Goal: Task Accomplishment & Management: Manage account settings

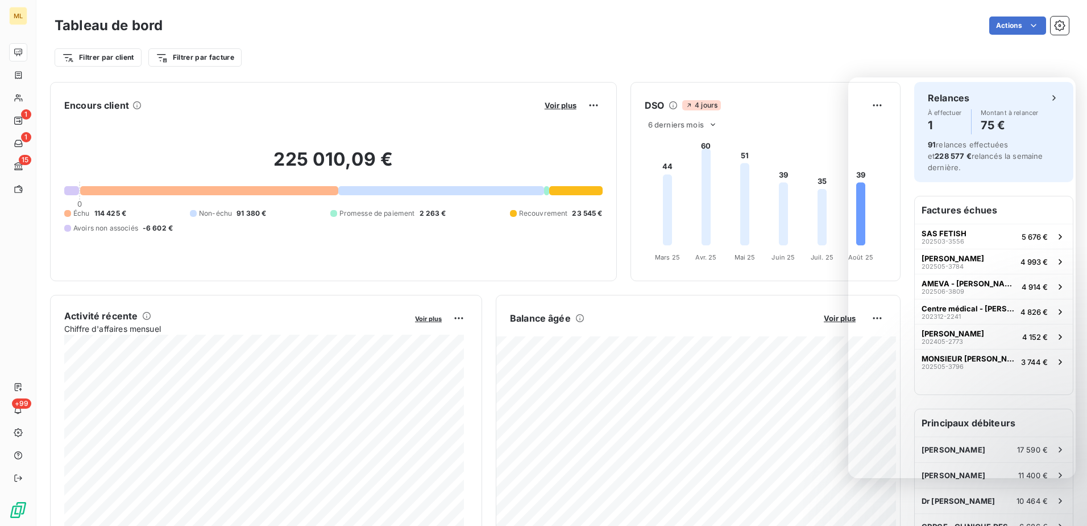
click at [879, 51] on div "Filtrer par client Filtrer par facture" at bounding box center [562, 58] width 1015 height 22
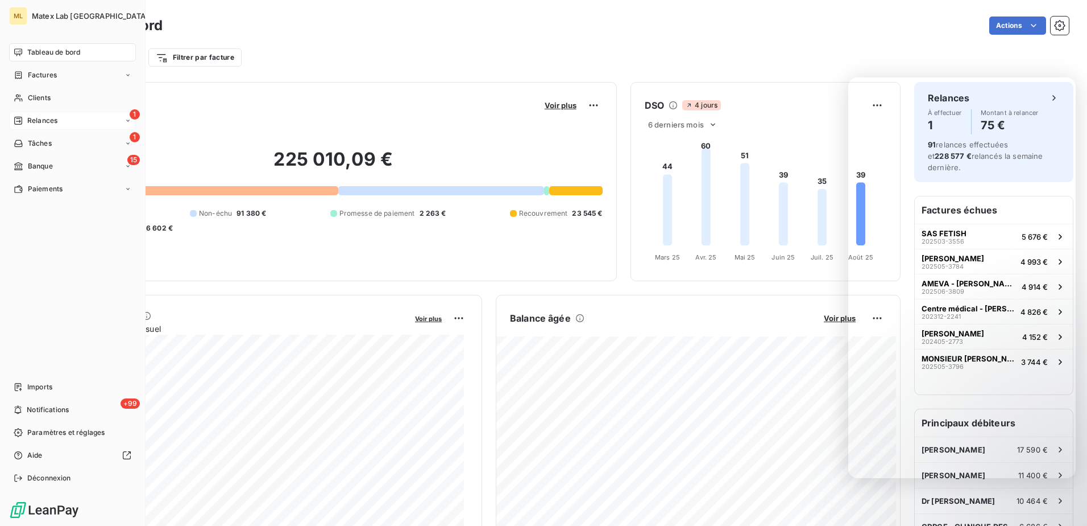
click at [53, 127] on div "1 Relances" at bounding box center [72, 120] width 127 height 18
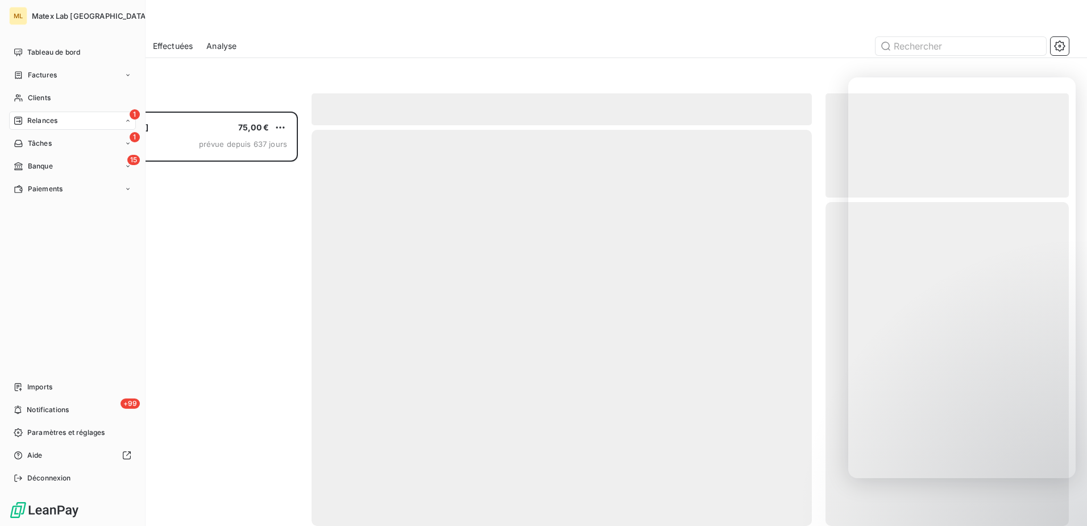
scroll to position [406, 235]
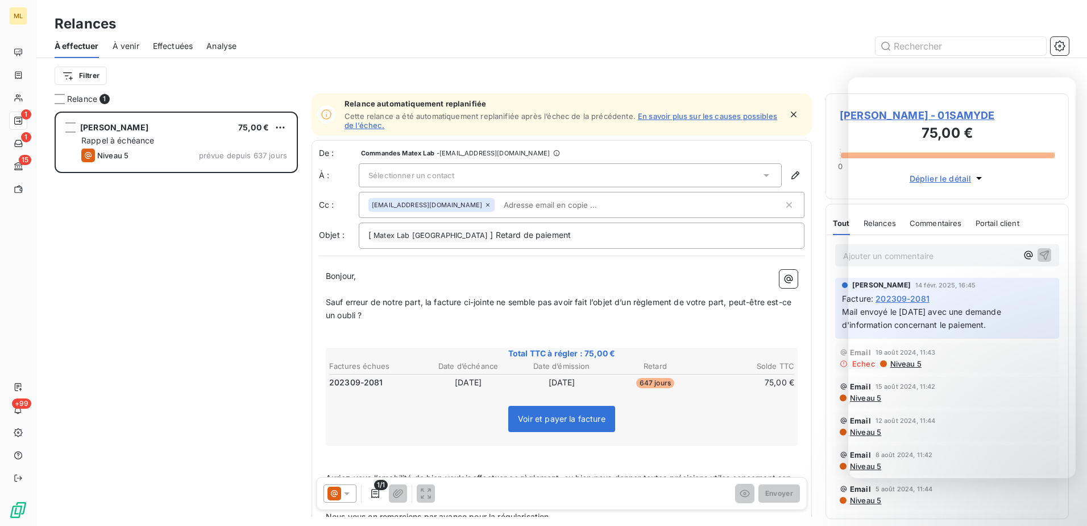
click at [131, 49] on span "À venir" at bounding box center [126, 45] width 27 height 11
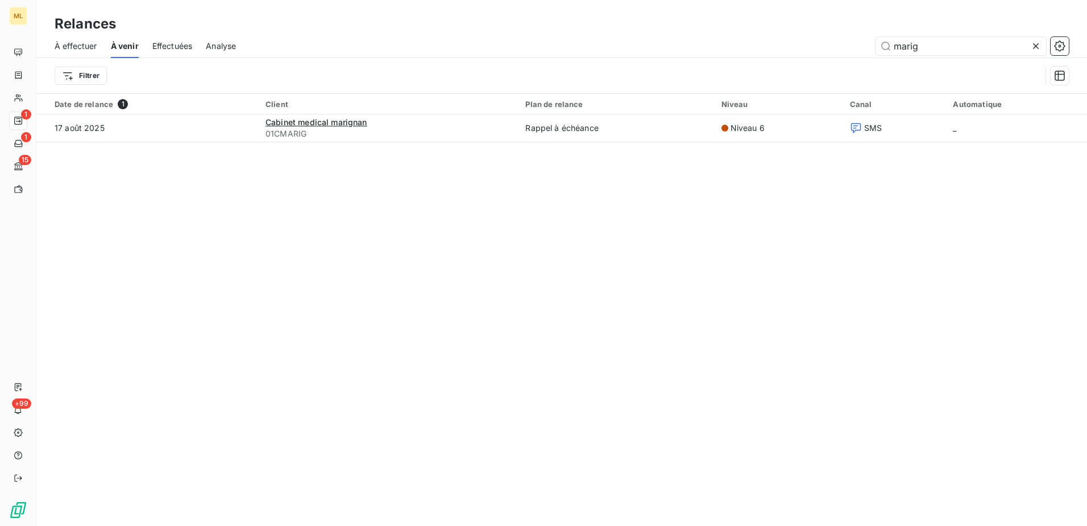
click at [225, 283] on div "Relances À effectuer À venir Effectuées Analyse marig Filtrer Date de relance 1…" at bounding box center [561, 263] width 1051 height 526
click at [1035, 48] on icon at bounding box center [1036, 45] width 11 height 11
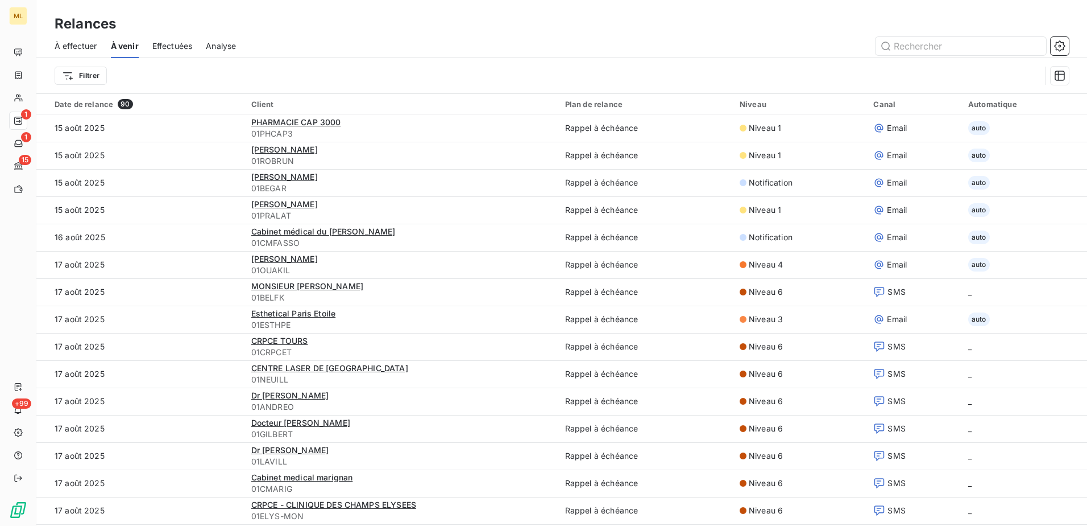
click at [395, 46] on div at bounding box center [660, 46] width 820 height 18
click at [350, 24] on div "Relances" at bounding box center [561, 24] width 1051 height 20
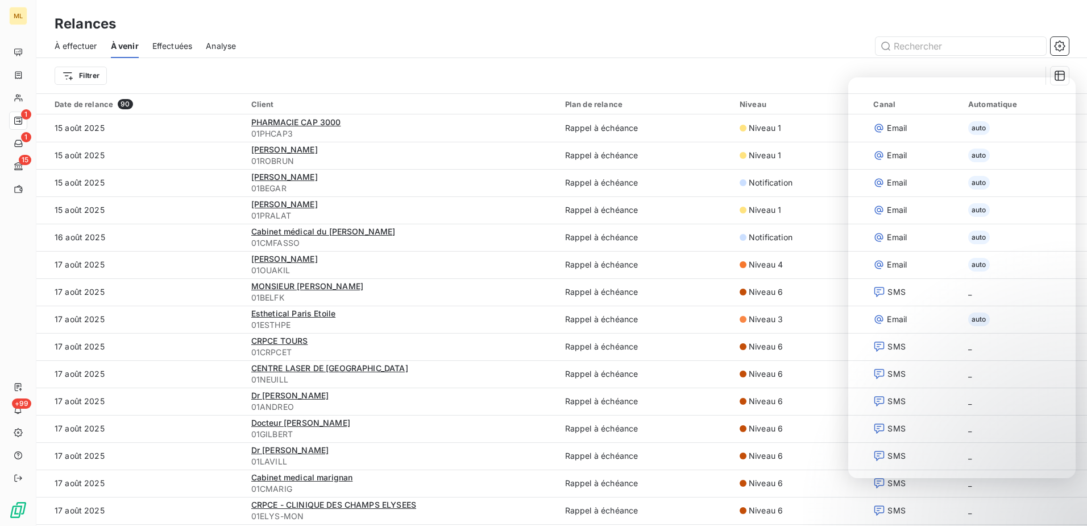
click at [276, 34] on div "Relances" at bounding box center [561, 24] width 1051 height 20
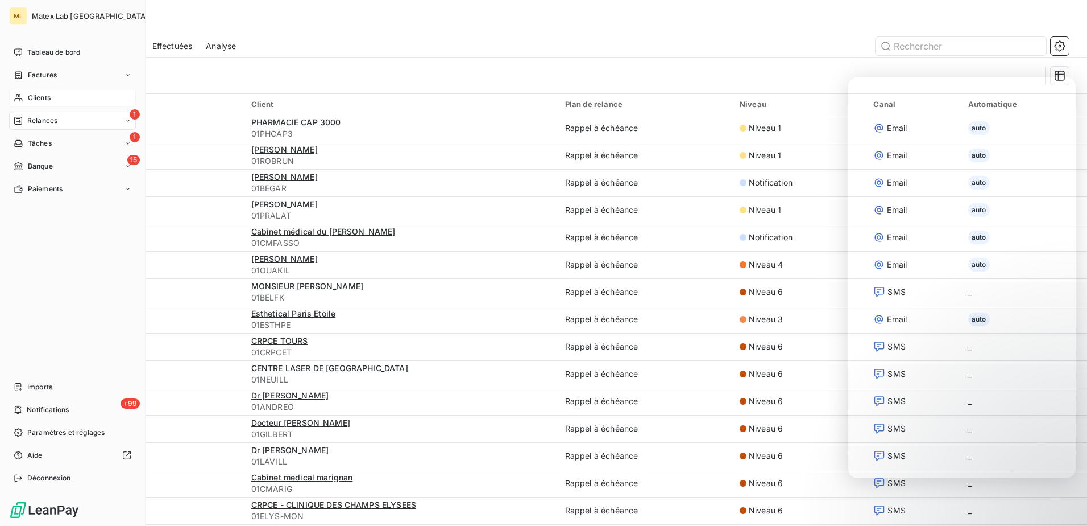
click at [48, 97] on span "Clients" at bounding box center [39, 98] width 23 height 10
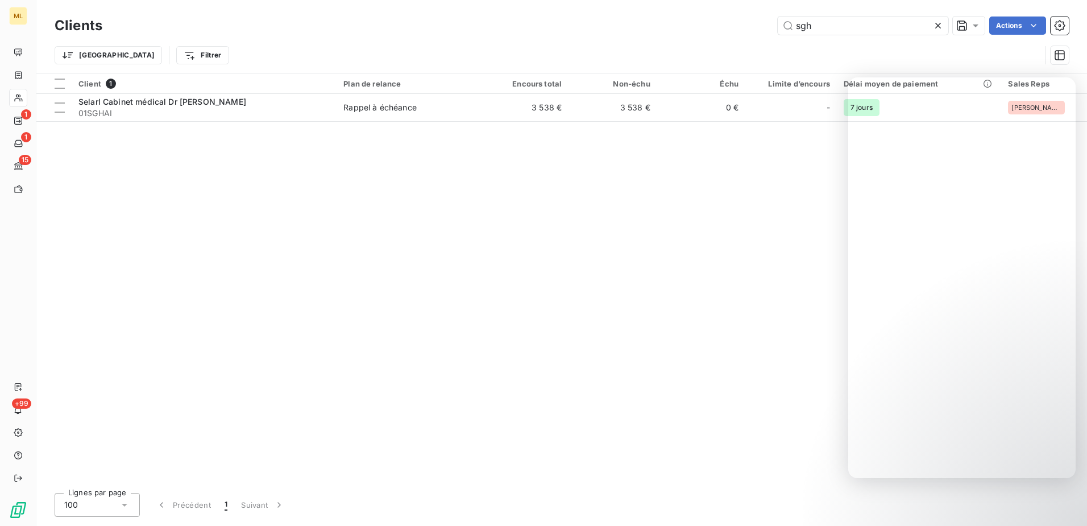
click at [636, 258] on div "Client 1 Plan de relance Encours total Non-échu Échu Limite d’encours Délai moy…" at bounding box center [561, 278] width 1051 height 410
click at [872, 26] on input "sgh" at bounding box center [863, 25] width 171 height 18
drag, startPoint x: 872, startPoint y: 26, endPoint x: 786, endPoint y: 27, distance: 85.9
click at [786, 27] on input "sgh" at bounding box center [863, 25] width 171 height 18
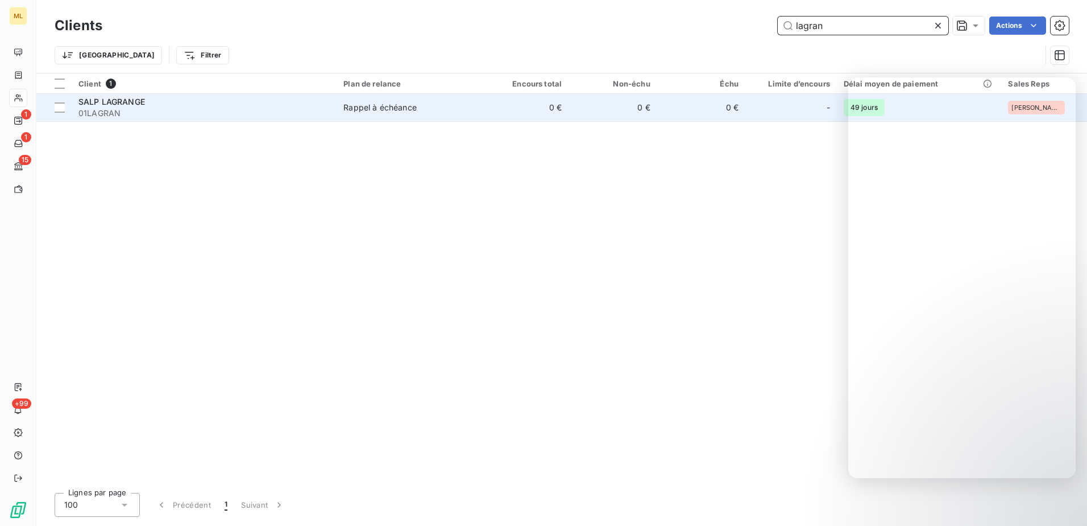
type input "lagran"
click at [242, 114] on span "01LAGRAN" at bounding box center [203, 112] width 251 height 11
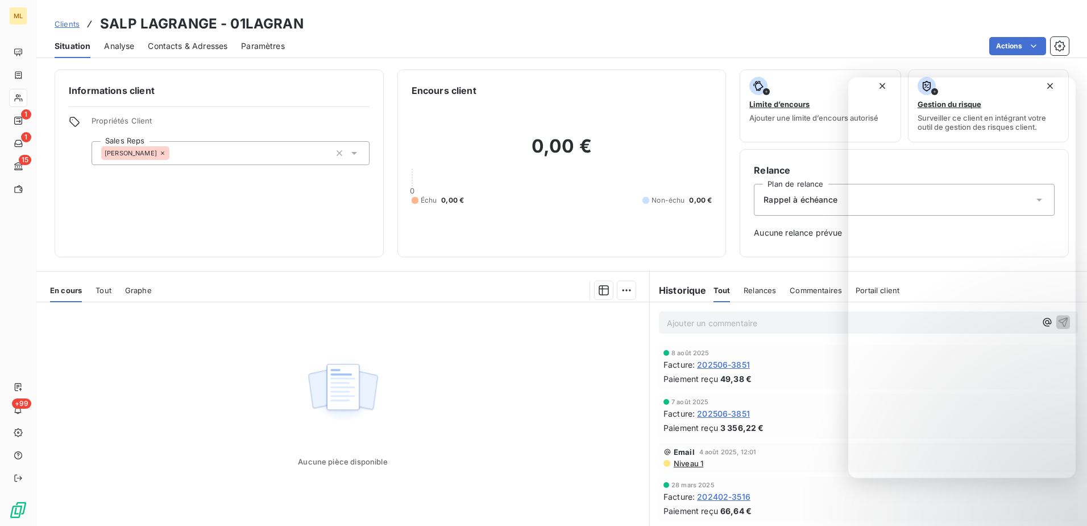
click at [177, 49] on span "Contacts & Adresses" at bounding box center [188, 45] width 80 height 11
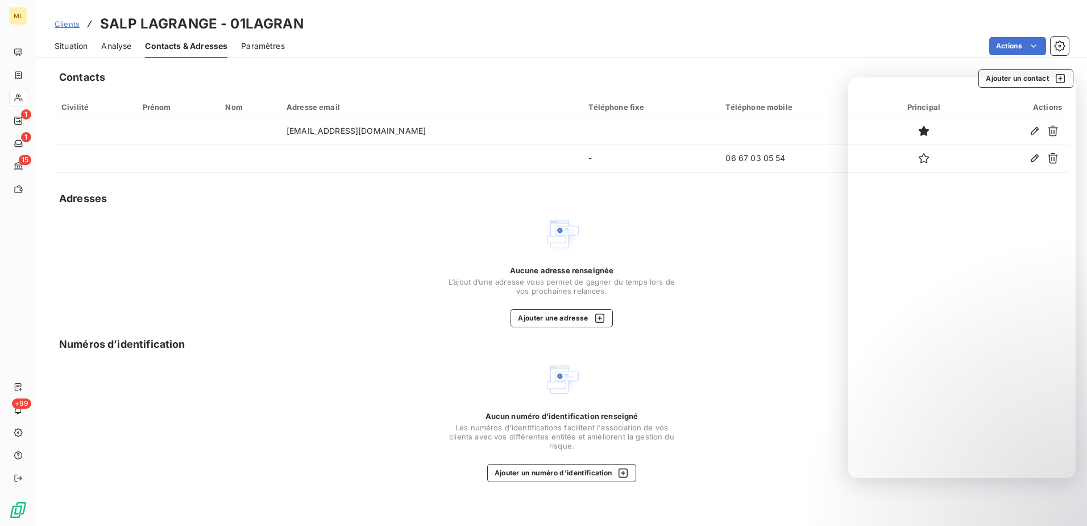
click at [813, 277] on div "Aucune adresse renseignée L’ajout d’une adresse vous permet de gagner du temps …" at bounding box center [562, 271] width 1015 height 111
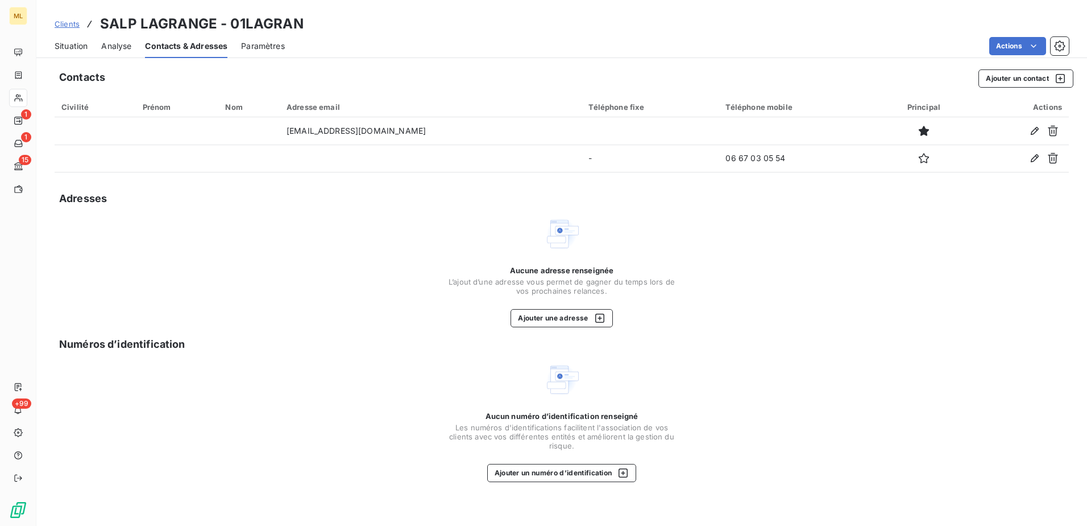
click at [839, 216] on div "Aucune adresse renseignée L’ajout d’une adresse vous permet de gagner du temps …" at bounding box center [562, 271] width 1015 height 111
click at [323, 247] on div "Aucune adresse renseignée L’ajout d’une adresse vous permet de gagner du temps …" at bounding box center [562, 271] width 1015 height 111
click at [270, 51] on span "Paramètres" at bounding box center [263, 45] width 44 height 11
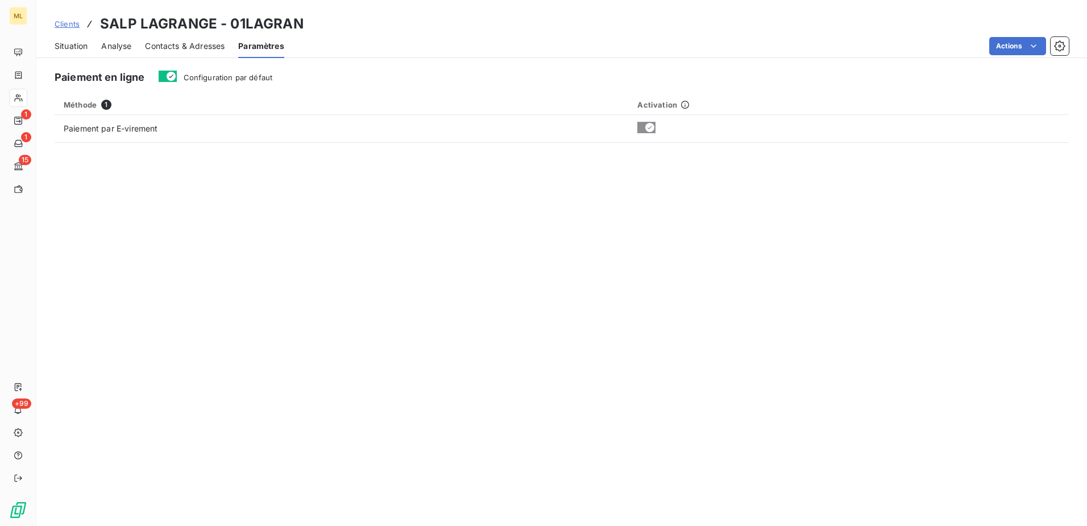
click at [204, 44] on span "Contacts & Adresses" at bounding box center [185, 45] width 80 height 11
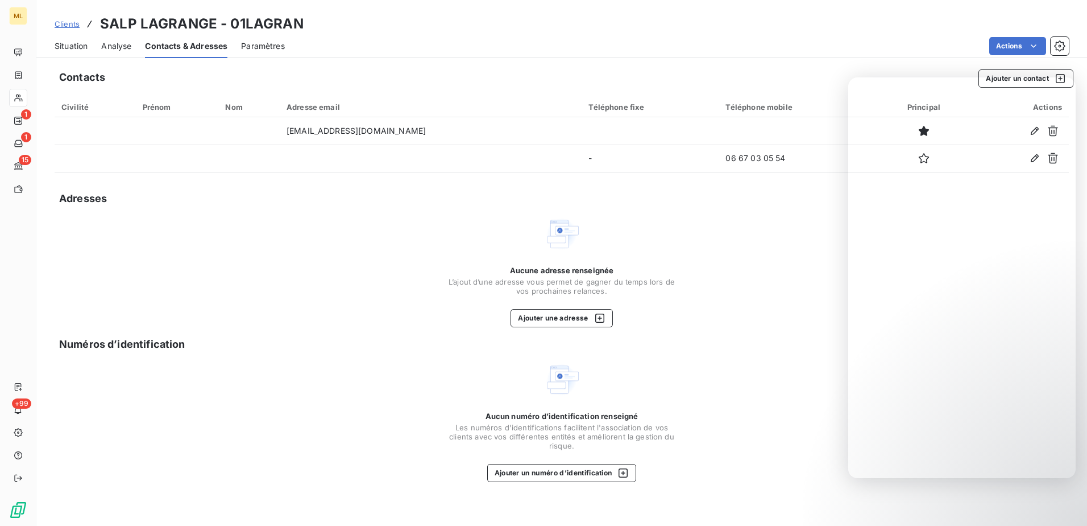
click at [297, 329] on div "Contacts Ajouter un contact Civilité Prénom Nom Adresse email Téléphone fixe Té…" at bounding box center [561, 294] width 1051 height 463
click at [324, 297] on div "Aucune adresse renseignée L’ajout d’une adresse vous permet de gagner du temps …" at bounding box center [562, 271] width 1015 height 111
click at [781, 272] on div "Aucune adresse renseignée L’ajout d’une adresse vous permet de gagner du temps …" at bounding box center [562, 271] width 1015 height 111
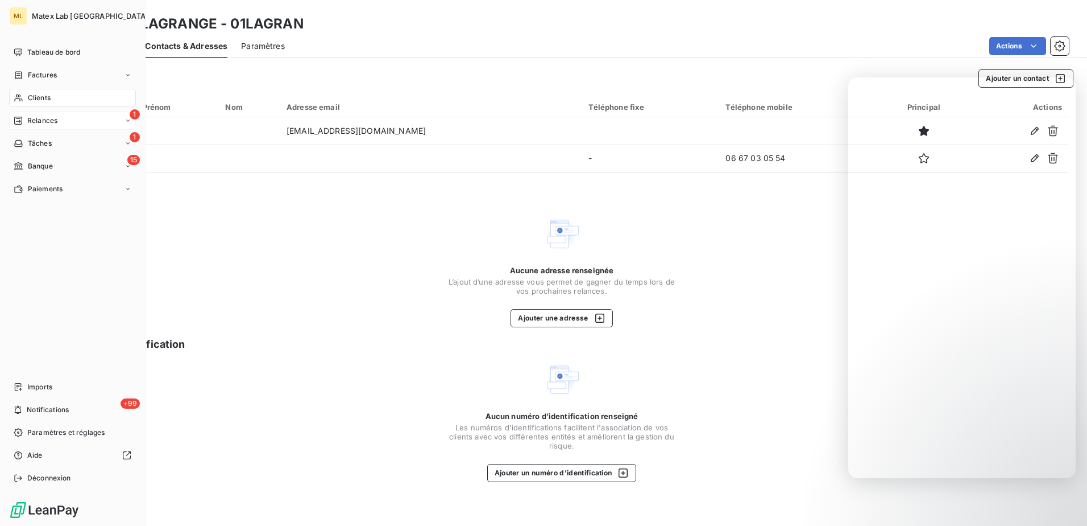
click at [31, 117] on span "Relances" at bounding box center [42, 120] width 30 height 10
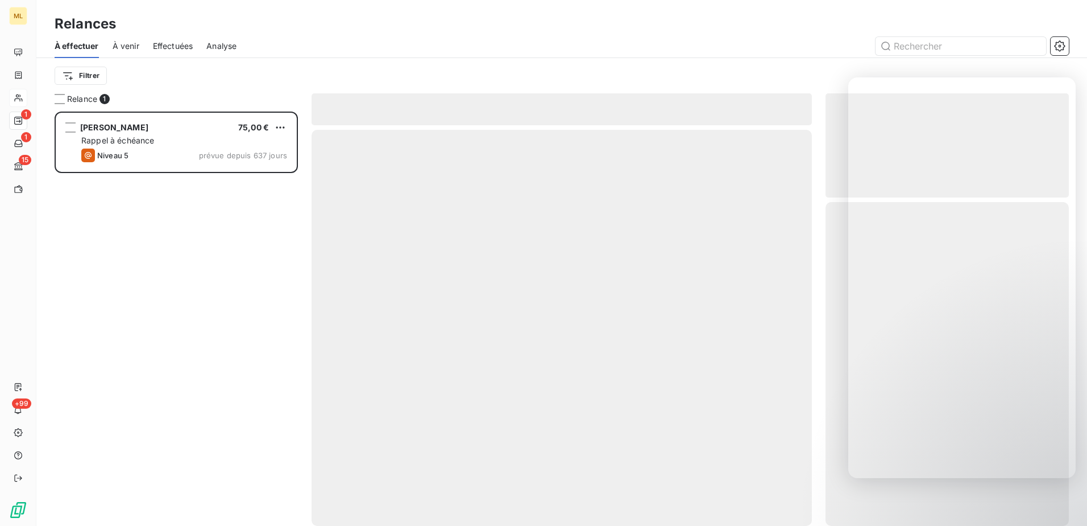
scroll to position [406, 235]
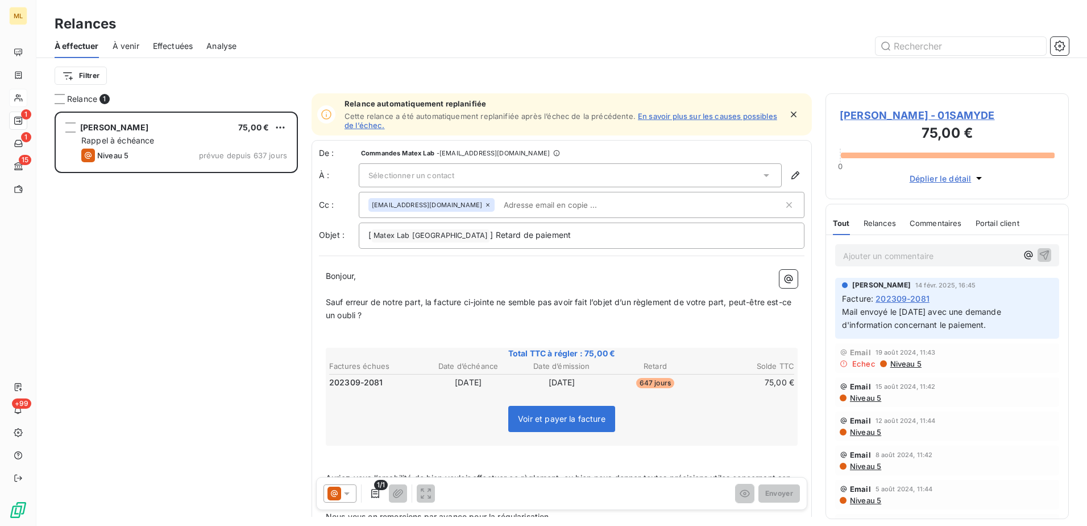
click at [204, 261] on div "[PERSON_NAME] 75,00 € Rappel à échéance Niveau 5 prévue depuis 637 jours" at bounding box center [176, 318] width 243 height 414
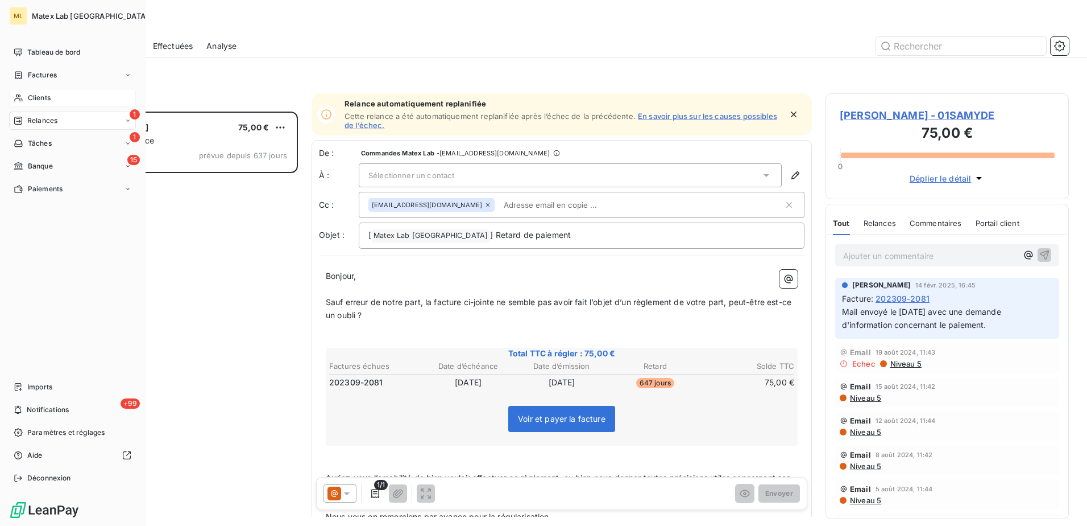
click at [42, 97] on span "Clients" at bounding box center [39, 98] width 23 height 10
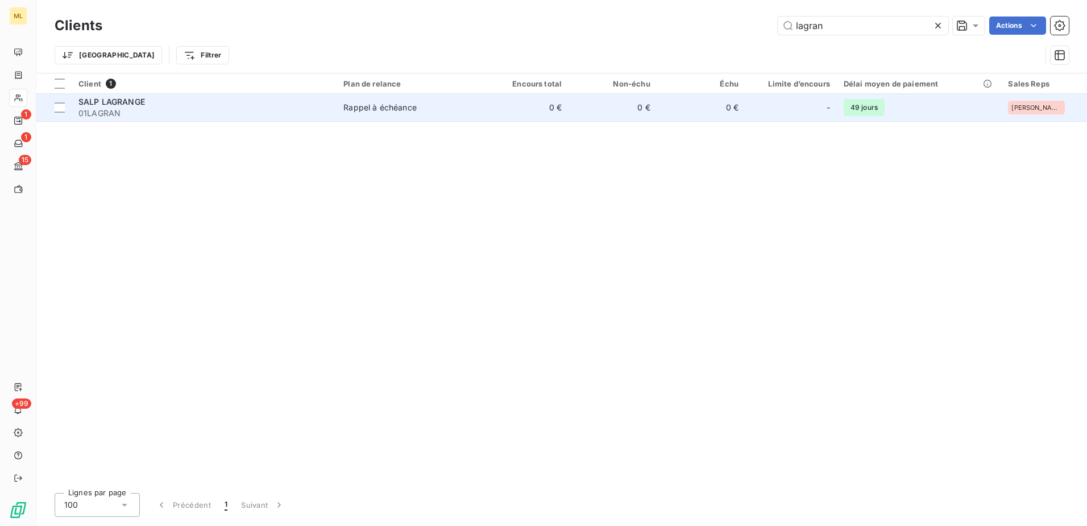
click at [148, 109] on span "01LAGRAN" at bounding box center [203, 112] width 251 height 11
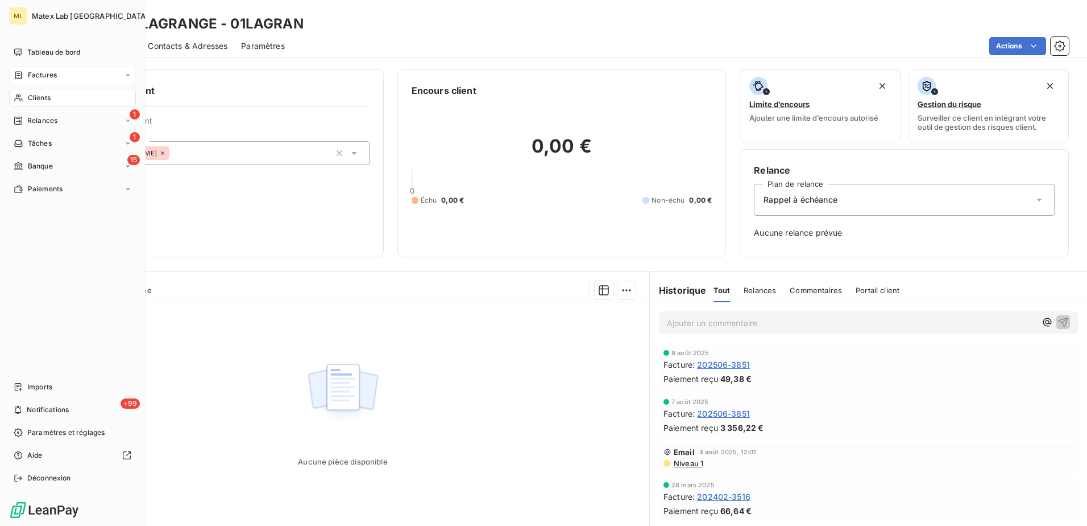
click at [41, 73] on span "Factures" at bounding box center [42, 75] width 29 height 10
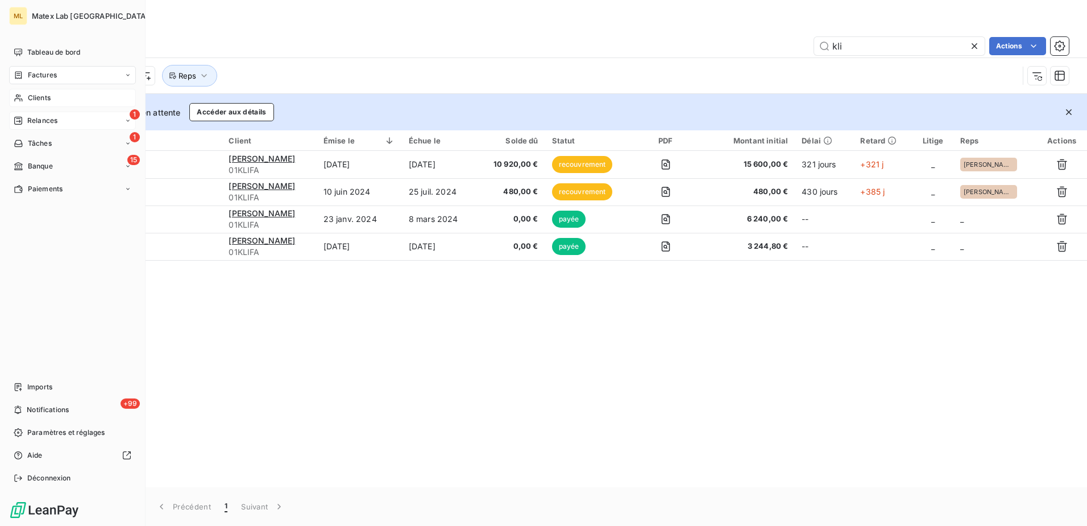
click at [52, 117] on span "Relances" at bounding box center [42, 120] width 30 height 10
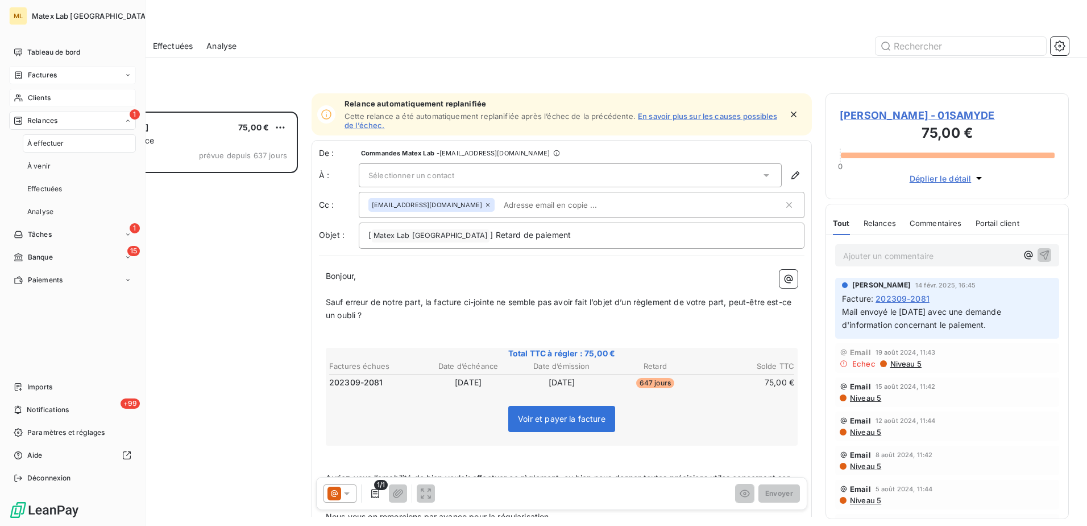
scroll to position [406, 235]
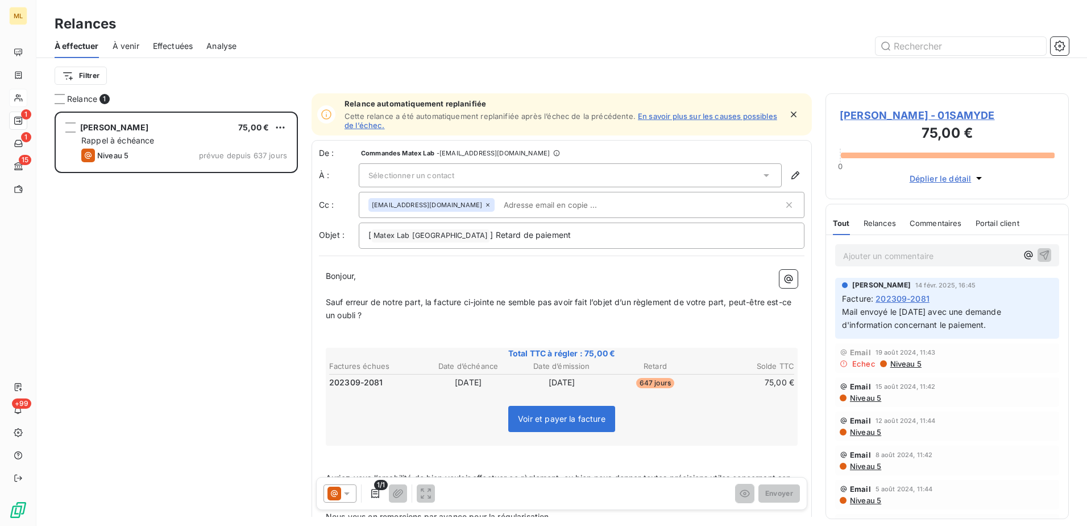
click at [127, 44] on span "À venir" at bounding box center [126, 45] width 27 height 11
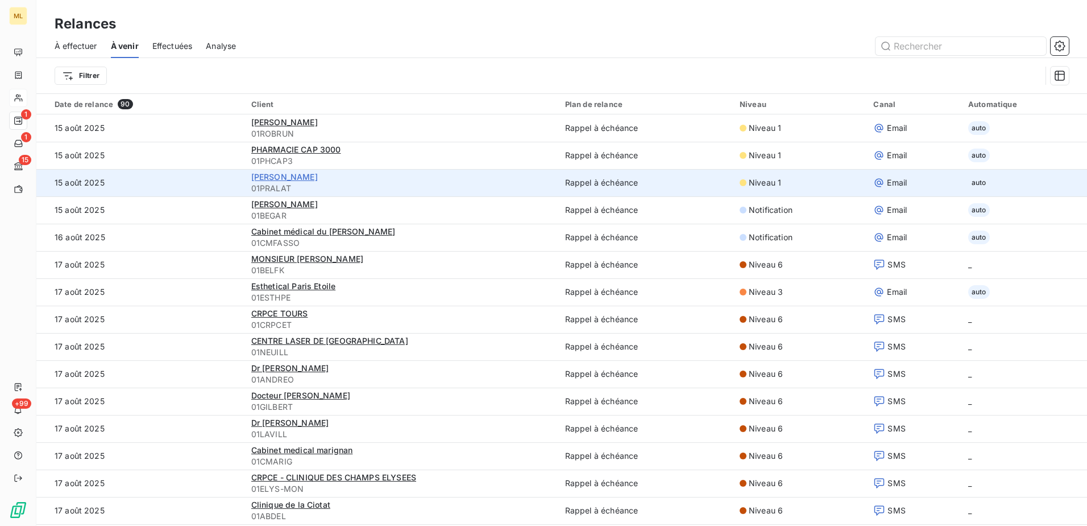
click at [295, 177] on span "[PERSON_NAME]" at bounding box center [284, 177] width 67 height 10
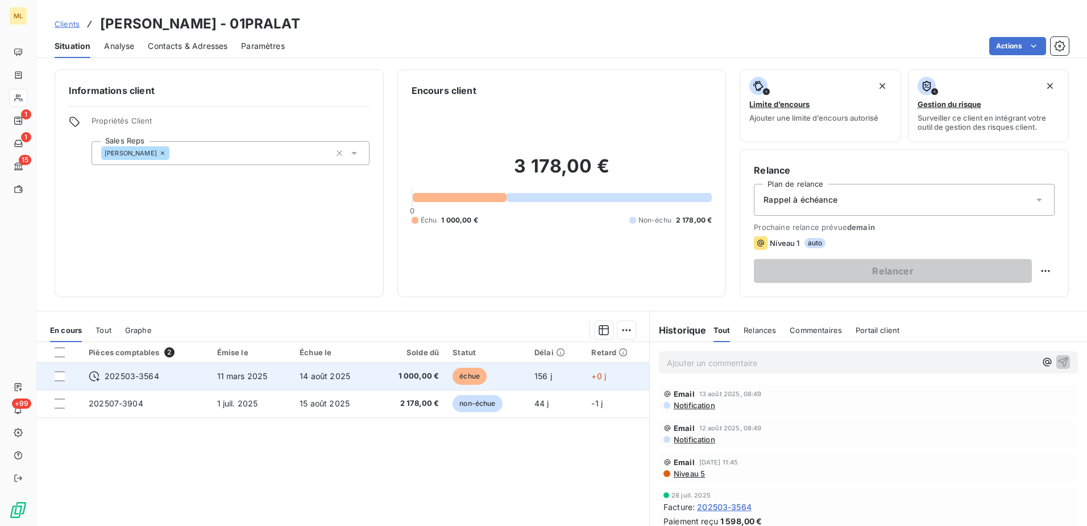
click at [383, 379] on span "1 000,00 €" at bounding box center [411, 375] width 56 height 11
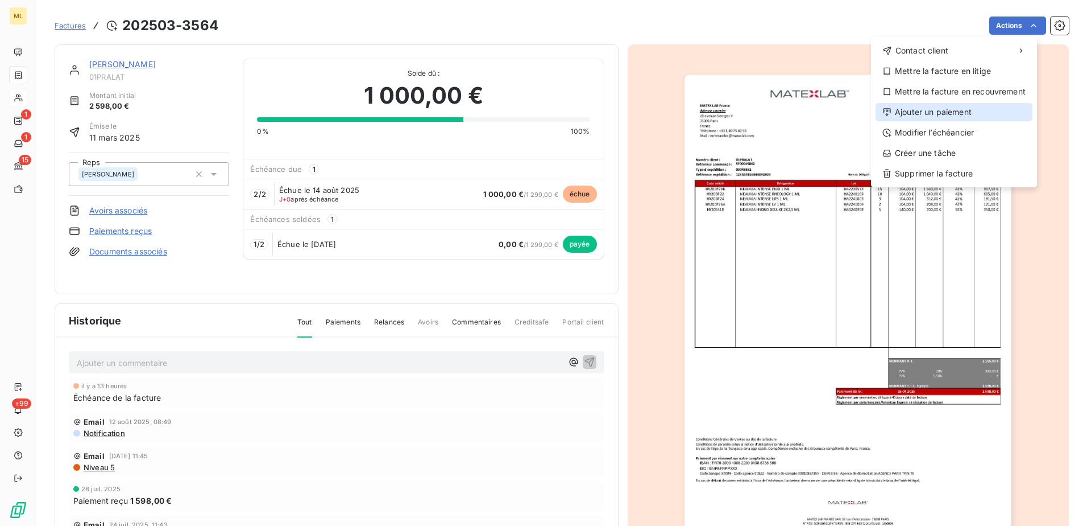
click at [936, 113] on div "Ajouter un paiement" at bounding box center [954, 112] width 157 height 18
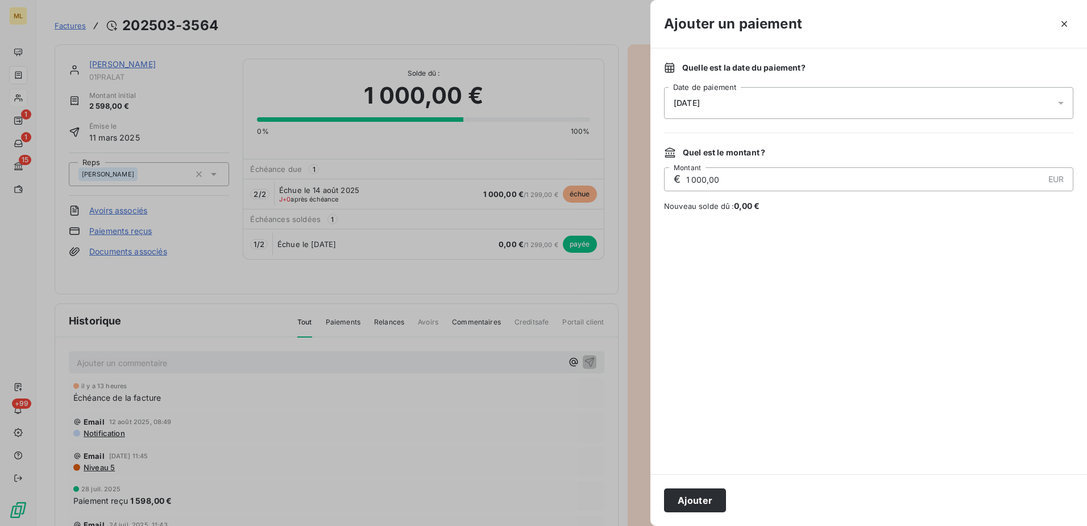
click at [1068, 101] on div at bounding box center [1065, 103] width 18 height 32
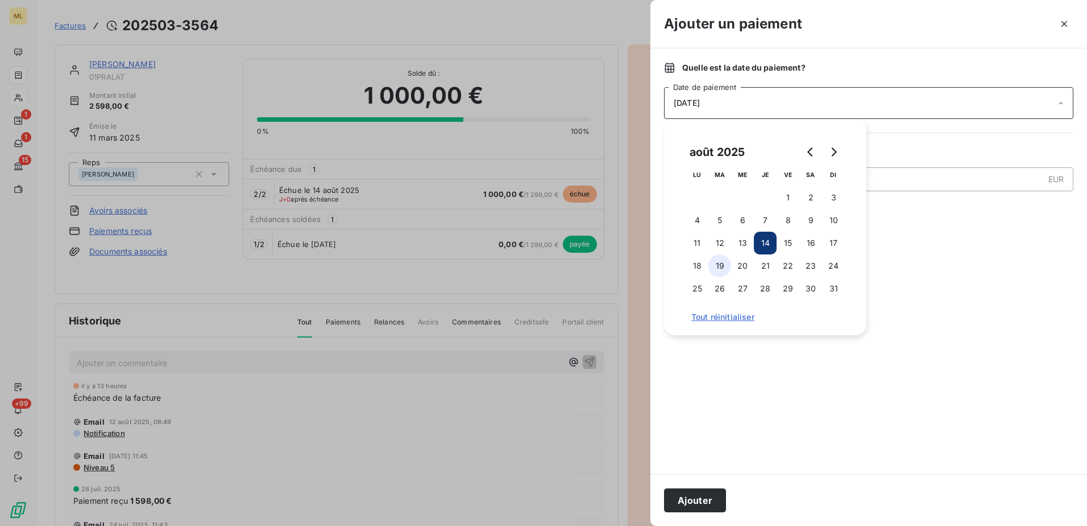
click at [719, 264] on button "19" at bounding box center [720, 265] width 23 height 23
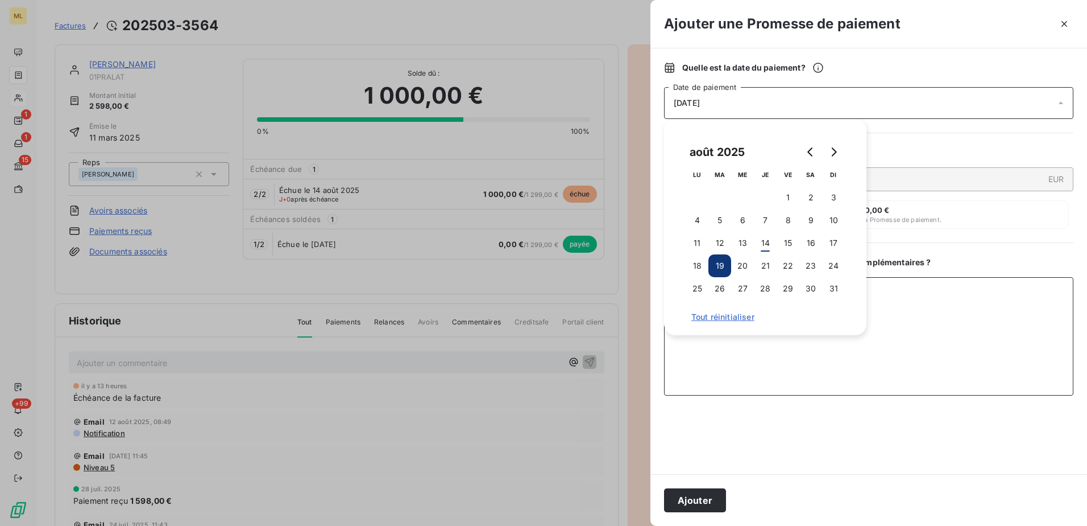
click at [881, 376] on textarea "Ajouter un commentaire ( facultatif )" at bounding box center [868, 336] width 409 height 118
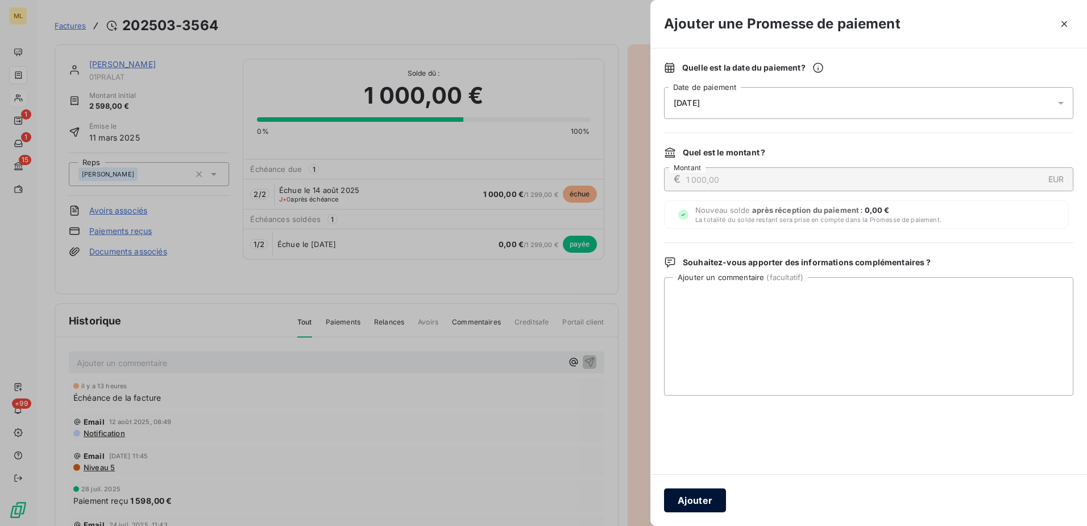
click at [698, 498] on button "Ajouter" at bounding box center [695, 500] width 62 height 24
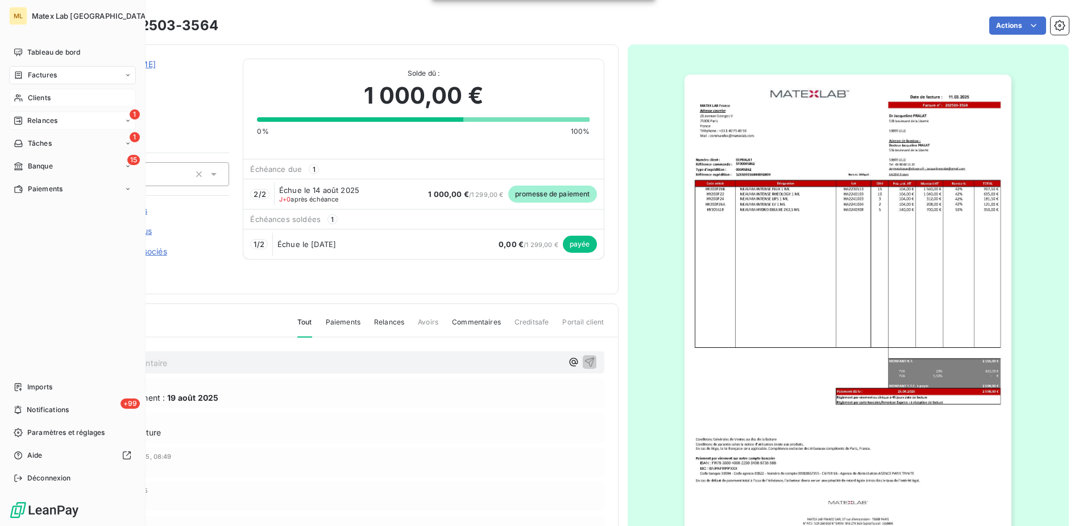
click at [43, 119] on span "Relances" at bounding box center [42, 120] width 30 height 10
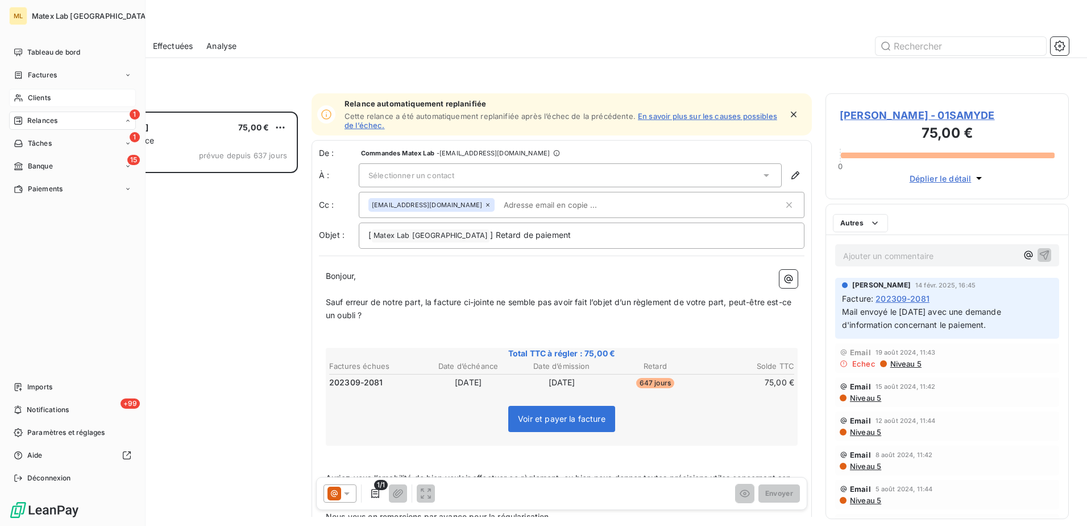
scroll to position [406, 235]
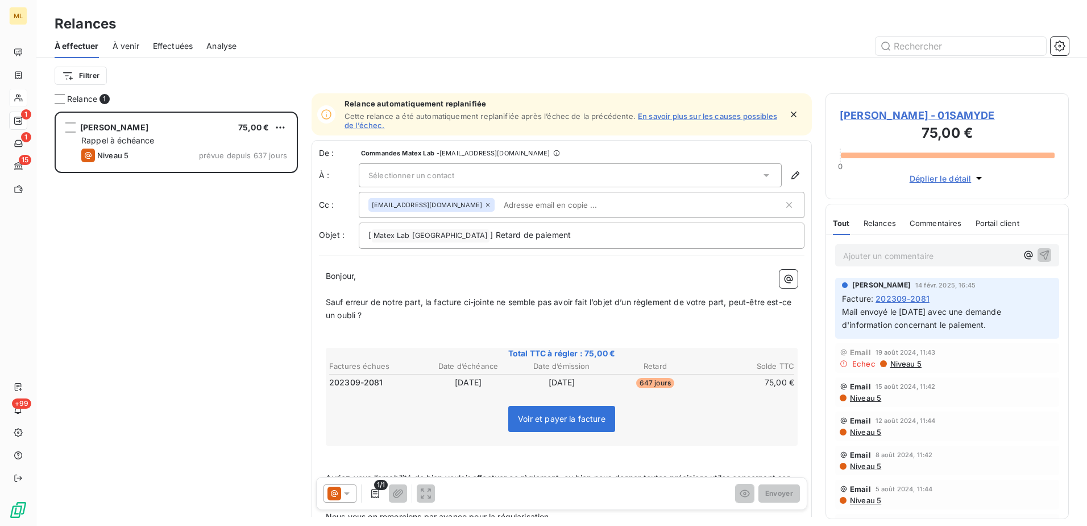
click at [133, 47] on span "À venir" at bounding box center [126, 45] width 27 height 11
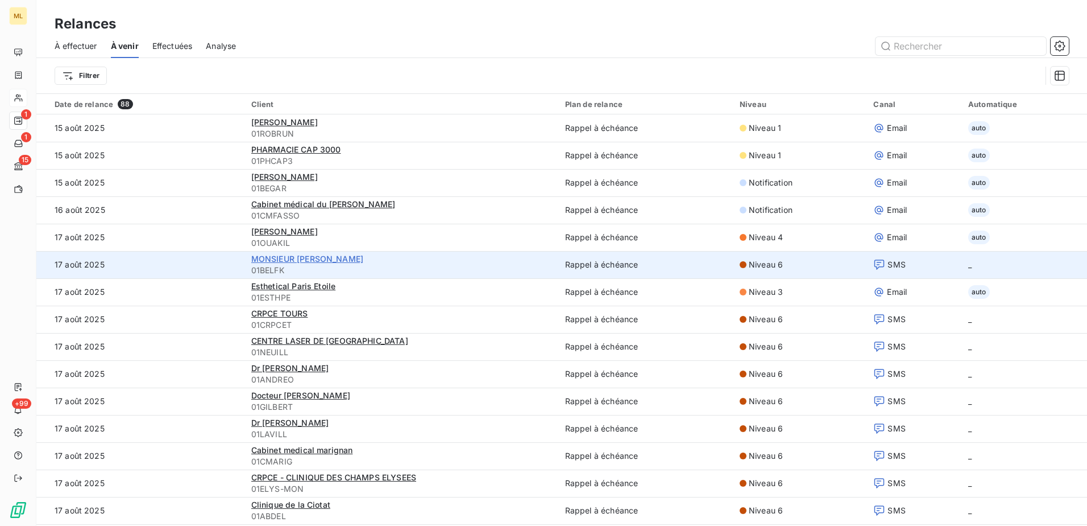
click at [309, 258] on span "MONSIEUR [PERSON_NAME]" at bounding box center [307, 259] width 112 height 10
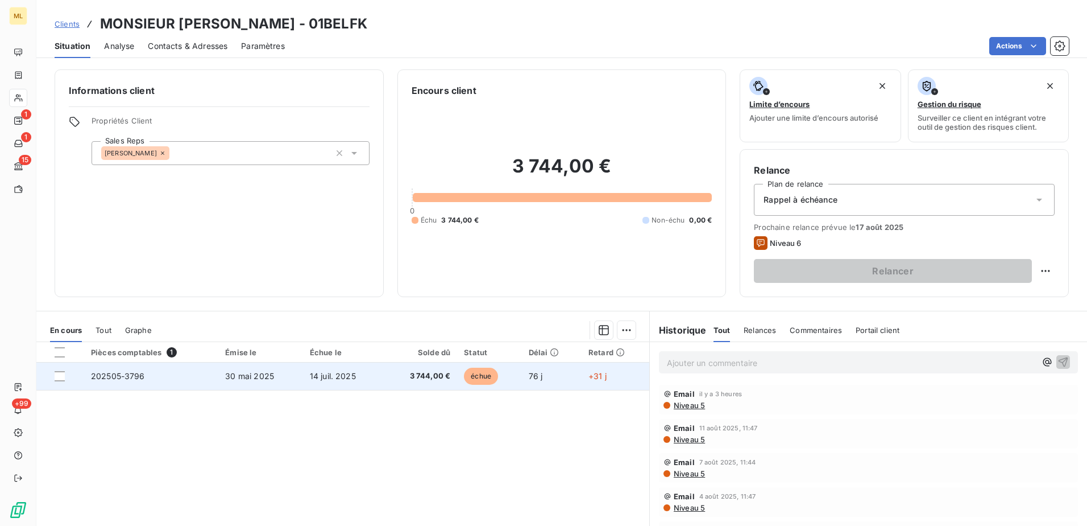
click at [131, 376] on span "202505-3796" at bounding box center [118, 376] width 54 height 10
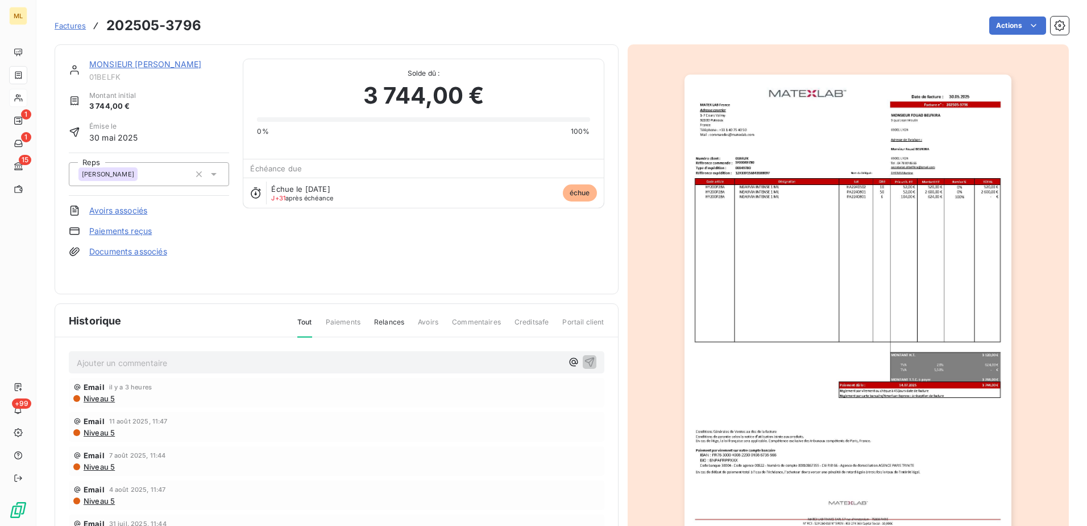
click at [967, 260] on img "button" at bounding box center [848, 306] width 327 height 463
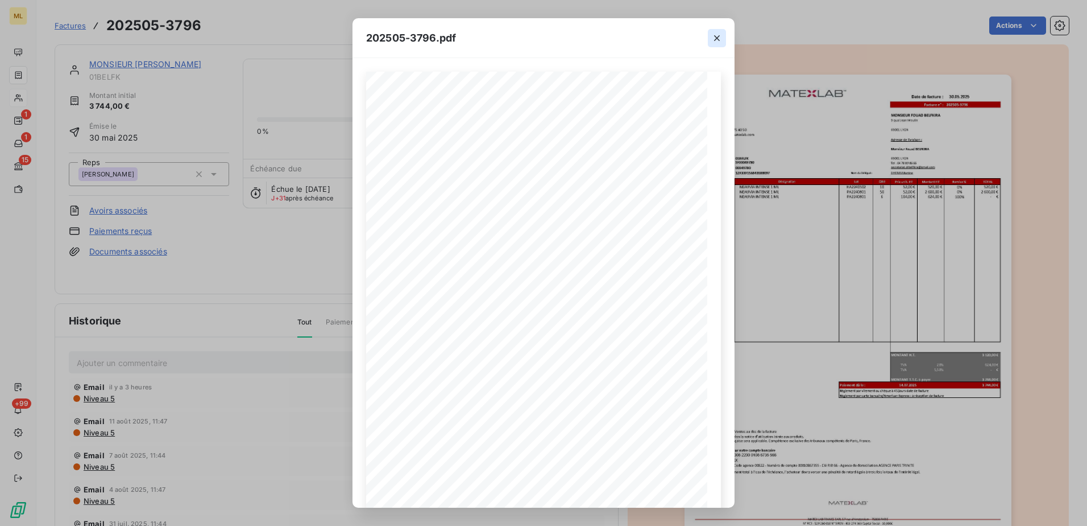
click at [715, 37] on icon "button" at bounding box center [716, 37] width 11 height 11
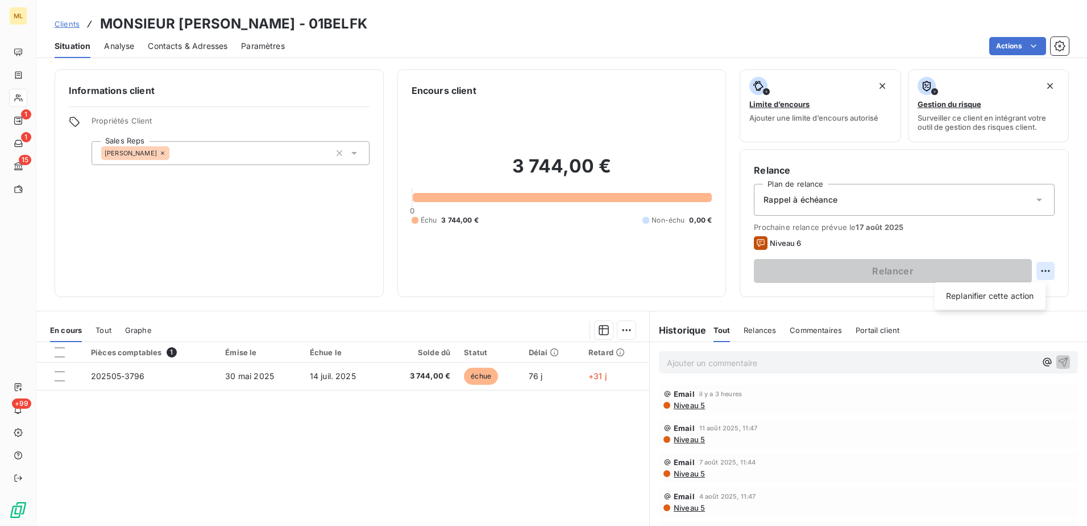
click at [1038, 264] on html "ML 1 1 15 +99 Clients MONSIEUR FOUAD BELFKIRA - 01BELFK Situation Analyse Conta…" at bounding box center [543, 263] width 1087 height 526
click at [1004, 297] on div "Replanifier cette action" at bounding box center [991, 296] width 102 height 18
select select "7"
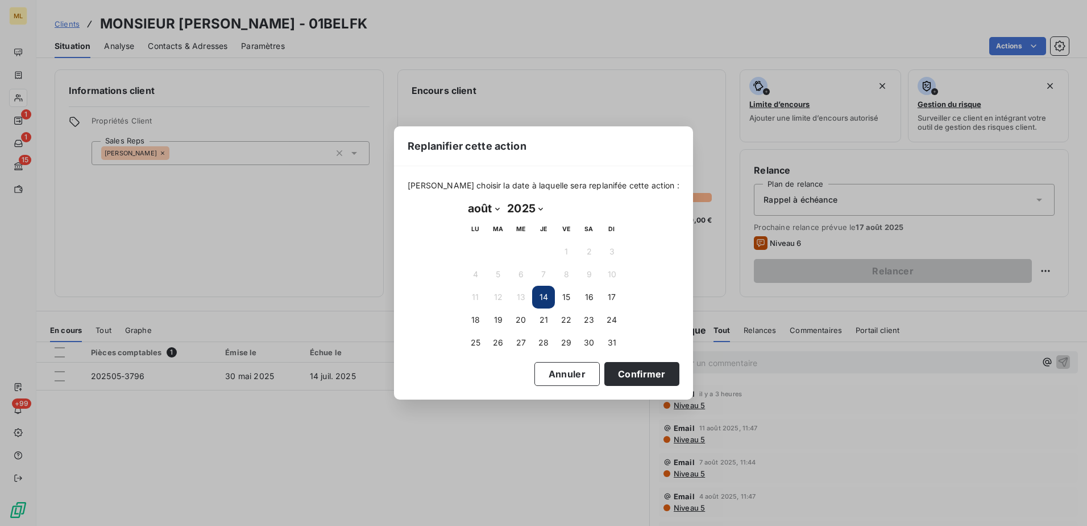
click at [403, 474] on div "Replanifier cette action [PERSON_NAME] choisir la date à laquelle sera replanif…" at bounding box center [543, 263] width 1087 height 526
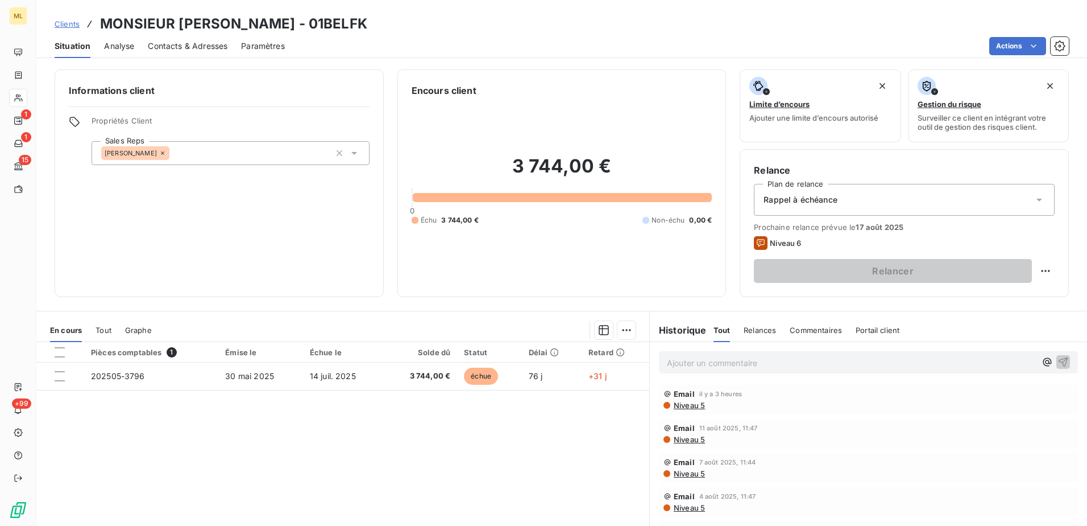
click at [292, 457] on div "Pièces comptables 1 Émise le Échue le Solde dû Statut Délai Retard 202505-3796 …" at bounding box center [342, 451] width 613 height 219
click at [287, 453] on div "Pièces comptables 1 Émise le Échue le Solde dû Statut Délai Retard 202505-3796 …" at bounding box center [342, 451] width 613 height 219
click at [372, 449] on div "Pièces comptables 1 Émise le Échue le Solde dû Statut Délai Retard 202505-3796 …" at bounding box center [342, 451] width 613 height 219
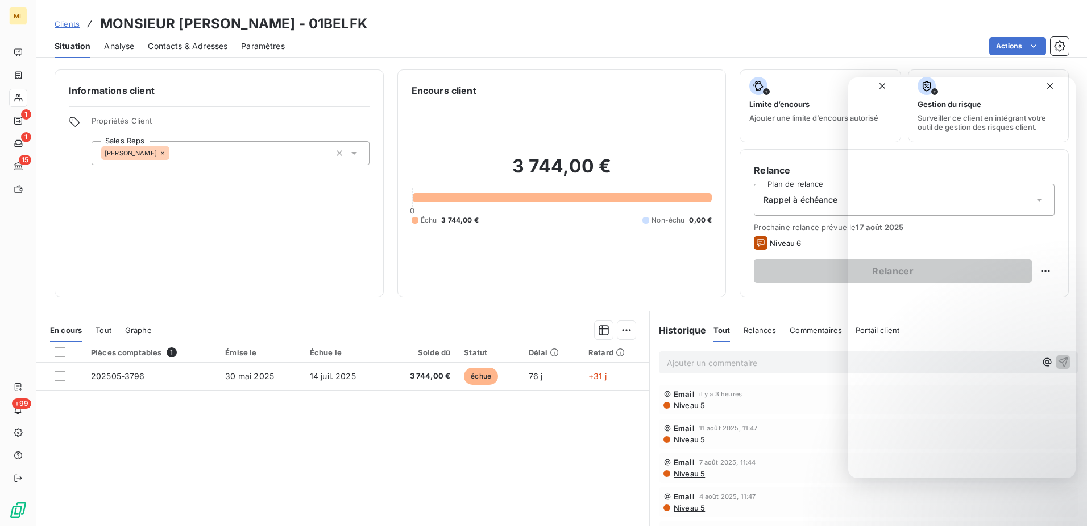
click at [816, 56] on div "Situation Analyse Contacts & Adresses Paramètres Actions" at bounding box center [561, 46] width 1051 height 24
click at [808, 42] on div "Actions" at bounding box center [684, 46] width 771 height 18
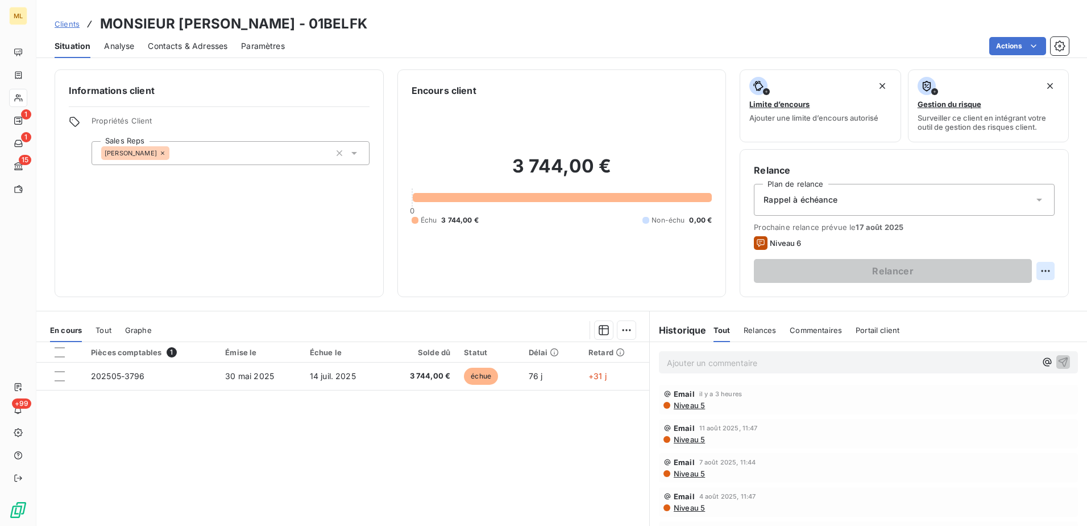
click at [1043, 274] on html "ML 1 1 15 +99 Clients MONSIEUR FOUAD BELFKIRA - 01BELFK Situation Analyse Conta…" at bounding box center [543, 263] width 1087 height 526
click at [1009, 297] on div "Replanifier cette action" at bounding box center [991, 296] width 102 height 18
select select "7"
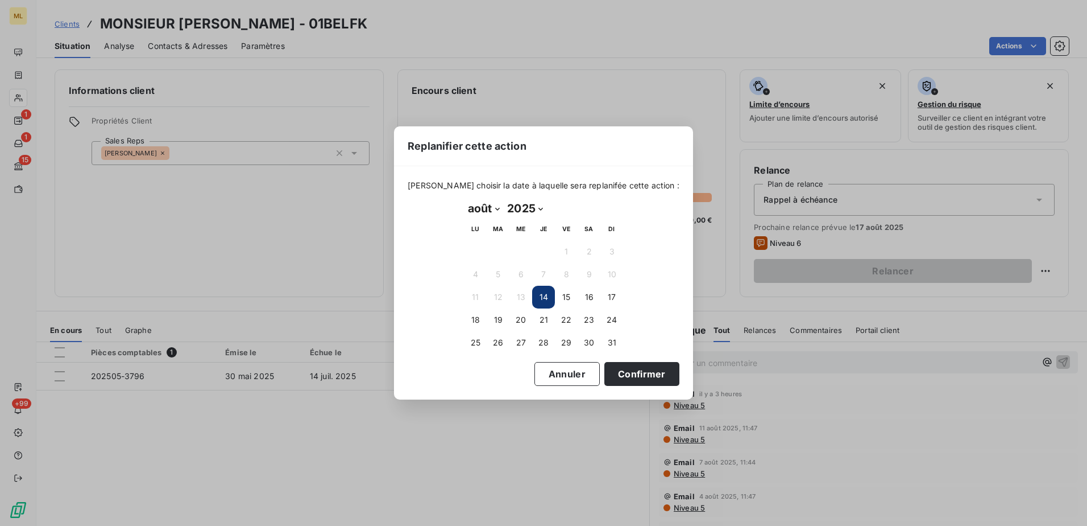
click at [547, 300] on button "14" at bounding box center [543, 297] width 23 height 23
click at [546, 300] on button "14" at bounding box center [543, 297] width 23 height 23
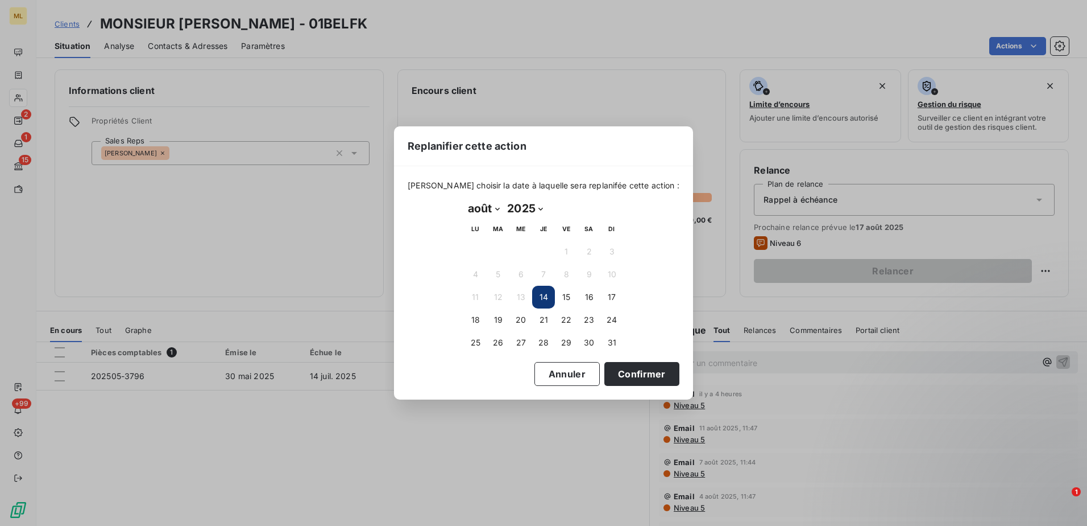
click at [591, 26] on div "Replanifier cette action [PERSON_NAME] choisir la date à laquelle sera replanif…" at bounding box center [543, 263] width 1087 height 526
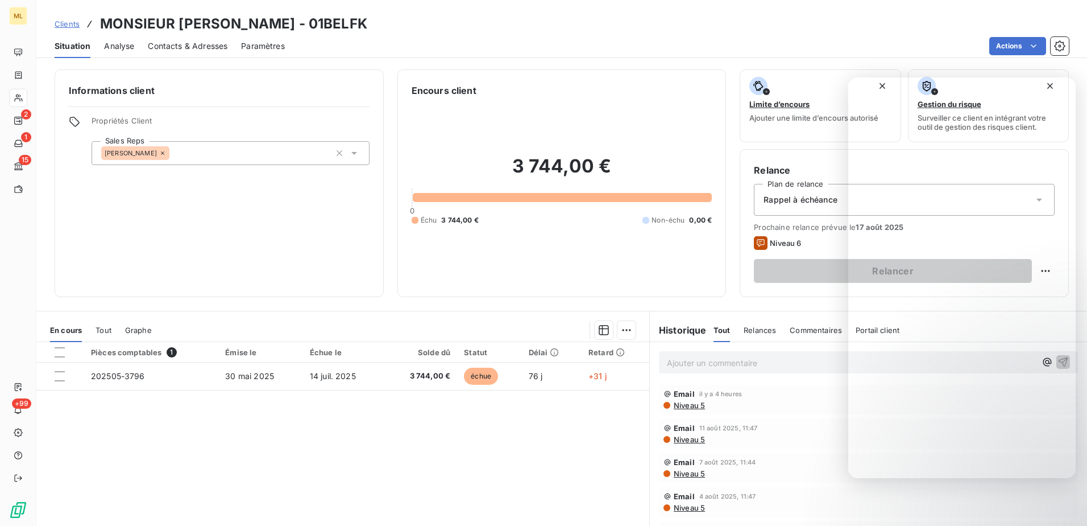
click at [595, 42] on div "Actions" at bounding box center [684, 46] width 771 height 18
click at [454, 37] on div "Actions" at bounding box center [684, 46] width 771 height 18
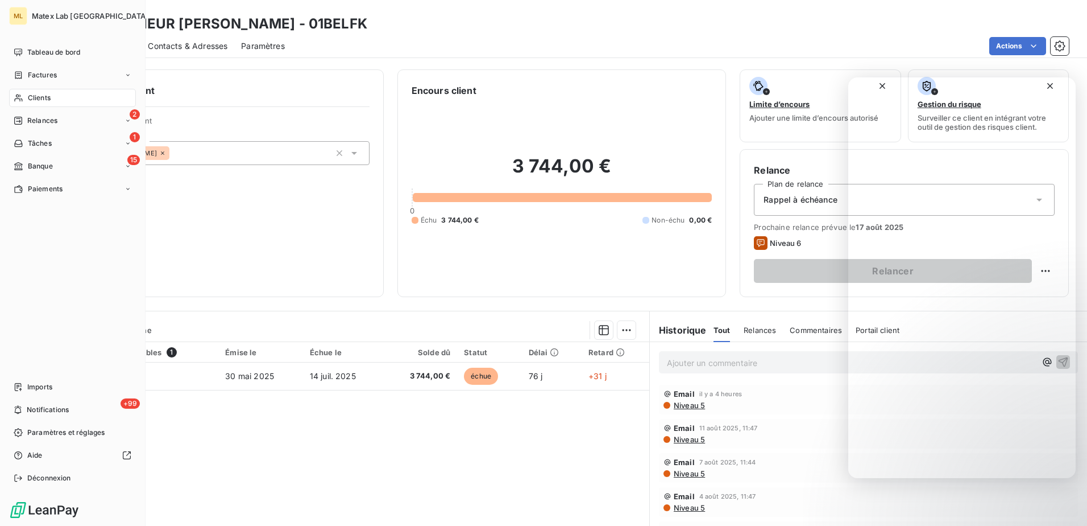
click at [37, 76] on span "Factures" at bounding box center [42, 75] width 29 height 10
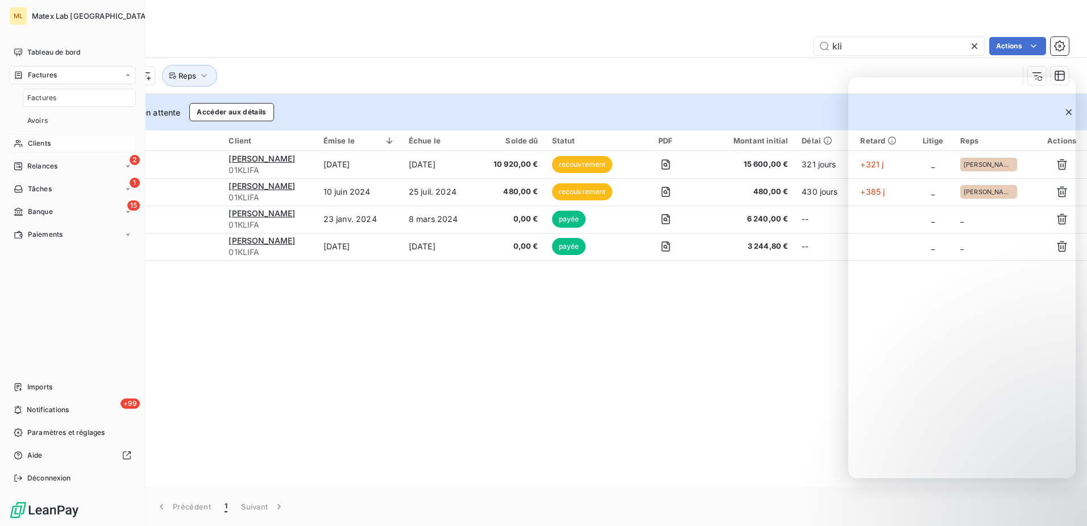
click at [47, 142] on span "Clients" at bounding box center [39, 143] width 23 height 10
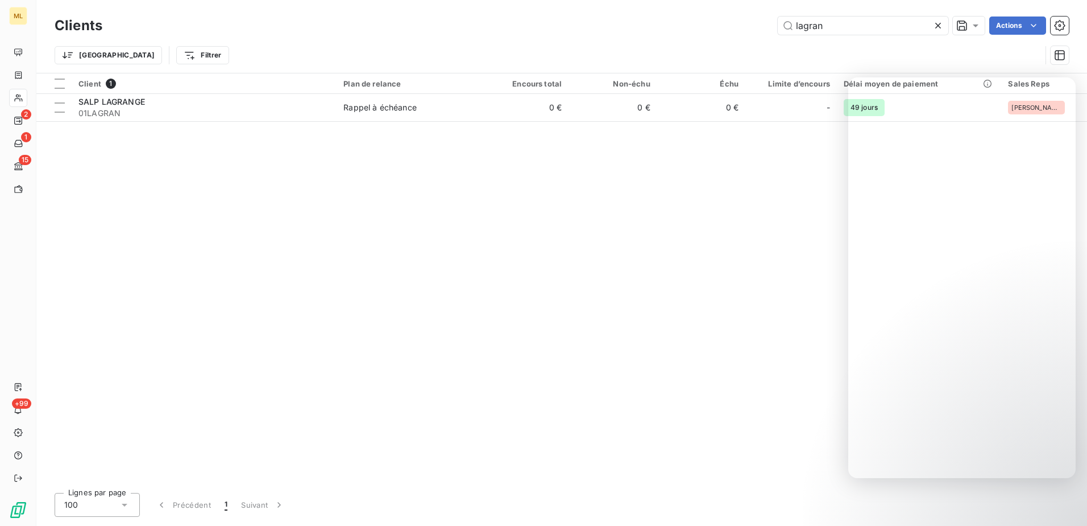
click at [253, 38] on div "Trier Filtrer" at bounding box center [562, 55] width 1015 height 35
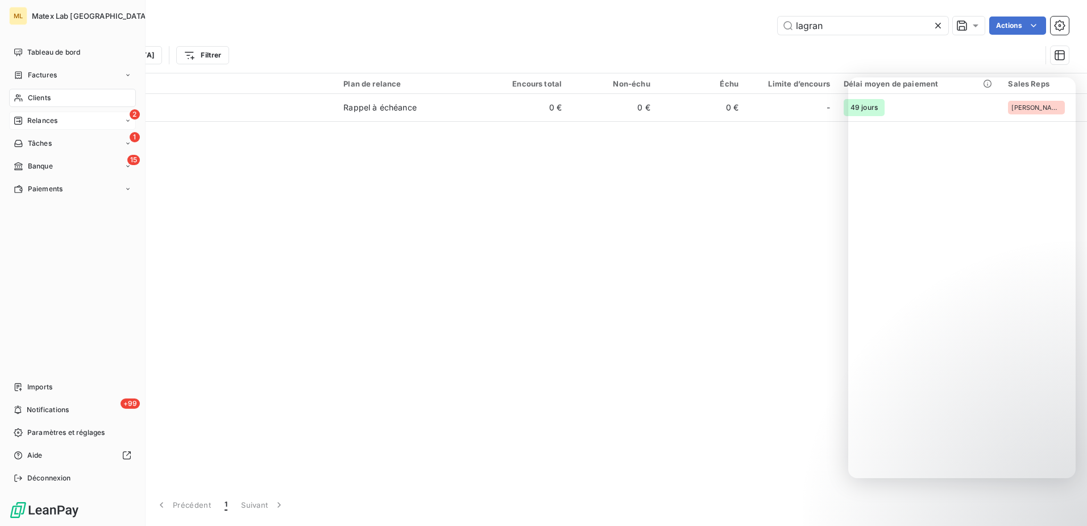
click at [43, 120] on span "Relances" at bounding box center [42, 120] width 30 height 10
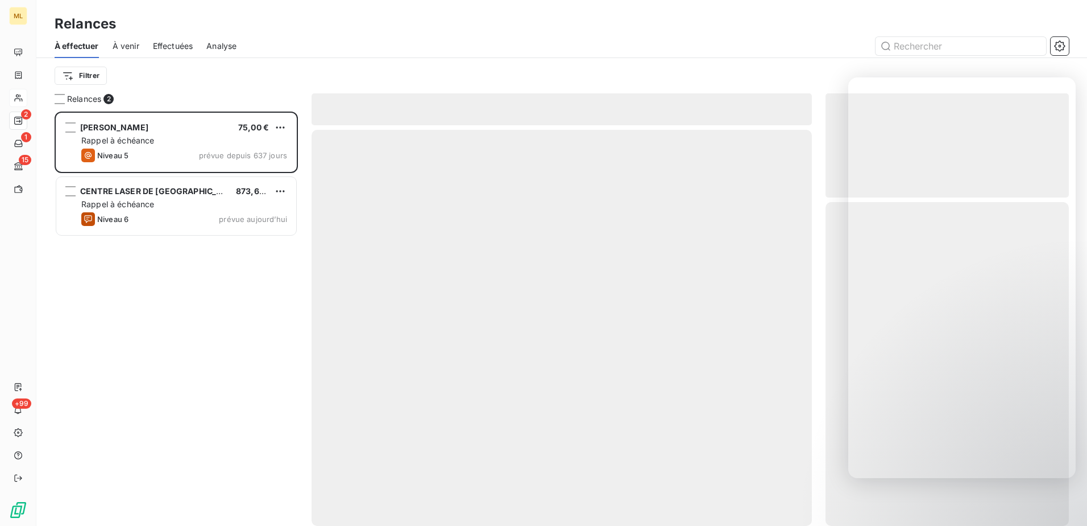
scroll to position [406, 235]
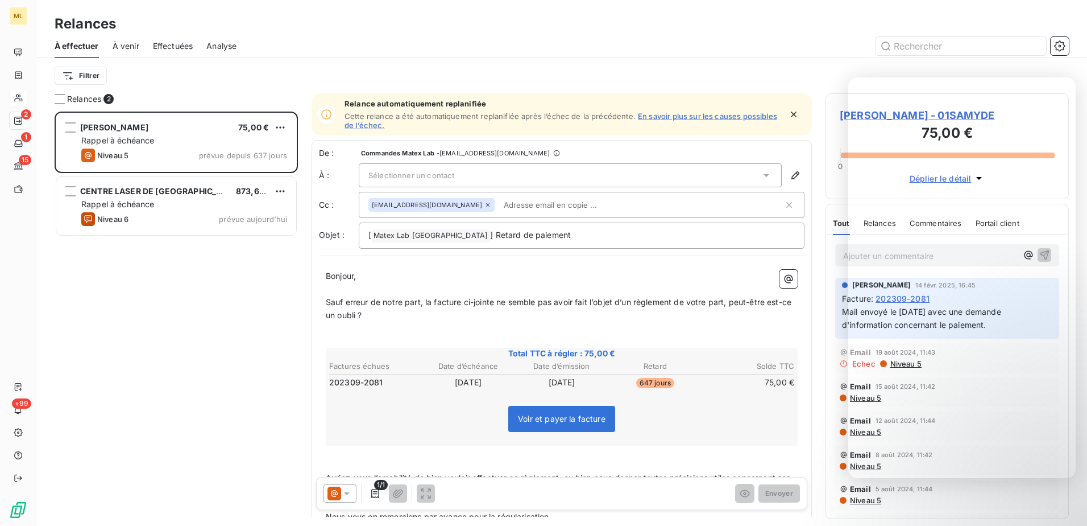
click at [125, 51] on span "À venir" at bounding box center [126, 45] width 27 height 11
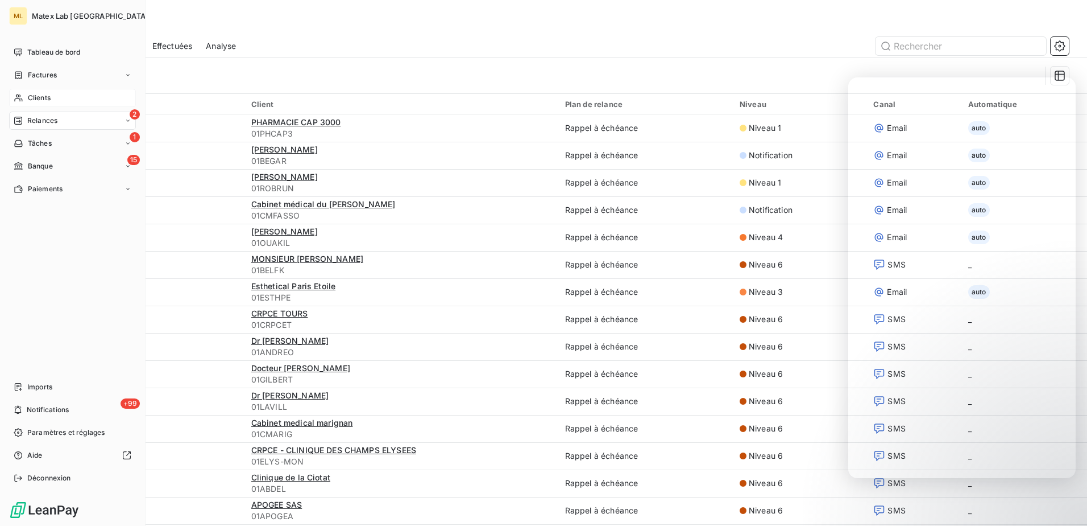
click at [75, 102] on div "Clients" at bounding box center [72, 98] width 127 height 18
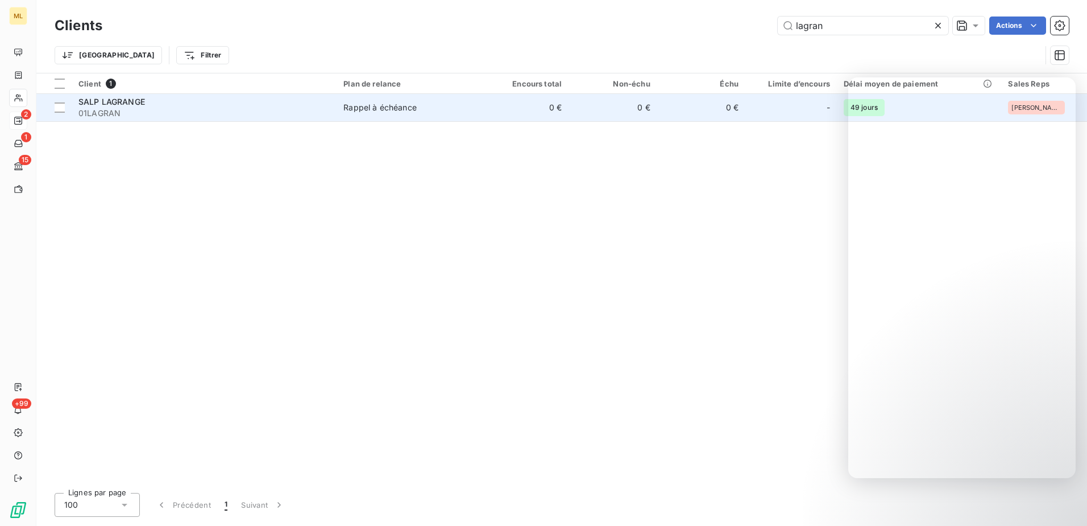
click at [148, 106] on div "SALP LAGRANGE" at bounding box center [203, 101] width 251 height 11
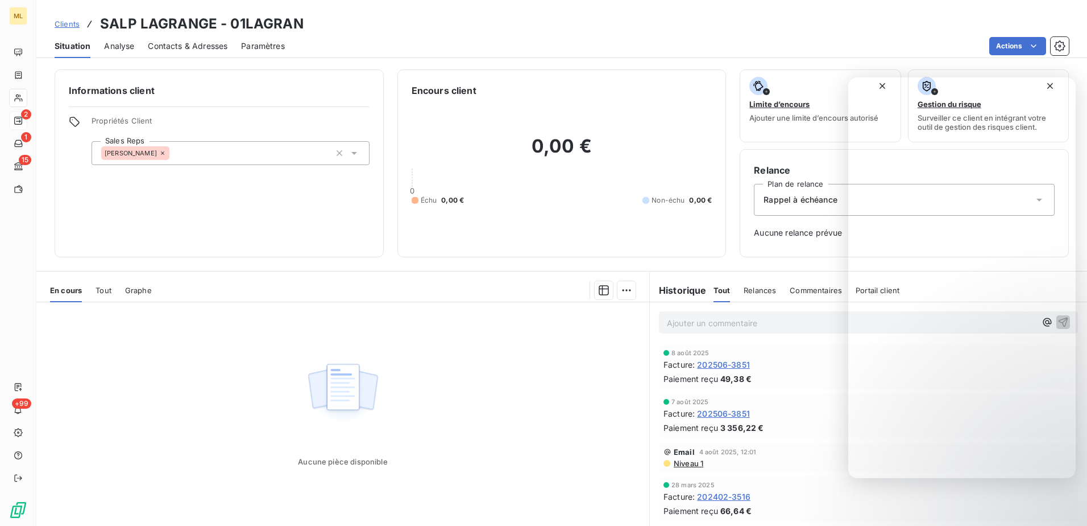
click at [172, 51] on span "Contacts & Adresses" at bounding box center [188, 45] width 80 height 11
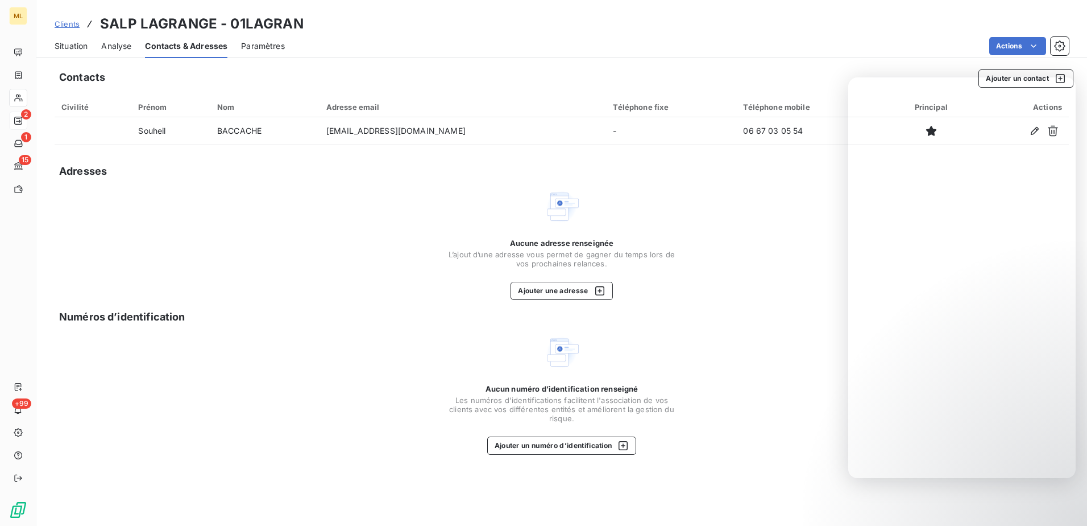
click at [457, 38] on div "Actions" at bounding box center [684, 46] width 771 height 18
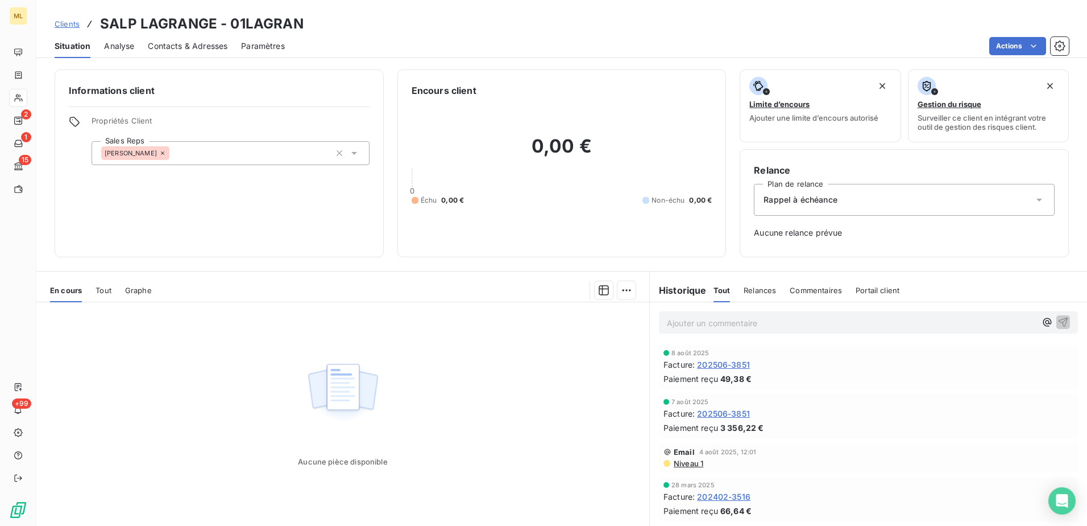
click at [428, 19] on div "Clients SALP LAGRANGE - 01LAGRAN" at bounding box center [561, 24] width 1051 height 20
click at [197, 48] on span "Contacts & Adresses" at bounding box center [188, 45] width 80 height 11
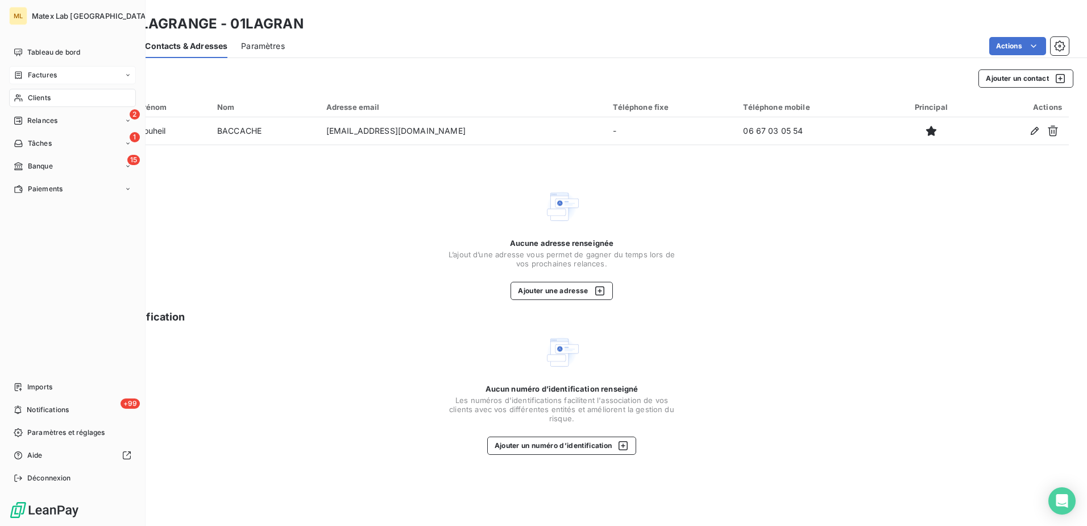
click at [34, 71] on span "Factures" at bounding box center [42, 75] width 29 height 10
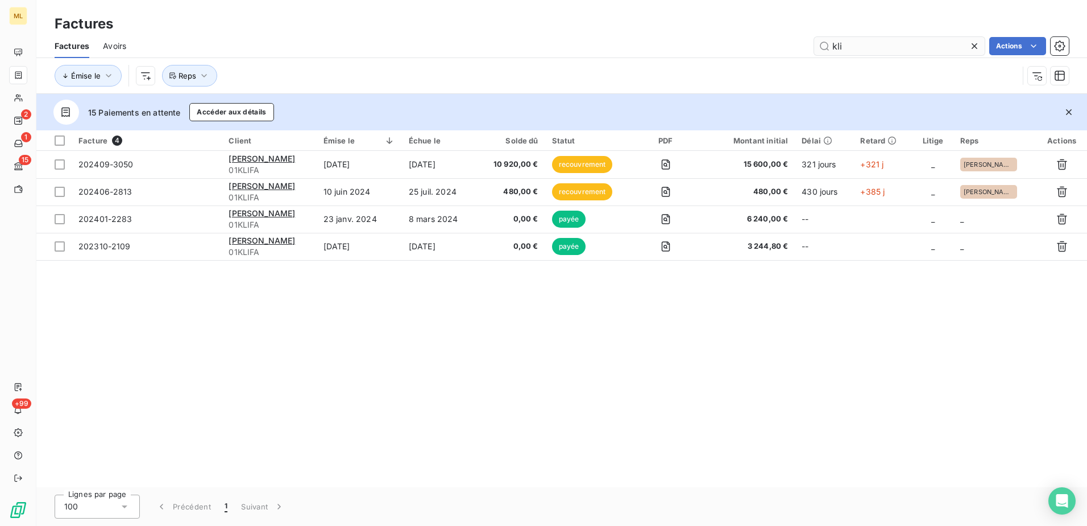
click at [895, 48] on input "kli" at bounding box center [899, 46] width 171 height 18
drag, startPoint x: 891, startPoint y: 48, endPoint x: 798, endPoint y: 49, distance: 92.7
click at [796, 48] on div "kli Actions" at bounding box center [604, 46] width 929 height 18
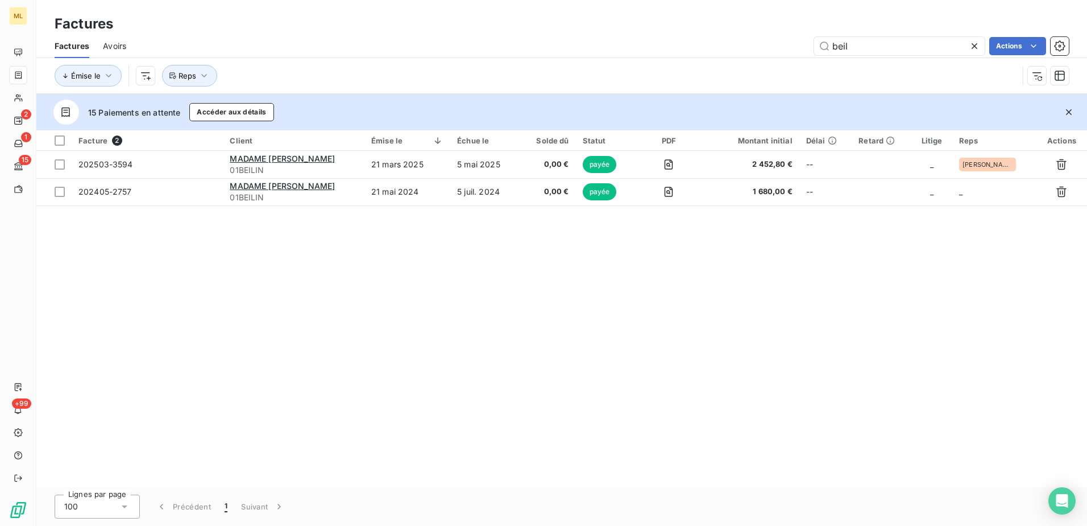
type input "beil"
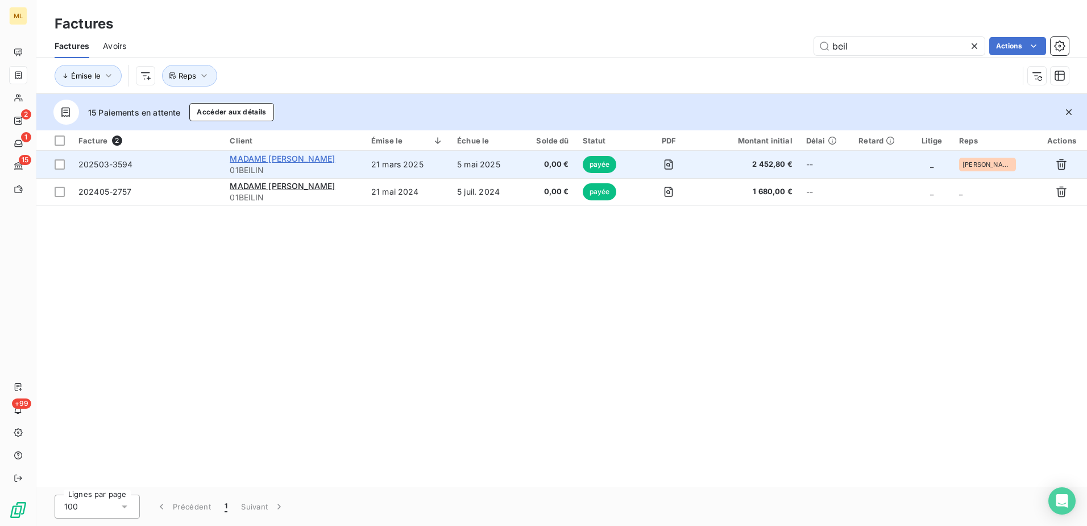
click at [303, 159] on span "MADAME [PERSON_NAME]" at bounding box center [282, 159] width 105 height 10
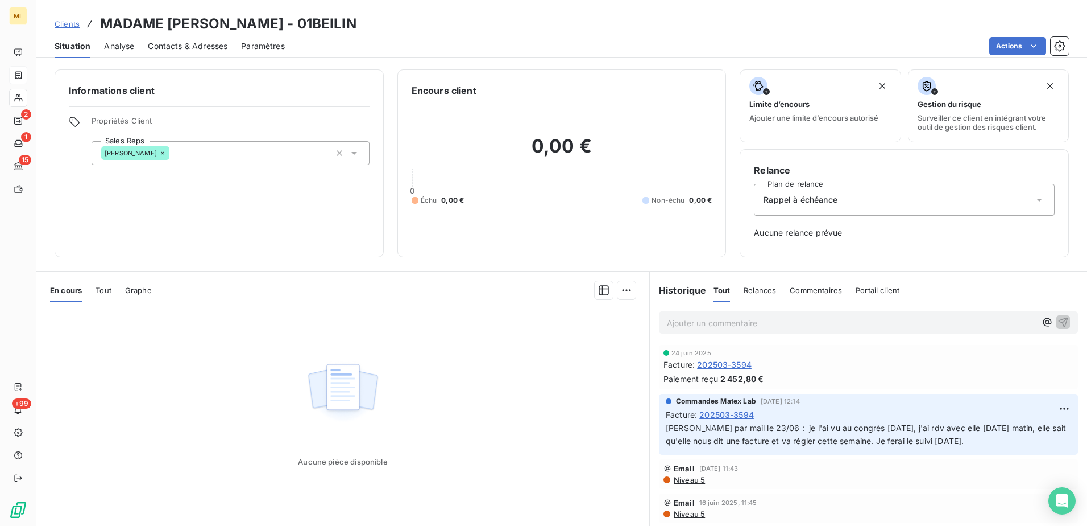
click at [195, 53] on div "Contacts & Adresses" at bounding box center [188, 46] width 80 height 24
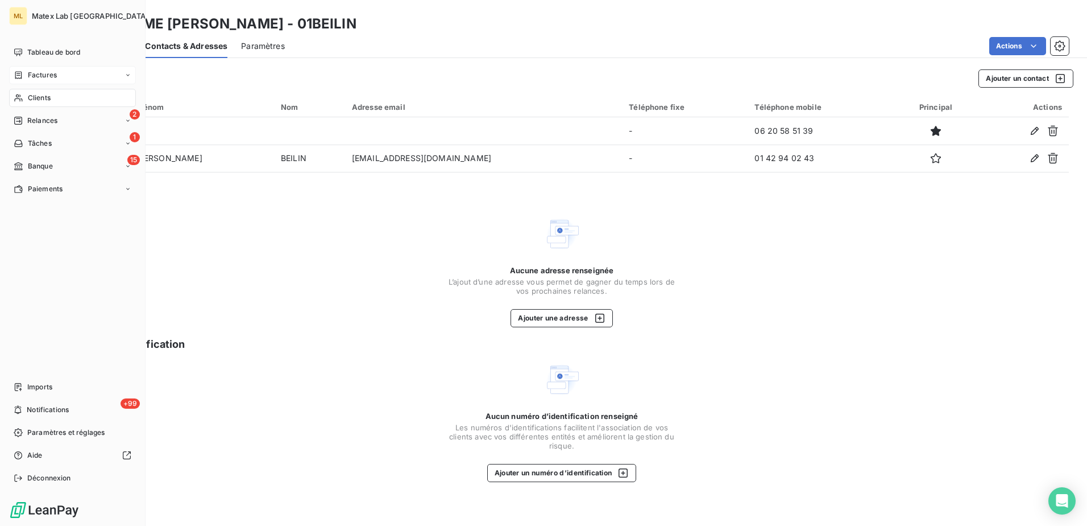
click at [19, 75] on icon at bounding box center [19, 75] width 10 height 9
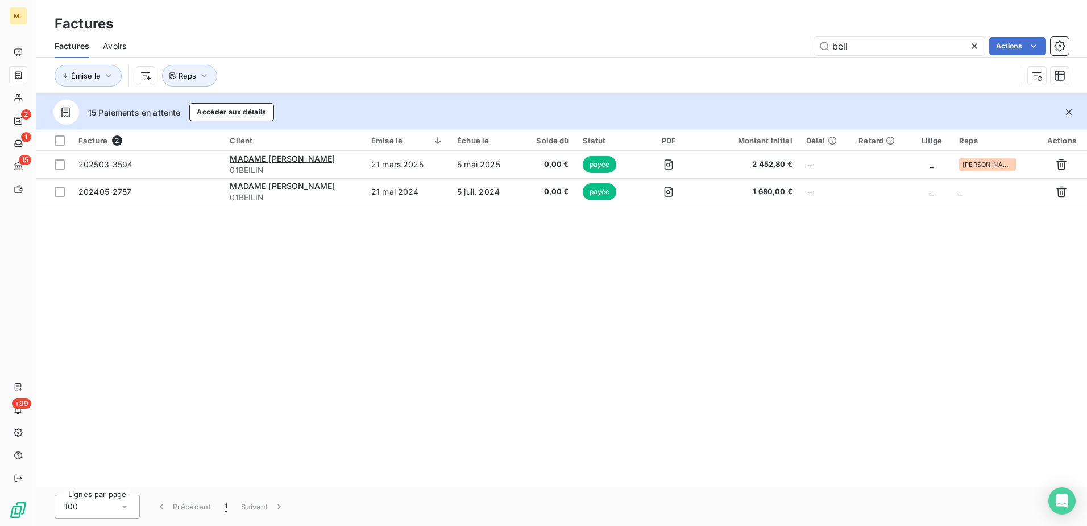
drag, startPoint x: 894, startPoint y: 48, endPoint x: 780, endPoint y: 49, distance: 114.3
click at [780, 49] on div "beil Actions" at bounding box center [604, 46] width 929 height 18
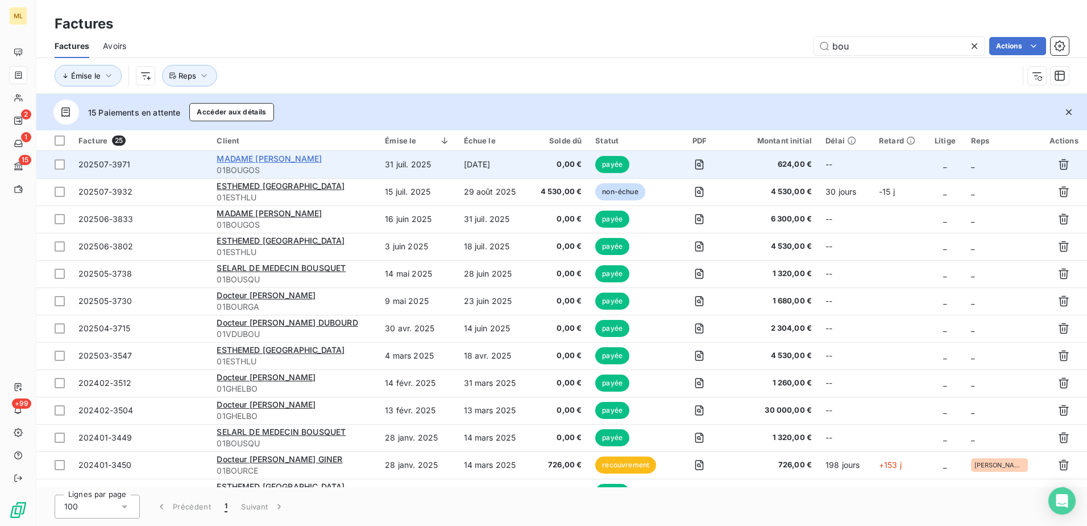
type input "bou"
click at [281, 159] on span "MADAME [PERSON_NAME]" at bounding box center [269, 159] width 105 height 10
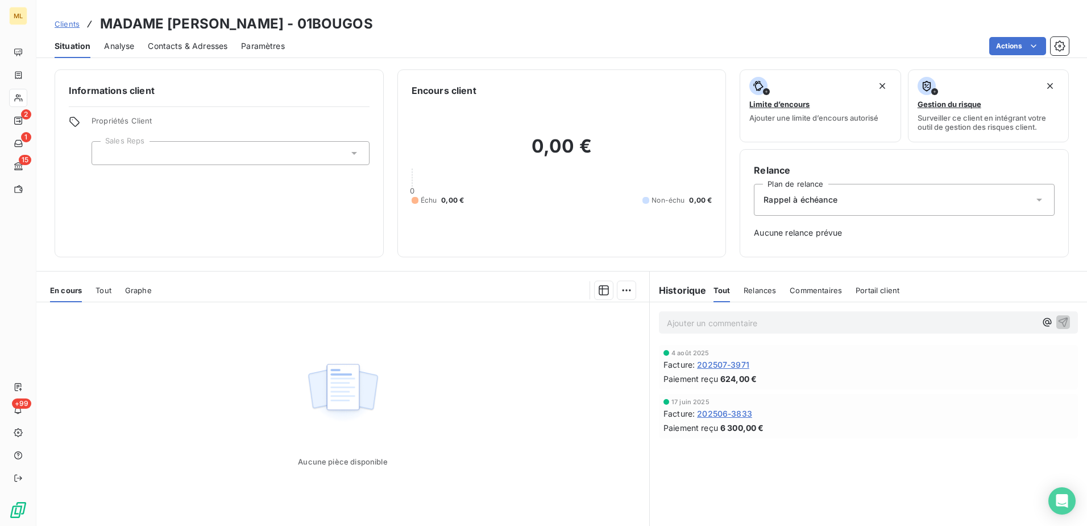
click at [197, 48] on span "Contacts & Adresses" at bounding box center [188, 45] width 80 height 11
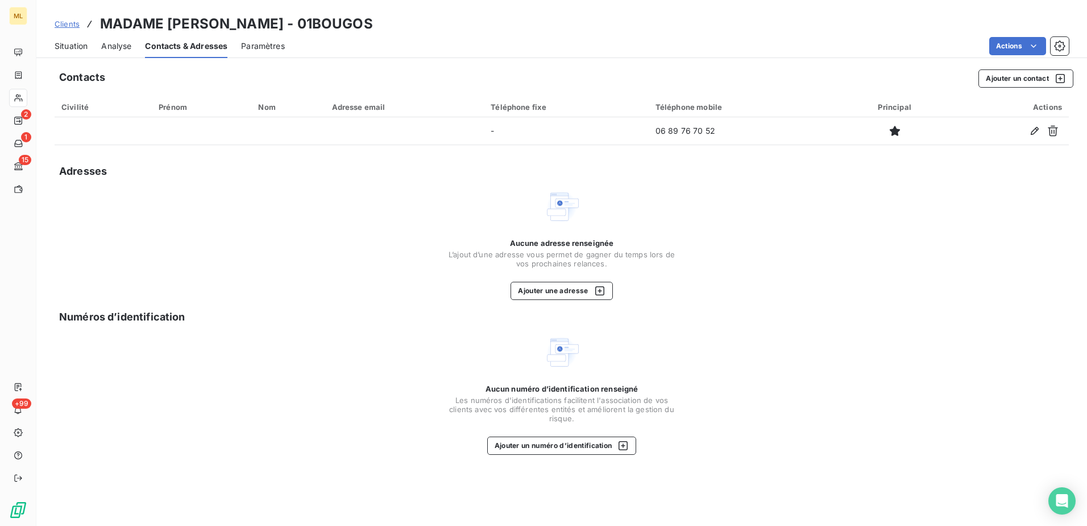
click at [767, 37] on div "Actions" at bounding box center [684, 46] width 771 height 18
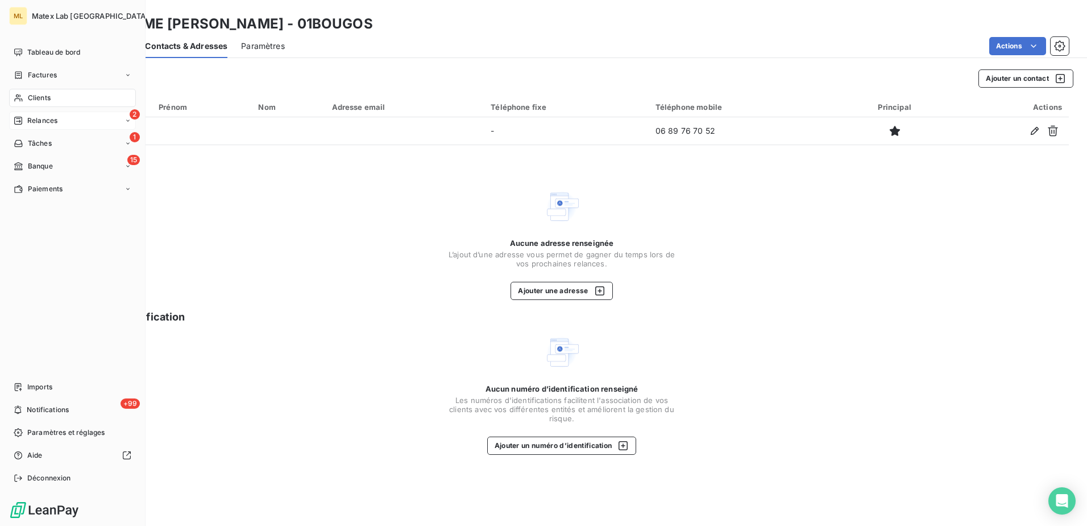
click at [51, 117] on span "Relances" at bounding box center [42, 120] width 30 height 10
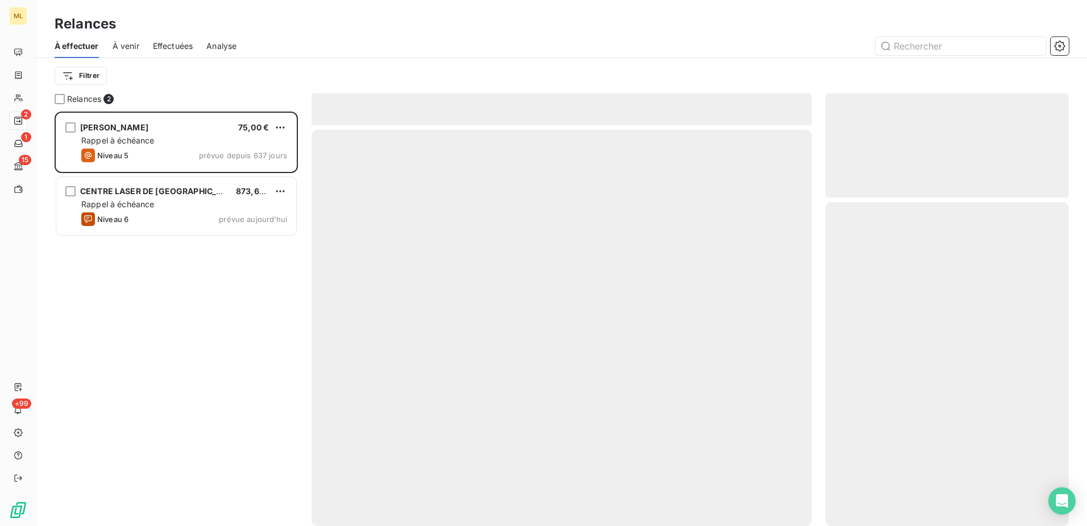
scroll to position [406, 235]
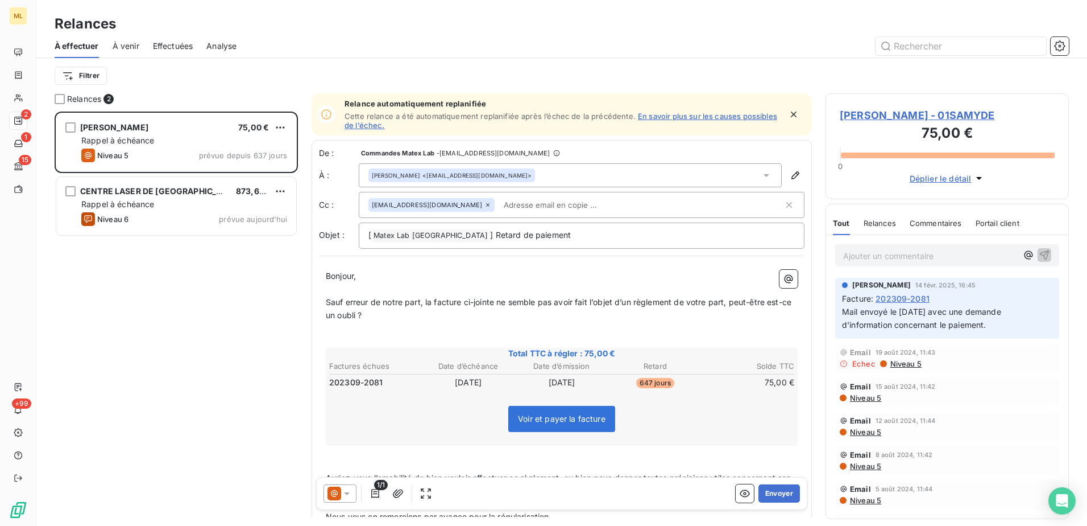
click at [138, 347] on div "[PERSON_NAME] 75,00 € Rappel à échéance Niveau 5 prévue depuis 637 jours CENTRE…" at bounding box center [176, 318] width 243 height 414
click at [127, 42] on span "À venir" at bounding box center [126, 45] width 27 height 11
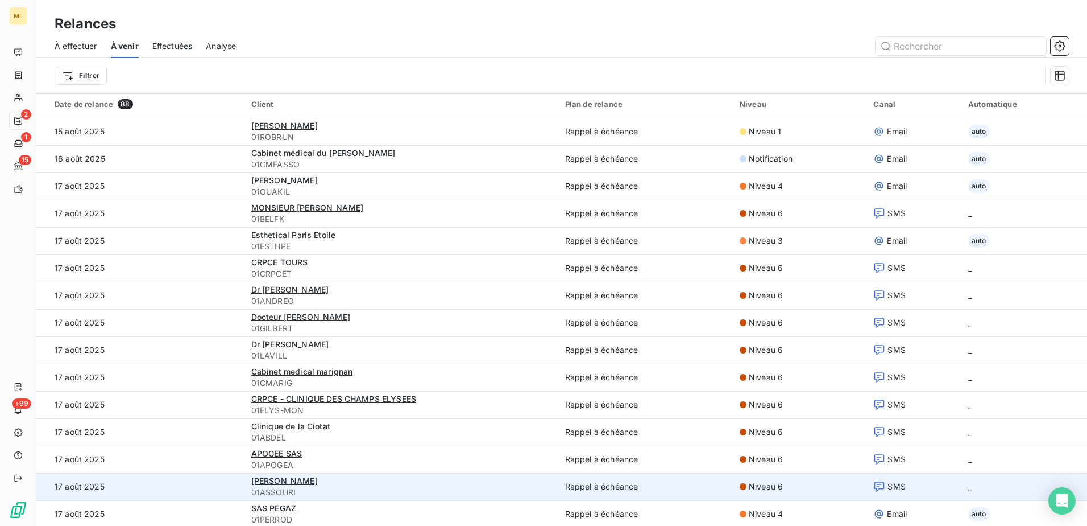
scroll to position [114, 0]
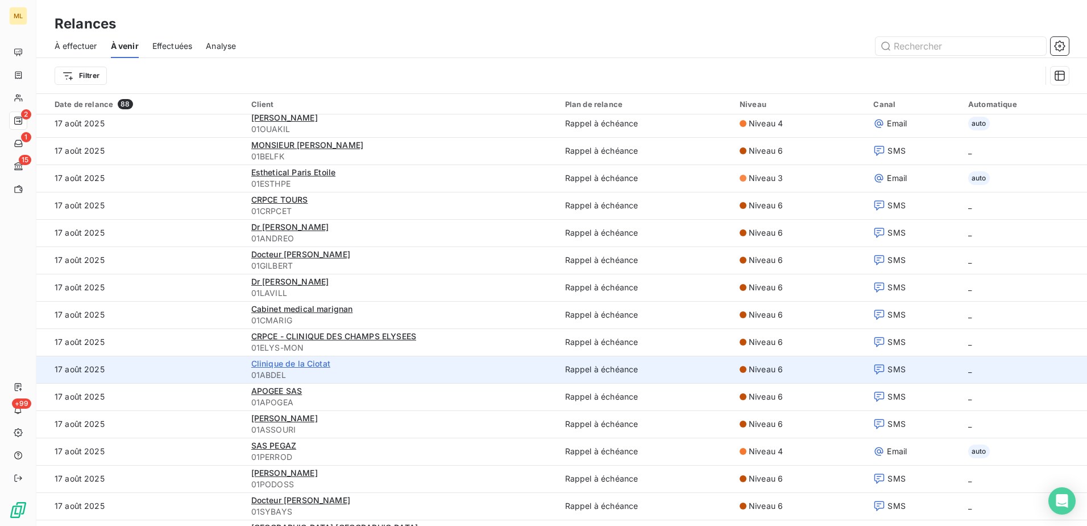
click at [303, 366] on span "Clinique de la Ciotat" at bounding box center [290, 363] width 79 height 10
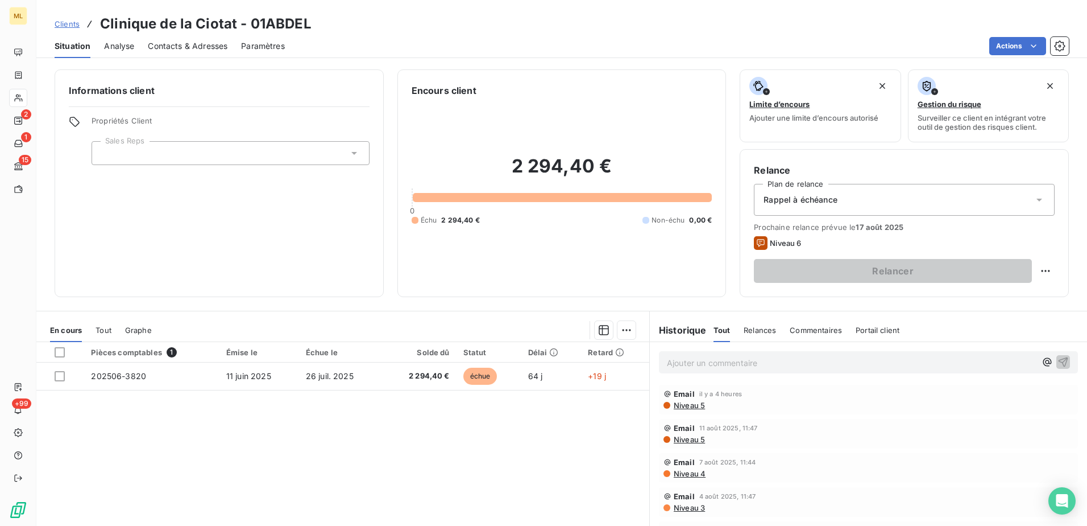
click at [172, 51] on span "Contacts & Adresses" at bounding box center [188, 45] width 80 height 11
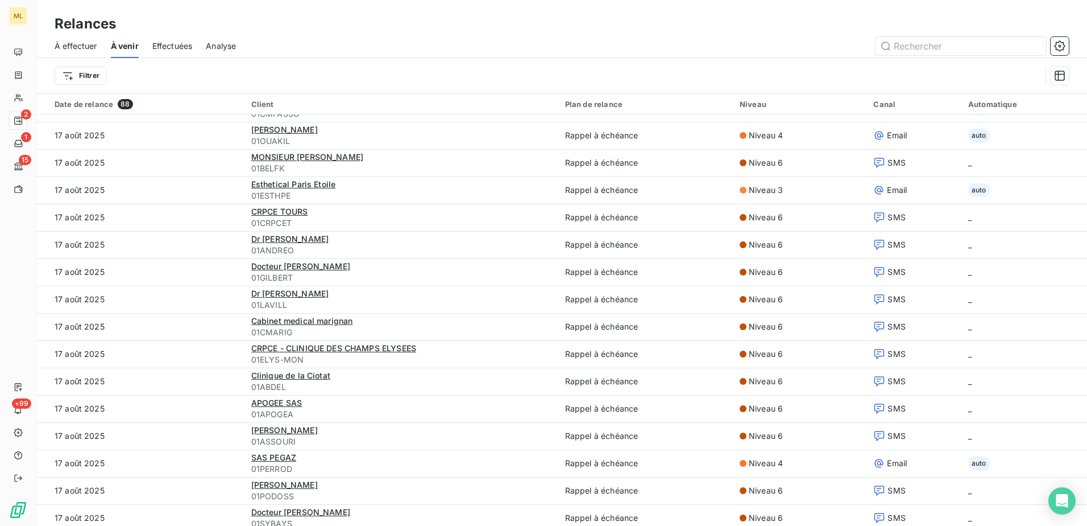
scroll to position [227, 0]
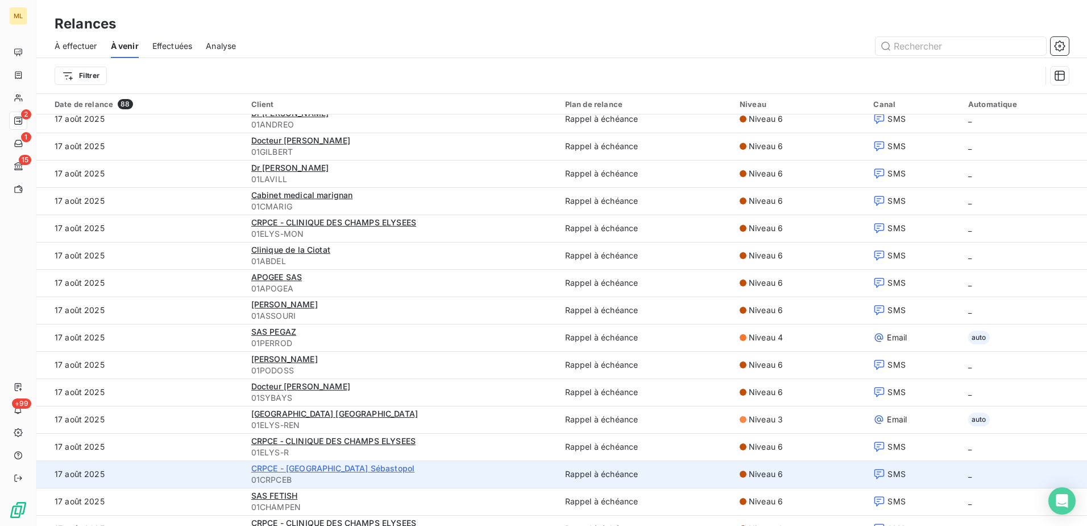
click at [303, 470] on span "CRPCE - [GEOGRAPHIC_DATA] Sébastopol" at bounding box center [332, 468] width 163 height 10
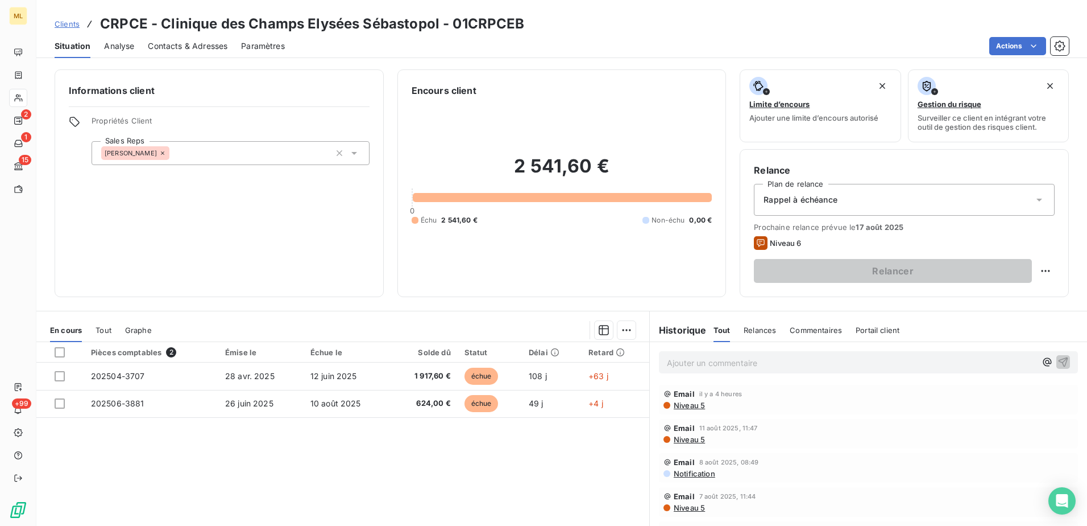
click at [193, 49] on span "Contacts & Adresses" at bounding box center [188, 45] width 80 height 11
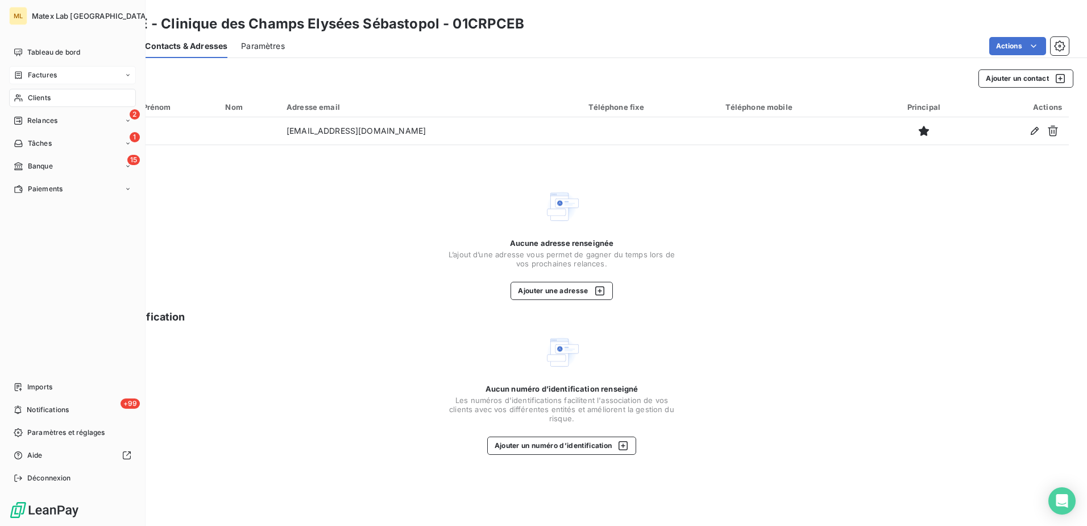
click at [49, 80] on div "Factures" at bounding box center [72, 75] width 127 height 18
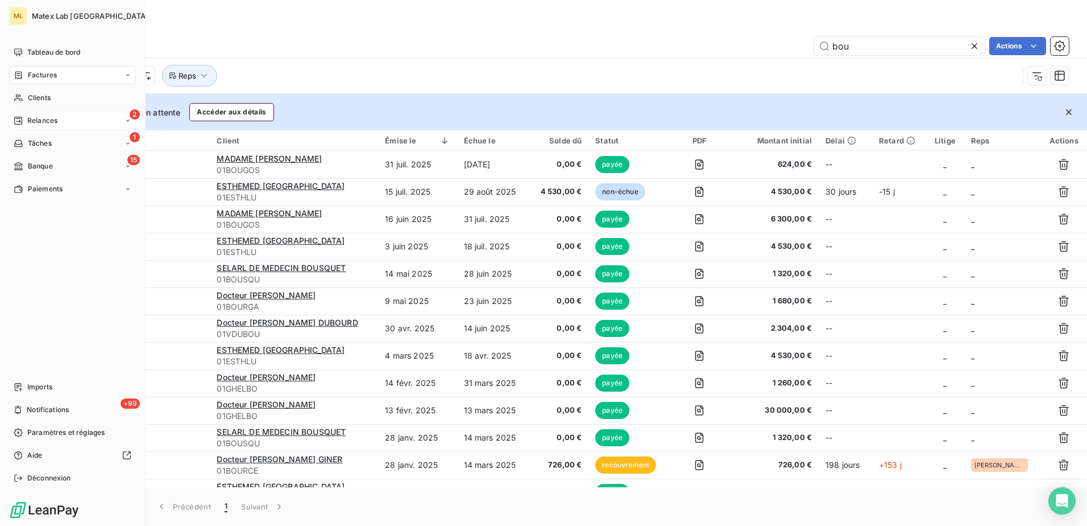
click at [38, 125] on span "Relances" at bounding box center [42, 120] width 30 height 10
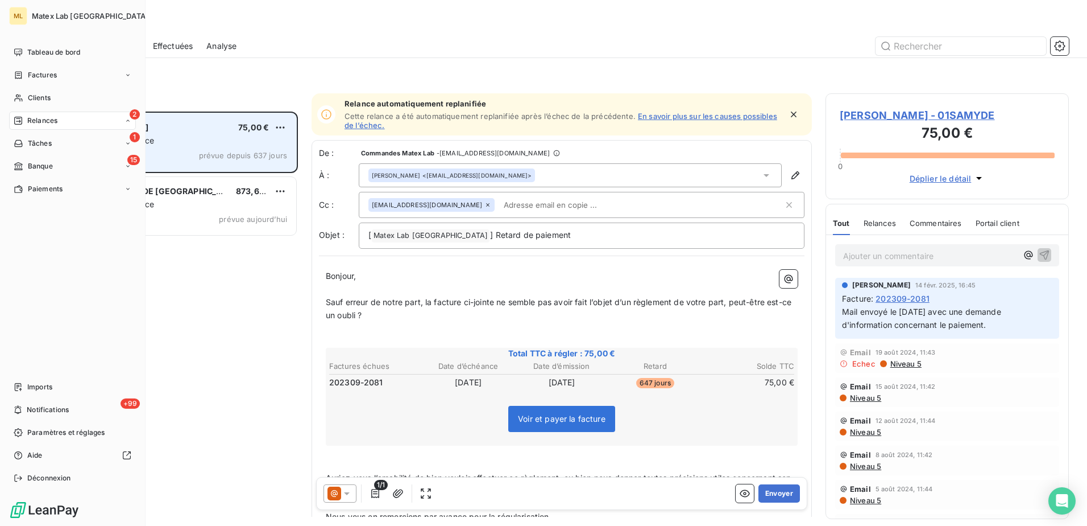
scroll to position [406, 235]
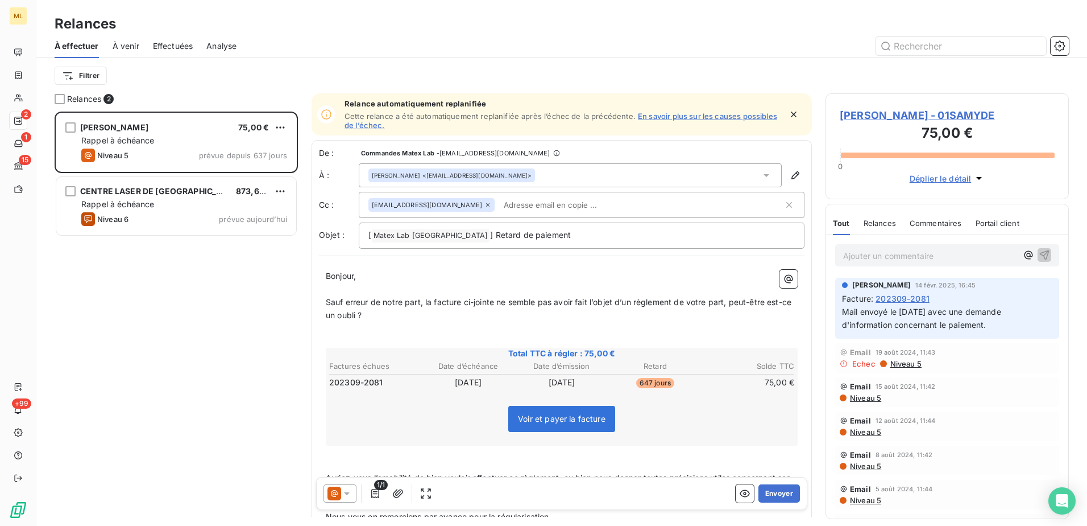
click at [116, 48] on span "À venir" at bounding box center [126, 45] width 27 height 11
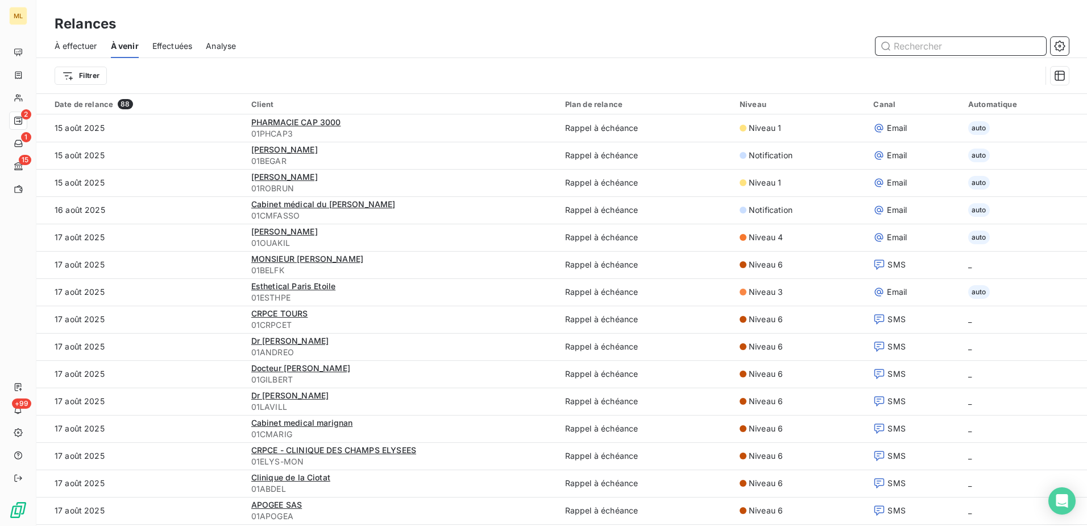
click at [918, 48] on input "text" at bounding box center [961, 46] width 171 height 18
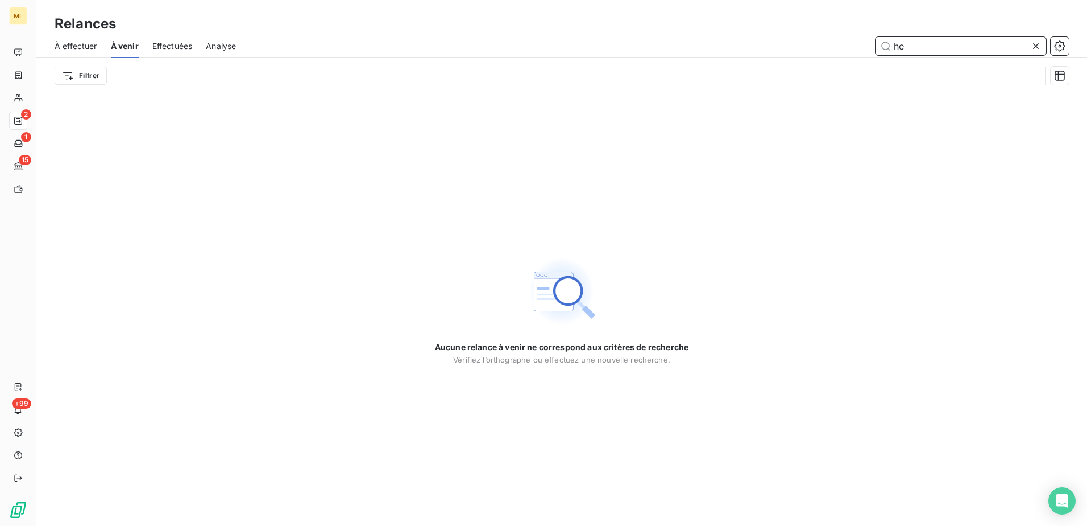
type input "h"
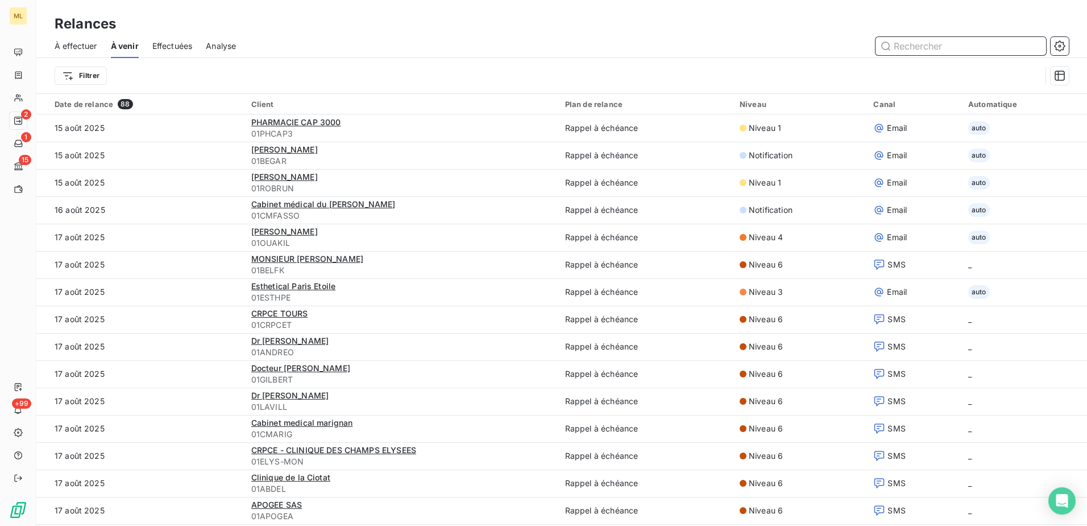
click at [966, 47] on input "text" at bounding box center [961, 46] width 171 height 18
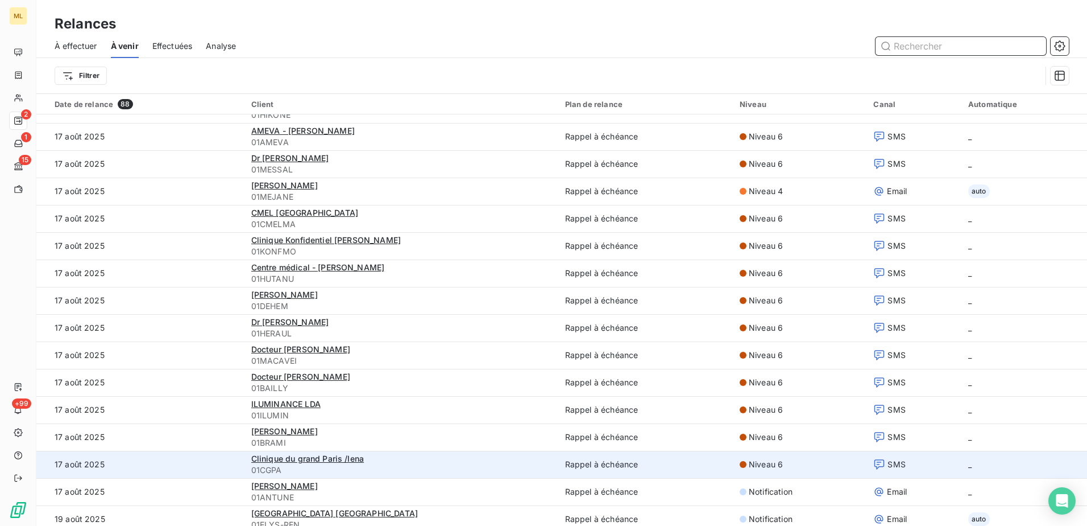
scroll to position [910, 0]
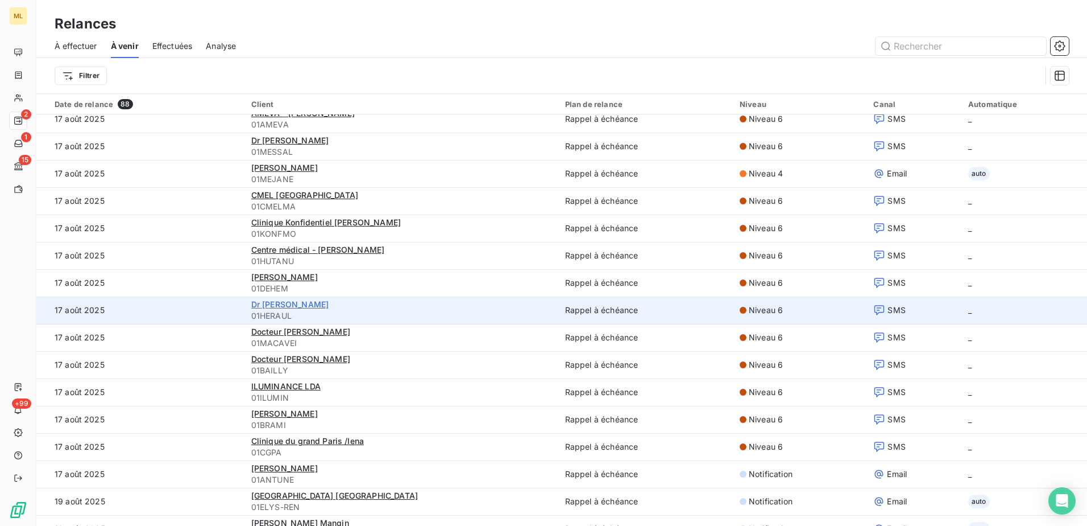
click at [296, 304] on span "Dr [PERSON_NAME]" at bounding box center [289, 304] width 77 height 10
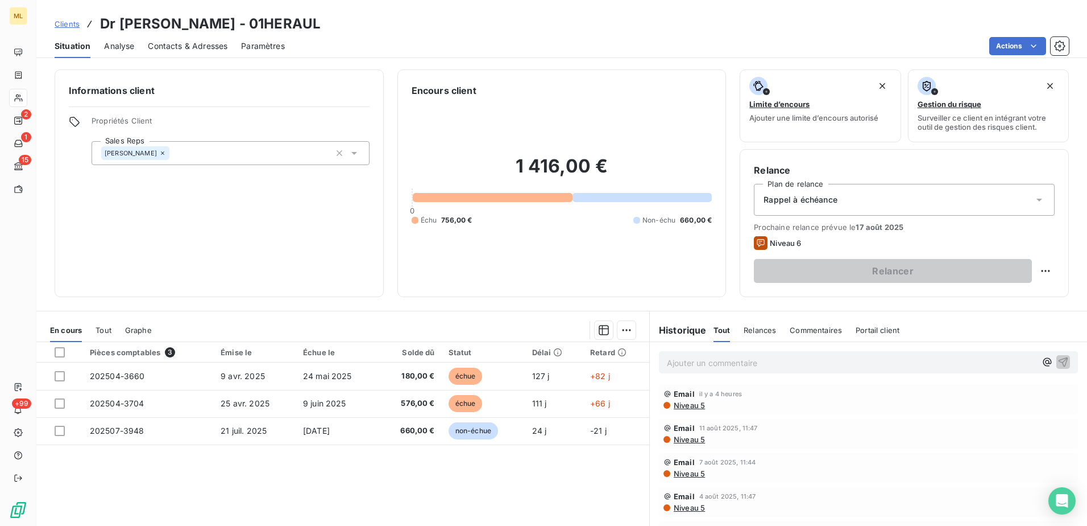
click at [199, 44] on span "Contacts & Adresses" at bounding box center [188, 45] width 80 height 11
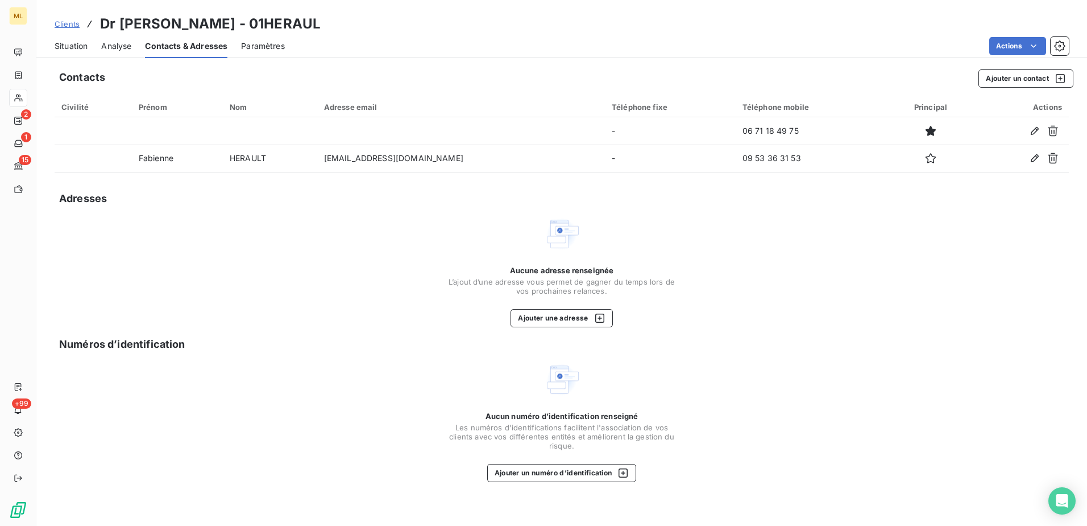
click at [896, 330] on div "Contacts Ajouter un contact Civilité Prénom Nom Adresse email Téléphone fixe Té…" at bounding box center [561, 294] width 1051 height 463
click at [297, 314] on div "Aucune adresse renseignée L’ajout d’une adresse vous permet de gagner du temps …" at bounding box center [562, 271] width 1015 height 111
click at [257, 306] on div "Aucune adresse renseignée L’ajout d’une adresse vous permet de gagner du temps …" at bounding box center [562, 271] width 1015 height 111
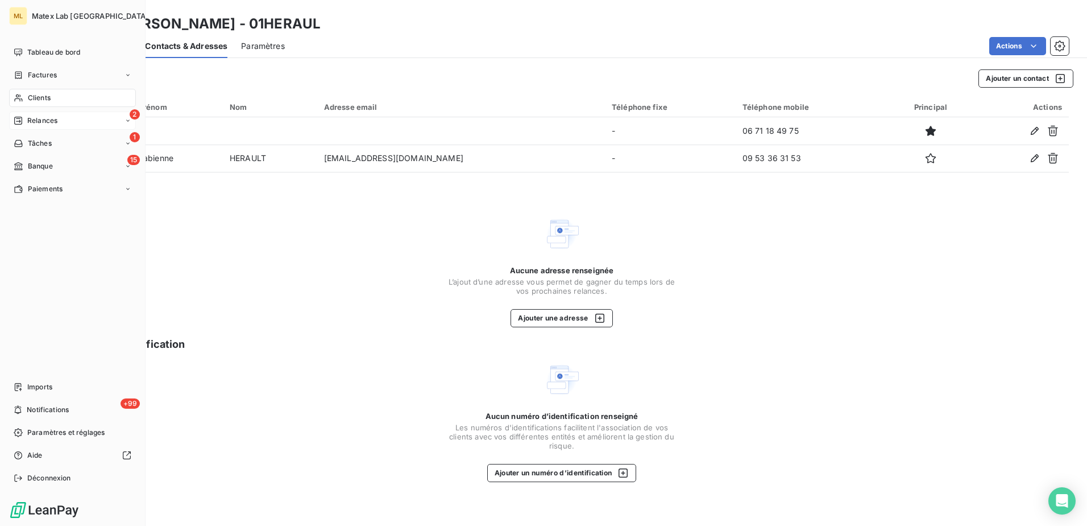
click at [42, 116] on span "Relances" at bounding box center [42, 120] width 30 height 10
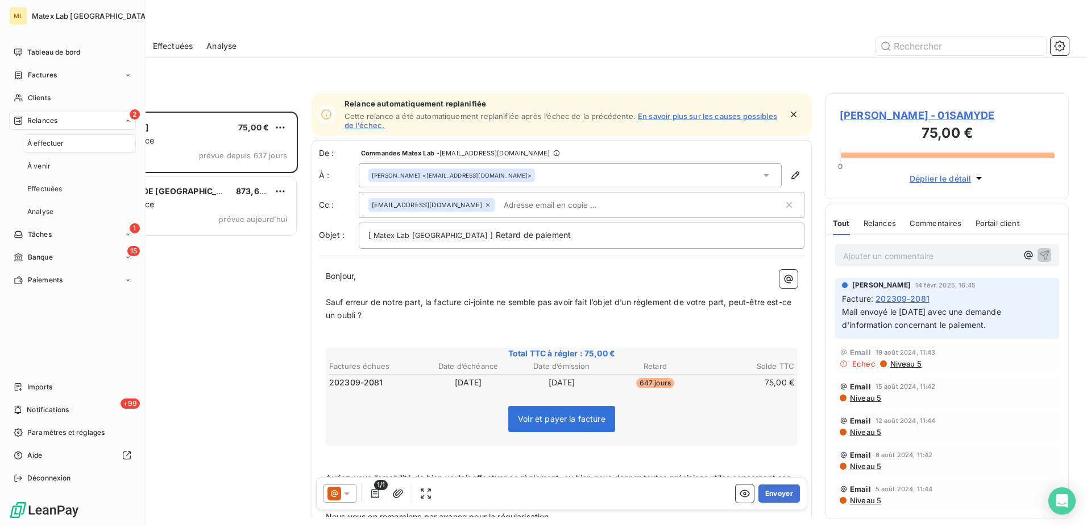
scroll to position [406, 235]
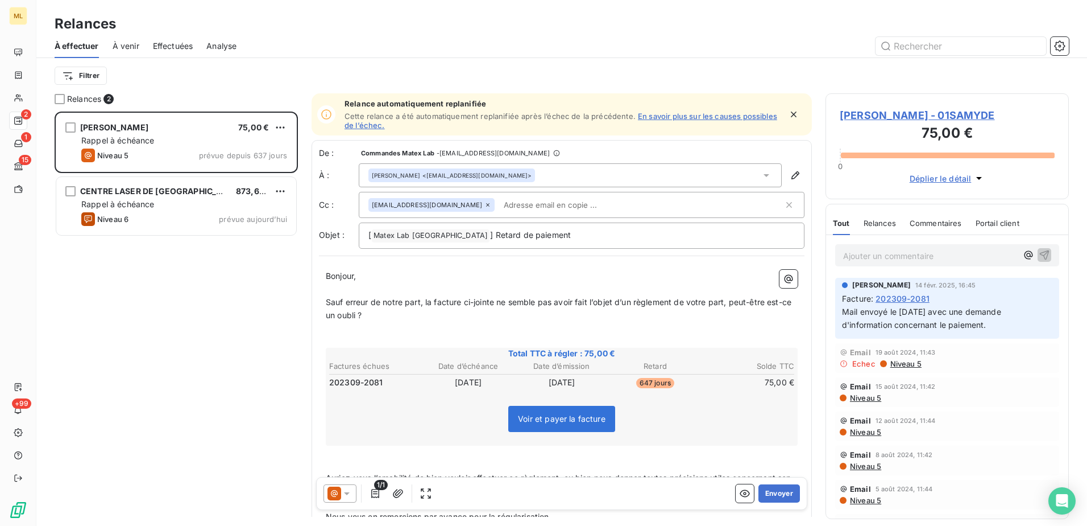
click at [131, 352] on div "[PERSON_NAME] 75,00 € Rappel à échéance Niveau 5 prévue depuis 637 jours CENTRE…" at bounding box center [176, 318] width 243 height 414
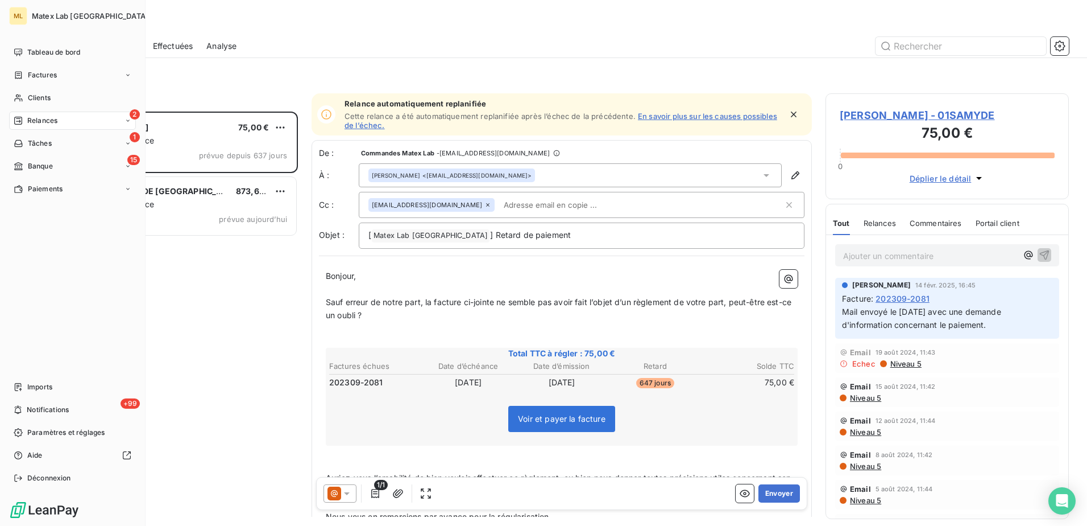
click at [25, 120] on div "Relances" at bounding box center [36, 120] width 44 height 10
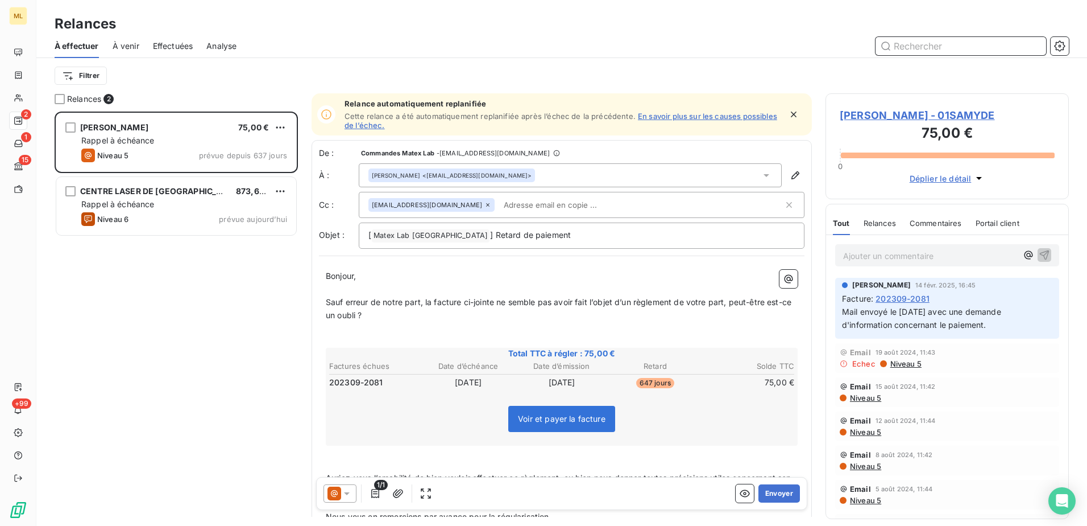
click at [907, 44] on input "text" at bounding box center [961, 46] width 171 height 18
click at [136, 47] on span "À venir" at bounding box center [126, 45] width 27 height 11
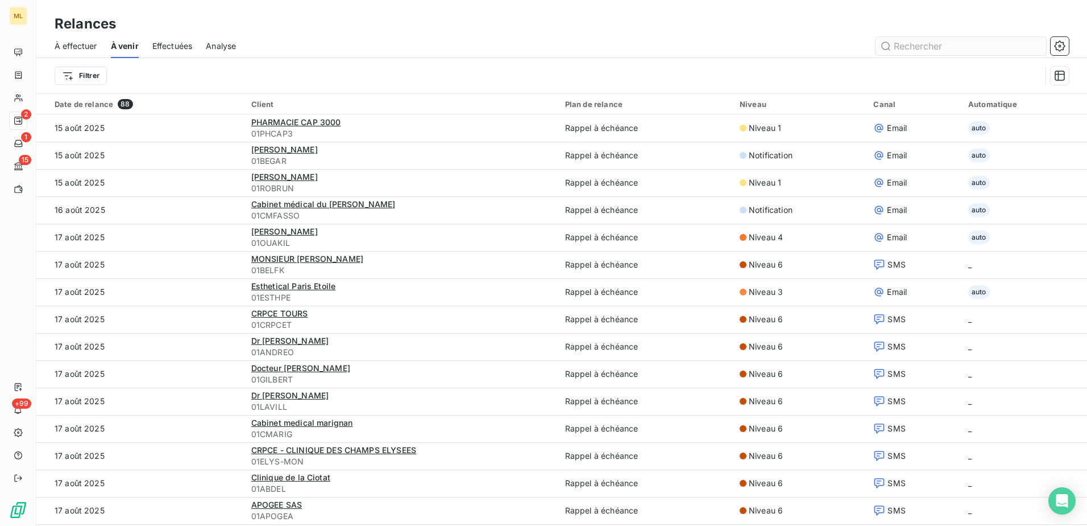
click at [900, 45] on input "text" at bounding box center [961, 46] width 171 height 18
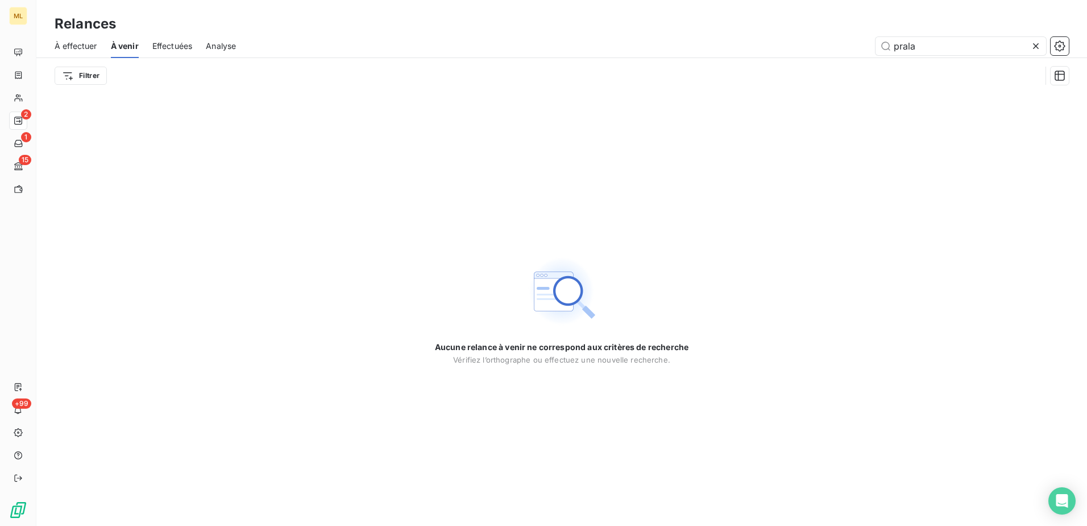
type input "prala"
click at [1028, 67] on div "Filtrer" at bounding box center [548, 76] width 987 height 22
drag, startPoint x: 986, startPoint y: 44, endPoint x: 828, endPoint y: 47, distance: 158.7
click at [828, 47] on div "prala" at bounding box center [660, 46] width 820 height 18
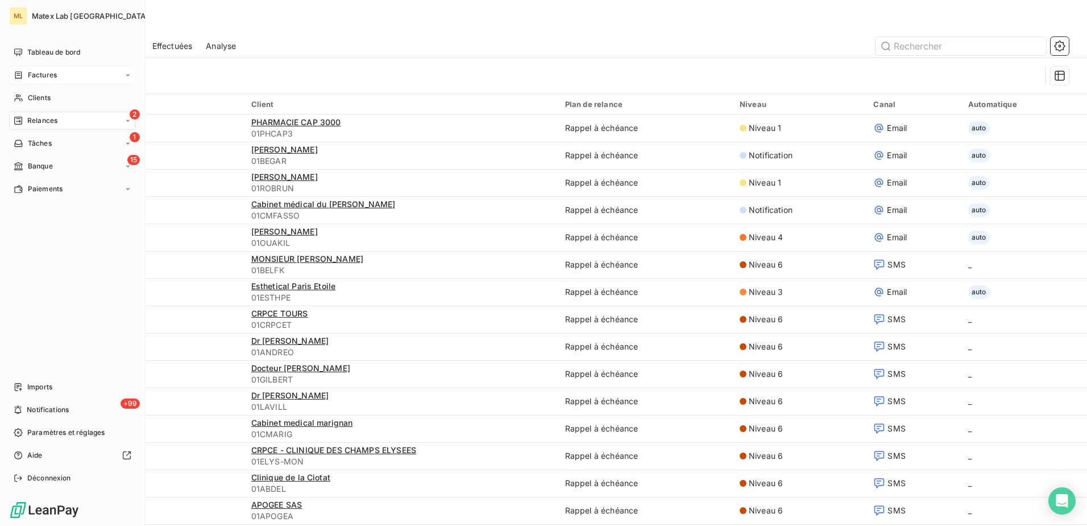
click at [36, 77] on span "Factures" at bounding box center [42, 75] width 29 height 10
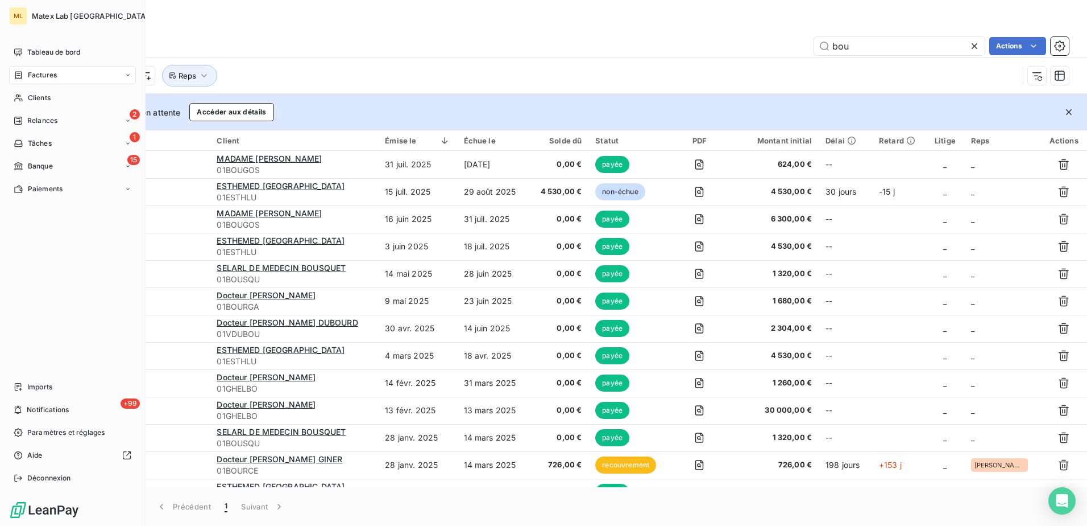
click at [68, 77] on div "Factures" at bounding box center [72, 75] width 127 height 18
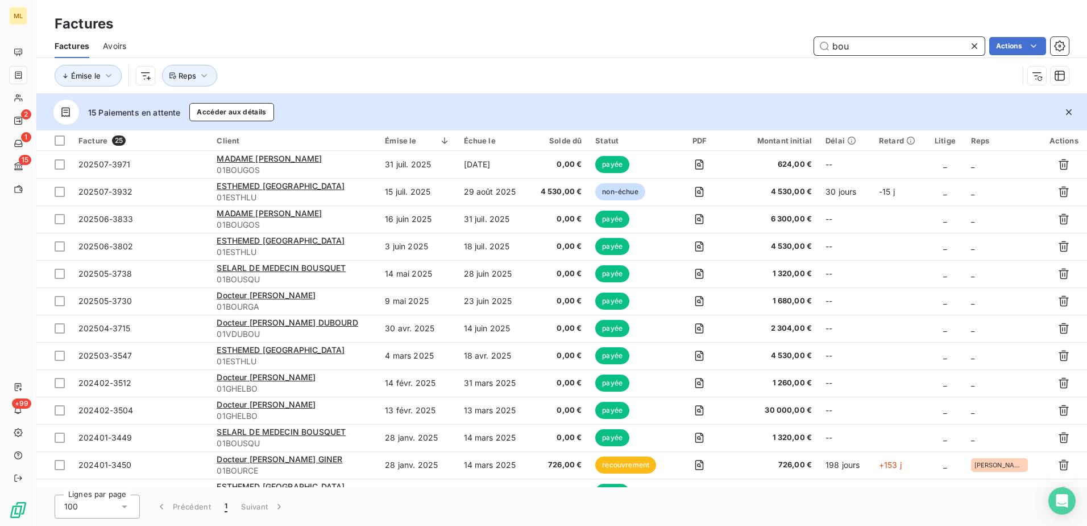
click at [876, 41] on input "bou" at bounding box center [899, 46] width 171 height 18
drag, startPoint x: 881, startPoint y: 43, endPoint x: 776, endPoint y: 44, distance: 105.2
click at [776, 44] on div "bou Actions" at bounding box center [604, 46] width 929 height 18
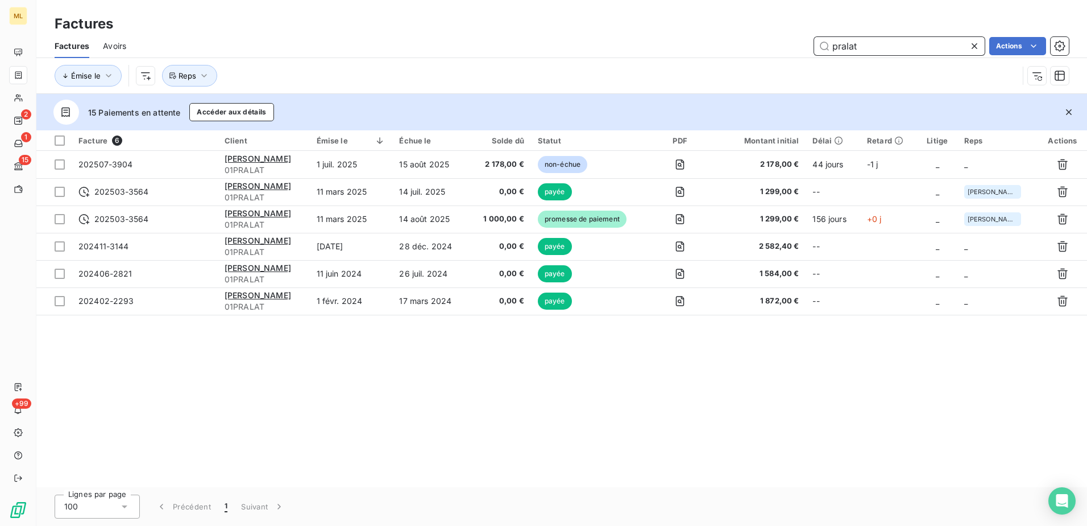
type input "pralat"
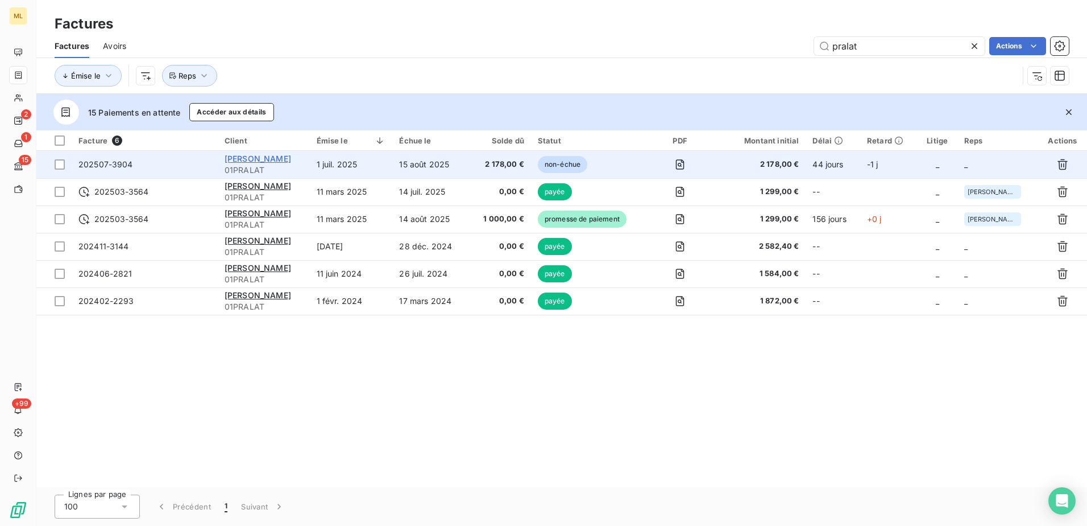
click at [274, 154] on span "[PERSON_NAME]" at bounding box center [258, 159] width 67 height 10
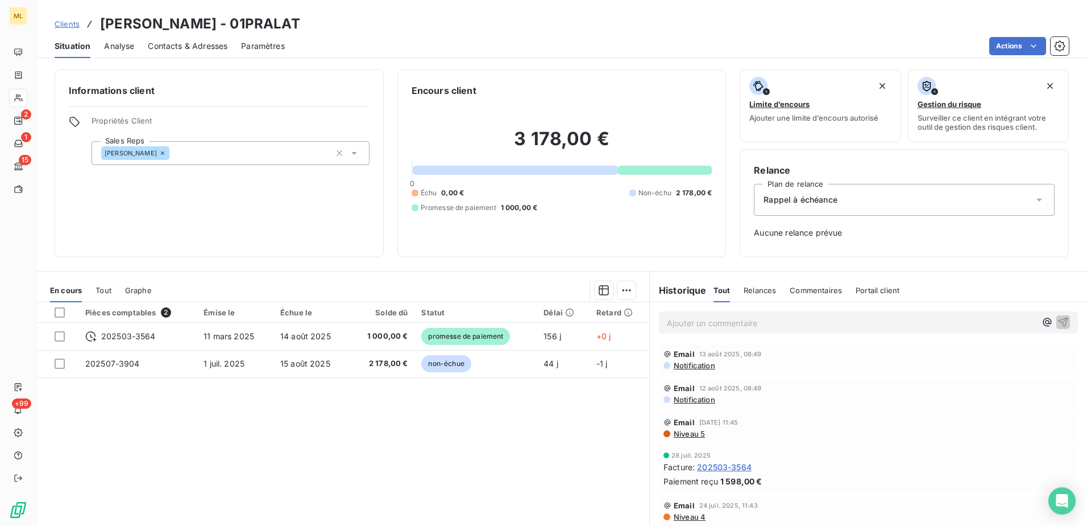
click at [201, 46] on span "Contacts & Adresses" at bounding box center [188, 45] width 80 height 11
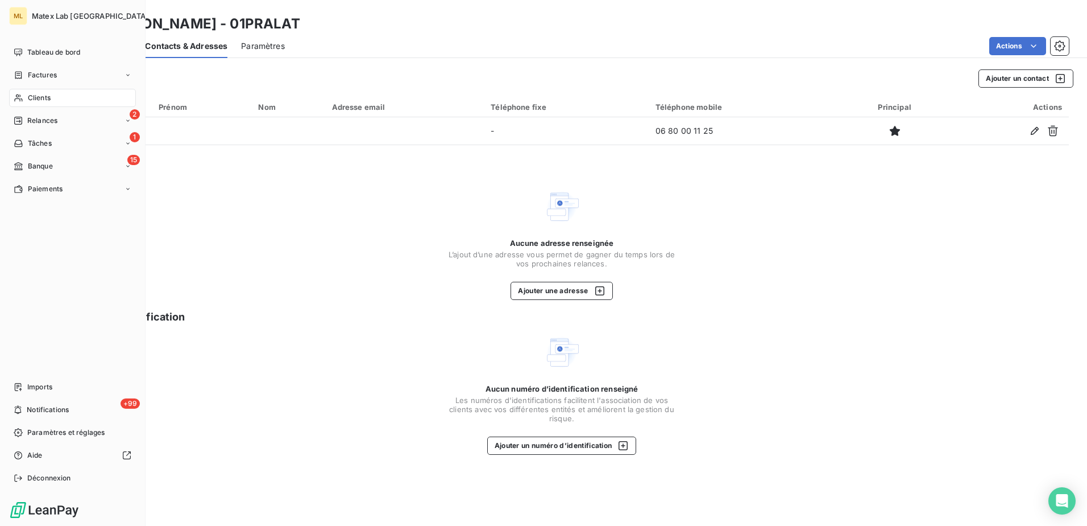
click at [47, 93] on span "Clients" at bounding box center [39, 98] width 23 height 10
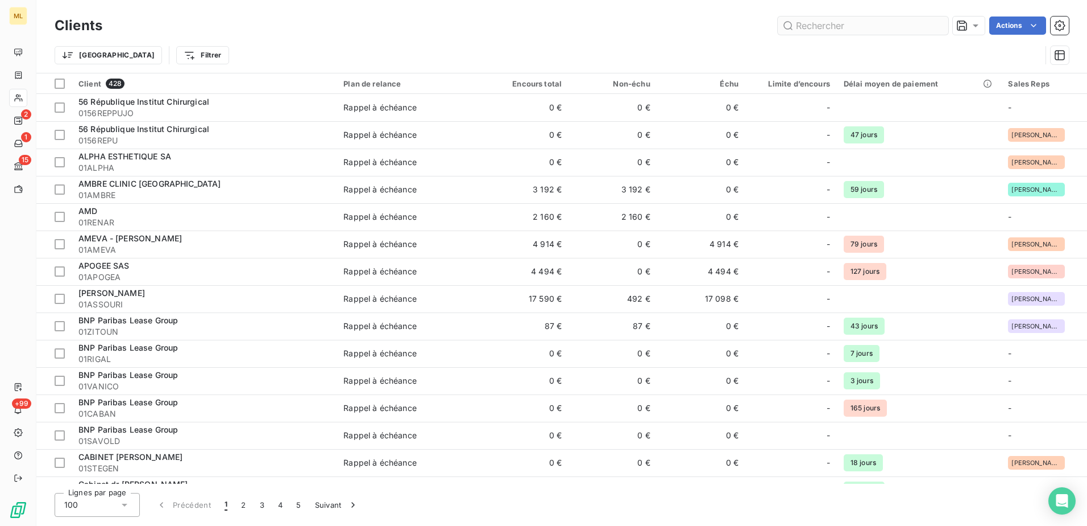
click at [838, 26] on input "text" at bounding box center [863, 25] width 171 height 18
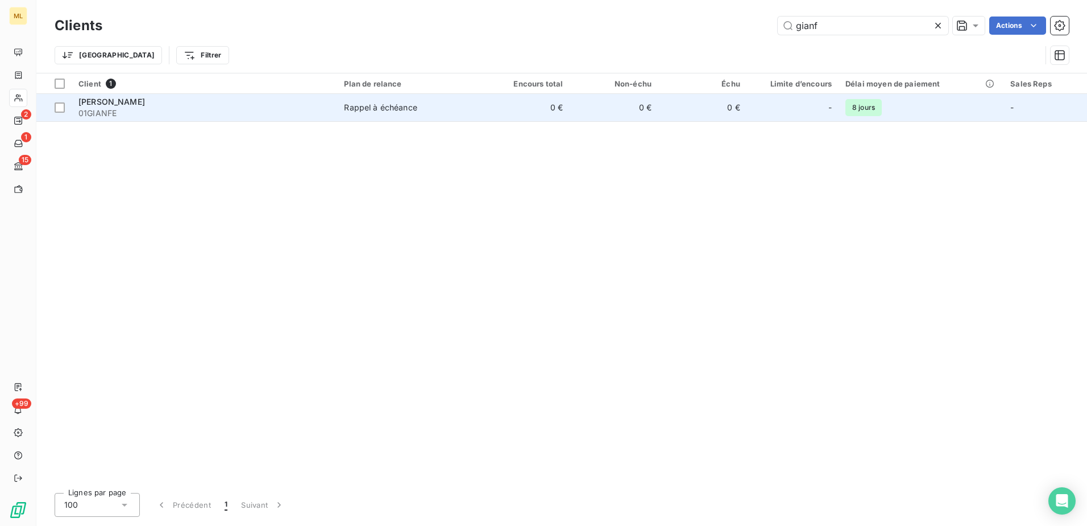
type input "gianf"
click at [256, 113] on span "01GIANFE" at bounding box center [204, 112] width 252 height 11
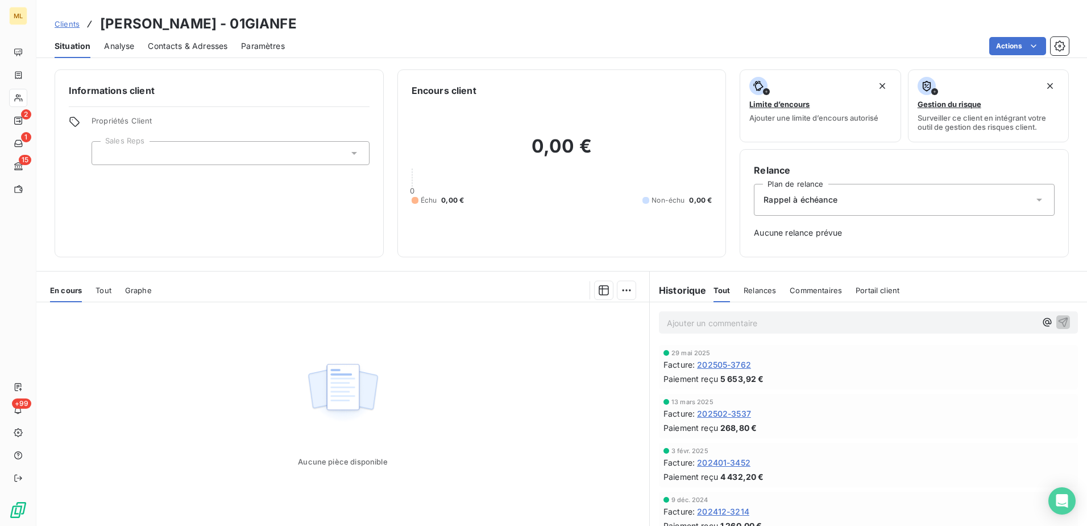
click at [188, 42] on span "Contacts & Adresses" at bounding box center [188, 45] width 80 height 11
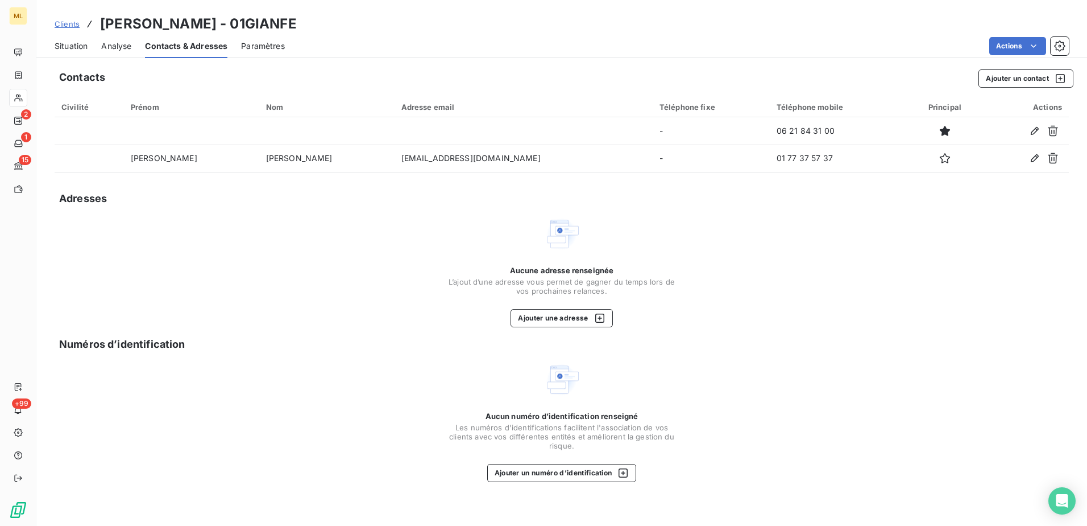
click at [365, 221] on div "Aucune adresse renseignée L’ajout d’une adresse vous permet de gagner du temps …" at bounding box center [562, 271] width 1015 height 111
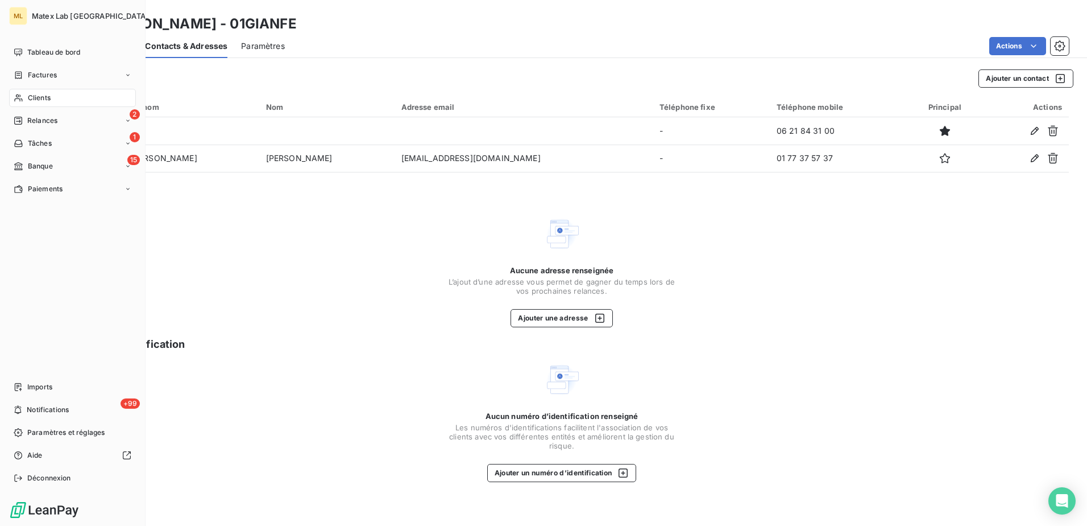
drag, startPoint x: 49, startPoint y: 98, endPoint x: 110, endPoint y: 100, distance: 61.5
click at [49, 98] on span "Clients" at bounding box center [39, 98] width 23 height 10
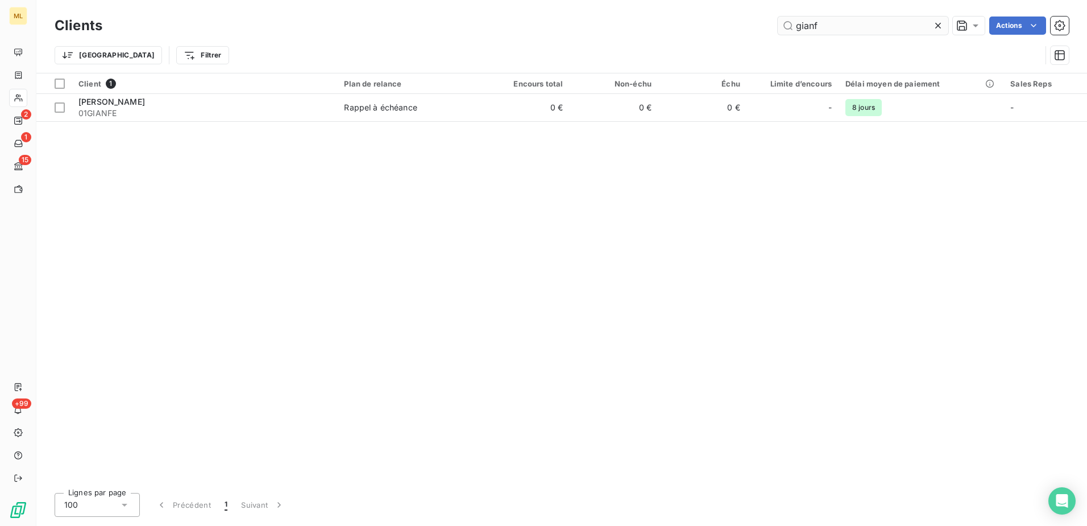
click at [901, 24] on input "gianf" at bounding box center [863, 25] width 171 height 18
drag, startPoint x: 873, startPoint y: 24, endPoint x: 756, endPoint y: 27, distance: 116.6
click at [756, 27] on div "gianf Actions" at bounding box center [592, 25] width 953 height 18
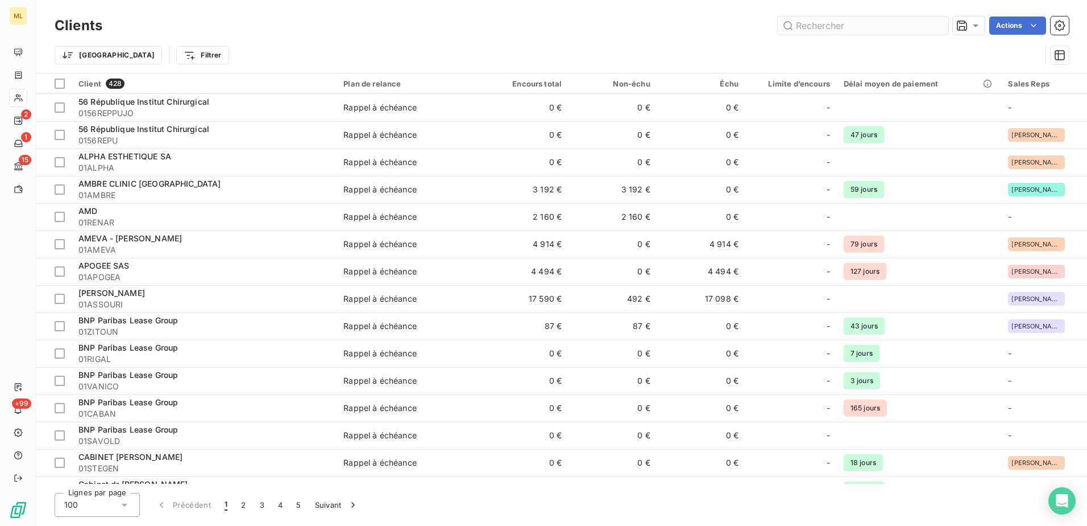
click at [855, 28] on input "text" at bounding box center [863, 25] width 171 height 18
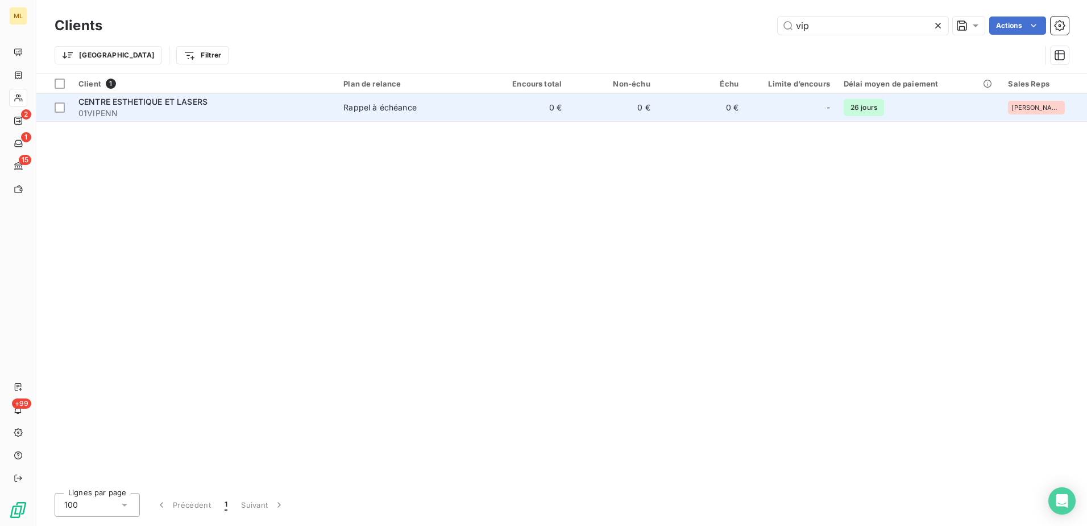
type input "vip"
click at [329, 114] on span "01VIPENN" at bounding box center [203, 112] width 251 height 11
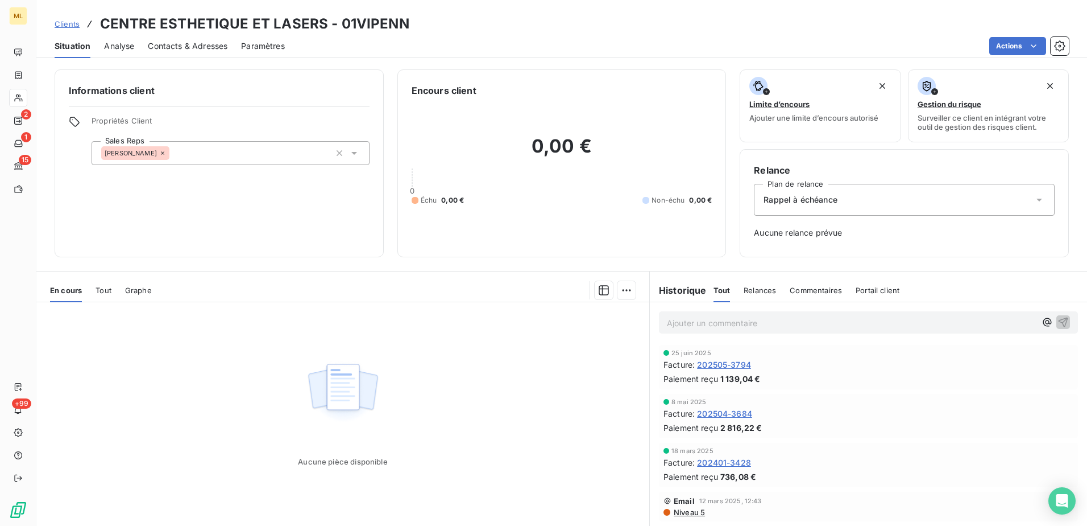
click at [188, 43] on span "Contacts & Adresses" at bounding box center [188, 45] width 80 height 11
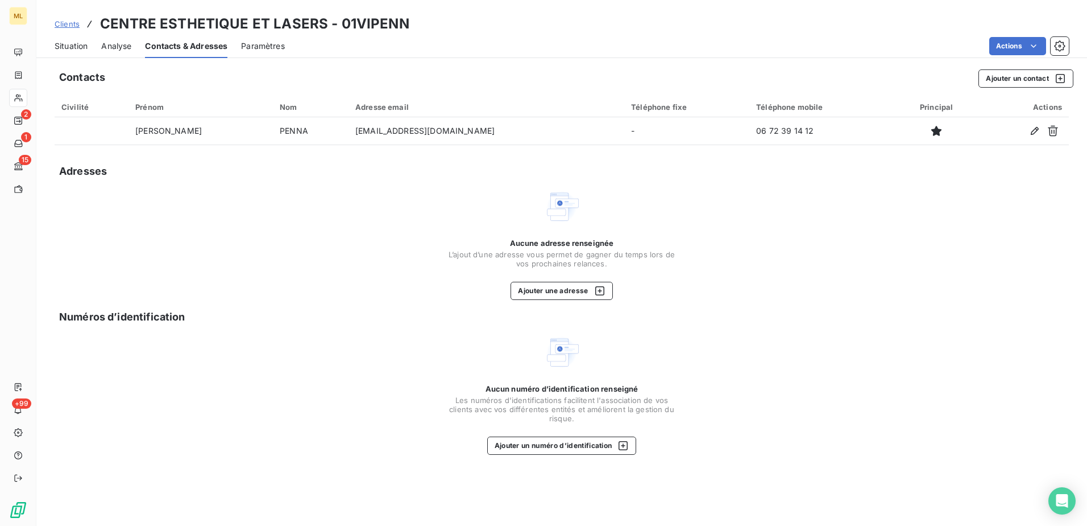
click at [879, 262] on div "Aucune adresse renseignée L’ajout d’une adresse vous permet de gagner du temps …" at bounding box center [562, 243] width 1015 height 111
click at [286, 207] on div "Aucune adresse renseignée L’ajout d’une adresse vous permet de gagner du temps …" at bounding box center [562, 243] width 1015 height 111
click at [289, 262] on div "Aucune adresse renseignée L’ajout d’une adresse vous permet de gagner du temps …" at bounding box center [562, 243] width 1015 height 111
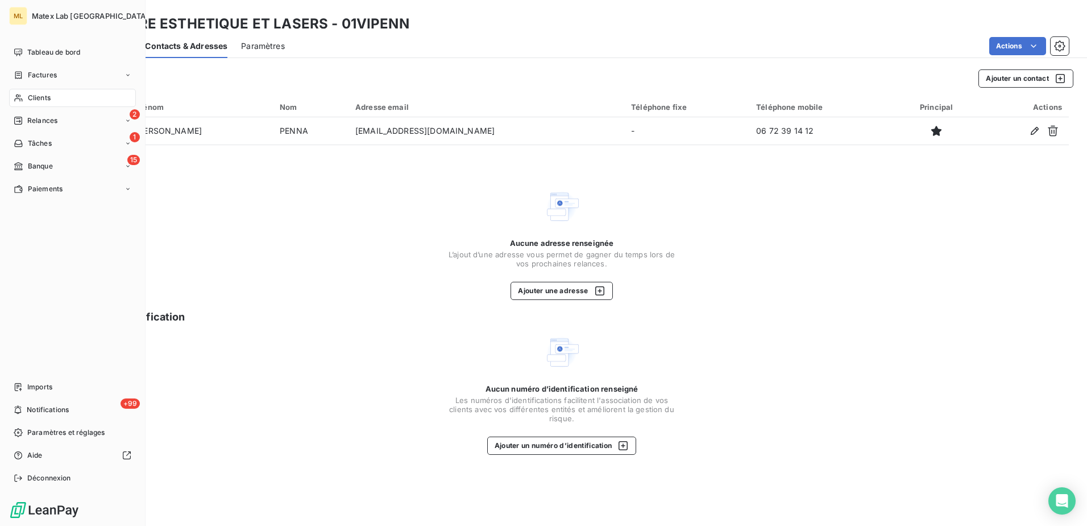
drag, startPoint x: 52, startPoint y: 97, endPoint x: 98, endPoint y: 94, distance: 45.6
click at [52, 98] on div "Clients" at bounding box center [72, 98] width 127 height 18
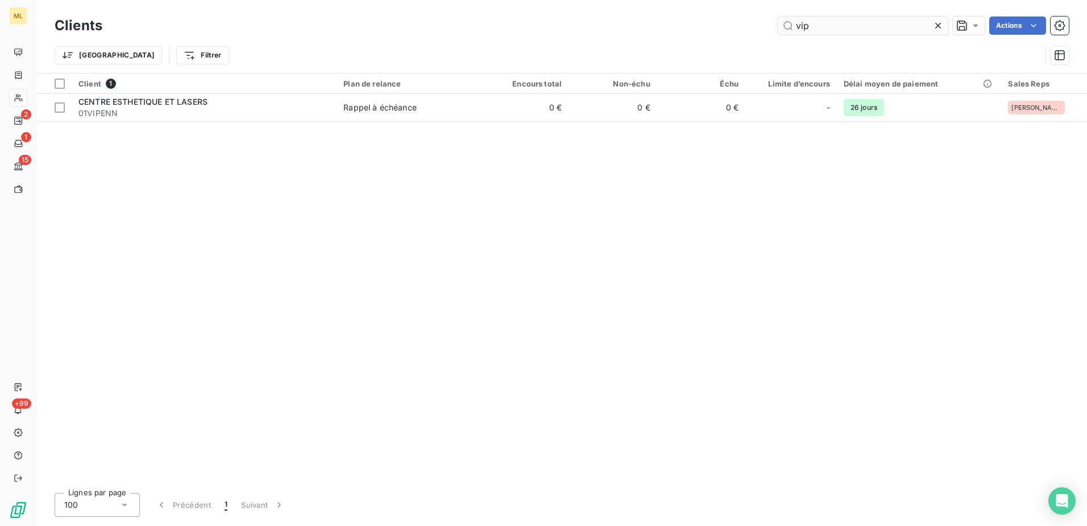
click at [839, 24] on input "vip" at bounding box center [863, 25] width 171 height 18
drag, startPoint x: 825, startPoint y: 26, endPoint x: 761, endPoint y: 26, distance: 63.7
click at [761, 26] on div "vip Actions" at bounding box center [592, 25] width 953 height 18
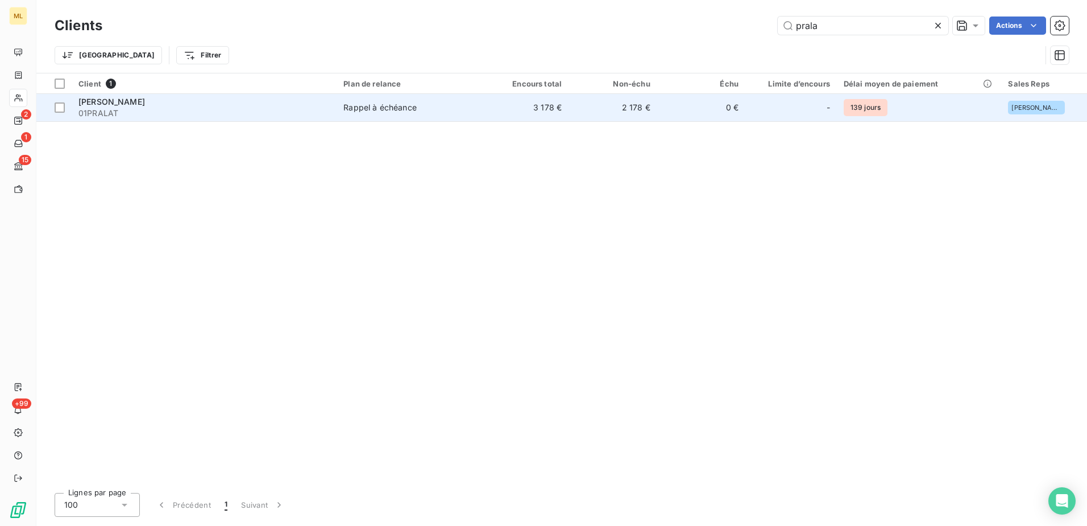
type input "prala"
click at [294, 105] on div "[PERSON_NAME]" at bounding box center [203, 101] width 251 height 11
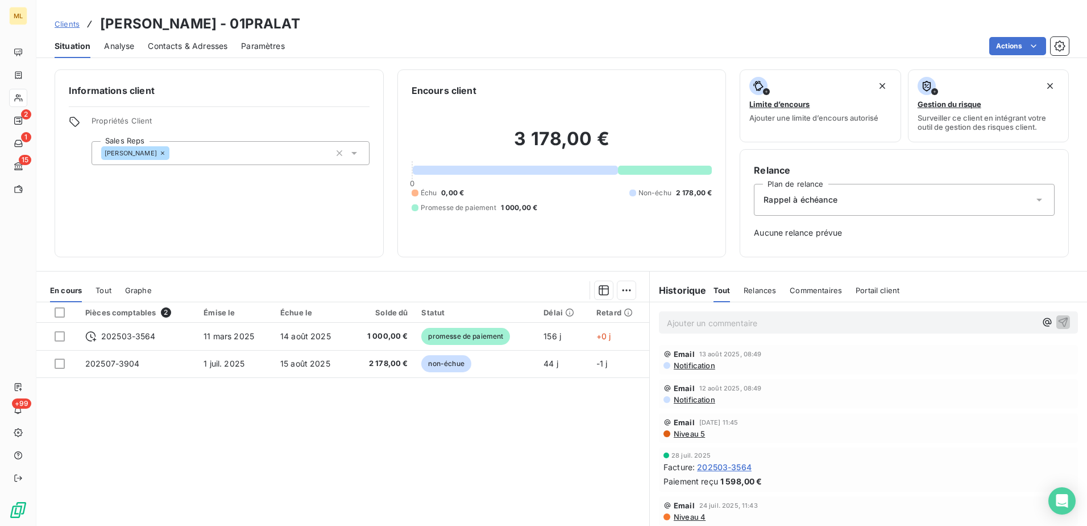
click at [192, 46] on span "Contacts & Adresses" at bounding box center [188, 45] width 80 height 11
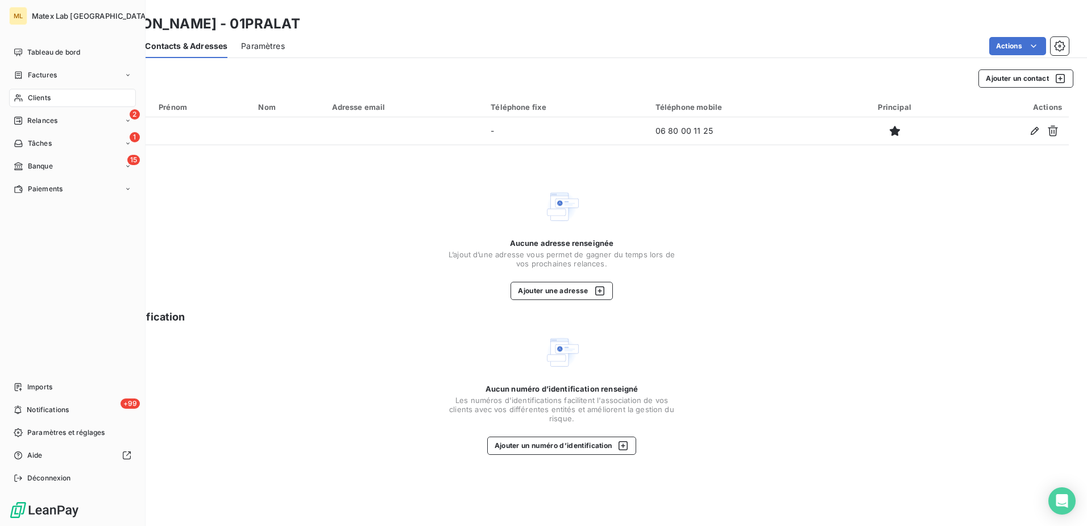
click at [43, 77] on span "Factures" at bounding box center [42, 75] width 29 height 10
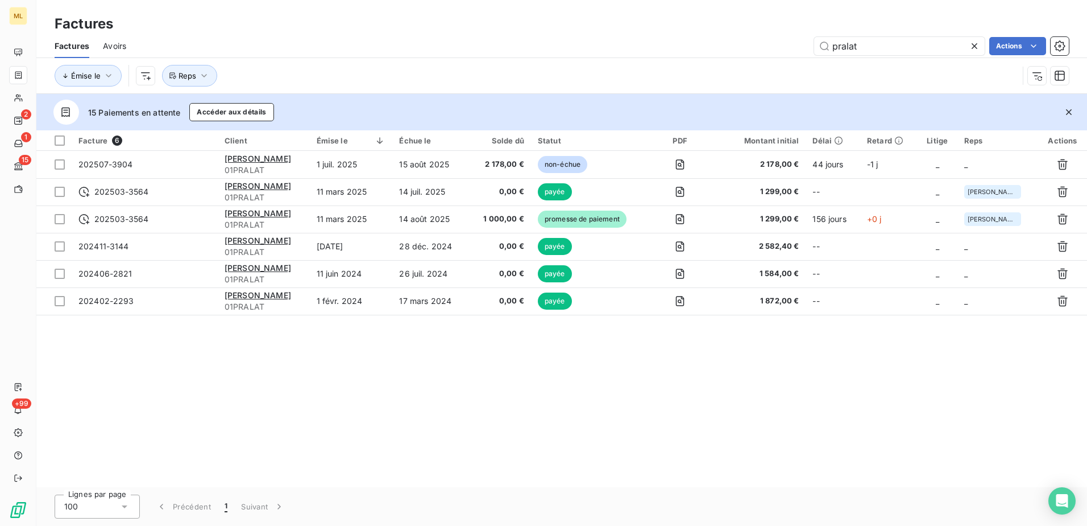
drag, startPoint x: 870, startPoint y: 45, endPoint x: 762, endPoint y: 48, distance: 108.1
click at [762, 48] on div "pralat Actions" at bounding box center [604, 46] width 929 height 18
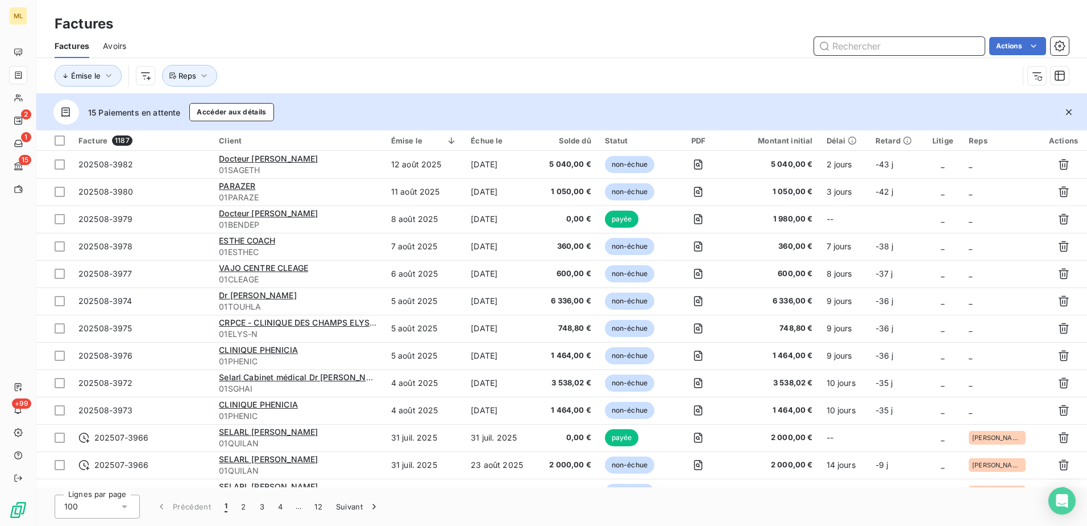
click at [879, 44] on input "text" at bounding box center [899, 46] width 171 height 18
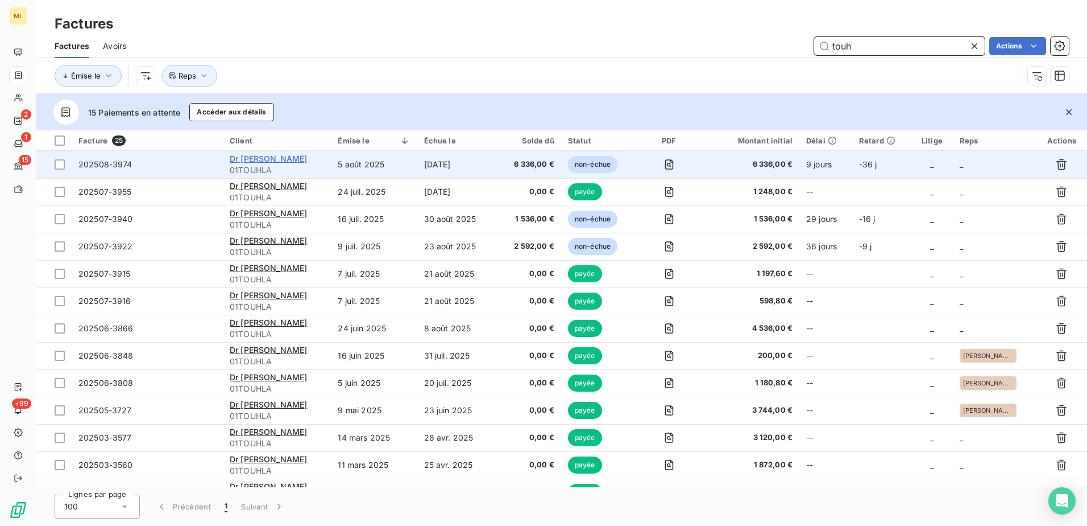
type input "touh"
click at [268, 159] on span "Dr [PERSON_NAME]" at bounding box center [268, 159] width 77 height 10
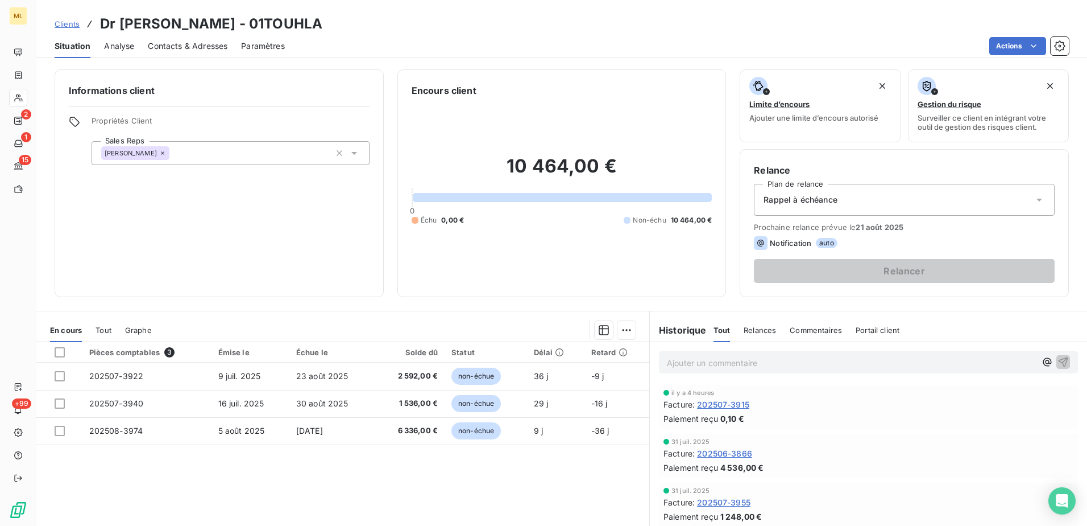
click at [200, 43] on span "Contacts & Adresses" at bounding box center [188, 45] width 80 height 11
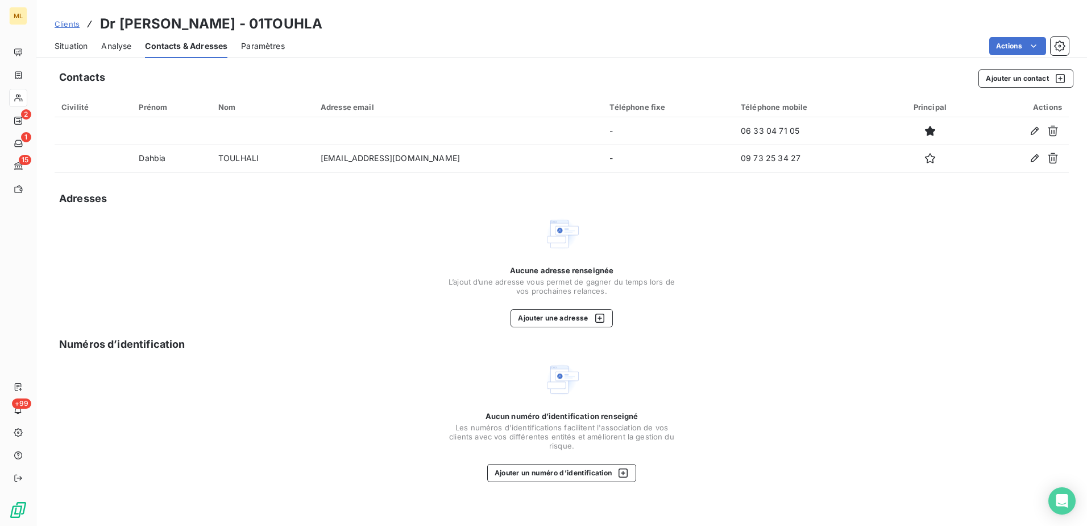
click at [861, 265] on div "Aucune adresse renseignée L’ajout d’une adresse vous permet de gagner du temps …" at bounding box center [562, 271] width 1015 height 111
click at [932, 337] on div "Numéros d’identification" at bounding box center [566, 344] width 1015 height 16
click at [1063, 502] on icon "Open Intercom Messenger" at bounding box center [1062, 500] width 13 height 15
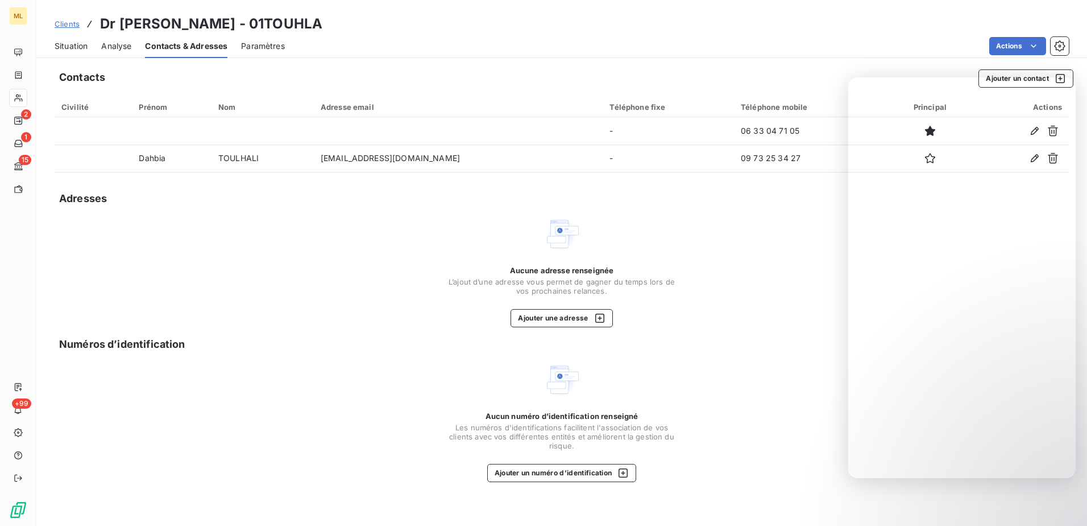
click at [351, 341] on div "Numéros d’identification" at bounding box center [566, 344] width 1015 height 16
click at [675, 37] on div "Actions" at bounding box center [684, 46] width 771 height 18
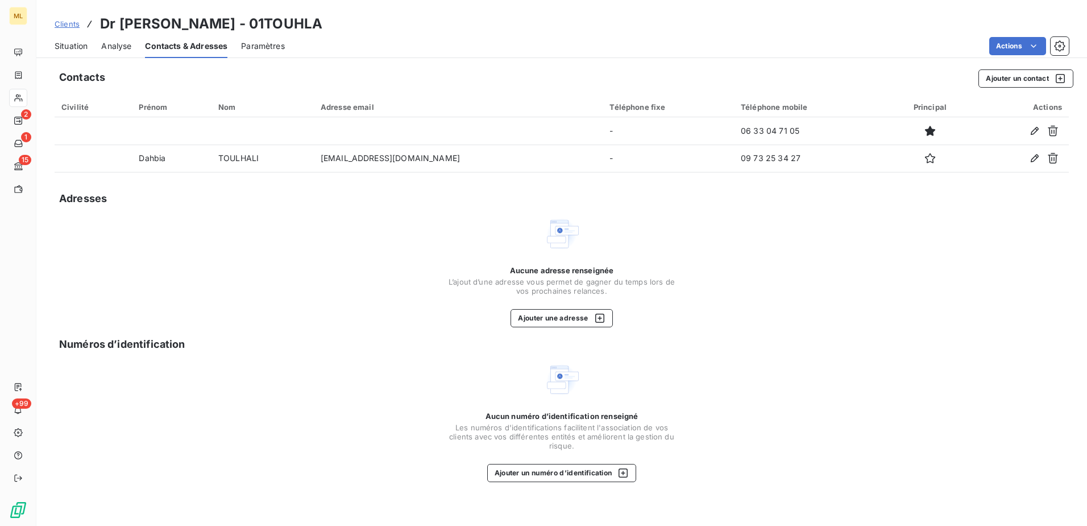
click at [359, 342] on div "Numéros d’identification" at bounding box center [566, 344] width 1015 height 16
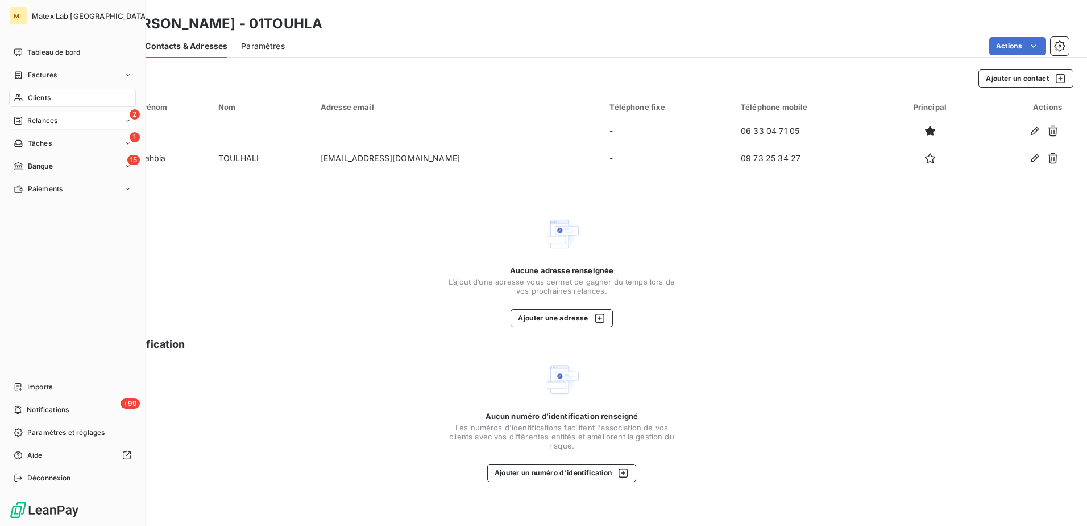
click at [41, 119] on span "Relances" at bounding box center [42, 120] width 30 height 10
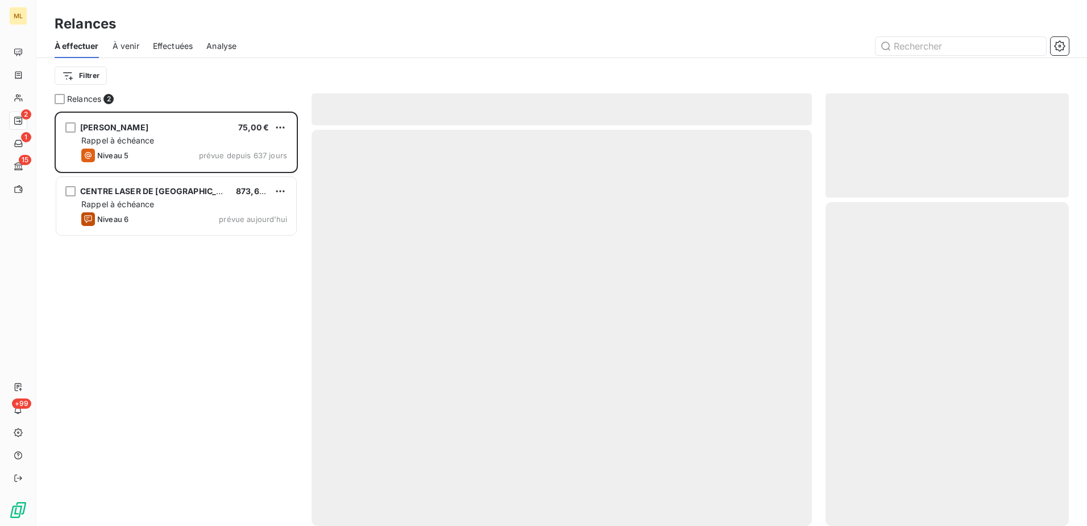
scroll to position [406, 235]
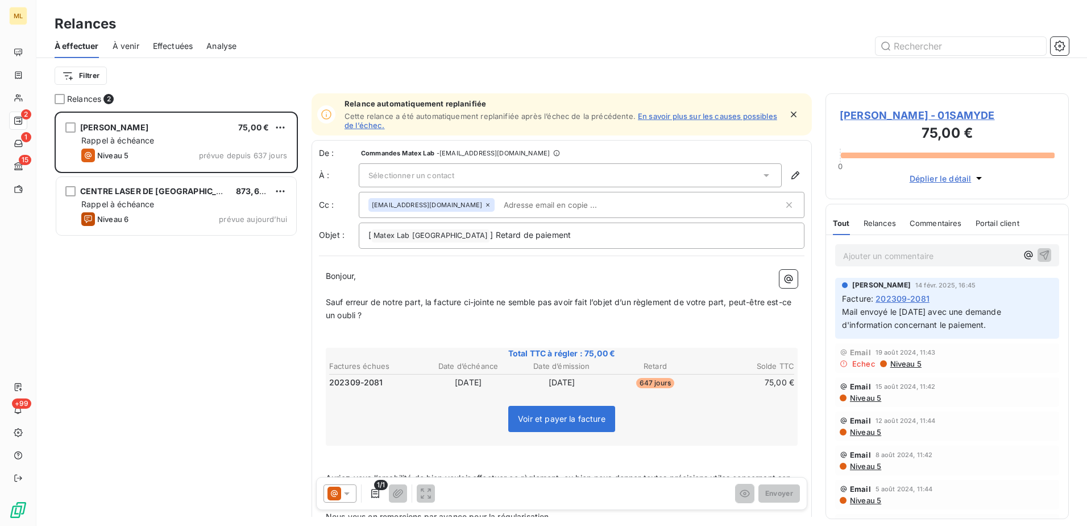
click at [123, 42] on span "À venir" at bounding box center [126, 45] width 27 height 11
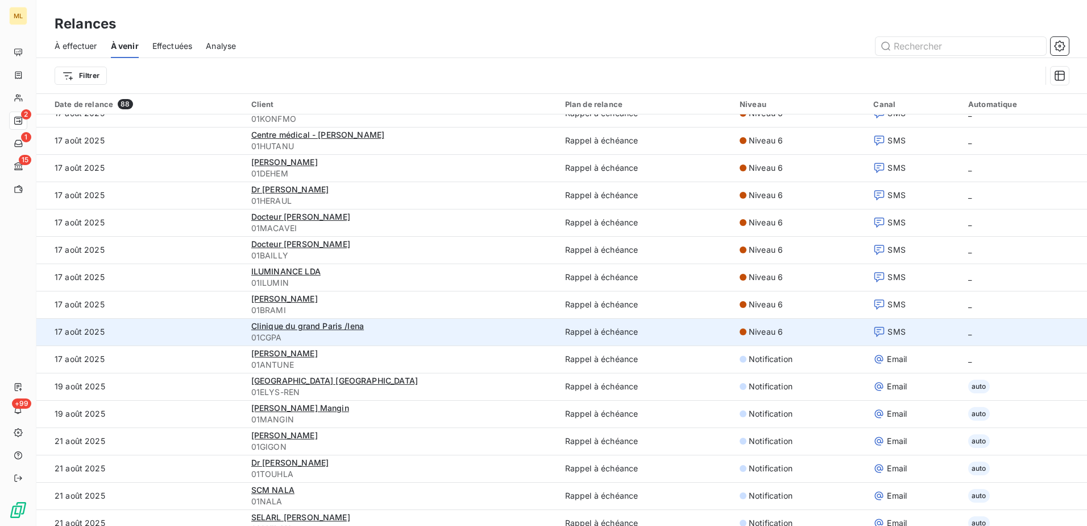
scroll to position [968, 0]
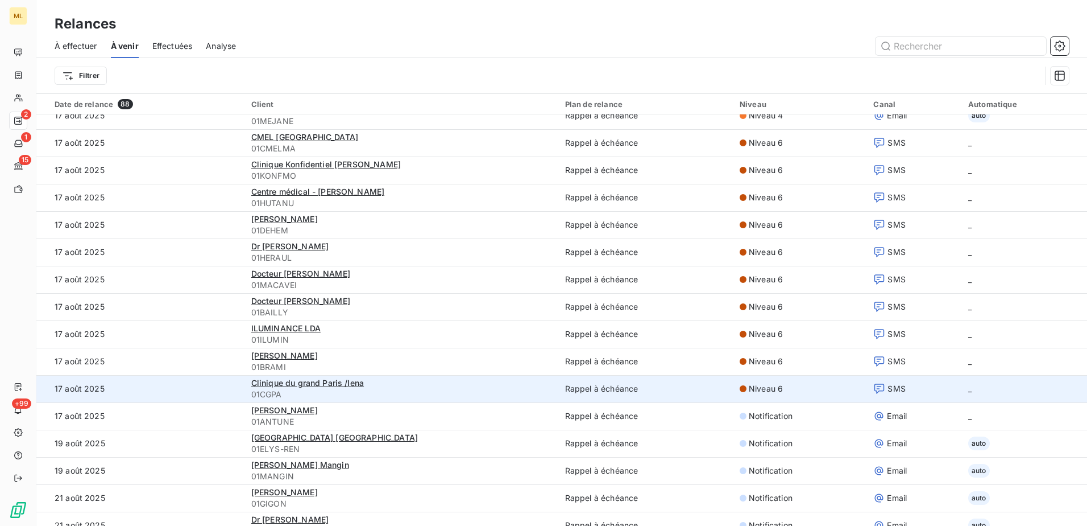
click at [187, 389] on td "17 août 2025" at bounding box center [140, 388] width 208 height 27
click at [383, 388] on div "Clinique du grand Paris /Iena" at bounding box center [401, 382] width 300 height 11
click at [345, 381] on span "Clinique du grand Paris /Iena" at bounding box center [307, 383] width 113 height 10
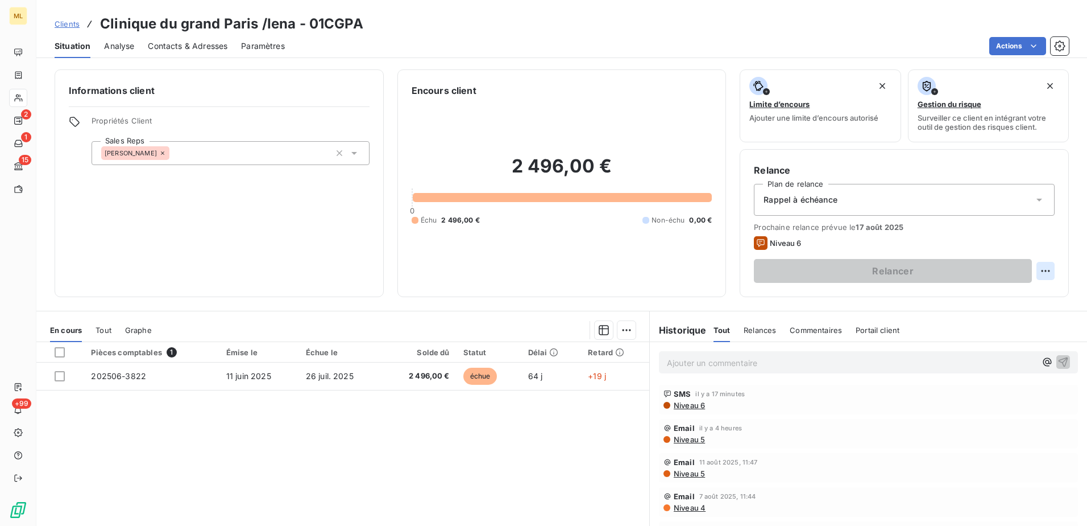
click at [1043, 268] on html "ML 2 1 15 +99 Clients Clinique du grand Paris /Iena - 01CGPA Situation Analyse …" at bounding box center [543, 263] width 1087 height 526
click at [991, 297] on div "Replanifier cette action" at bounding box center [991, 296] width 102 height 18
select select "7"
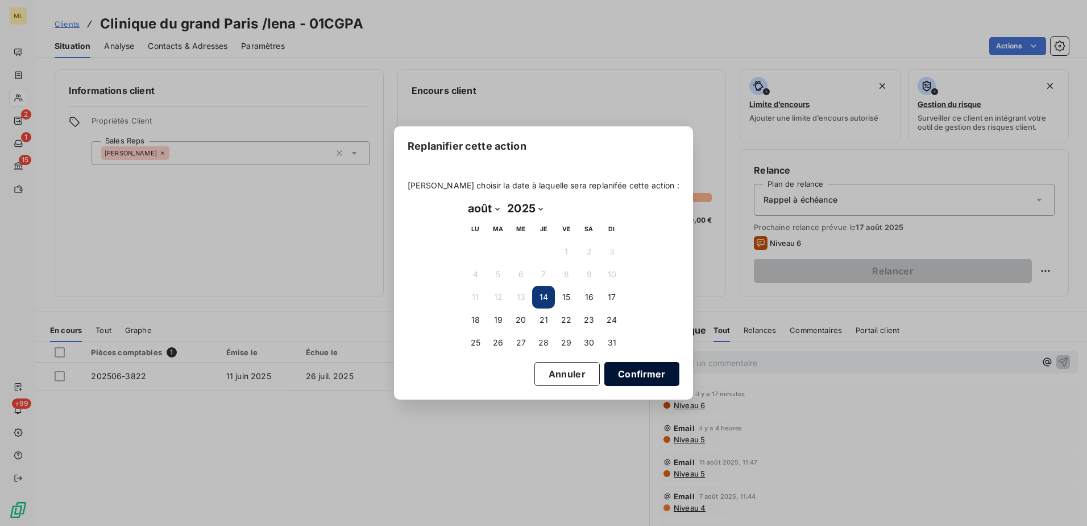
click at [621, 375] on button "Confirmer" at bounding box center [642, 374] width 75 height 24
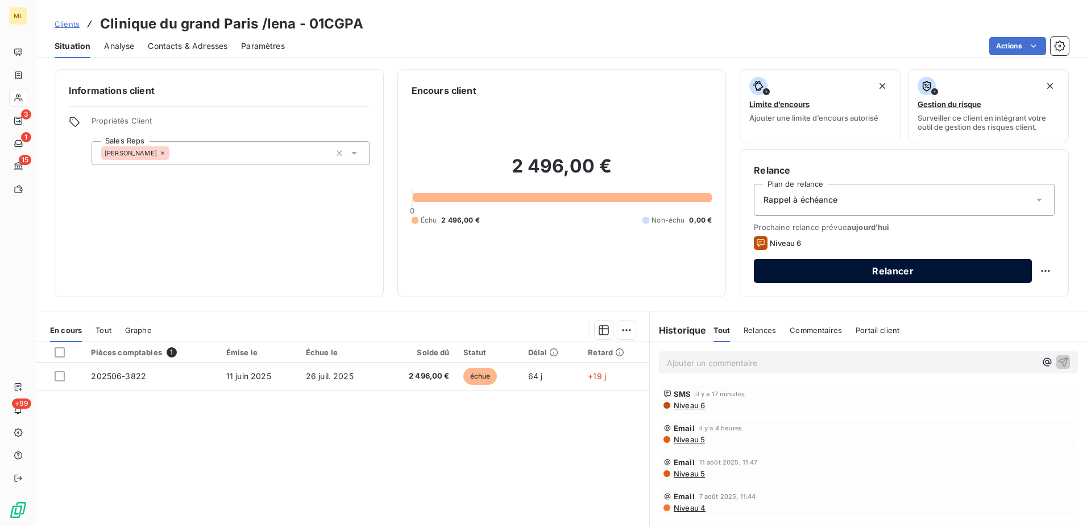
click at [883, 267] on button "Relancer" at bounding box center [893, 271] width 278 height 24
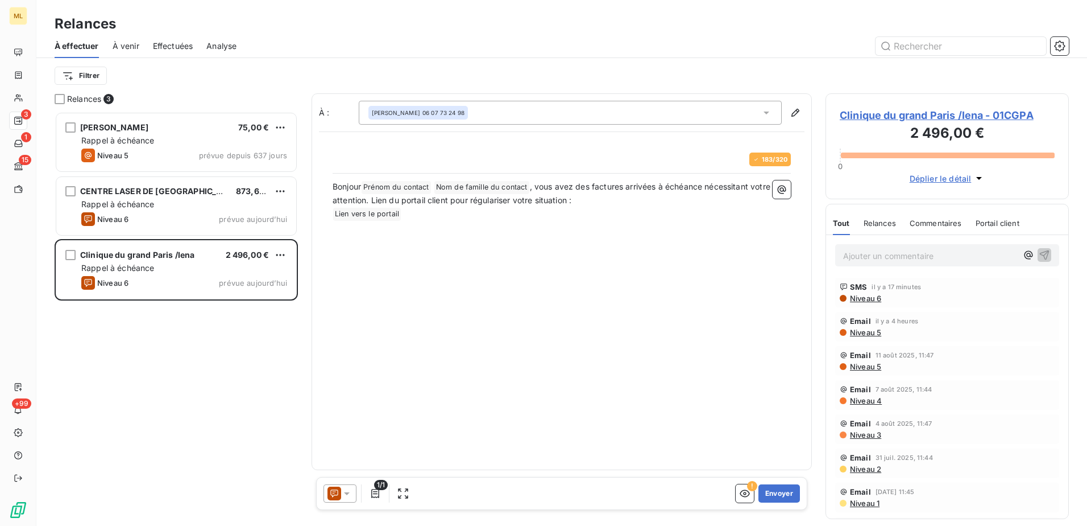
scroll to position [406, 235]
click at [94, 427] on div "[PERSON_NAME] 75,00 € Rappel à échéance Niveau 5 prévue depuis 637 jours CENTRE…" at bounding box center [176, 318] width 243 height 414
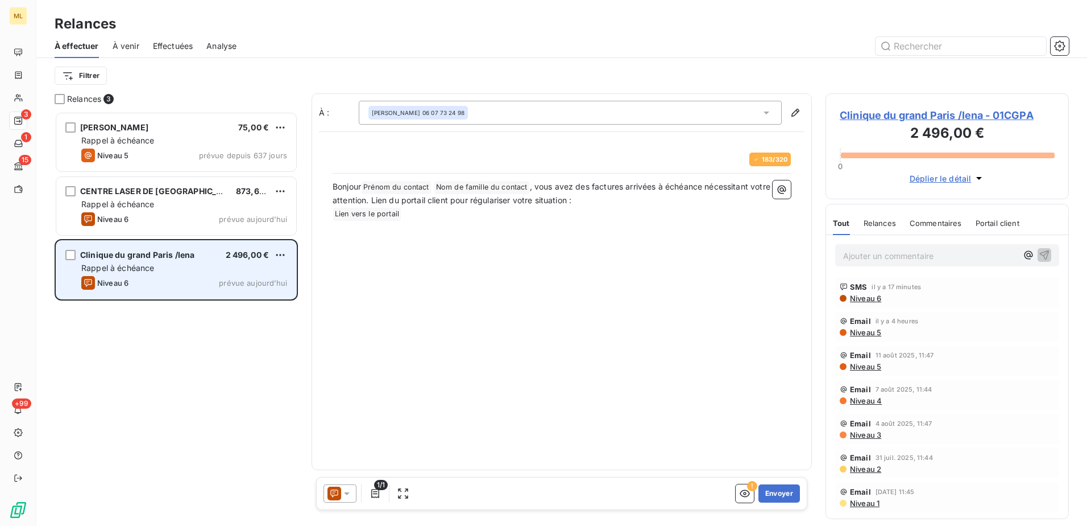
click at [148, 281] on div "Niveau 6 prévue [DATE]" at bounding box center [184, 283] width 206 height 14
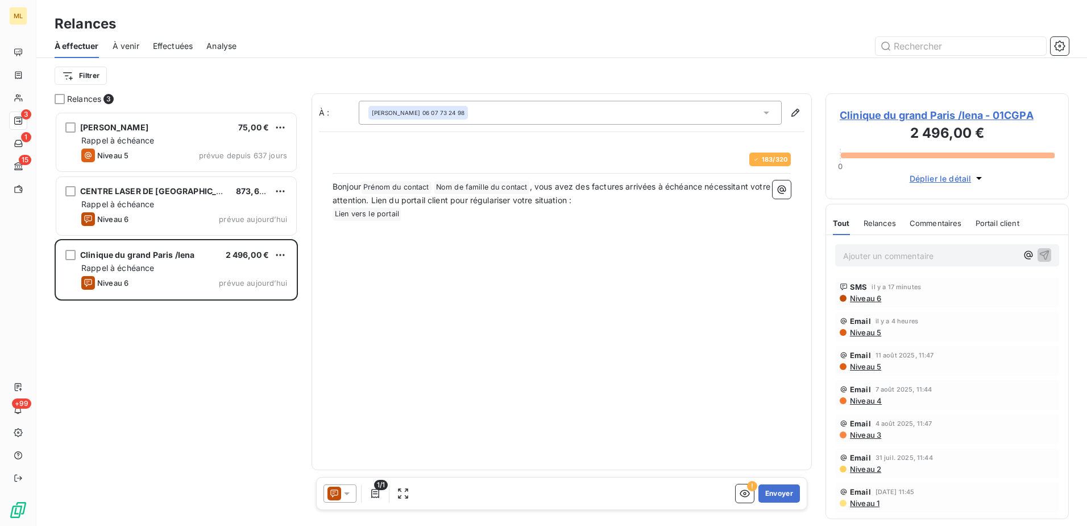
click at [140, 357] on div "[PERSON_NAME] 75,00 € Rappel à échéance Niveau 5 prévue depuis 637 jours CENTRE…" at bounding box center [176, 318] width 243 height 414
click at [878, 223] on span "Relances" at bounding box center [880, 222] width 32 height 9
click at [203, 361] on div "[PERSON_NAME] 75,00 € Rappel à échéance Niveau 5 prévue depuis 637 jours CENTRE…" at bounding box center [176, 318] width 243 height 414
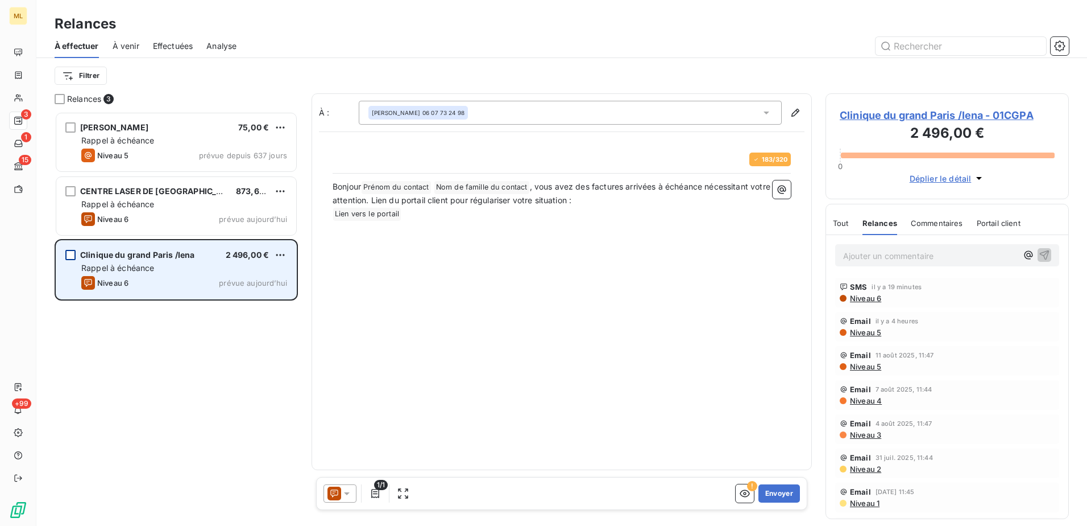
click at [71, 256] on div "grid" at bounding box center [70, 255] width 10 height 10
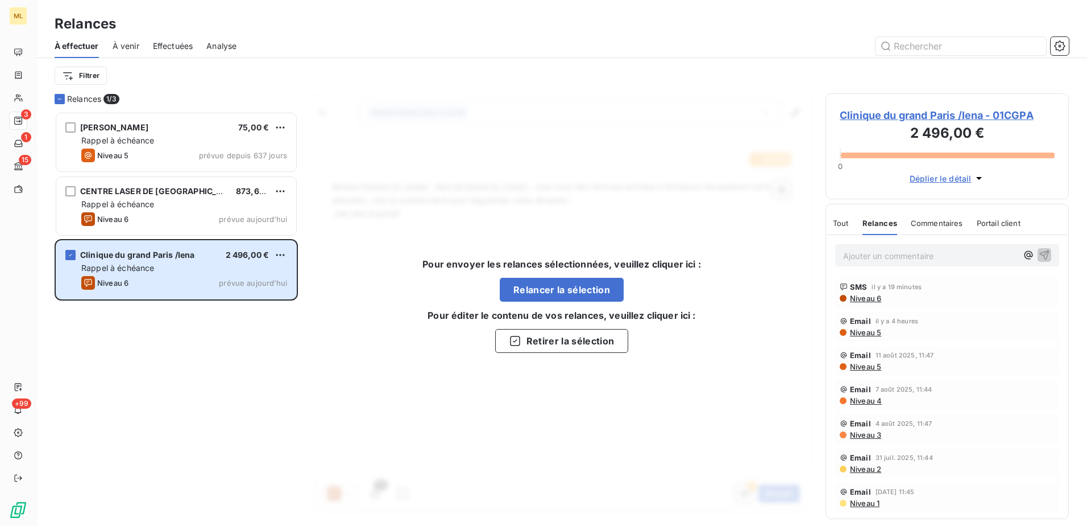
click at [211, 374] on div "[PERSON_NAME] 75,00 € Rappel à échéance Niveau 5 prévue depuis 637 jours CENTRE…" at bounding box center [176, 318] width 243 height 414
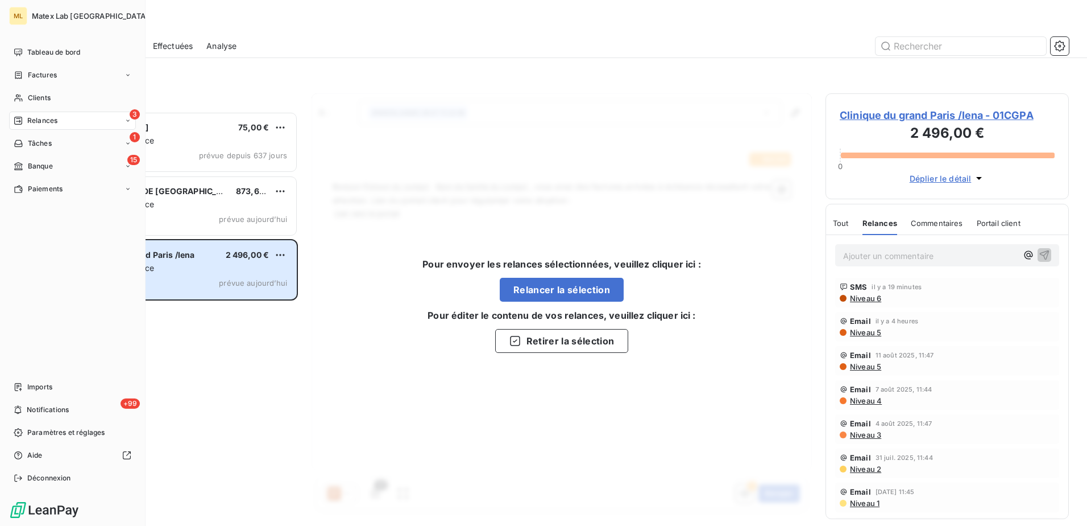
click at [52, 121] on span "Relances" at bounding box center [42, 120] width 30 height 10
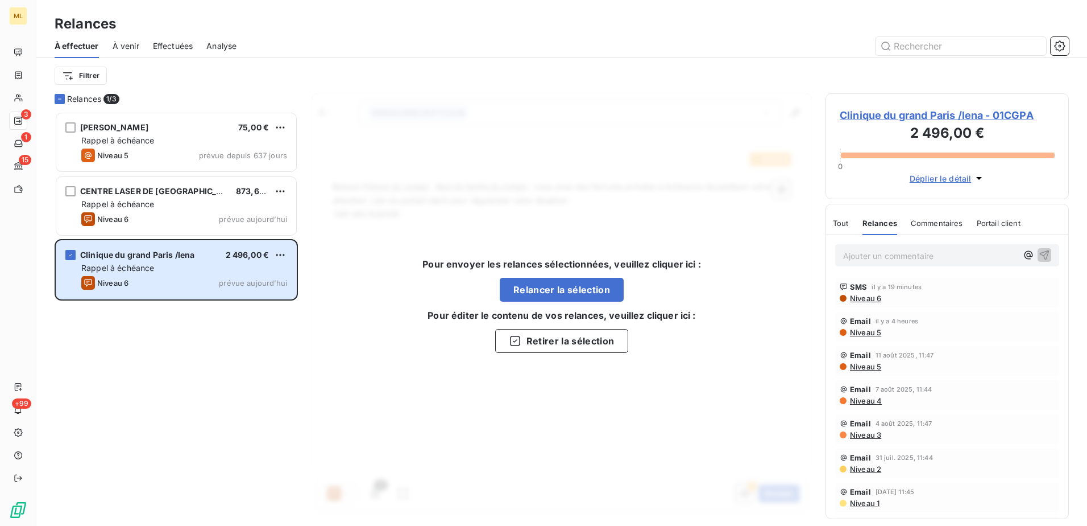
click at [118, 49] on span "À venir" at bounding box center [126, 45] width 27 height 11
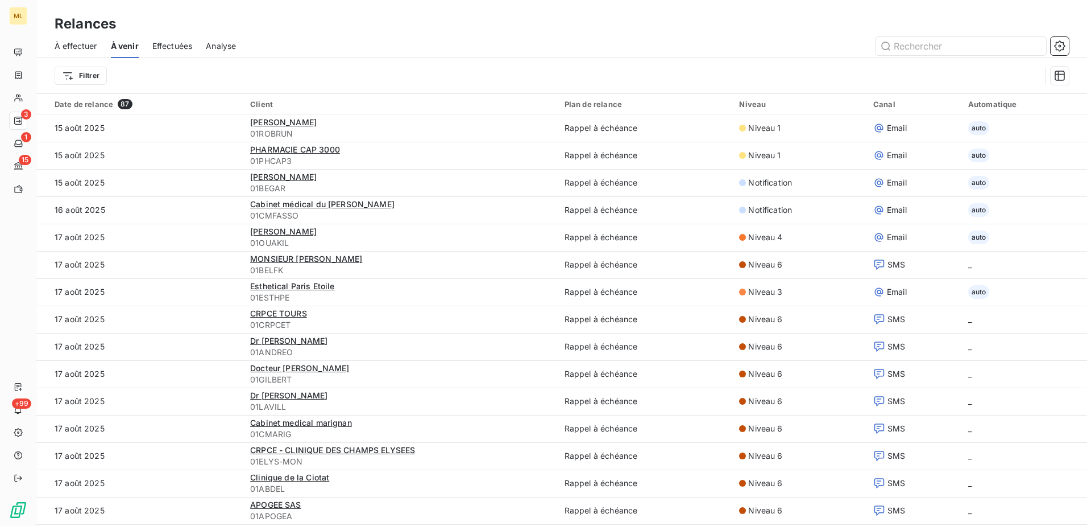
click at [398, 37] on div at bounding box center [660, 46] width 820 height 18
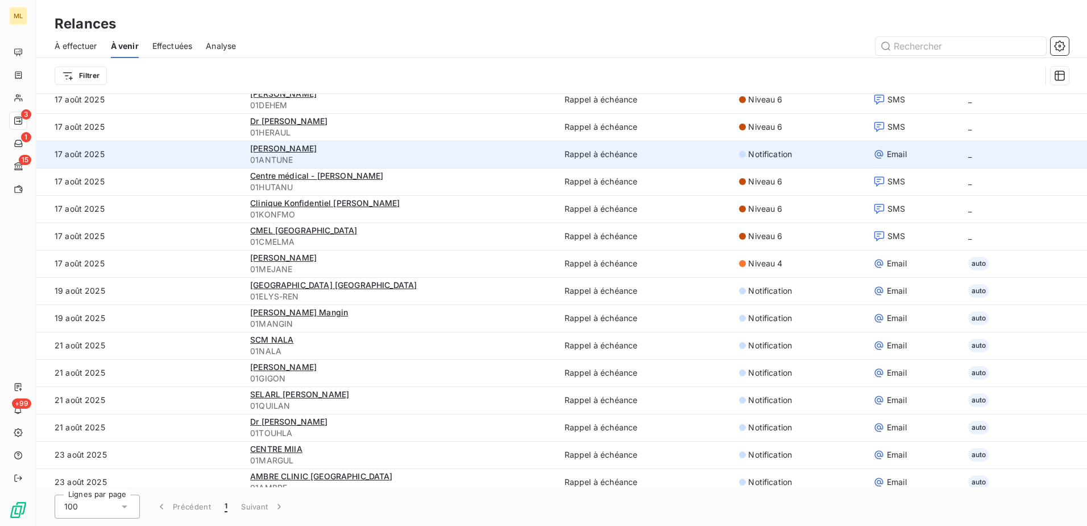
scroll to position [884, 0]
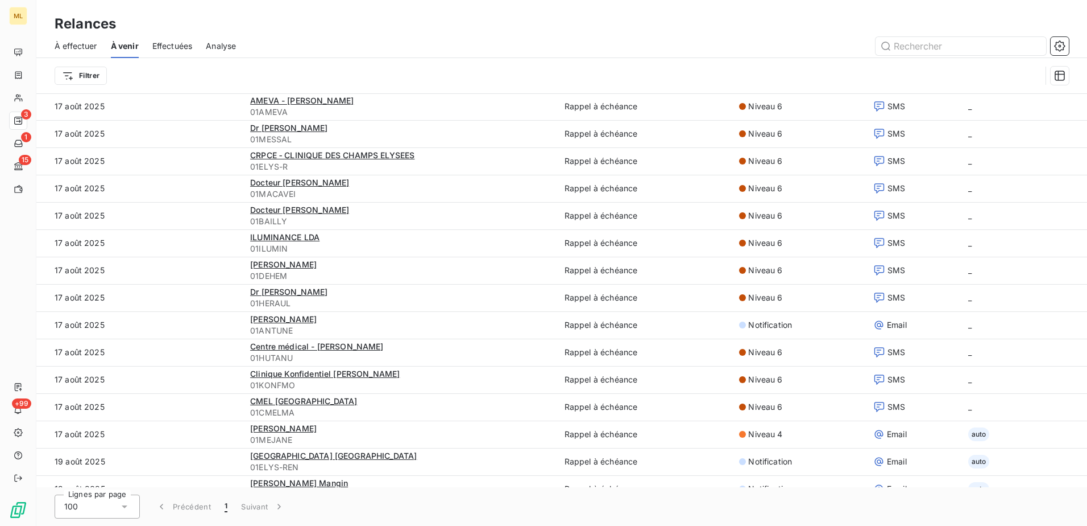
click at [179, 46] on span "Effectuées" at bounding box center [172, 45] width 40 height 11
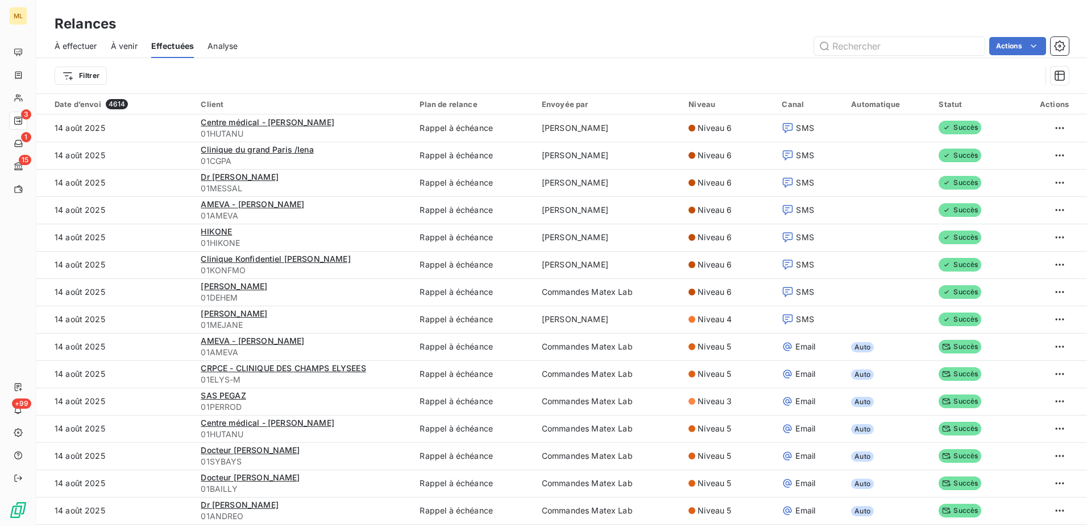
click at [116, 49] on span "À venir" at bounding box center [124, 45] width 27 height 11
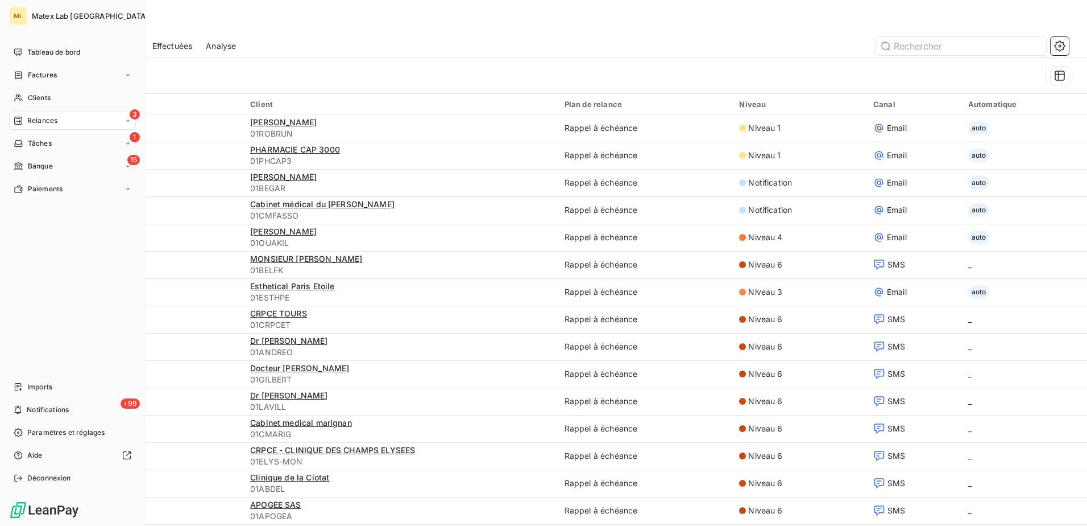
click at [49, 117] on span "Relances" at bounding box center [42, 120] width 30 height 10
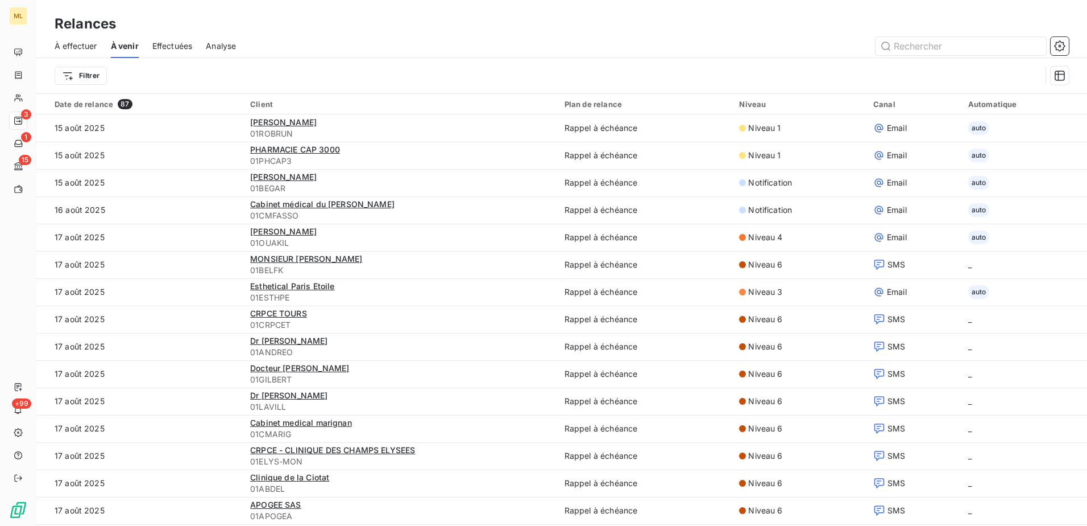
click at [337, 37] on div at bounding box center [660, 46] width 820 height 18
click at [83, 51] on span "À effectuer" at bounding box center [76, 45] width 43 height 11
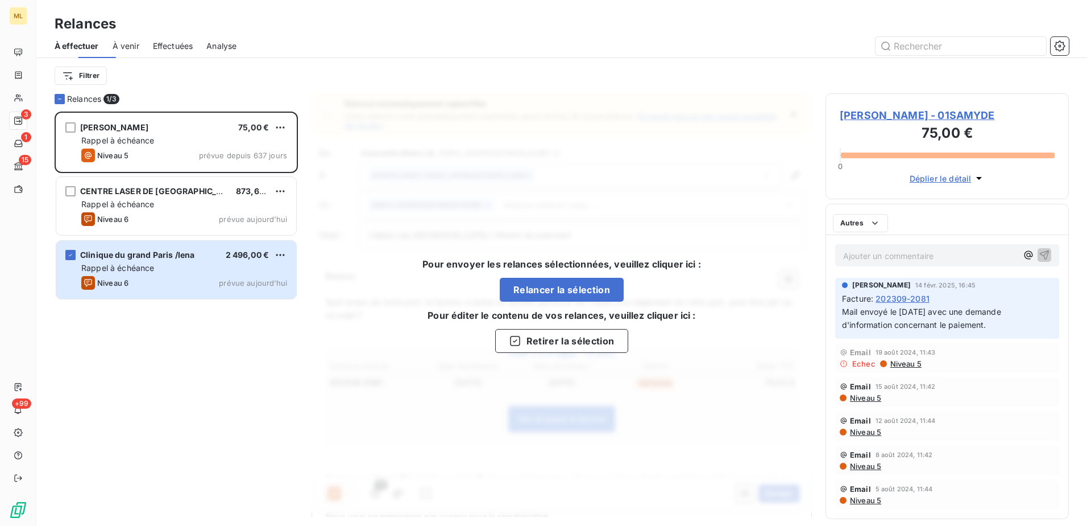
scroll to position [406, 235]
click at [158, 353] on div "[PERSON_NAME] 75,00 € Rappel à échéance Niveau 5 prévue depuis 637 jours CENTRE…" at bounding box center [176, 318] width 243 height 414
click at [553, 343] on button "Retirer la sélection" at bounding box center [561, 341] width 133 height 24
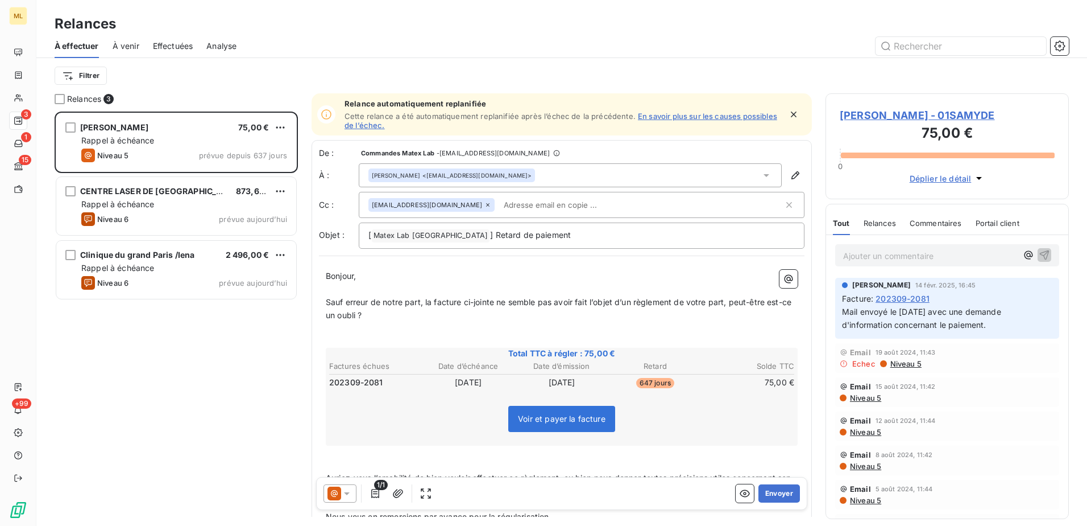
click at [212, 402] on div "[PERSON_NAME] 75,00 € Rappel à échéance Niveau 5 prévue depuis 637 jours CENTRE…" at bounding box center [176, 318] width 243 height 414
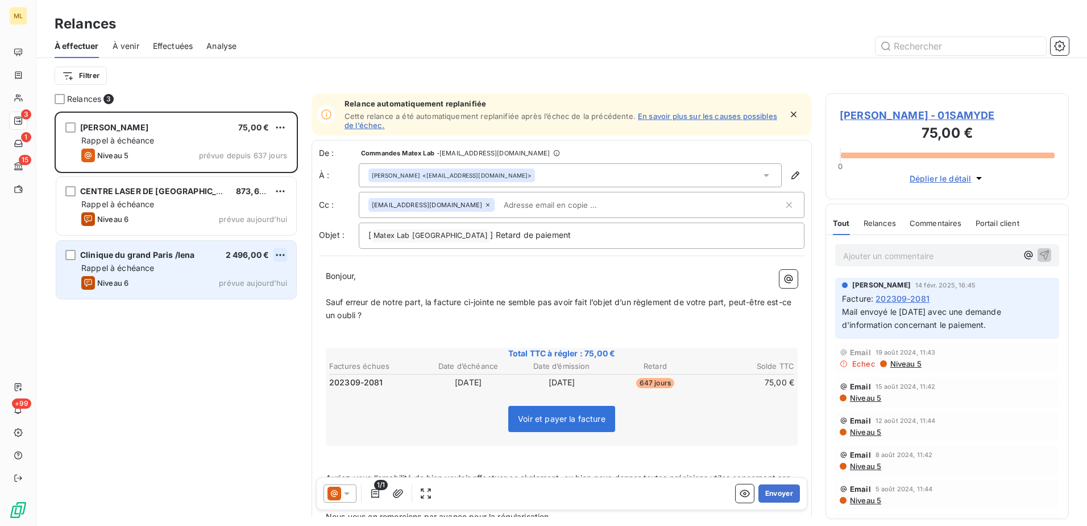
click at [280, 253] on html "ML 3 1 15 +99 Relances À effectuer À venir Effectuées Analyse Filtrer Relances …" at bounding box center [543, 263] width 1087 height 526
click at [238, 280] on div "Replanifier cette action" at bounding box center [231, 277] width 102 height 18
select select "7"
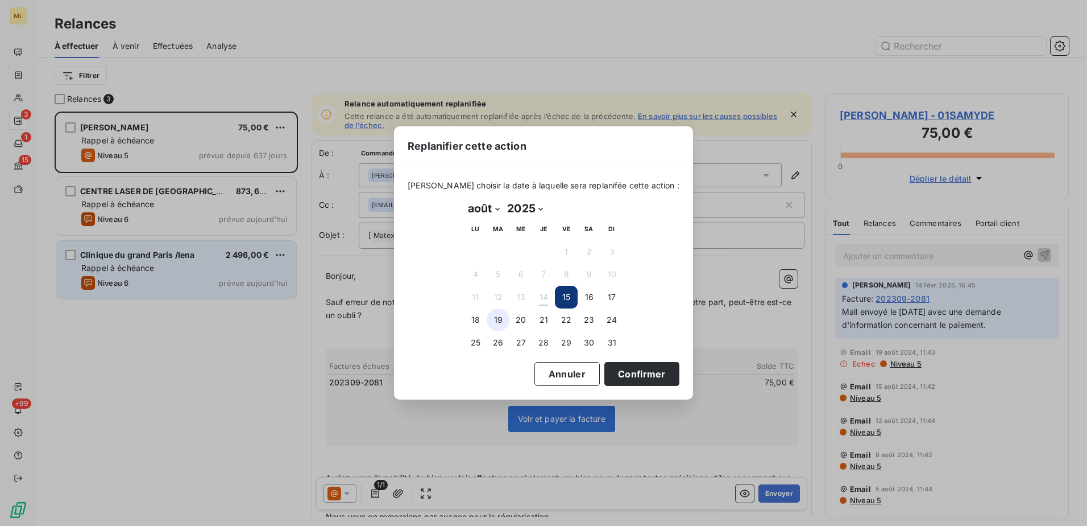
click at [494, 319] on button "19" at bounding box center [498, 319] width 23 height 23
click at [641, 378] on button "Confirmer" at bounding box center [642, 374] width 75 height 24
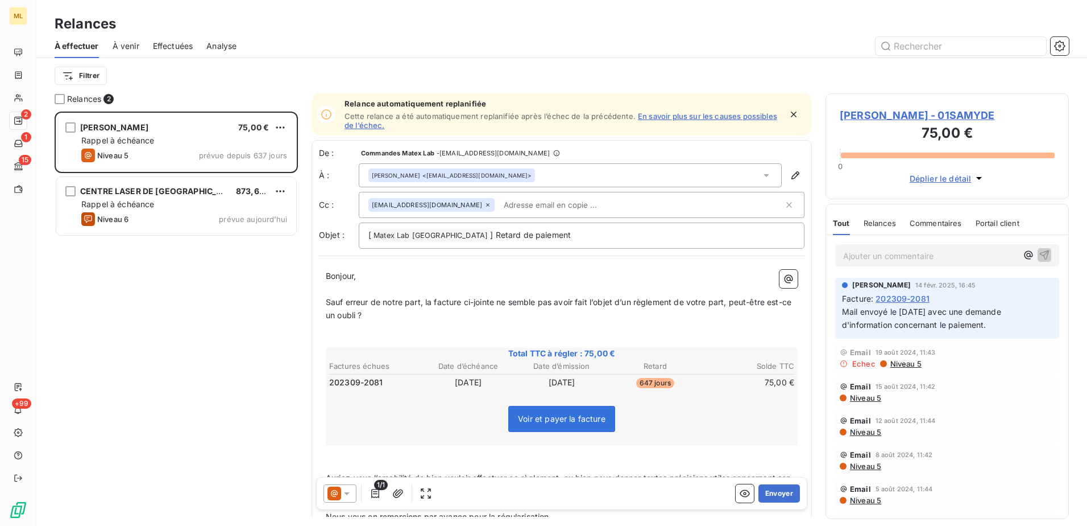
click at [233, 310] on div "[PERSON_NAME] 75,00 € Rappel à échéance Niveau 5 prévue depuis 637 jours CENTRE…" at bounding box center [176, 318] width 243 height 414
click at [122, 42] on span "À venir" at bounding box center [126, 45] width 27 height 11
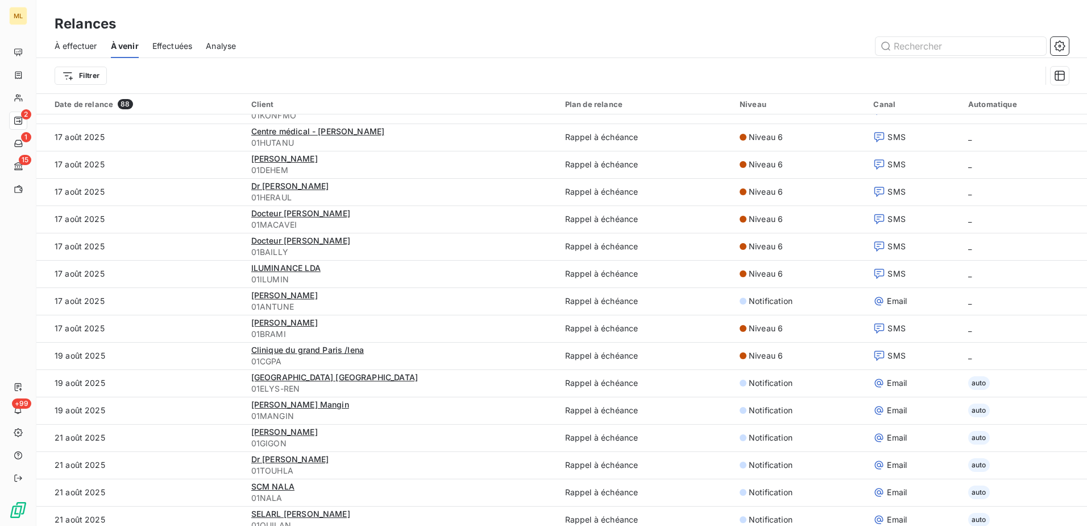
scroll to position [1024, 0]
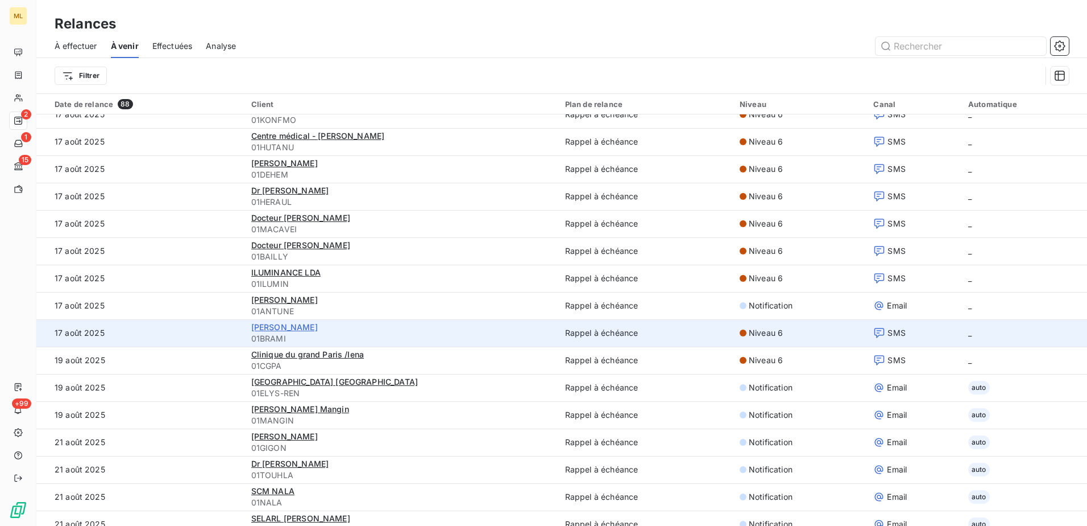
click at [303, 325] on span "[PERSON_NAME]" at bounding box center [284, 327] width 67 height 10
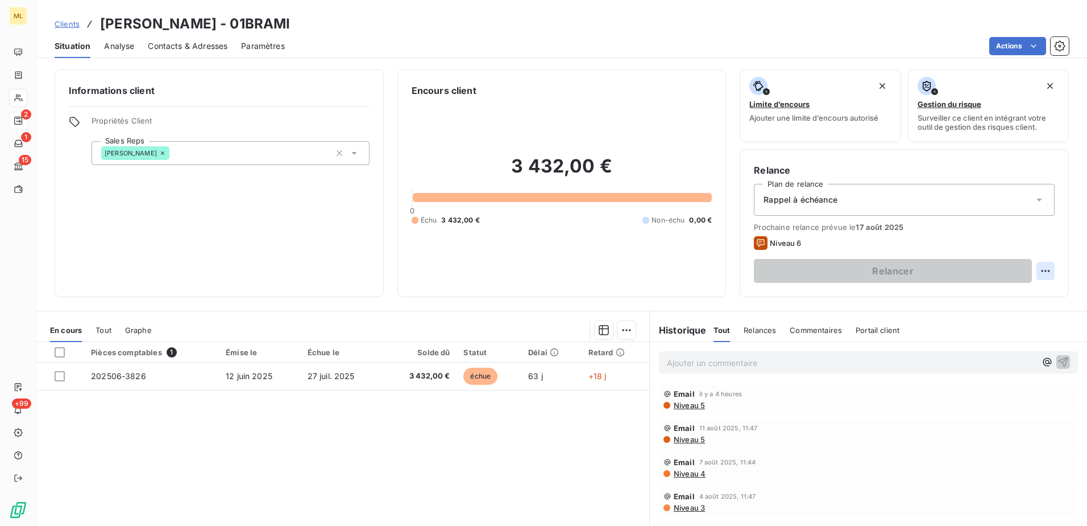
click at [1040, 272] on html "ML 2 1 15 +99 Clients [PERSON_NAME] - 01BRAMI Situation Analyse Contacts & Adre…" at bounding box center [543, 263] width 1087 height 526
click at [1029, 298] on div "Replanifier cette action" at bounding box center [991, 296] width 102 height 18
select select "7"
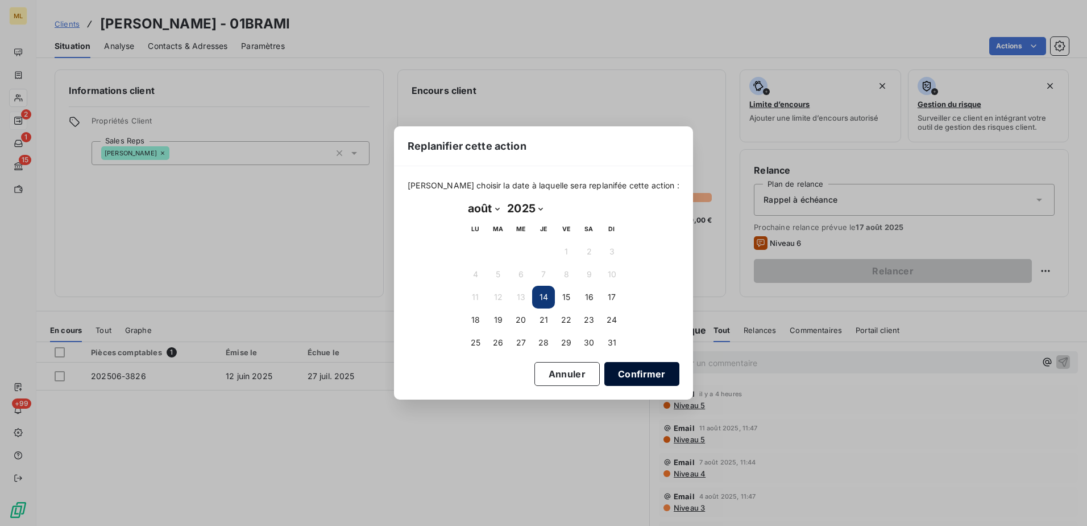
click at [624, 373] on button "Confirmer" at bounding box center [642, 374] width 75 height 24
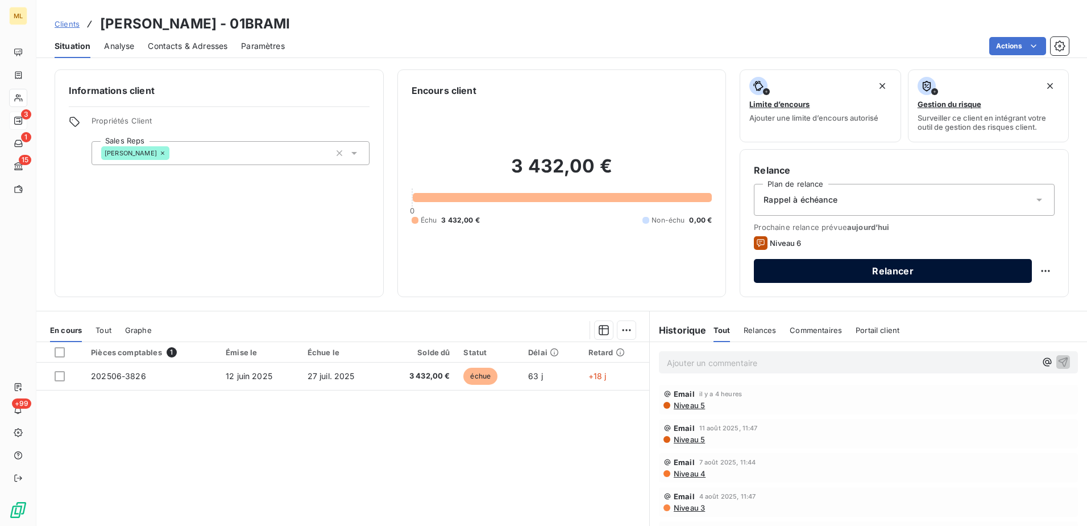
click at [897, 278] on button "Relancer" at bounding box center [893, 271] width 278 height 24
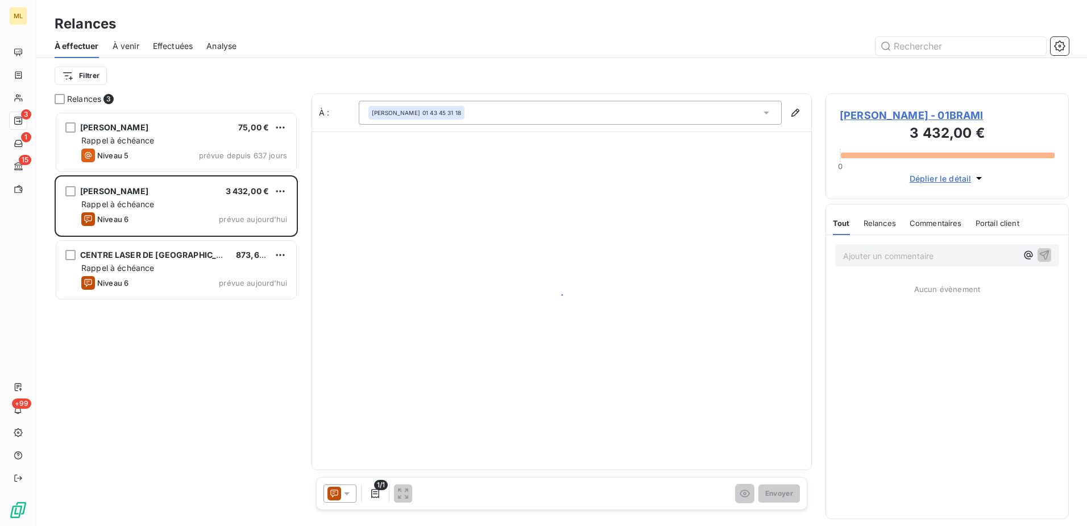
scroll to position [406, 235]
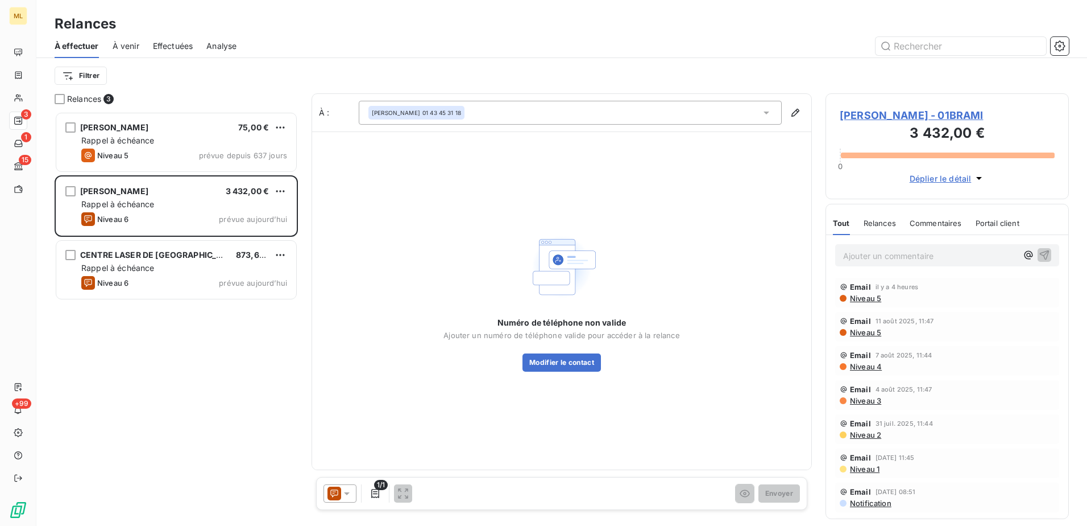
click at [133, 40] on span "À venir" at bounding box center [126, 45] width 27 height 11
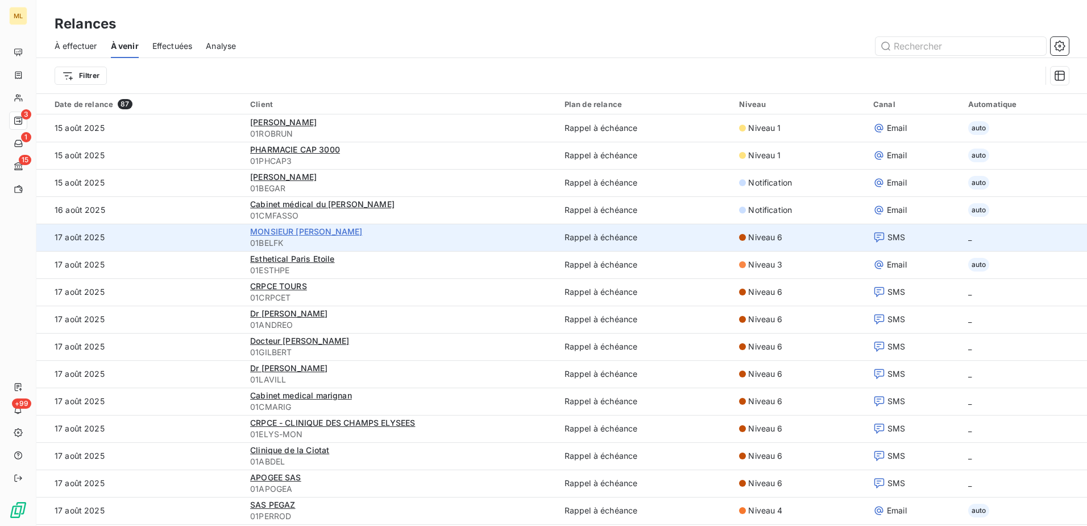
click at [299, 233] on span "MONSIEUR [PERSON_NAME]" at bounding box center [306, 231] width 112 height 10
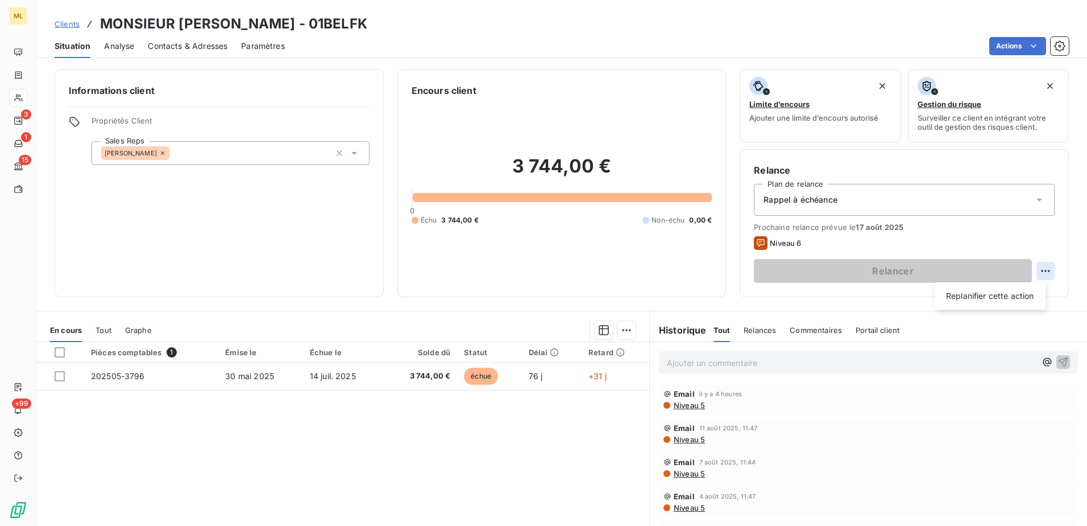
click at [1042, 268] on html "ML 3 1 15 +99 Clients MONSIEUR [PERSON_NAME] - 01BELFK Situation Analyse Contac…" at bounding box center [543, 263] width 1087 height 526
click at [1002, 295] on div "Replanifier cette action" at bounding box center [991, 296] width 102 height 18
select select "7"
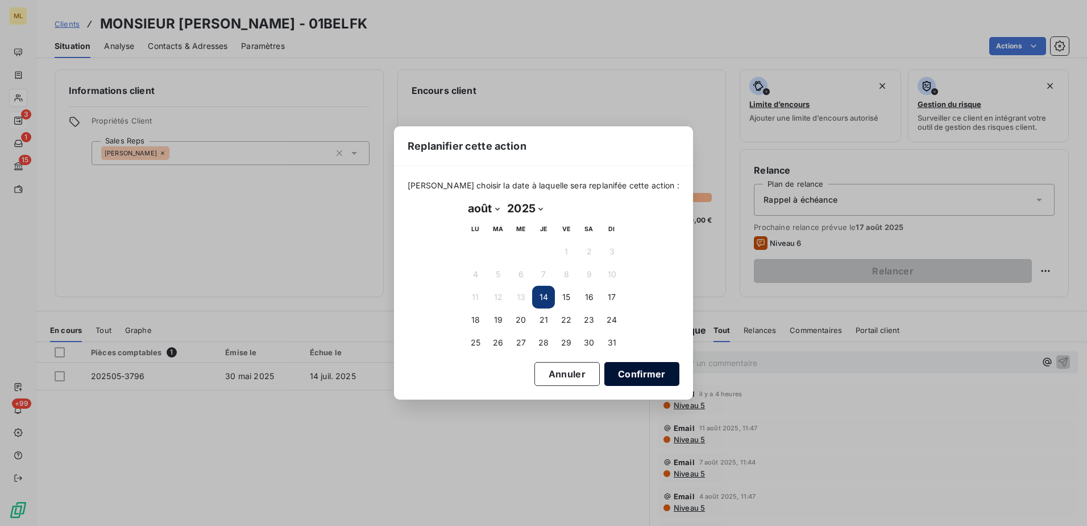
click at [613, 372] on button "Confirmer" at bounding box center [642, 374] width 75 height 24
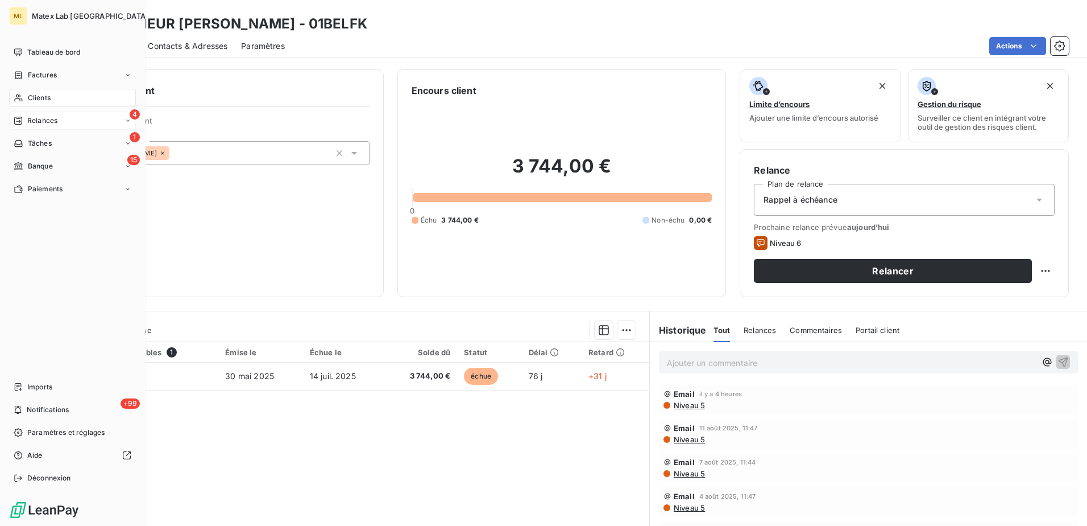
click at [42, 117] on span "Relances" at bounding box center [42, 120] width 30 height 10
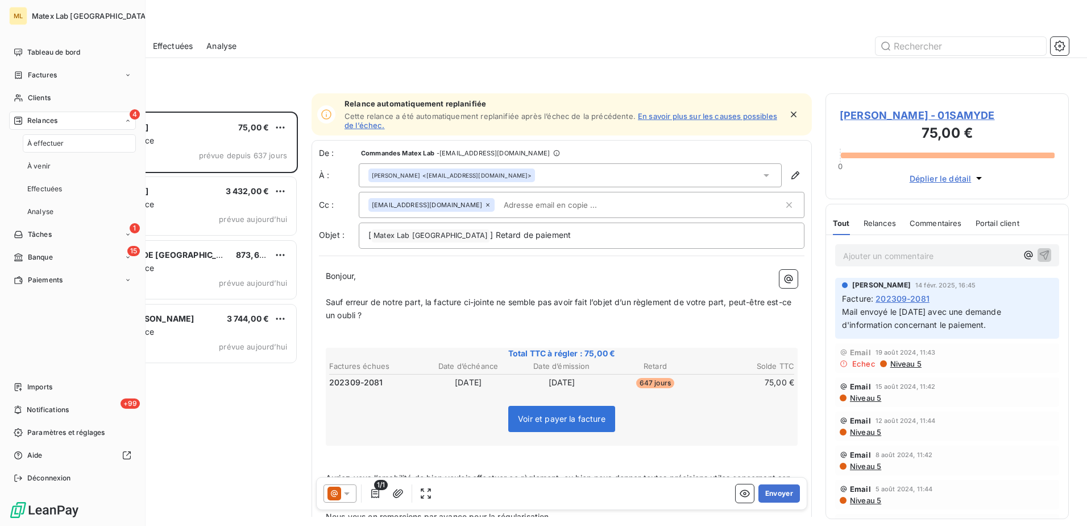
scroll to position [406, 235]
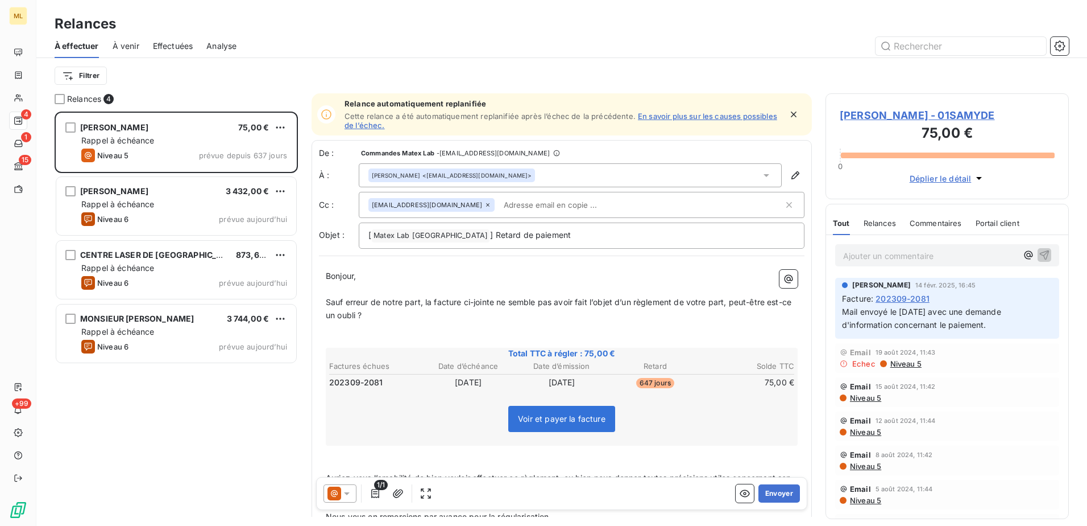
click at [110, 40] on div "À effectuer À venir Effectuées Analyse" at bounding box center [561, 46] width 1051 height 24
click at [138, 47] on span "À venir" at bounding box center [126, 45] width 27 height 11
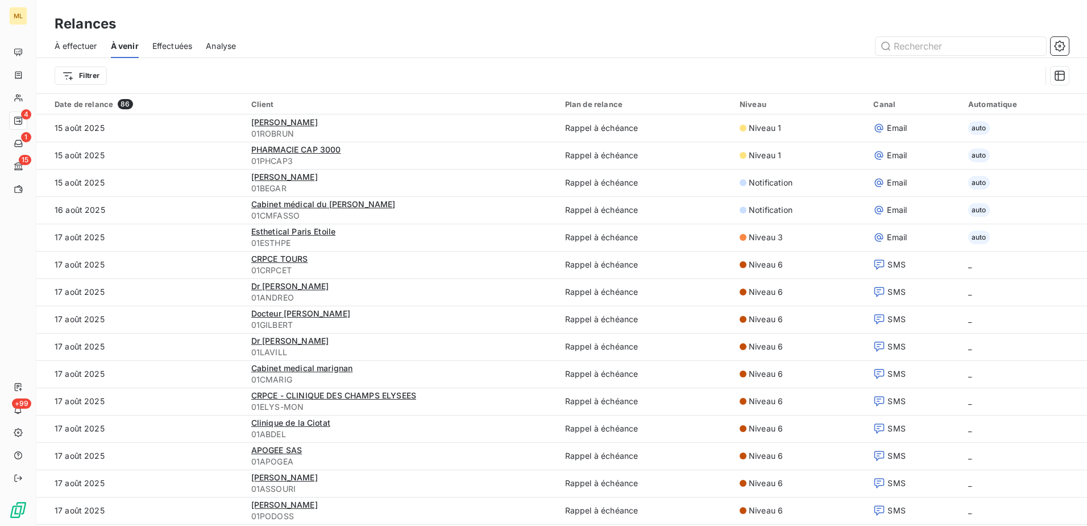
click at [133, 46] on span "À venir" at bounding box center [125, 45] width 28 height 11
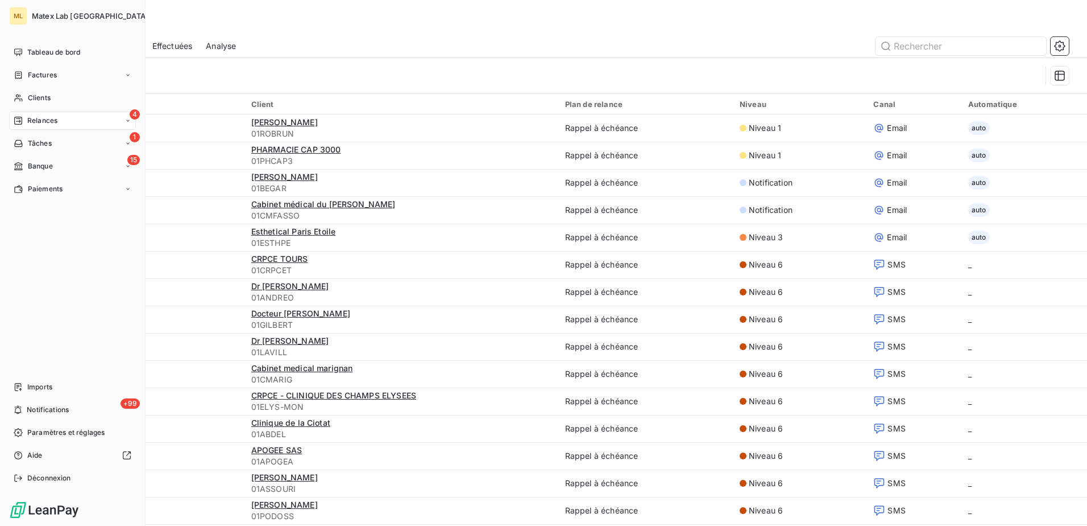
click at [36, 119] on span "Relances" at bounding box center [42, 120] width 30 height 10
click at [72, 143] on div "À effectuer" at bounding box center [79, 143] width 113 height 18
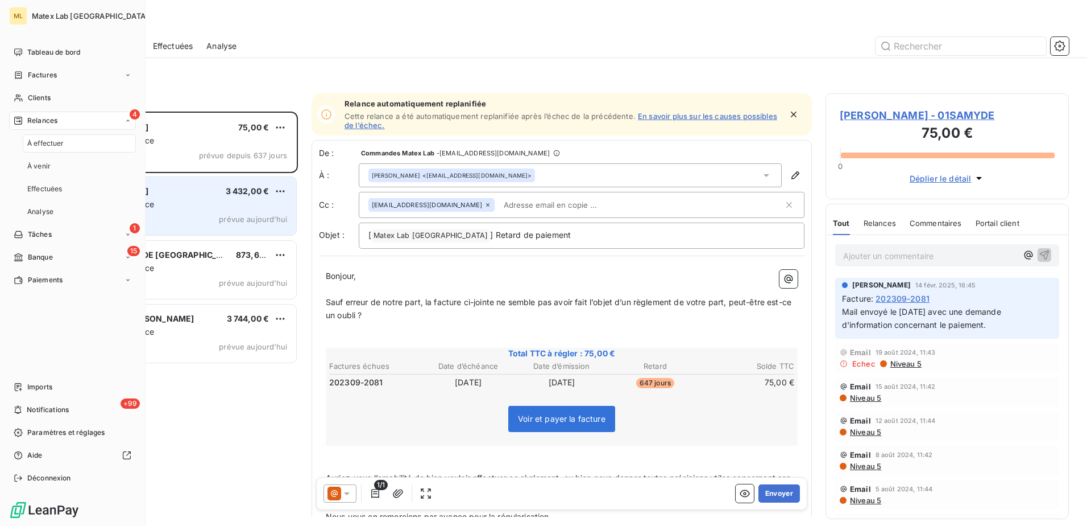
scroll to position [406, 235]
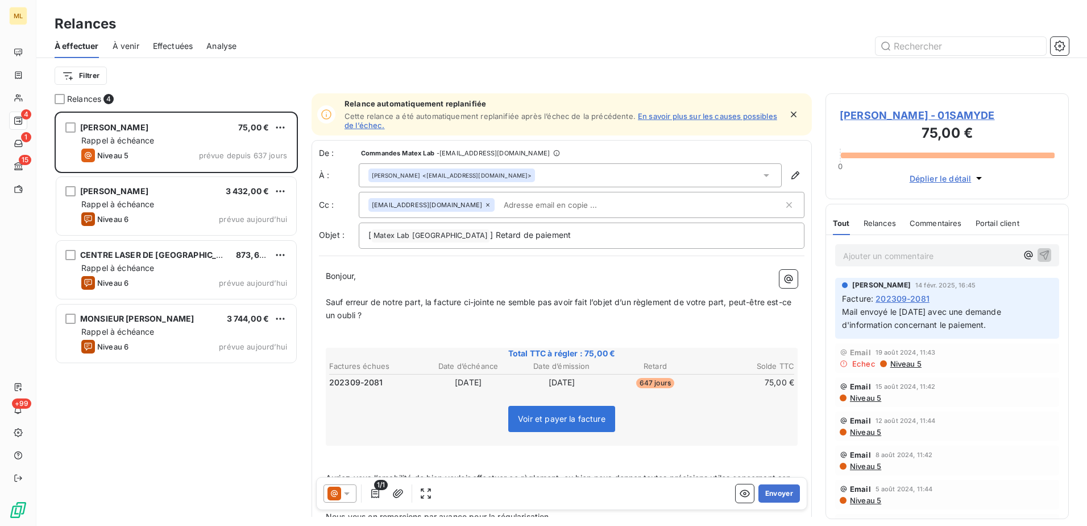
click at [179, 460] on div "[PERSON_NAME] 75,00 € Rappel à échéance Niveau 5 prévue depuis 637 jours [PERSO…" at bounding box center [176, 318] width 243 height 414
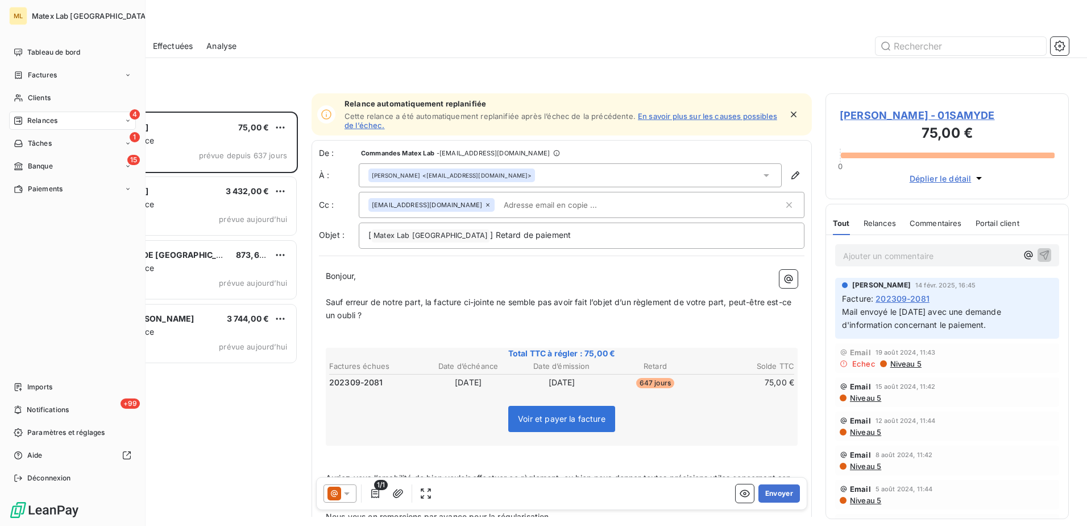
click at [38, 123] on span "Relances" at bounding box center [42, 120] width 30 height 10
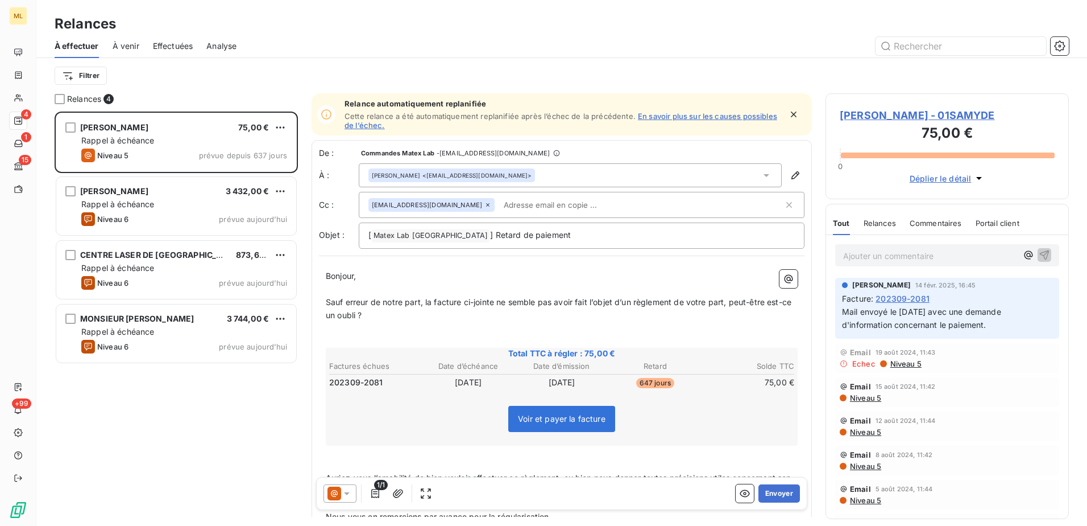
click at [127, 47] on span "À venir" at bounding box center [126, 45] width 27 height 11
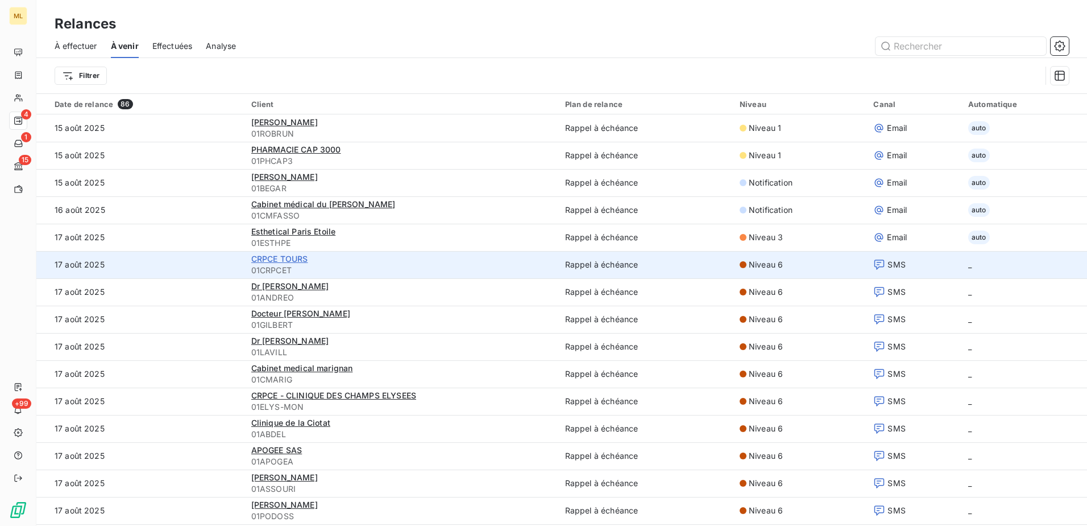
click at [277, 261] on span "CRPCE TOURS" at bounding box center [279, 259] width 57 height 10
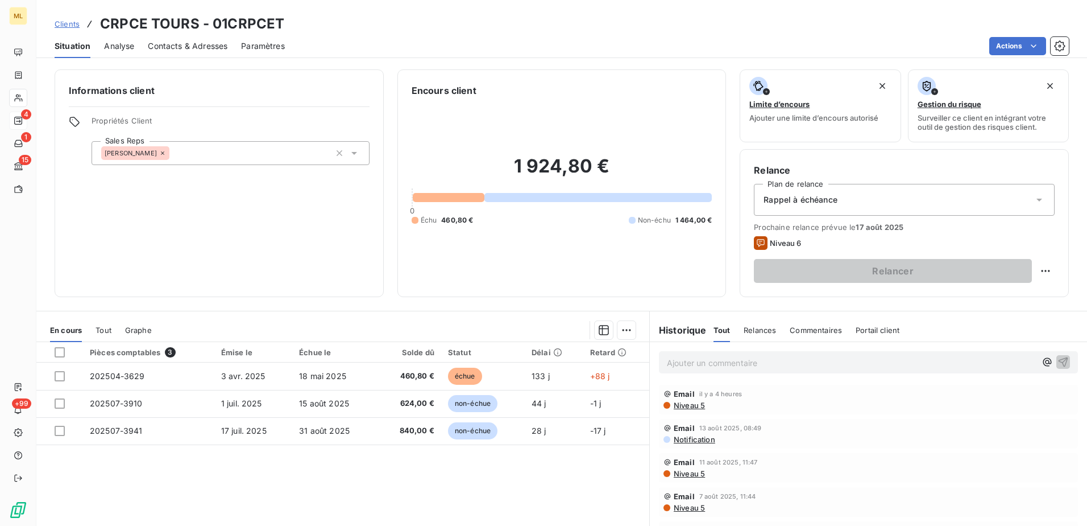
click at [1042, 271] on html "ML 4 1 15 +99 Clients CRPCE TOURS - 01CRPCET Situation Analyse Contacts & Adres…" at bounding box center [543, 263] width 1087 height 526
click at [1008, 289] on div "Replanifier cette action" at bounding box center [991, 296] width 102 height 18
select select "7"
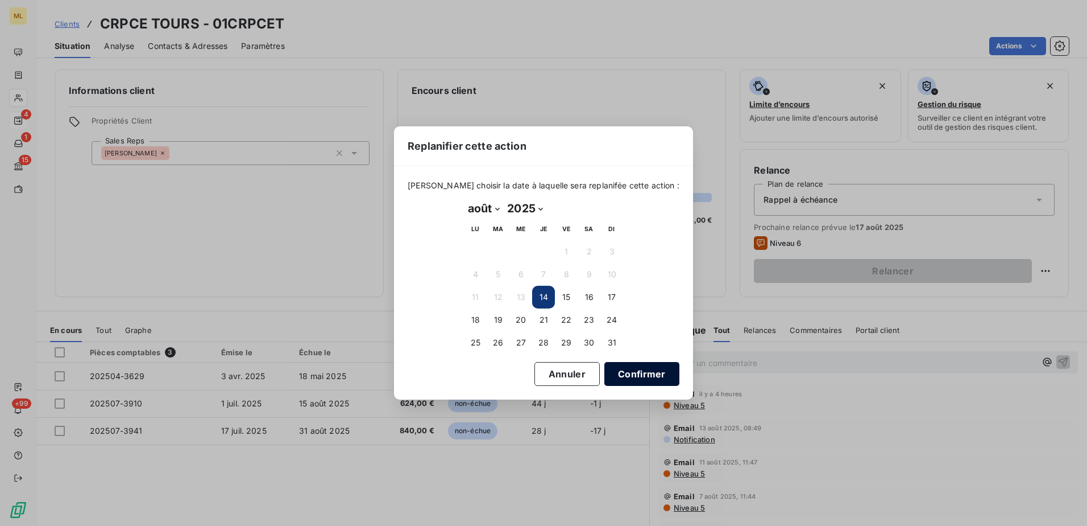
click at [622, 373] on button "Confirmer" at bounding box center [642, 374] width 75 height 24
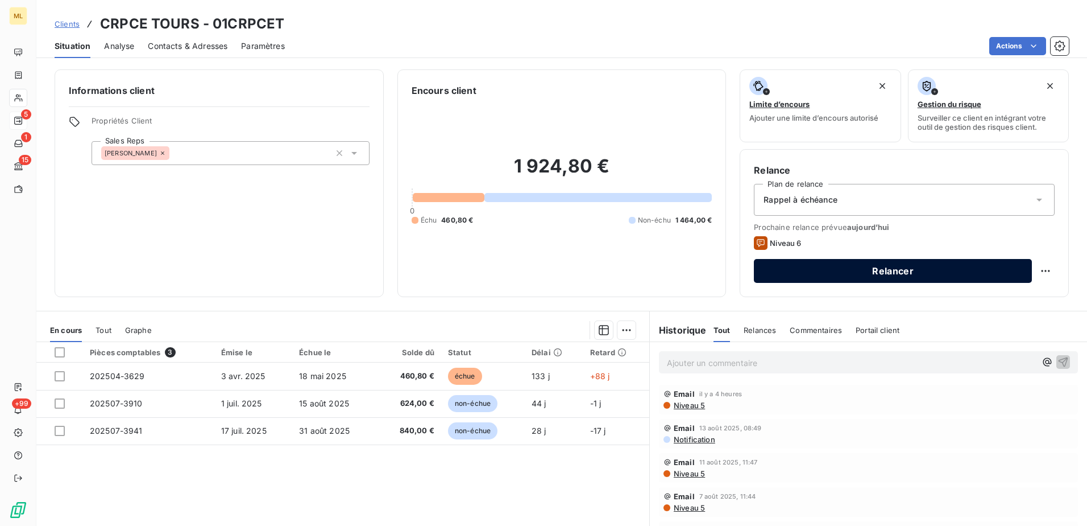
click at [890, 274] on button "Relancer" at bounding box center [893, 271] width 278 height 24
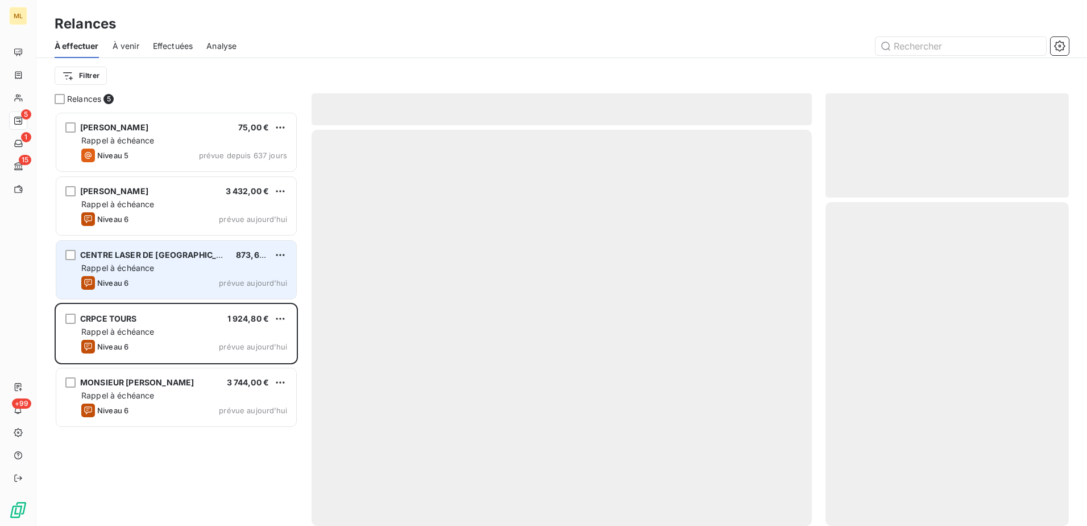
scroll to position [406, 235]
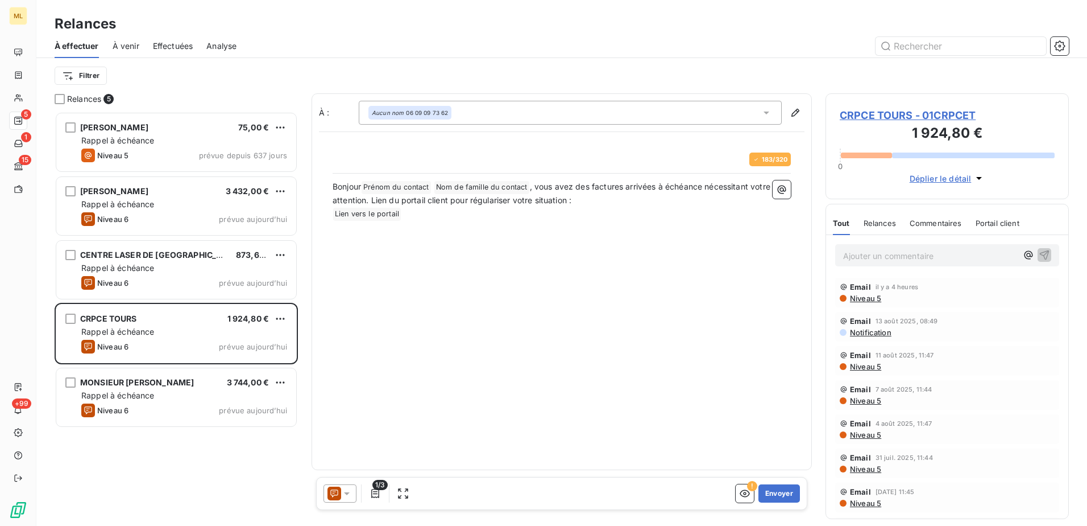
click at [130, 48] on span "À venir" at bounding box center [126, 45] width 27 height 11
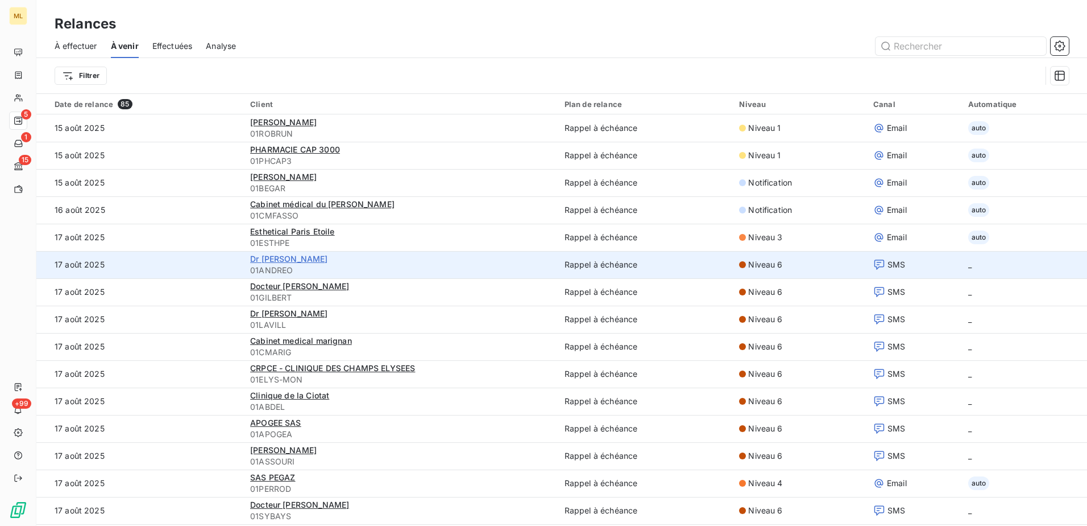
click at [328, 258] on span "Dr [PERSON_NAME]" at bounding box center [288, 259] width 77 height 10
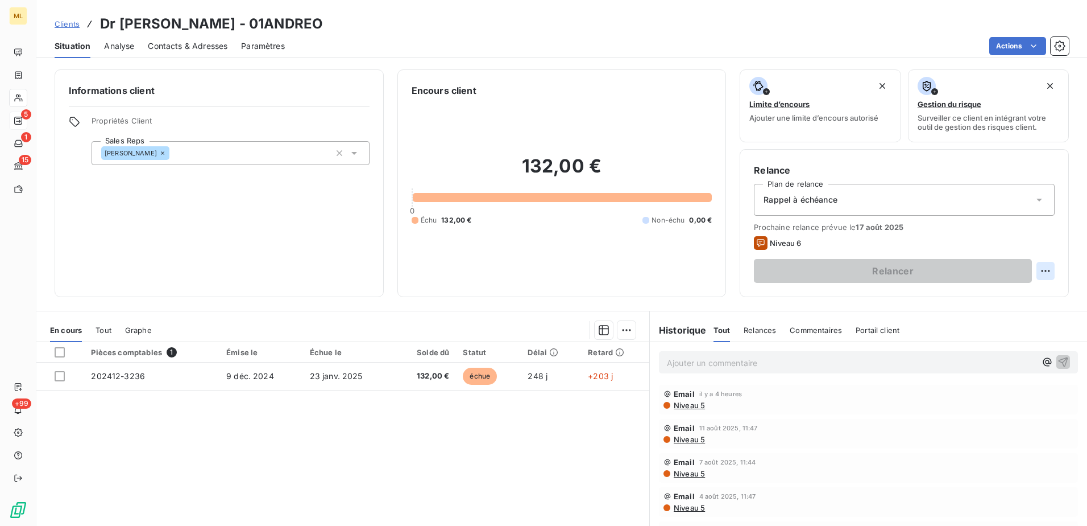
click at [1039, 272] on html "ML 5 1 15 +99 Clients Dr [PERSON_NAME] - 01ANDREO Situation Analyse Contacts & …" at bounding box center [543, 263] width 1087 height 526
click at [998, 297] on div "Replanifier cette action" at bounding box center [991, 296] width 102 height 18
select select "7"
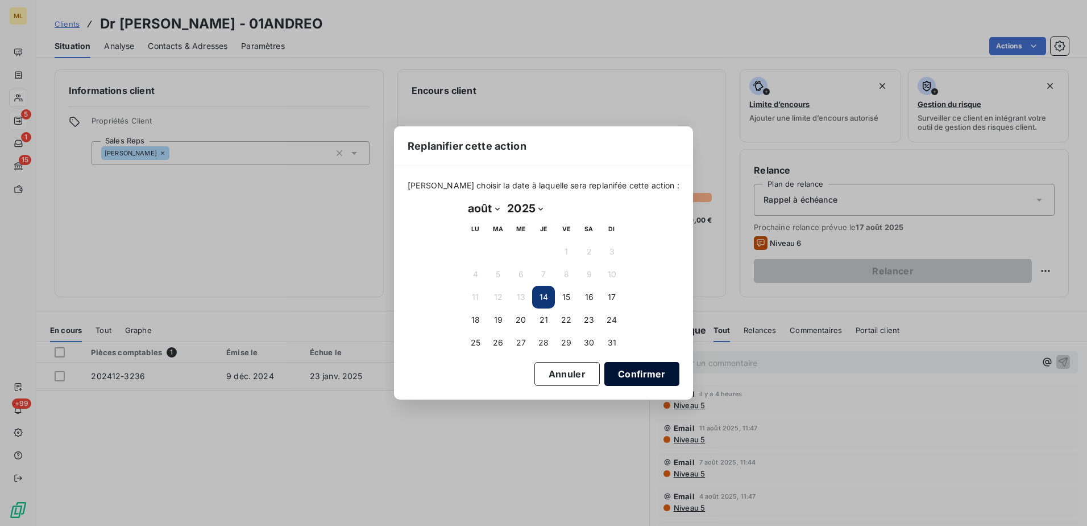
click at [651, 373] on button "Confirmer" at bounding box center [642, 374] width 75 height 24
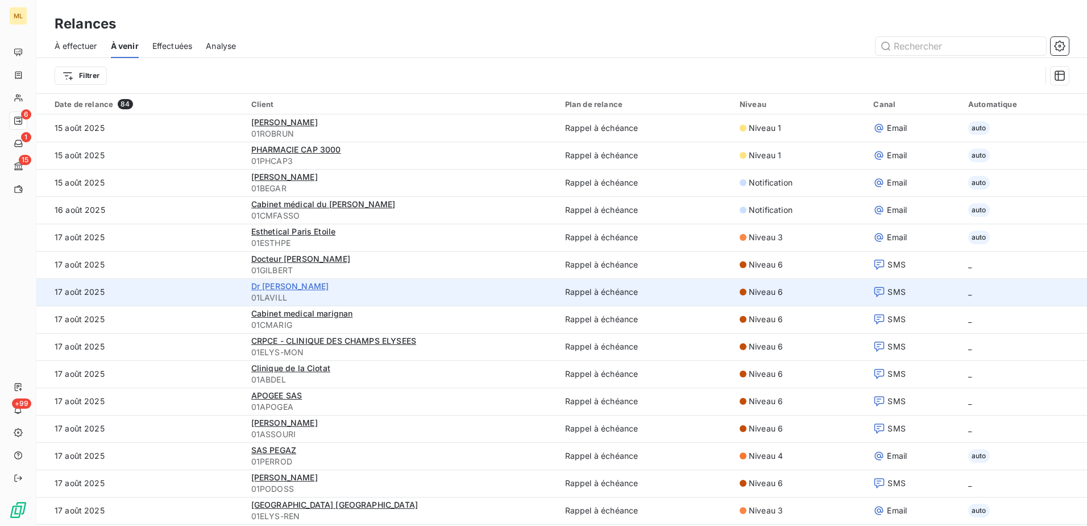
click at [305, 288] on span "Dr [PERSON_NAME]" at bounding box center [289, 286] width 77 height 10
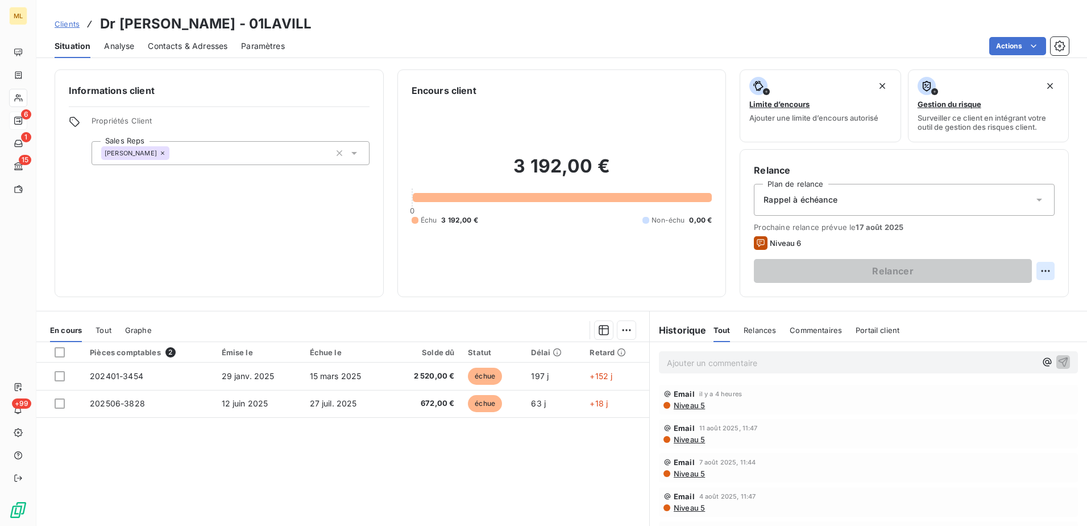
click at [1043, 269] on html "ML 6 1 15 +99 Clients Dr [PERSON_NAME] - 01LAVILL Situation Analyse Contacts & …" at bounding box center [543, 263] width 1087 height 526
click at [1011, 289] on div "Replanifier cette action" at bounding box center [991, 296] width 102 height 18
select select "7"
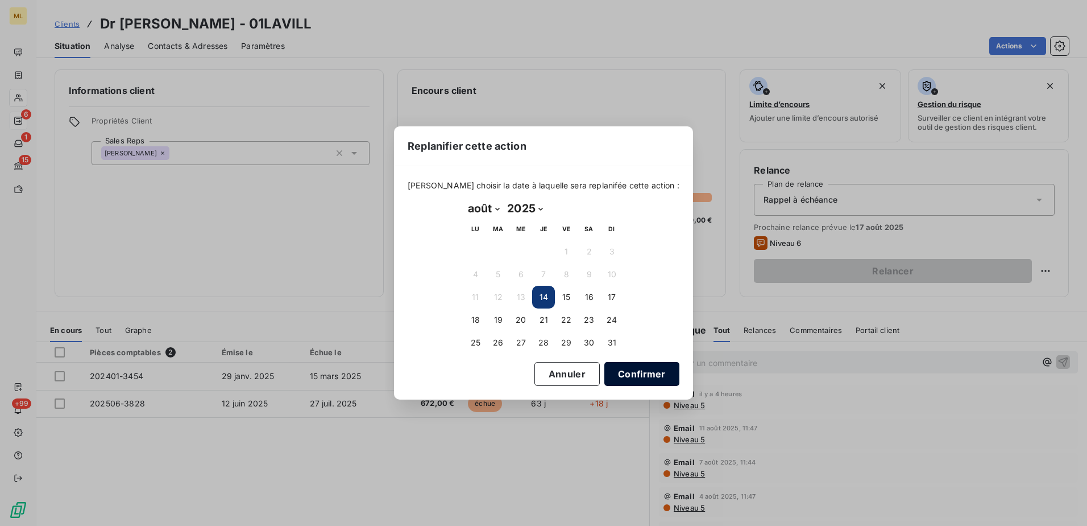
click at [622, 379] on button "Confirmer" at bounding box center [642, 374] width 75 height 24
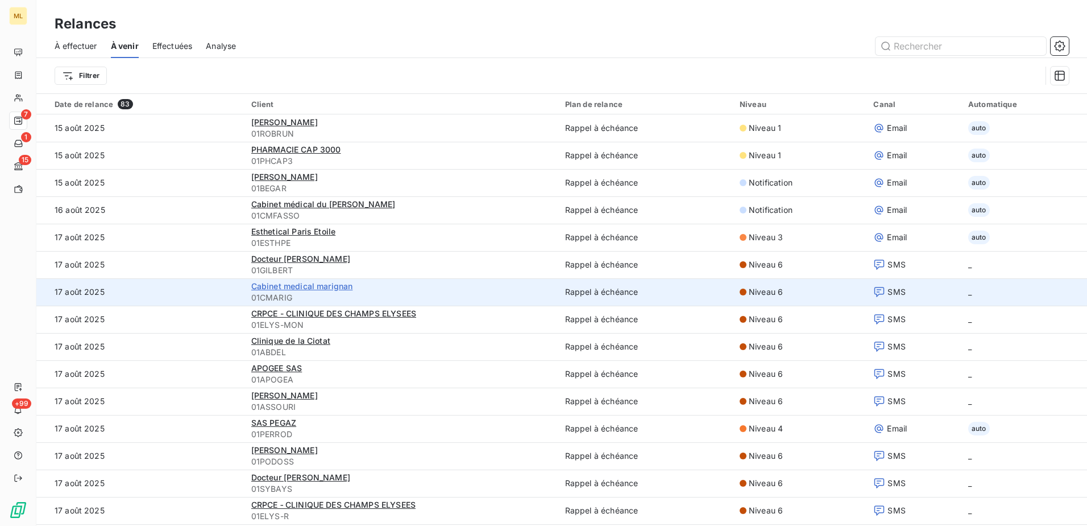
click at [321, 288] on span "Cabinet medical marignan" at bounding box center [302, 286] width 102 height 10
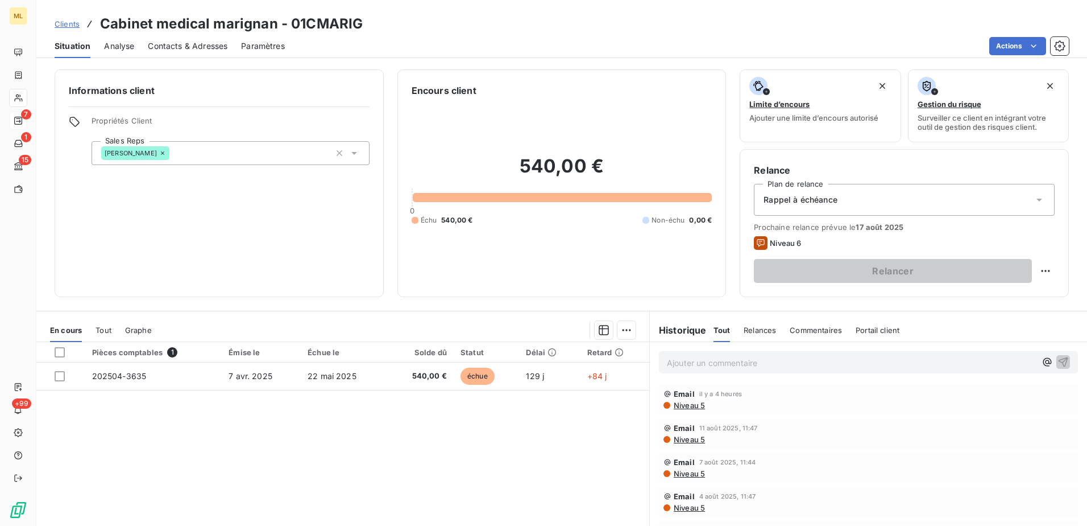
click at [1047, 271] on div "Relance Plan de relance Rappel à échéance Prochaine relance prévue le [DATE] Ni…" at bounding box center [904, 223] width 329 height 148
click at [1040, 282] on div "Relancer" at bounding box center [904, 271] width 301 height 24
click at [1039, 273] on html "ML 7 1 15 +99 Clients Cabinet medical marignan - 01CMARIG Situation Analyse Con…" at bounding box center [543, 263] width 1087 height 526
click at [990, 295] on div "Replanifier cette action" at bounding box center [991, 296] width 102 height 18
select select "7"
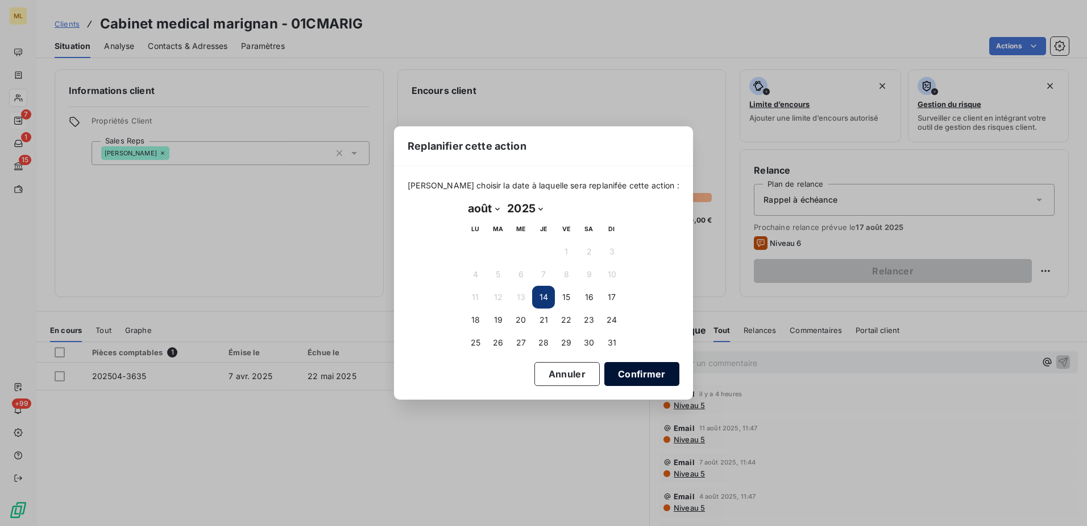
click at [618, 369] on button "Confirmer" at bounding box center [642, 374] width 75 height 24
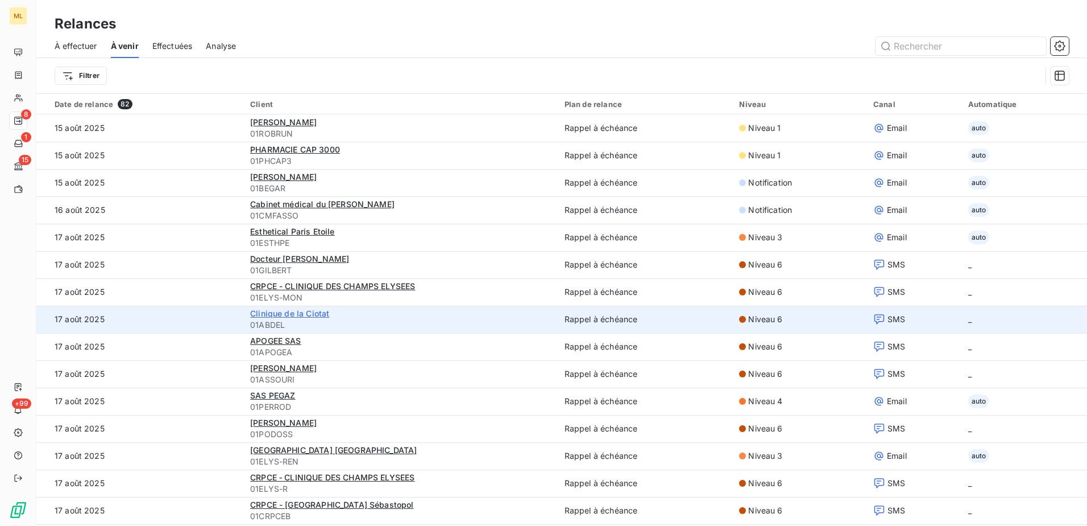
click at [313, 315] on span "Clinique de la Ciotat" at bounding box center [289, 313] width 79 height 10
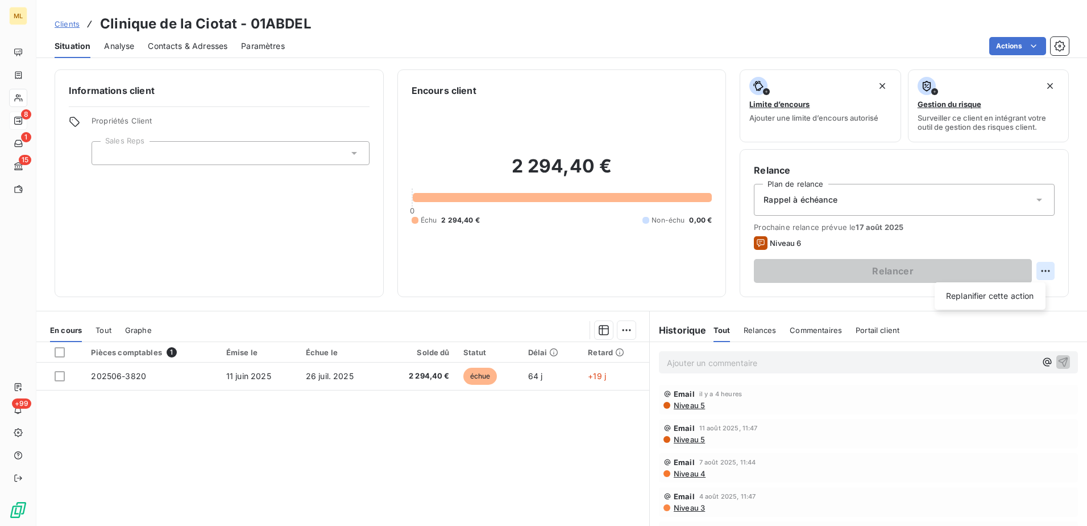
click at [1039, 268] on html "ML 8 1 15 +99 Clients Clinique de la Ciotat - 01ABDEL Situation Analyse Contact…" at bounding box center [543, 263] width 1087 height 526
click at [998, 299] on div "Replanifier cette action" at bounding box center [991, 296] width 102 height 18
select select "7"
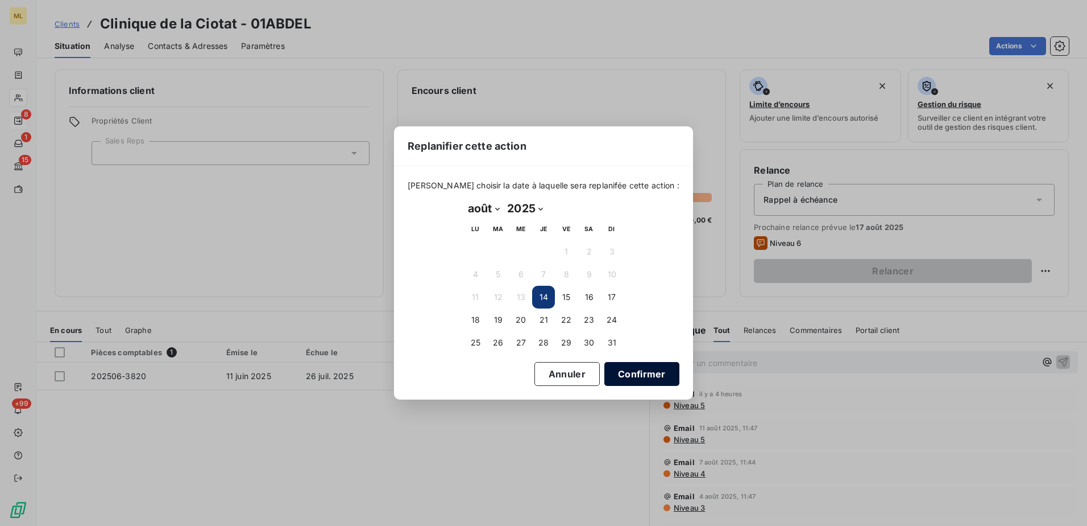
click at [624, 377] on button "Confirmer" at bounding box center [642, 374] width 75 height 24
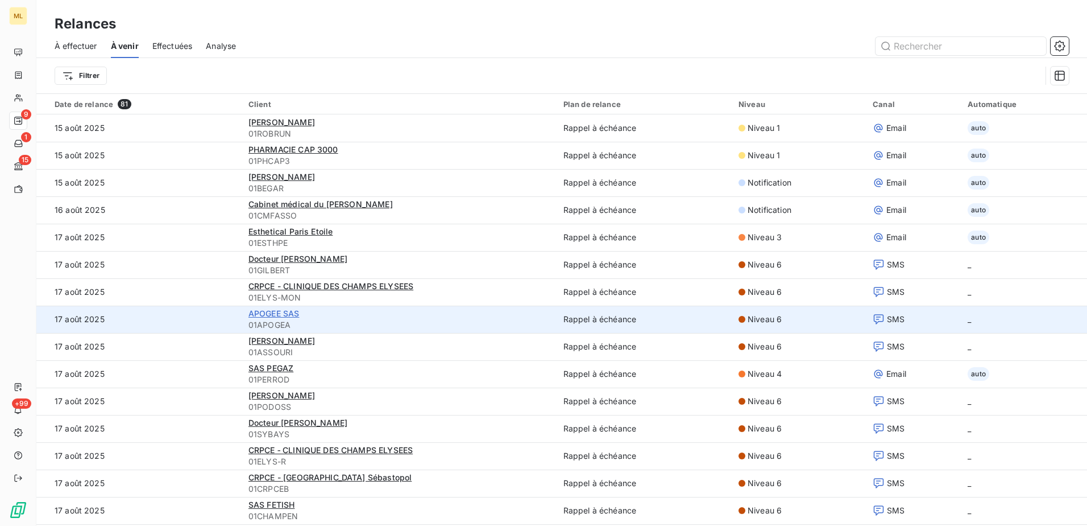
click at [277, 315] on span "APOGEE SAS" at bounding box center [274, 313] width 51 height 10
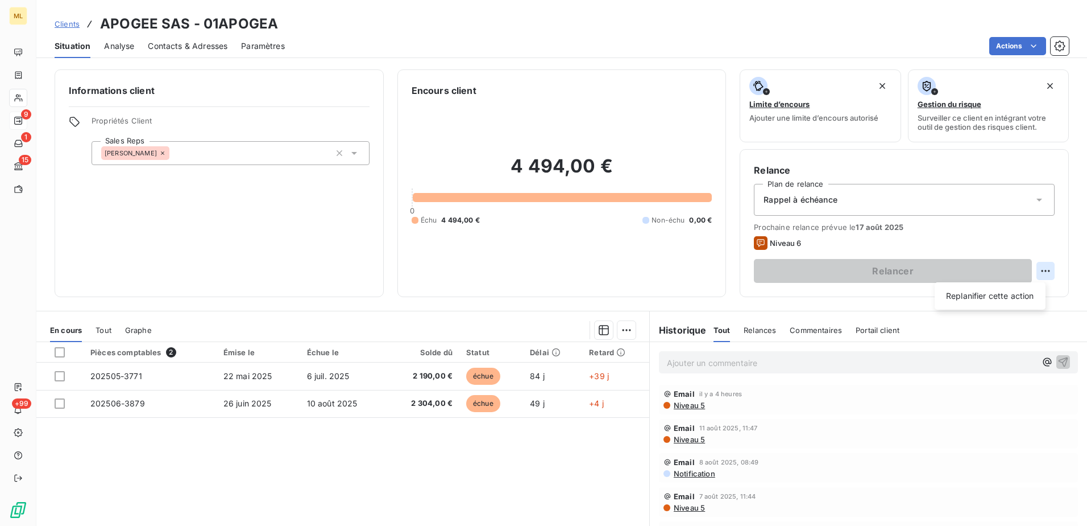
click at [1044, 267] on html "ML 9 1 15 +99 Clients APOGEE SAS - 01APOGEA Situation Analyse Contacts & Adress…" at bounding box center [543, 263] width 1087 height 526
click at [1006, 300] on div "Replanifier cette action" at bounding box center [991, 296] width 102 height 18
select select "7"
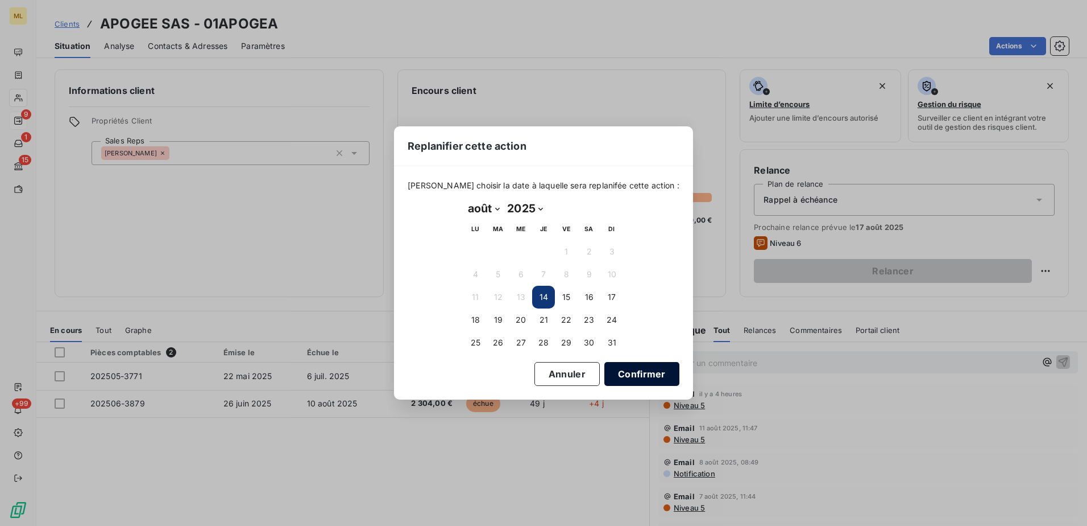
click at [638, 375] on button "Confirmer" at bounding box center [642, 374] width 75 height 24
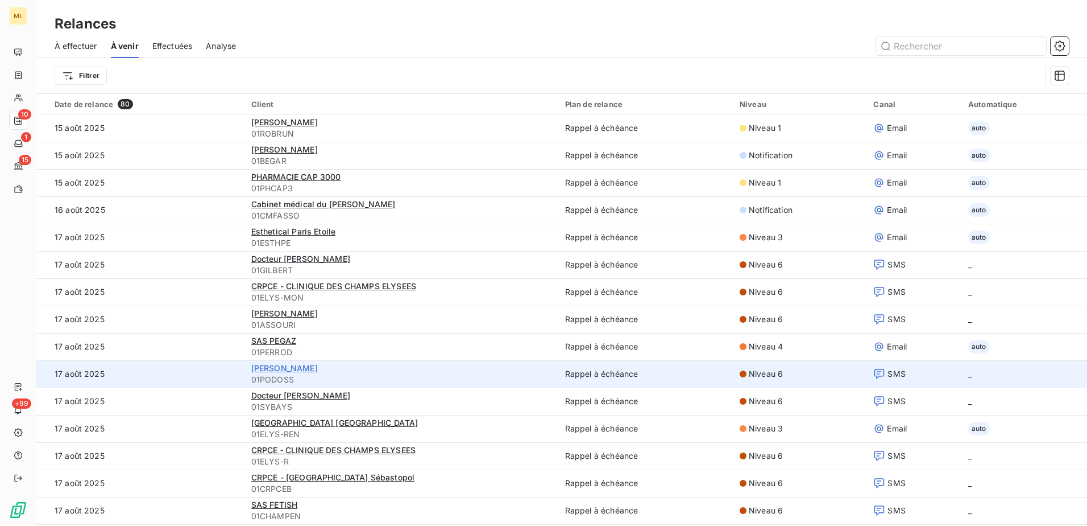
click at [304, 366] on span "[PERSON_NAME]" at bounding box center [284, 368] width 67 height 10
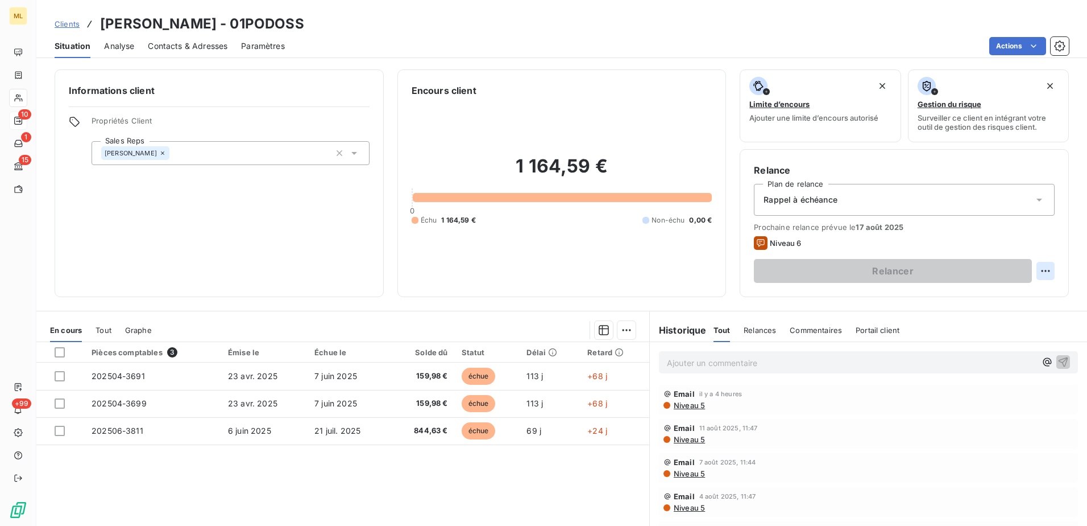
click at [1035, 270] on html "ML 10 1 15 +99 Clients [PERSON_NAME] - 01PODOSS Situation Analyse Contacts & Ad…" at bounding box center [543, 263] width 1087 height 526
click at [996, 298] on div "Replanifier cette action" at bounding box center [991, 296] width 102 height 18
select select "7"
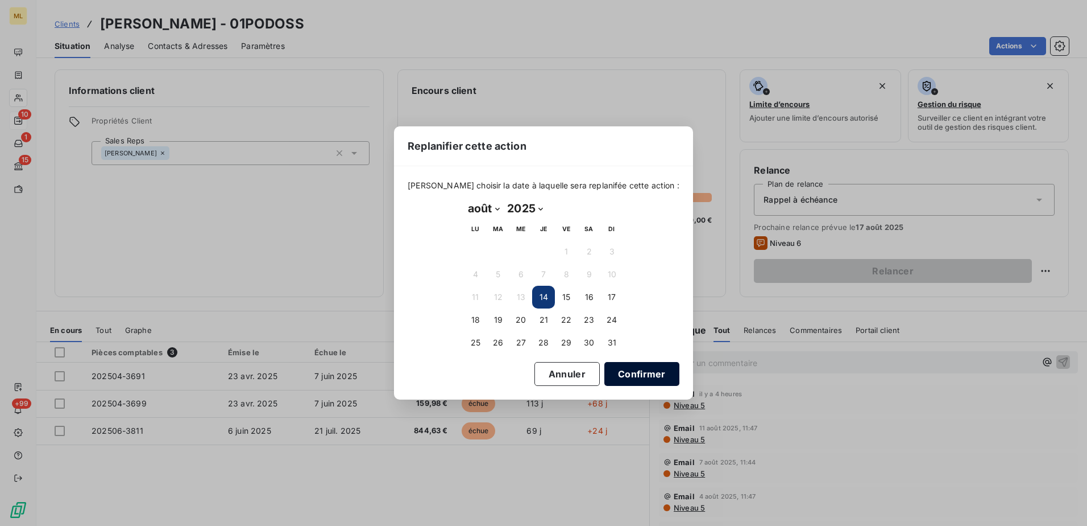
click at [619, 371] on button "Confirmer" at bounding box center [642, 374] width 75 height 24
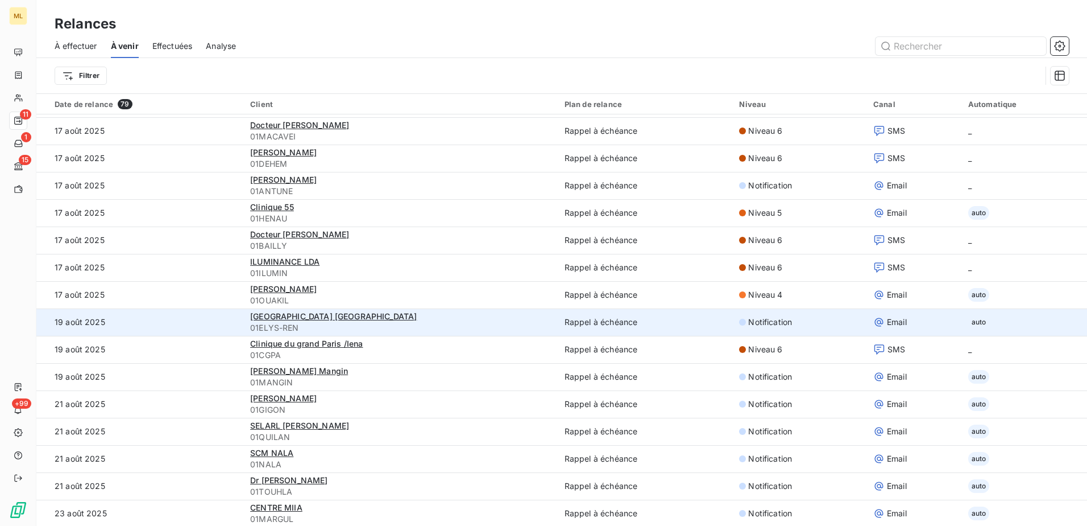
scroll to position [796, 0]
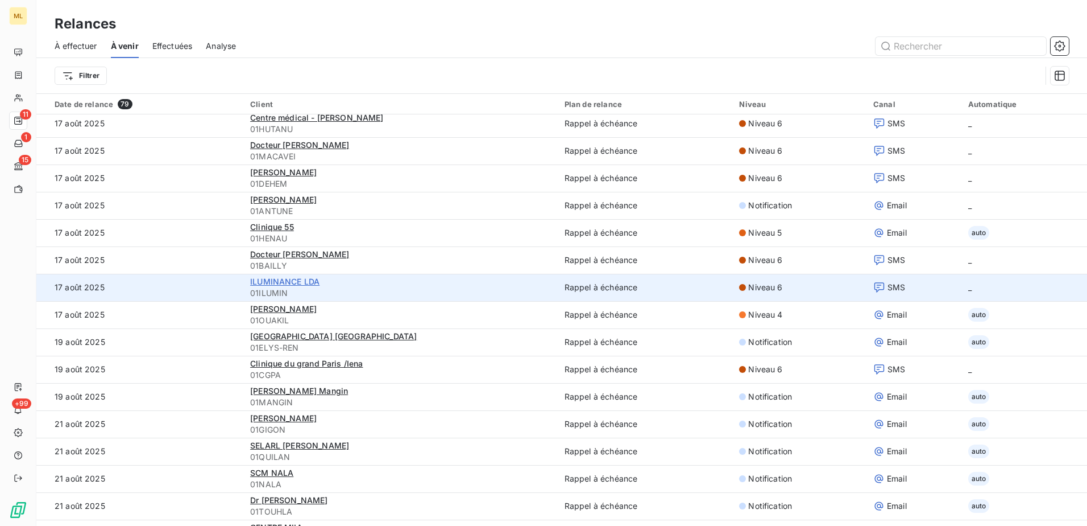
click at [296, 284] on span "ILUMINANCE LDA" at bounding box center [284, 281] width 69 height 10
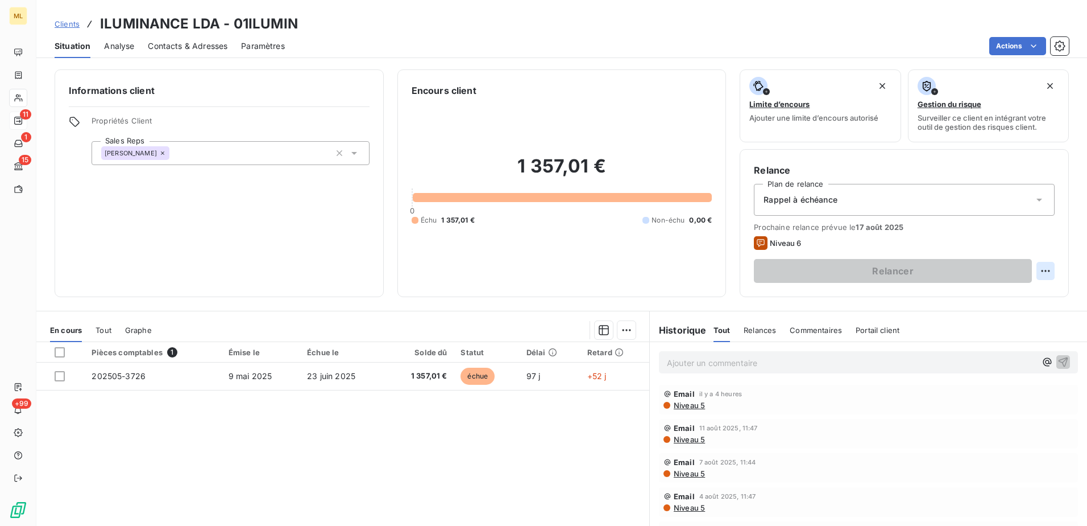
click at [1039, 272] on html "ML 11 1 15 +99 Clients ILUMINANCE LDA - 01ILUMIN Situation Analyse Contacts & A…" at bounding box center [543, 263] width 1087 height 526
click at [963, 299] on div "Replanifier cette action" at bounding box center [991, 296] width 102 height 18
select select "7"
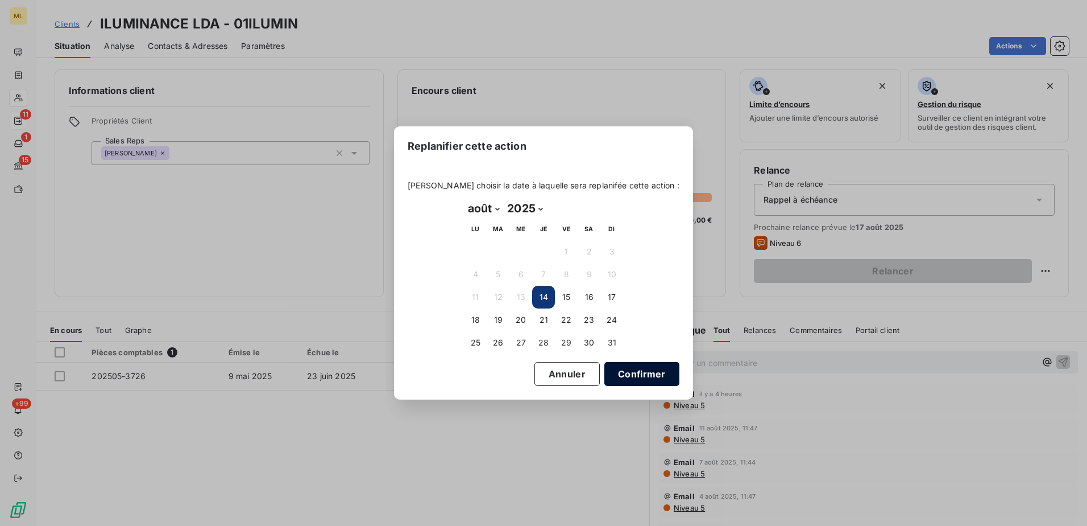
click at [628, 377] on button "Confirmer" at bounding box center [642, 374] width 75 height 24
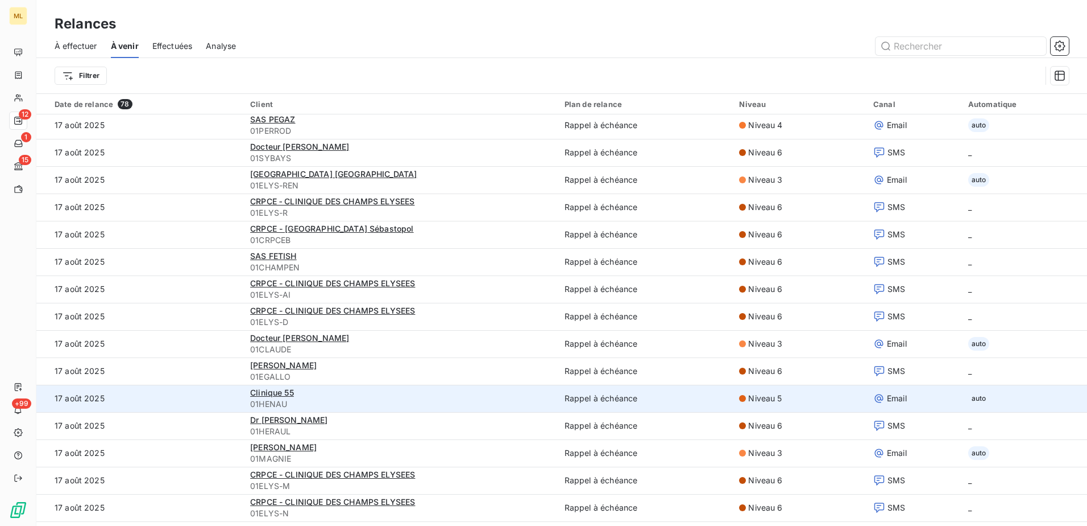
scroll to position [398, 0]
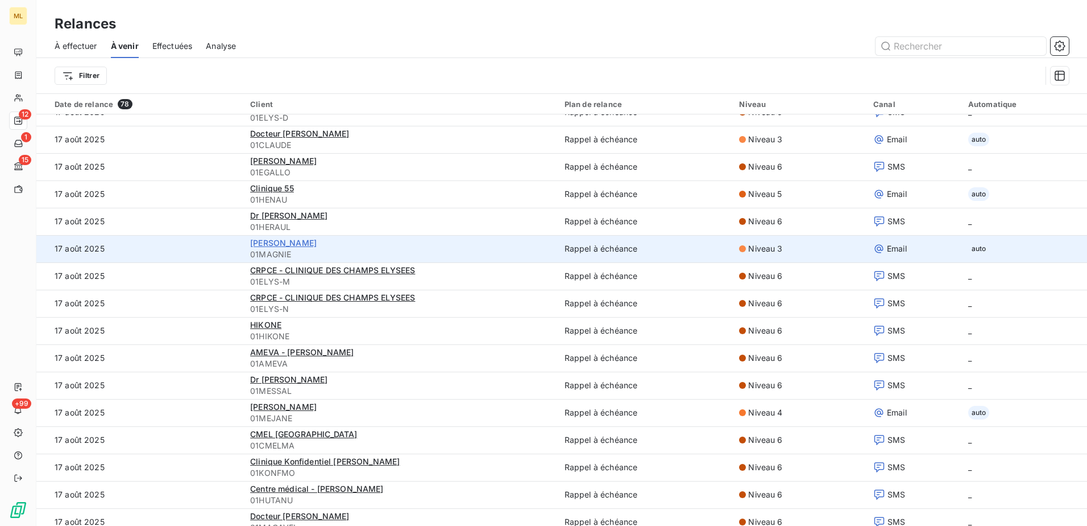
click at [317, 238] on span "[PERSON_NAME]" at bounding box center [283, 243] width 67 height 10
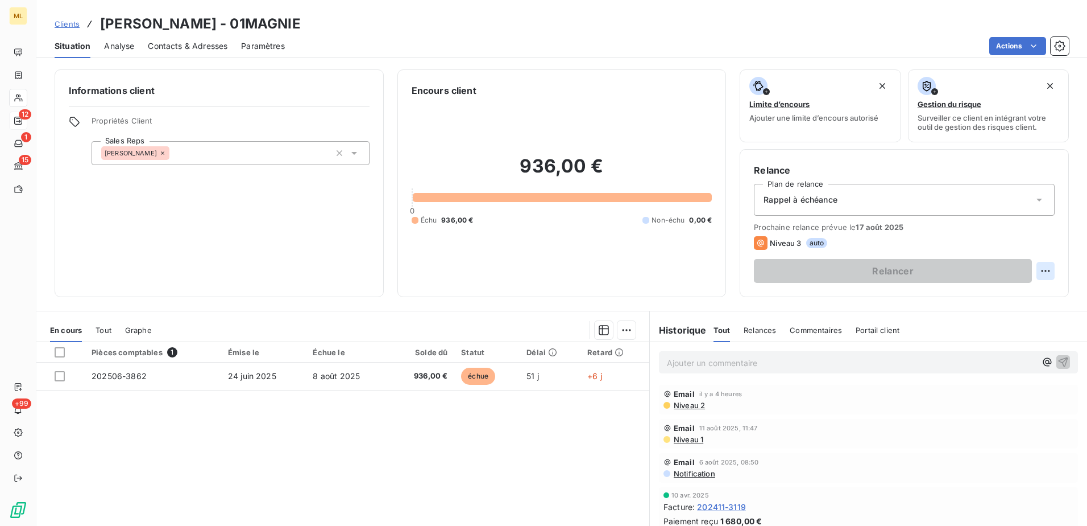
click at [1038, 272] on html "ML 12 1 15 +99 Clients [PERSON_NAME] - 01MAGNIE Situation Analyse Contacts & Ad…" at bounding box center [543, 263] width 1087 height 526
click at [1005, 300] on div "Replanifier cette action" at bounding box center [991, 296] width 102 height 18
select select "7"
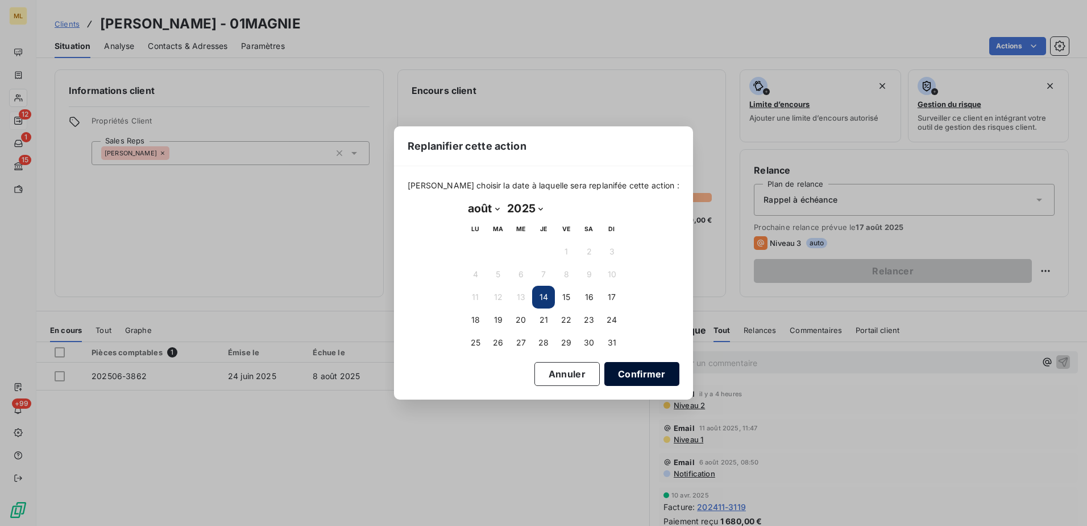
click at [629, 375] on button "Confirmer" at bounding box center [642, 374] width 75 height 24
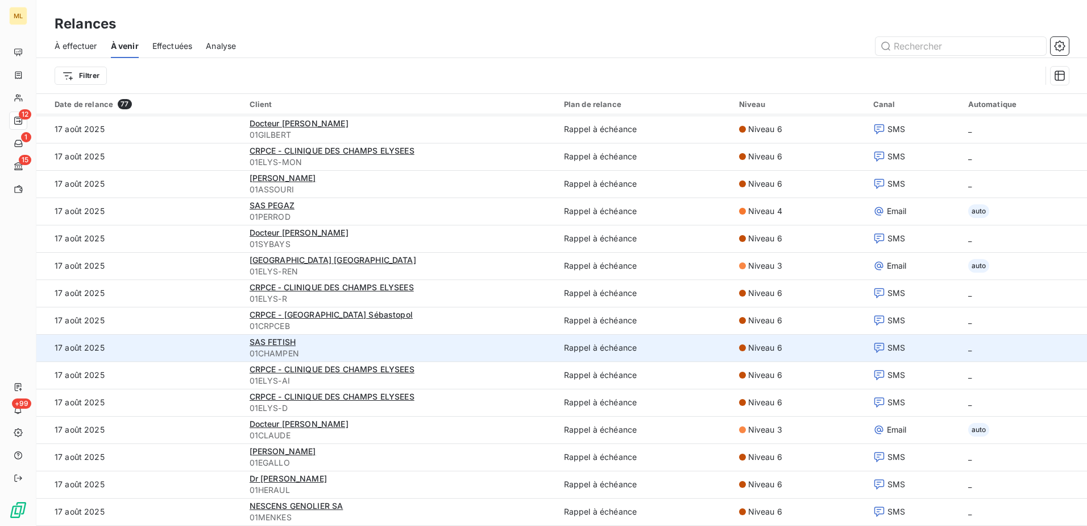
scroll to position [171, 0]
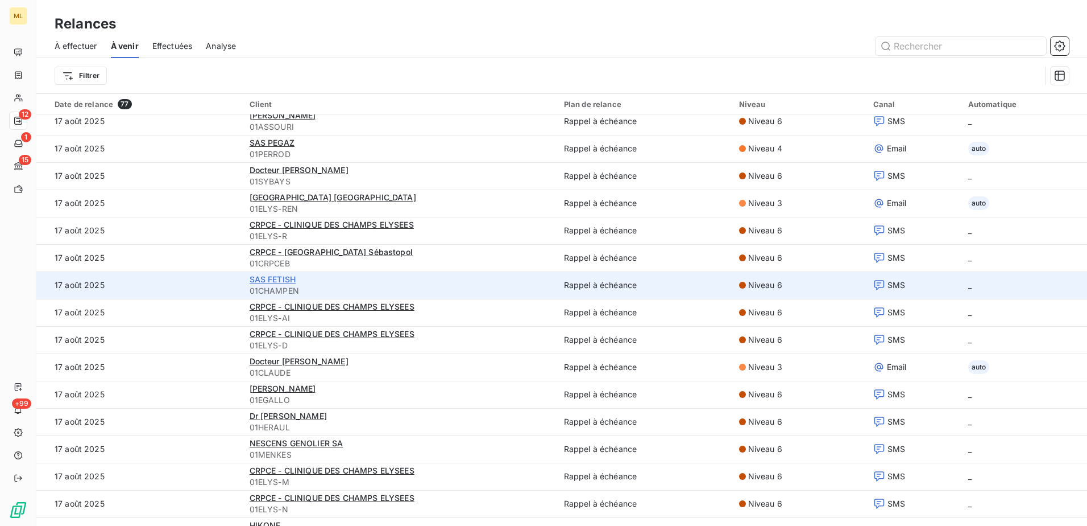
click at [271, 281] on span "SAS FETISH" at bounding box center [273, 279] width 47 height 10
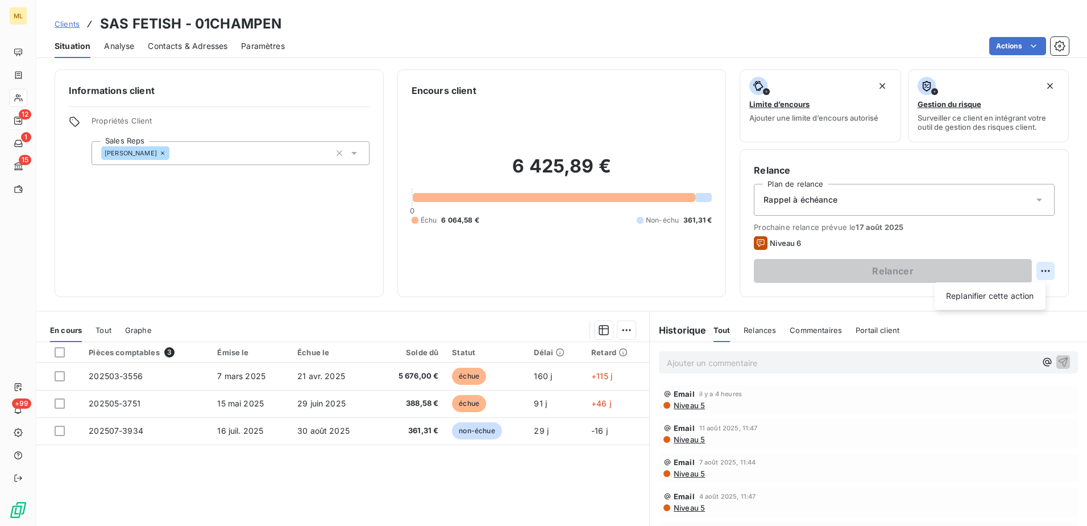
click at [1036, 274] on html "ML 12 1 15 +99 Clients SAS FETISH - 01CHAMPEN Situation Analyse Contacts & Adre…" at bounding box center [543, 263] width 1087 height 526
click at [1000, 300] on div "Replanifier cette action" at bounding box center [991, 296] width 102 height 18
select select "7"
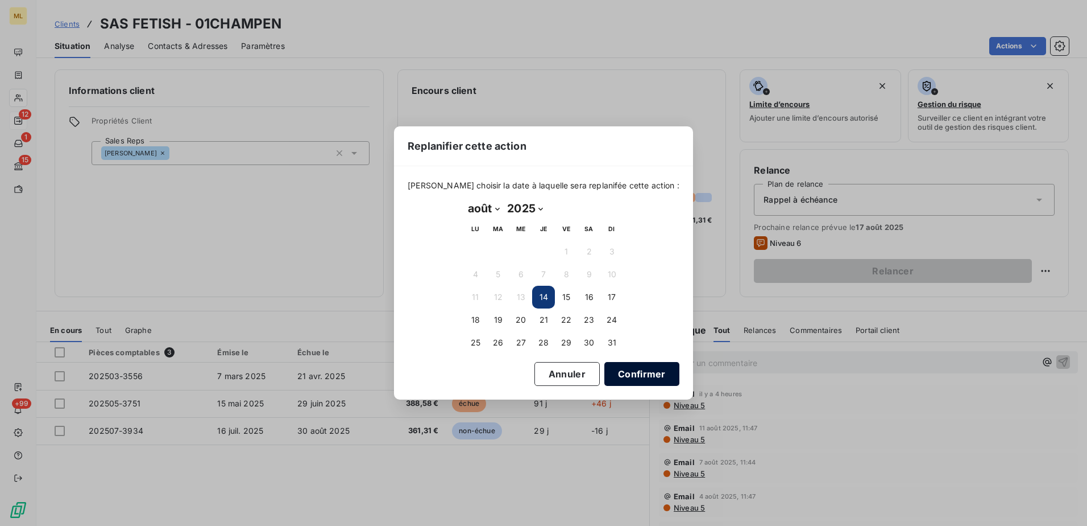
click at [630, 386] on button "Confirmer" at bounding box center [642, 374] width 75 height 24
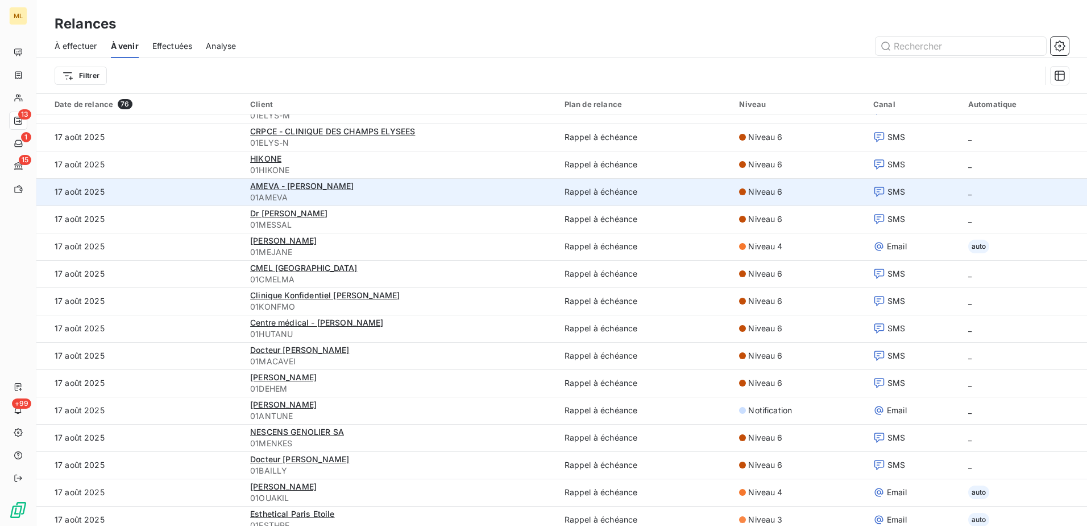
scroll to position [512, 0]
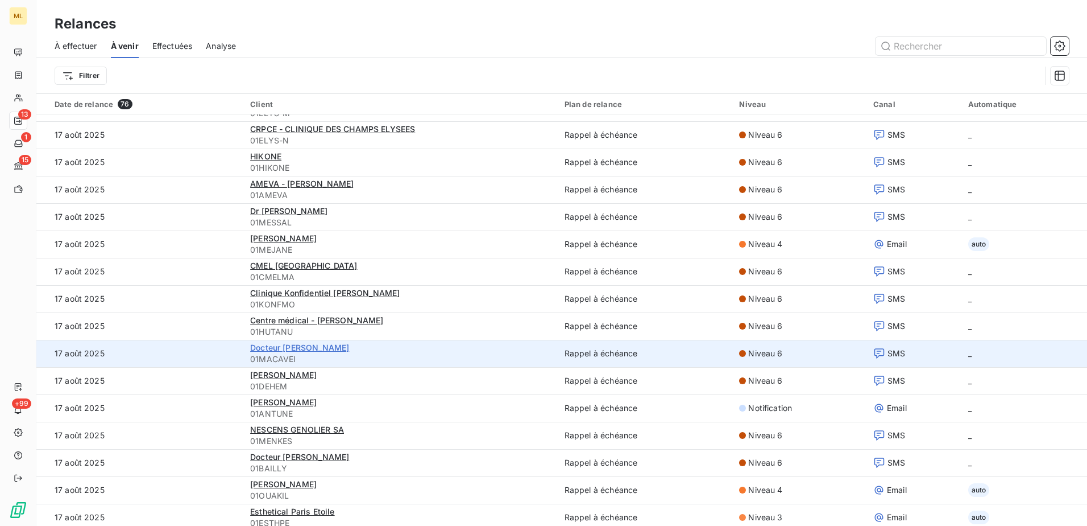
click at [310, 345] on span "Docteur [PERSON_NAME]" at bounding box center [299, 347] width 99 height 10
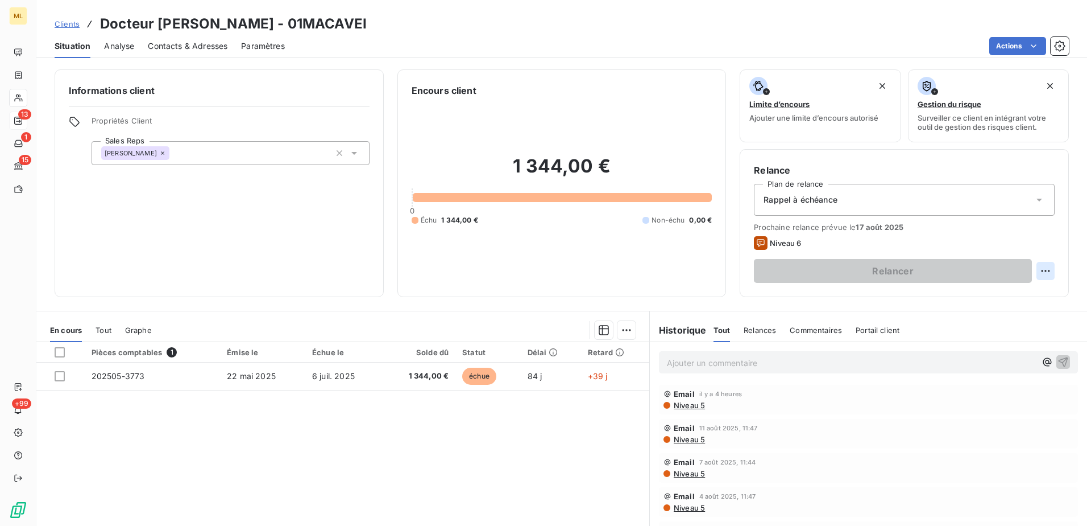
click at [1045, 274] on html "ML 13 1 15 +99 Clients Docteur [PERSON_NAME] - 01MACAVEI Situation Analyse Cont…" at bounding box center [543, 263] width 1087 height 526
click at [986, 297] on div "Replanifier cette action" at bounding box center [991, 296] width 102 height 18
select select "7"
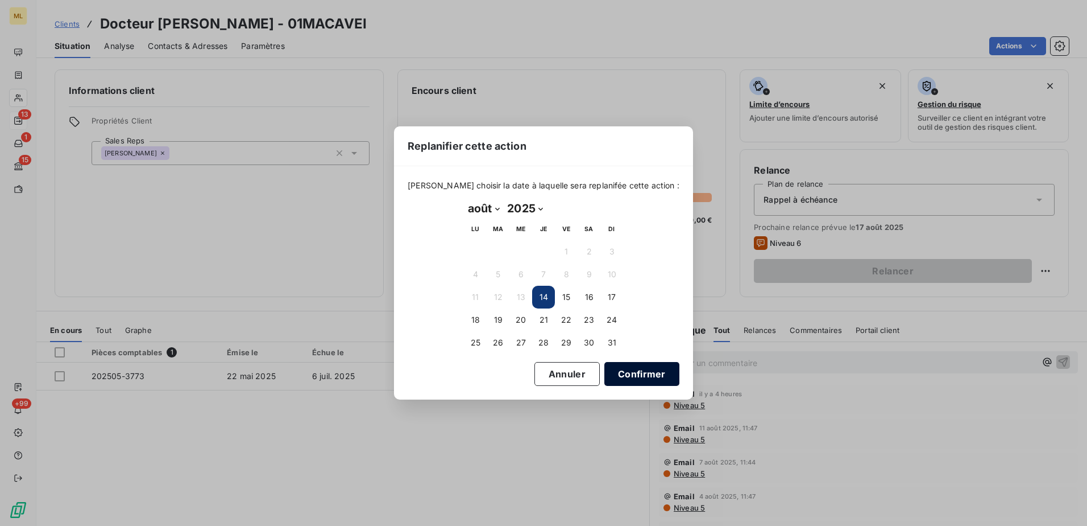
click at [617, 370] on button "Confirmer" at bounding box center [642, 374] width 75 height 24
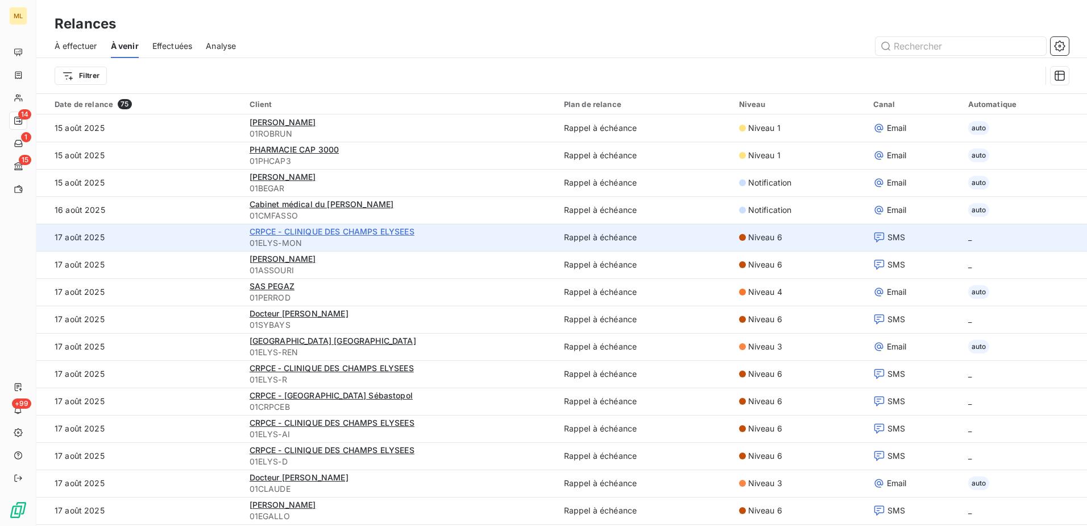
click at [383, 229] on span "CRPCE - CLINIQUE DES CHAMPS ELYSEES" at bounding box center [332, 231] width 165 height 10
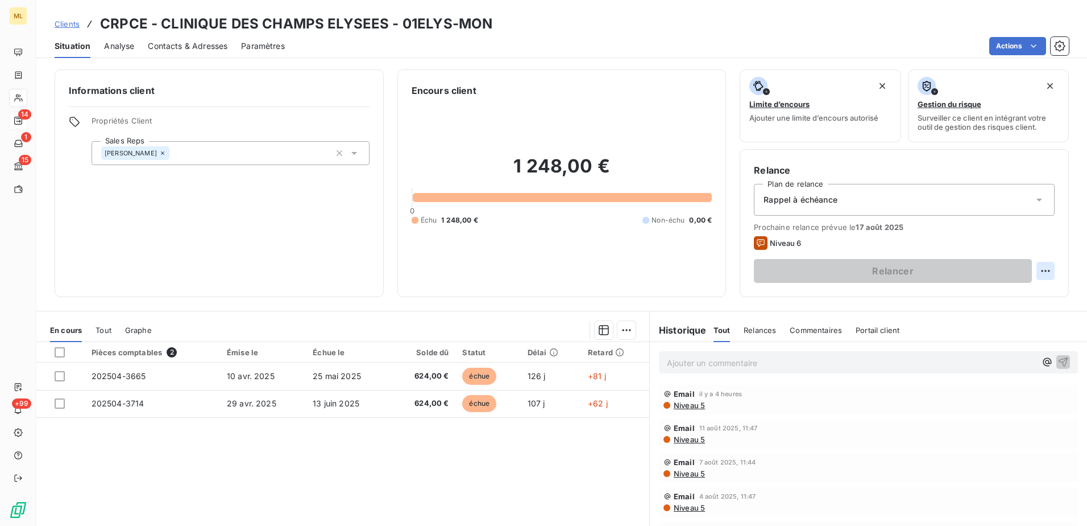
click at [1039, 274] on html "ML 14 1 15 +99 Clients CRPCE - CLINIQUE DES CHAMPS ELYSEES - 01ELYS-MON Situati…" at bounding box center [543, 263] width 1087 height 526
click at [999, 302] on div "Replanifier cette action" at bounding box center [991, 296] width 102 height 18
select select "7"
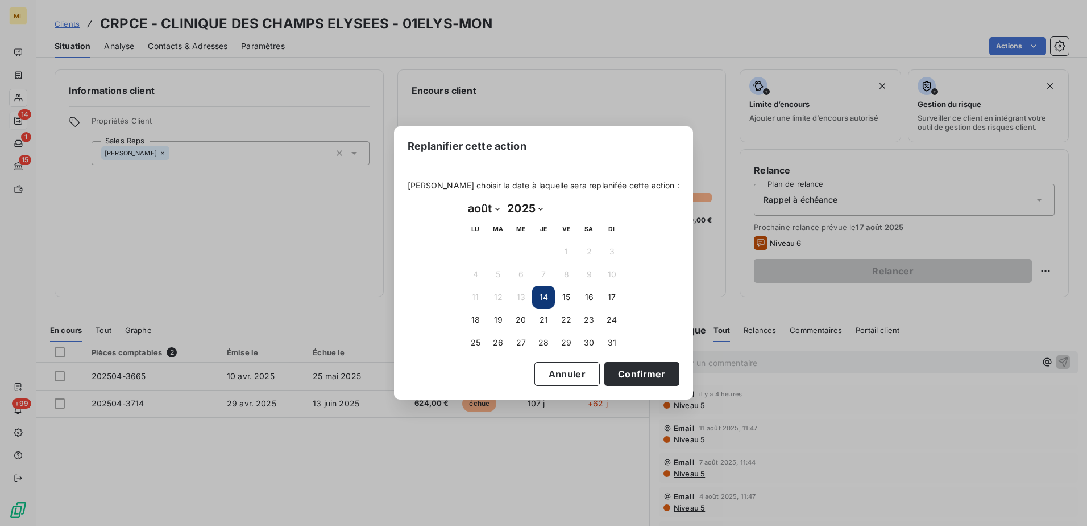
click at [544, 483] on div "Replanifier cette action [PERSON_NAME] choisir la date à laquelle sera replanif…" at bounding box center [543, 263] width 1087 height 526
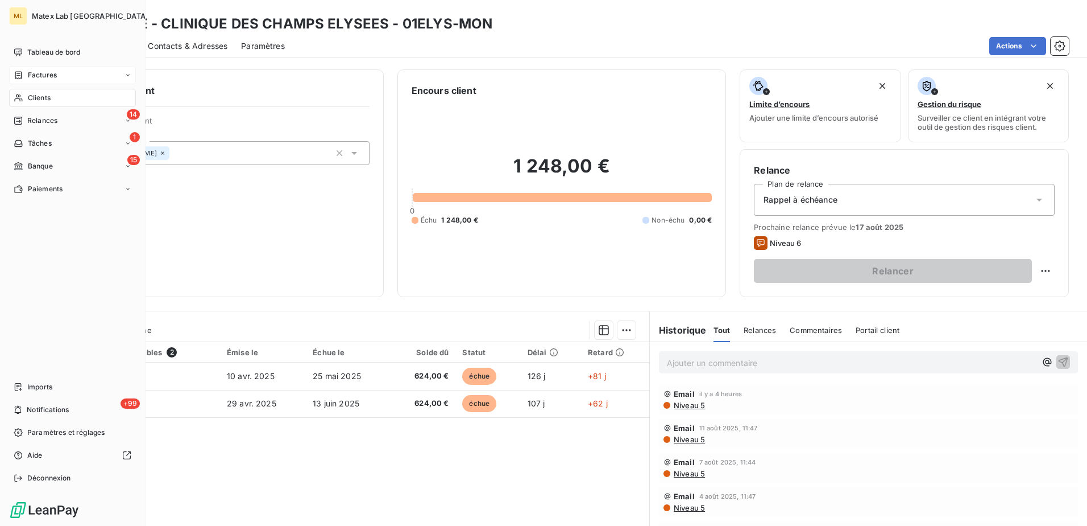
drag, startPoint x: 39, startPoint y: 126, endPoint x: 92, endPoint y: 67, distance: 79.0
click at [39, 126] on div "14 Relances" at bounding box center [72, 120] width 127 height 18
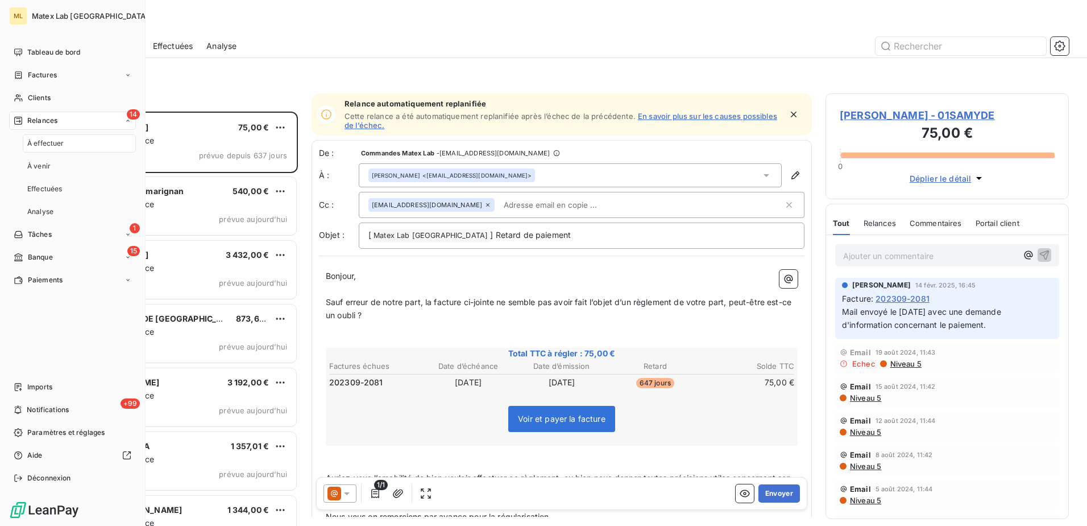
scroll to position [406, 235]
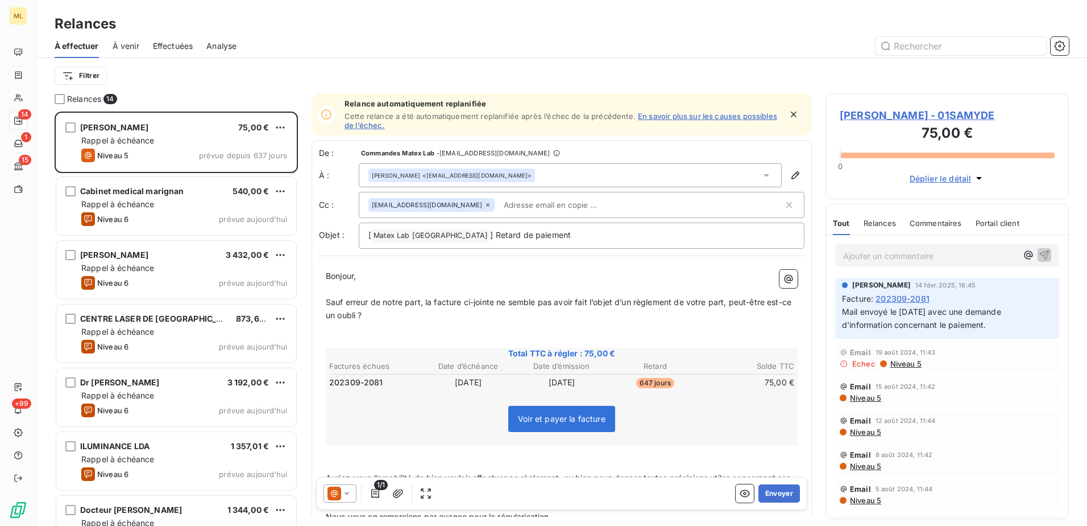
click at [316, 32] on div "Relances" at bounding box center [561, 24] width 1051 height 20
click at [131, 45] on span "À venir" at bounding box center [126, 45] width 27 height 11
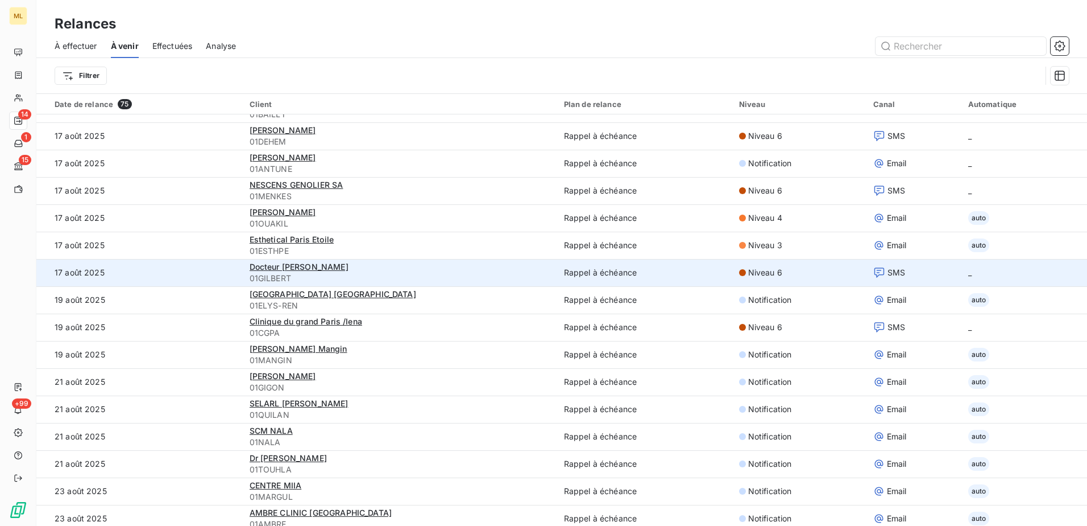
scroll to position [682, 0]
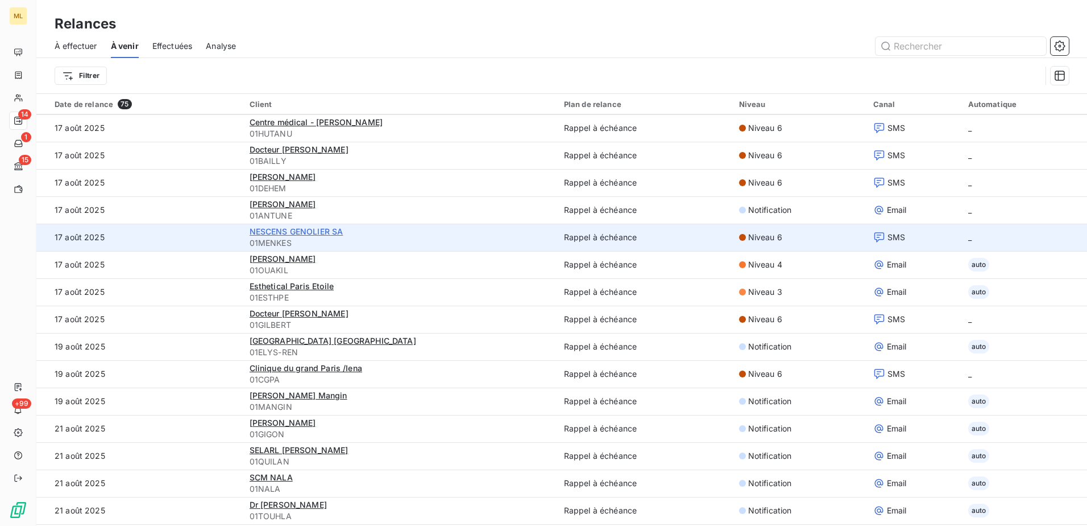
click at [307, 233] on span "NESCENS GENOLIER SA" at bounding box center [297, 231] width 94 height 10
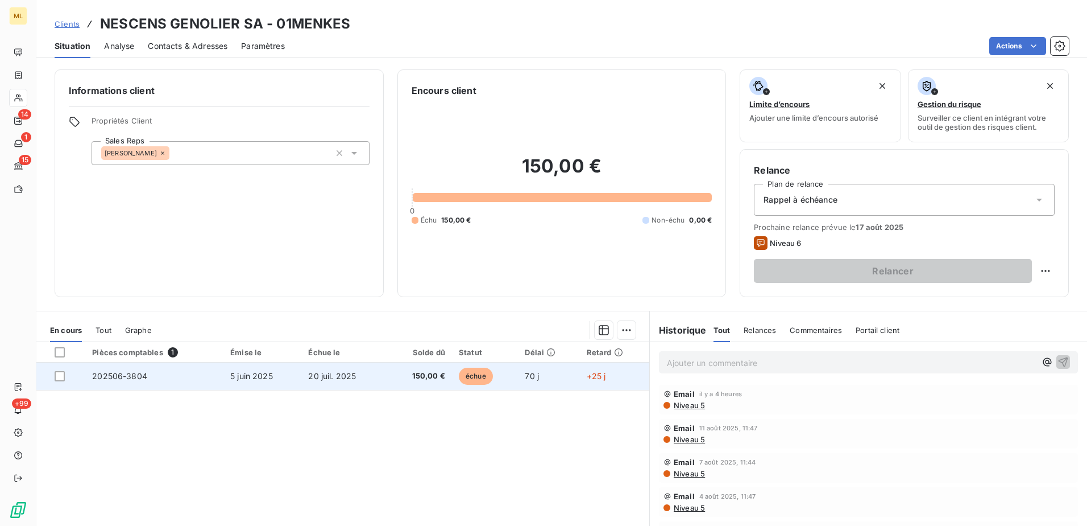
click at [171, 373] on td "202506-3804" at bounding box center [154, 375] width 138 height 27
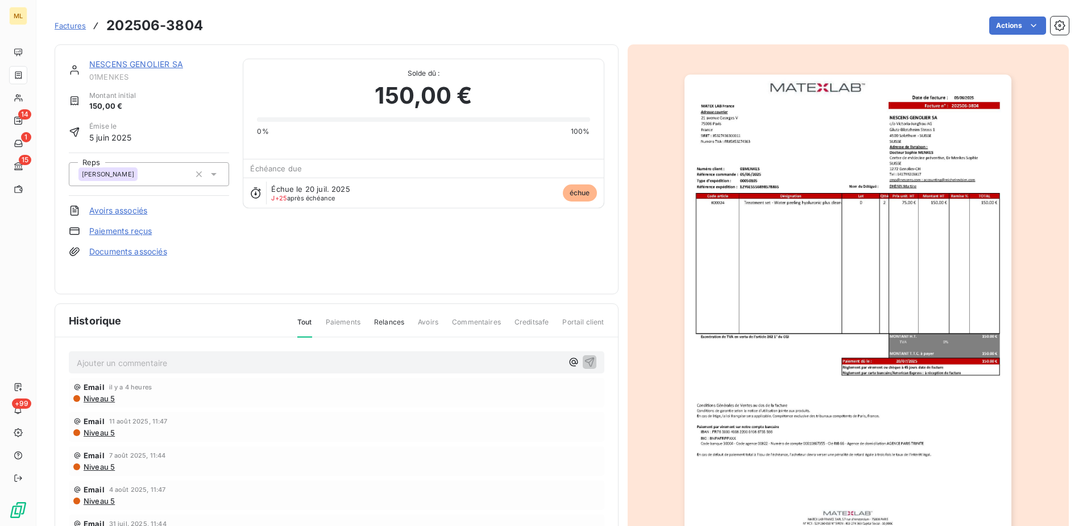
click at [350, 322] on span "Paiements" at bounding box center [343, 326] width 35 height 19
click at [297, 325] on span "Tout" at bounding box center [304, 327] width 15 height 20
click at [300, 325] on span "Tout" at bounding box center [304, 327] width 15 height 20
click at [347, 320] on span "Paiements" at bounding box center [343, 326] width 35 height 19
click at [174, 66] on link "NESCENS GENOLIER SA" at bounding box center [136, 64] width 94 height 10
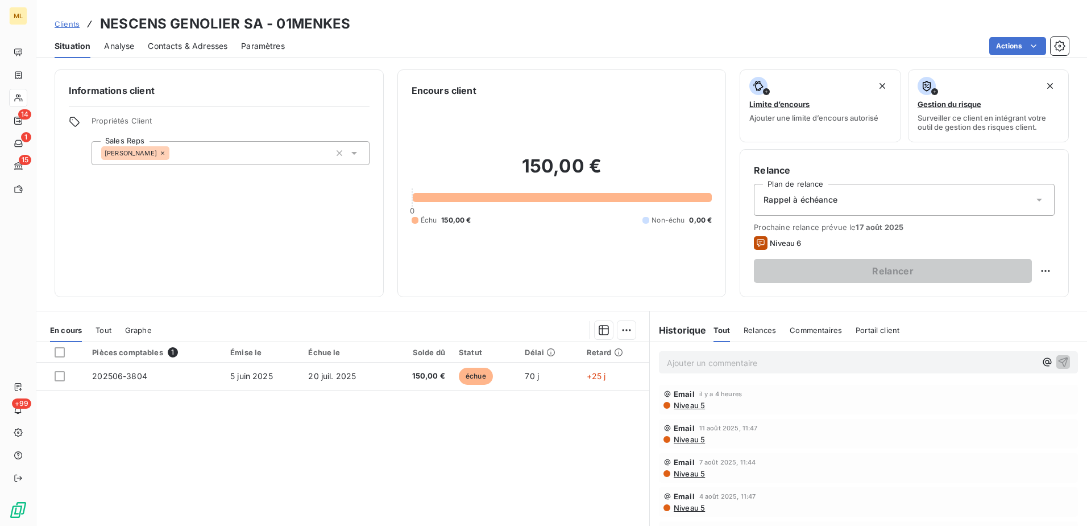
click at [104, 326] on span "Tout" at bounding box center [104, 329] width 16 height 9
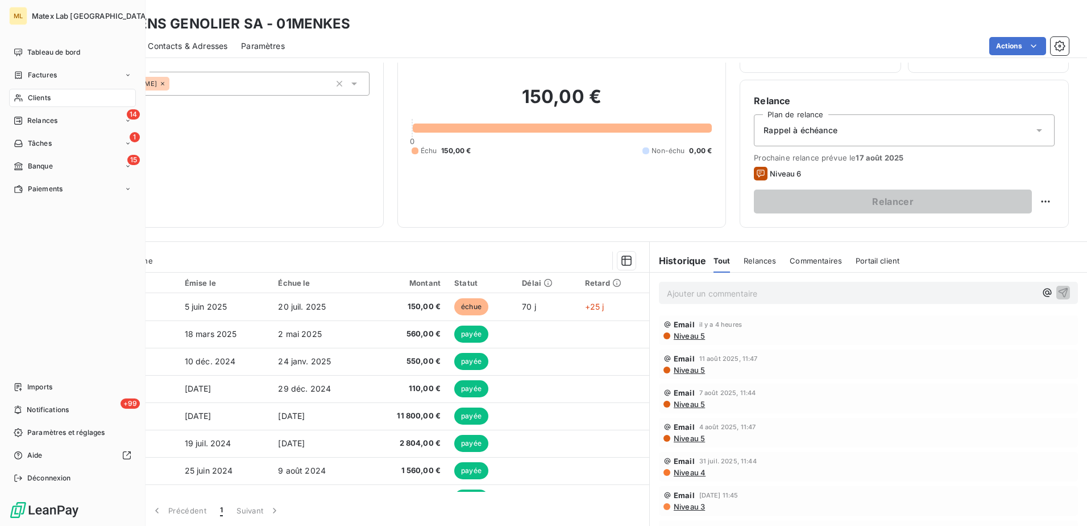
drag, startPoint x: 42, startPoint y: 121, endPoint x: 64, endPoint y: 33, distance: 90.3
click at [42, 121] on span "Relances" at bounding box center [42, 120] width 30 height 10
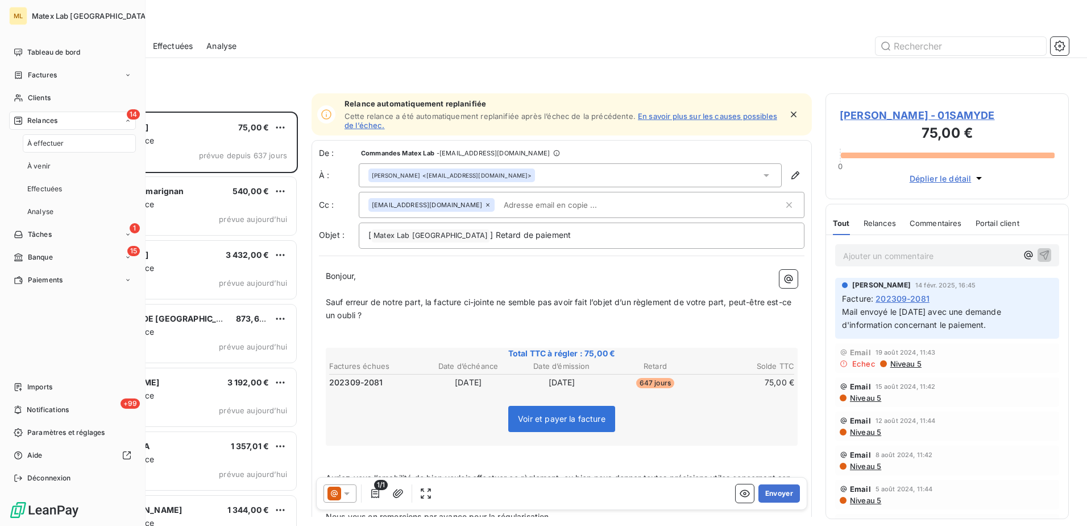
scroll to position [406, 235]
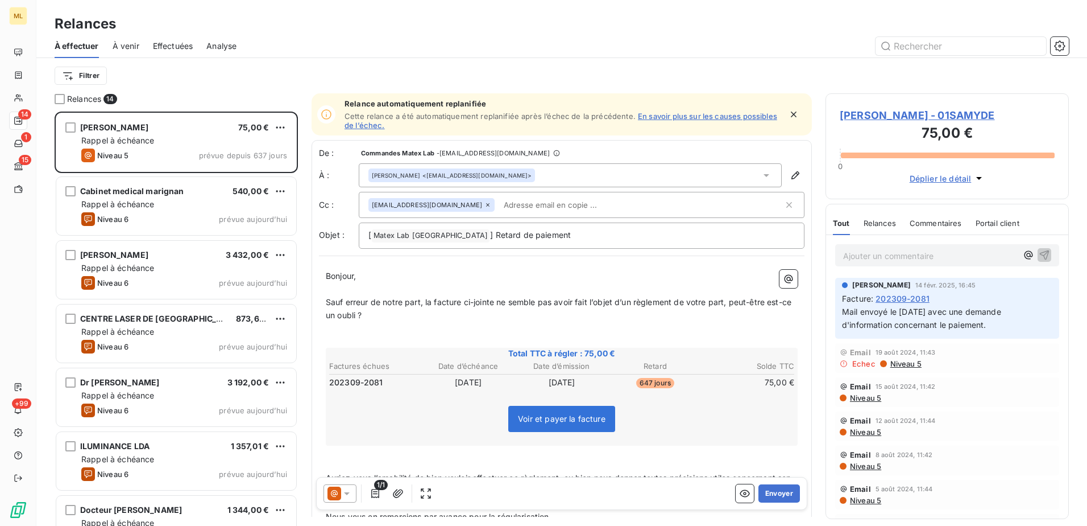
click at [135, 44] on span "À venir" at bounding box center [126, 45] width 27 height 11
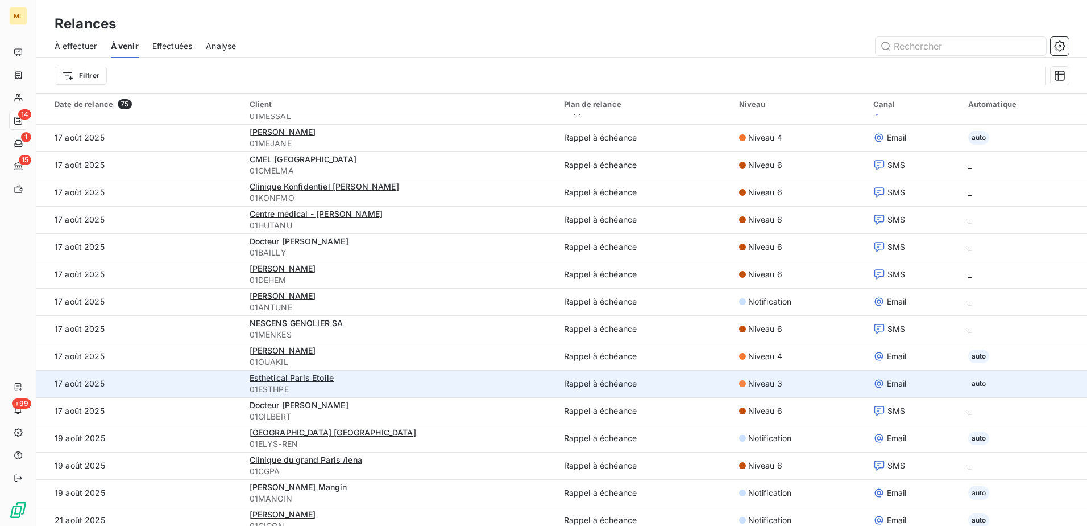
scroll to position [569, 0]
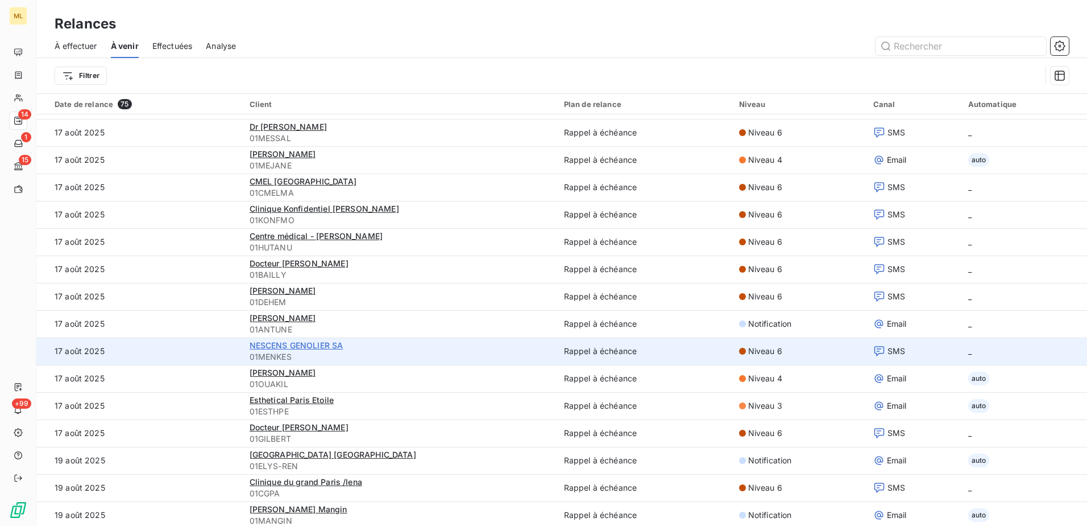
drag, startPoint x: 298, startPoint y: 345, endPoint x: 271, endPoint y: 345, distance: 27.3
click at [271, 345] on span "NESCENS GENOLIER SA" at bounding box center [297, 345] width 94 height 10
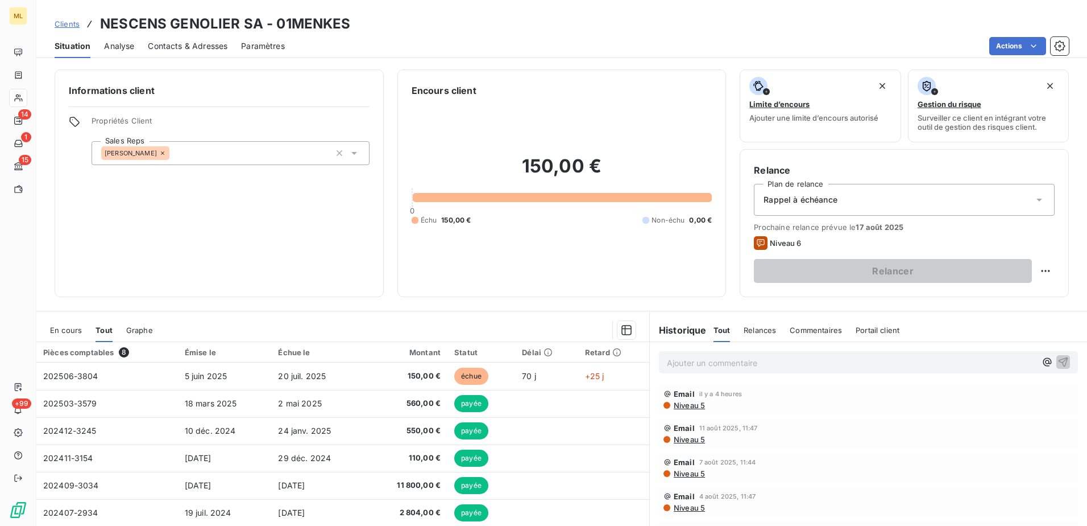
click at [1004, 204] on div "Rappel à échéance" at bounding box center [904, 200] width 301 height 32
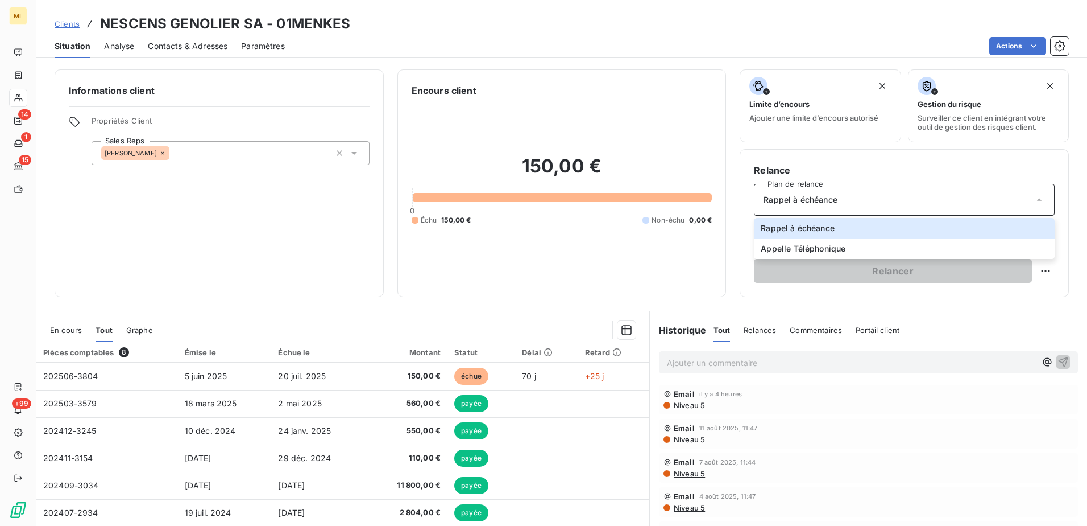
click at [967, 193] on div "Rappel à échéance" at bounding box center [904, 200] width 301 height 32
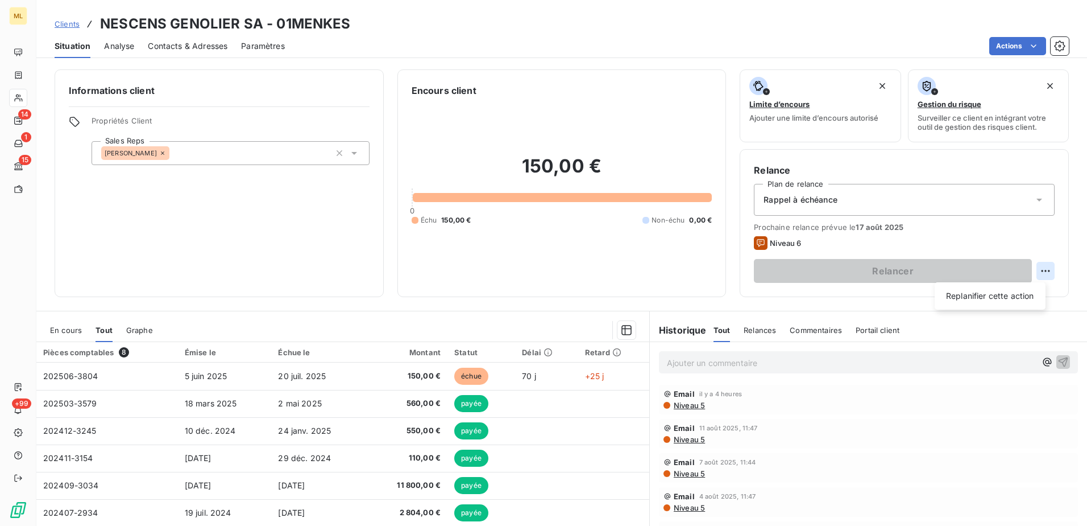
click at [1034, 269] on html "ML 14 1 15 +99 Clients NESCENS GENOLIER SA - 01MENKES Situation Analyse Contact…" at bounding box center [543, 263] width 1087 height 526
click at [1015, 302] on div "Replanifier cette action" at bounding box center [991, 296] width 102 height 18
select select "7"
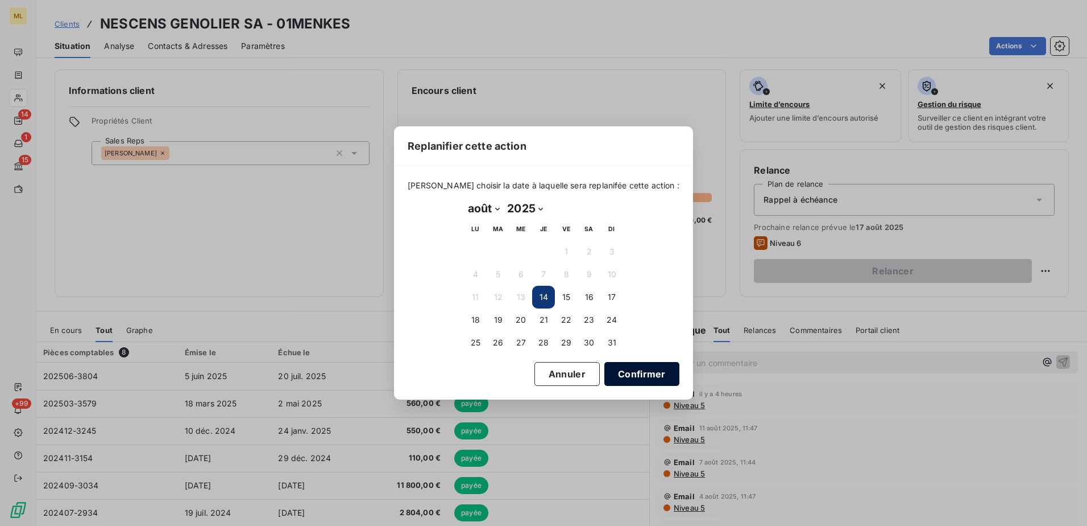
click at [616, 373] on button "Confirmer" at bounding box center [642, 374] width 75 height 24
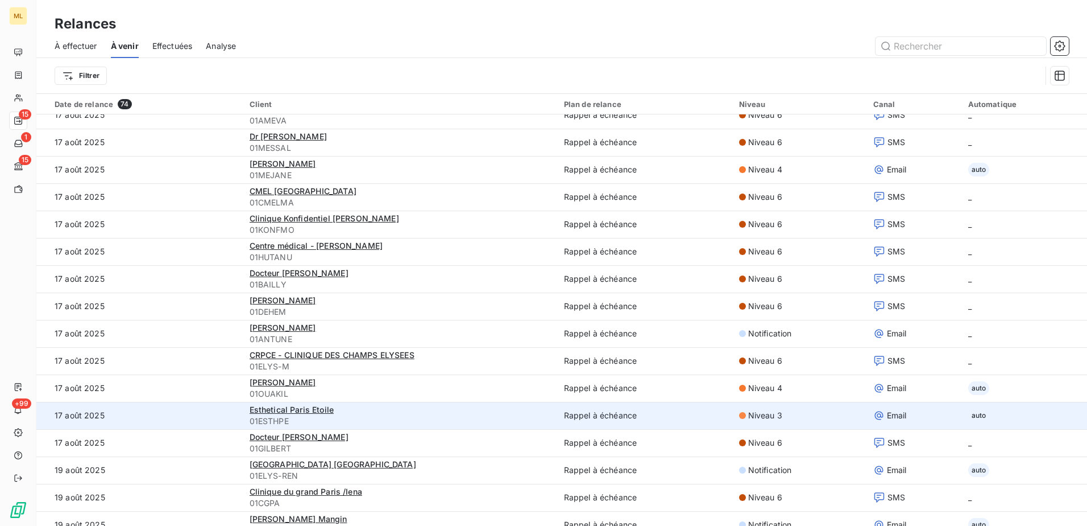
scroll to position [529, 0]
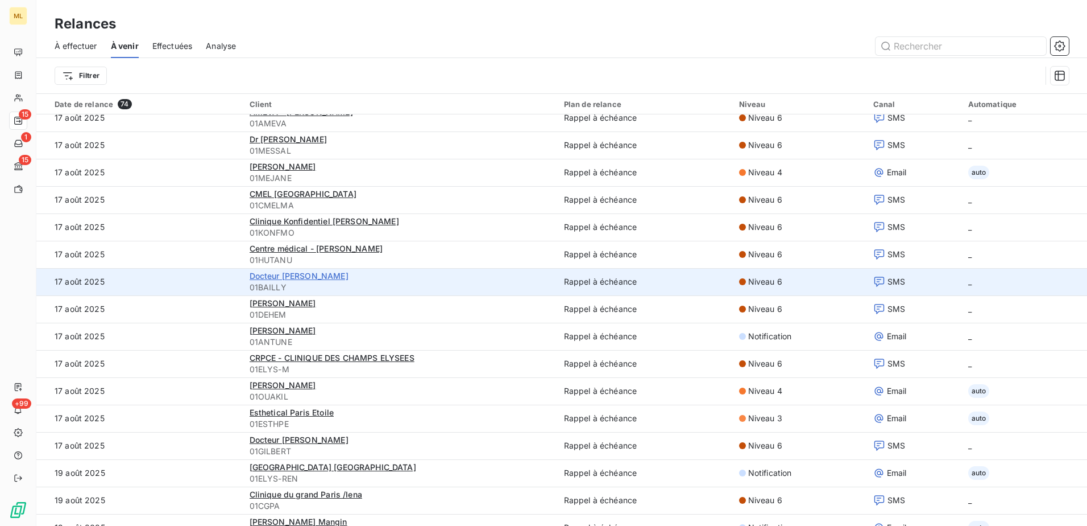
click at [295, 278] on span "Docteur [PERSON_NAME]" at bounding box center [299, 276] width 99 height 10
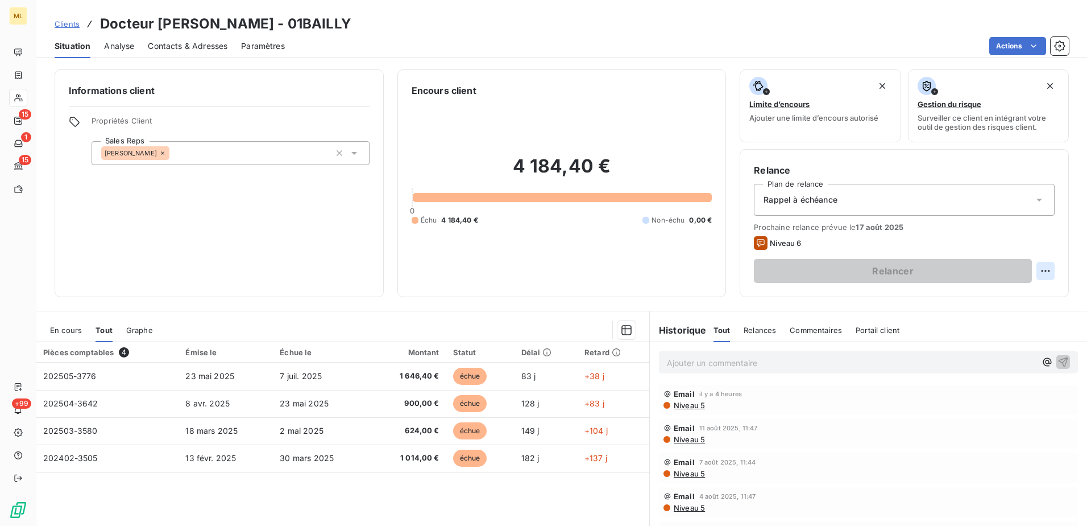
click at [1039, 268] on html "ML 15 1 15 +99 Clients Docteur [PERSON_NAME] - 01BAILLY Situation Analyse Conta…" at bounding box center [543, 263] width 1087 height 526
click at [1013, 297] on div "Replanifier cette action" at bounding box center [991, 296] width 102 height 18
select select "7"
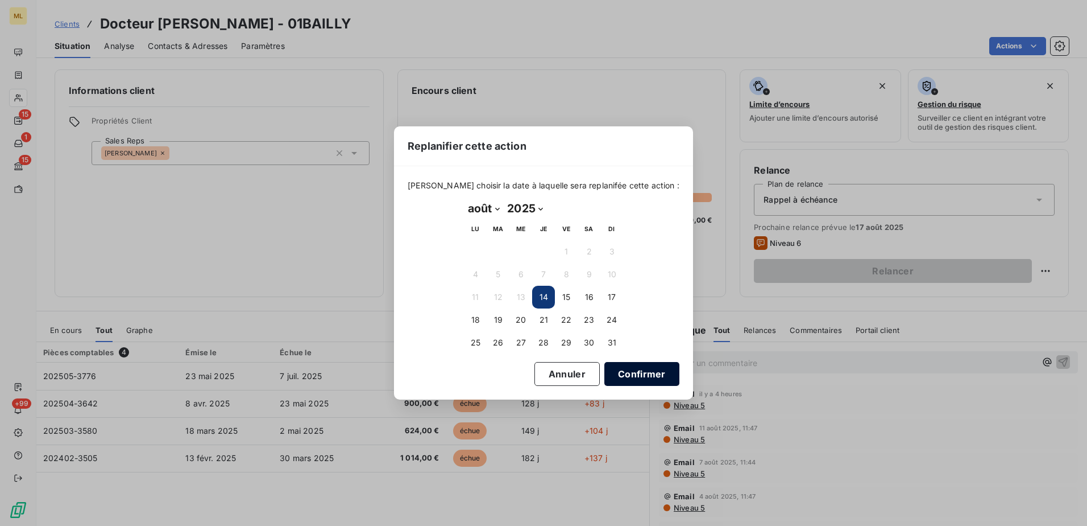
click at [615, 372] on button "Confirmer" at bounding box center [642, 374] width 75 height 24
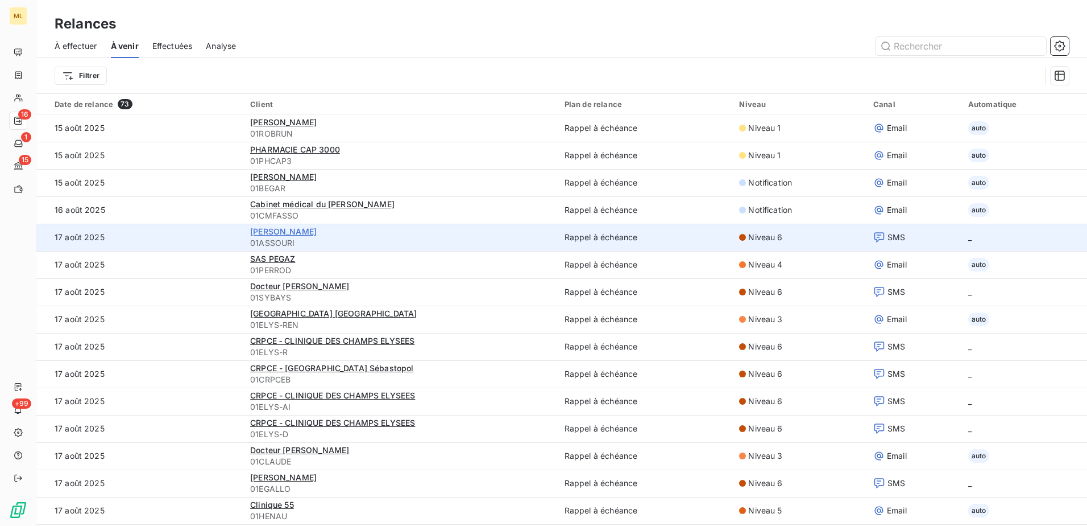
click at [288, 233] on span "[PERSON_NAME]" at bounding box center [283, 231] width 67 height 10
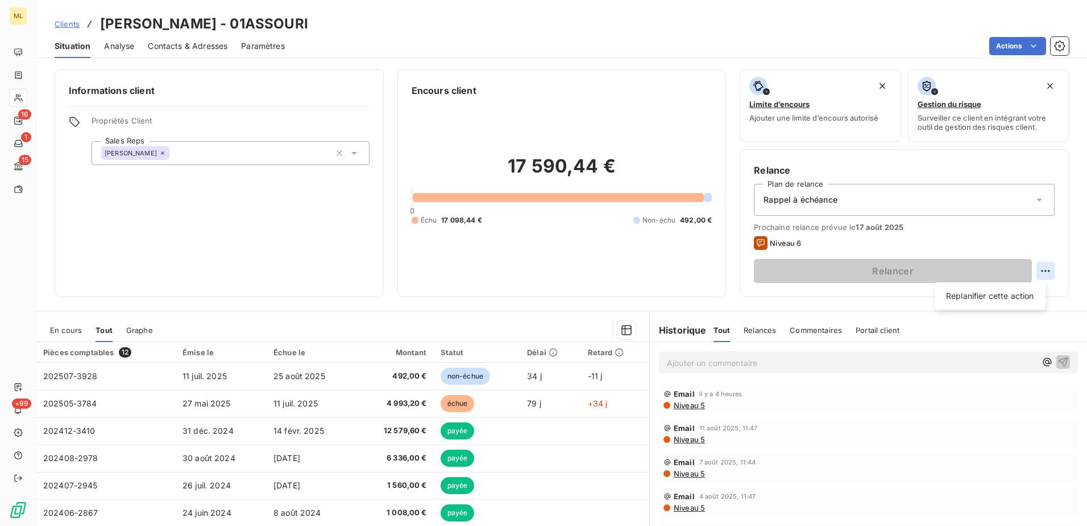
click at [1043, 272] on html "ML 16 1 15 +99 Clients [PERSON_NAME] - 01ASSOURI Situation Analyse Contacts & A…" at bounding box center [543, 263] width 1087 height 526
click at [1017, 296] on div "Replanifier cette action" at bounding box center [991, 296] width 102 height 18
select select "7"
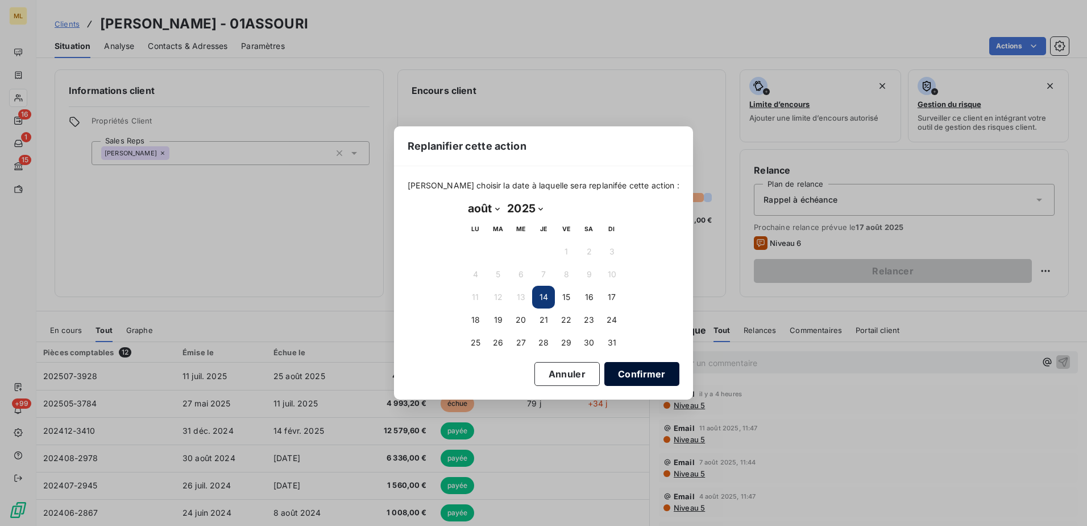
click at [622, 379] on button "Confirmer" at bounding box center [642, 374] width 75 height 24
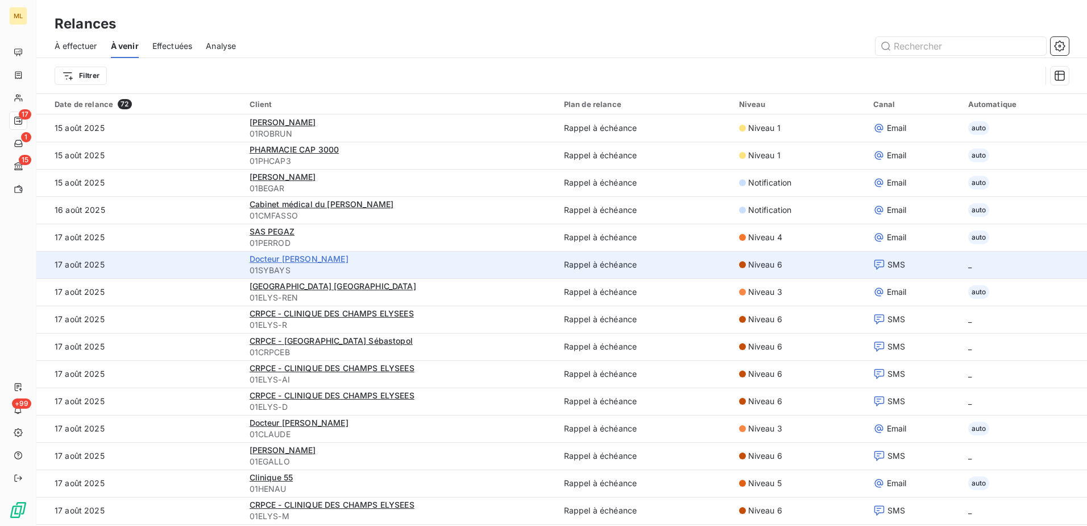
click at [349, 260] on span "Docteur [PERSON_NAME]" at bounding box center [299, 259] width 99 height 10
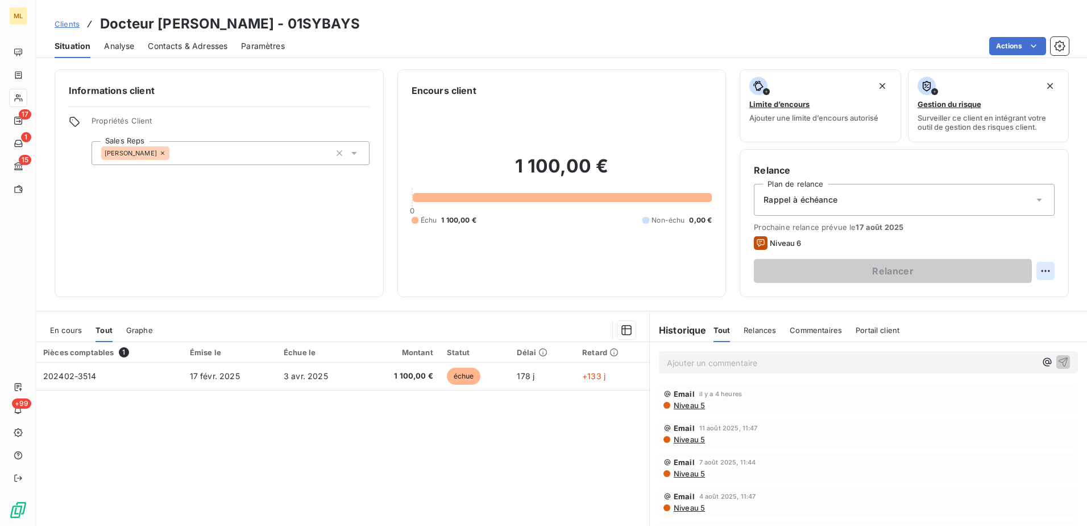
click at [1036, 268] on html "ML 17 1 15 +99 Clients Docteur [PERSON_NAME] KHENTIT - SYBAYS - 01SYBAYS Situat…" at bounding box center [543, 263] width 1087 height 526
click at [988, 295] on div "Replanifier cette action" at bounding box center [991, 296] width 102 height 18
select select "7"
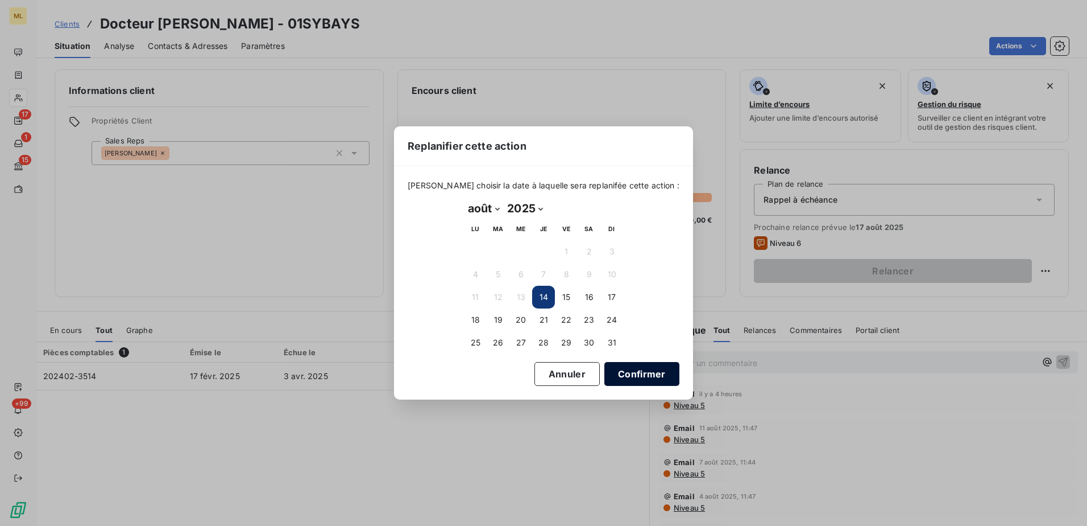
click at [633, 379] on button "Confirmer" at bounding box center [642, 374] width 75 height 24
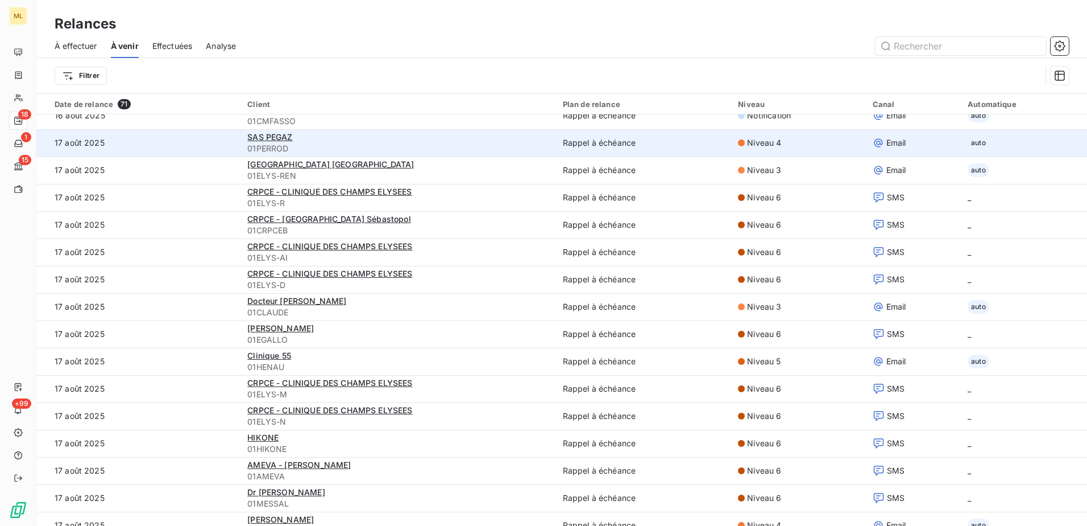
scroll to position [114, 0]
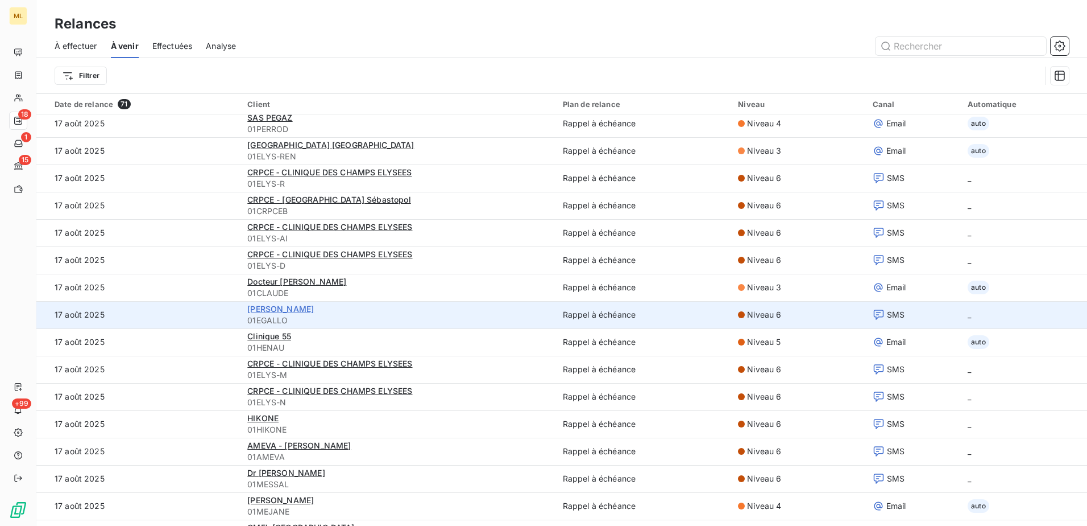
click at [296, 312] on span "[PERSON_NAME]" at bounding box center [280, 309] width 67 height 10
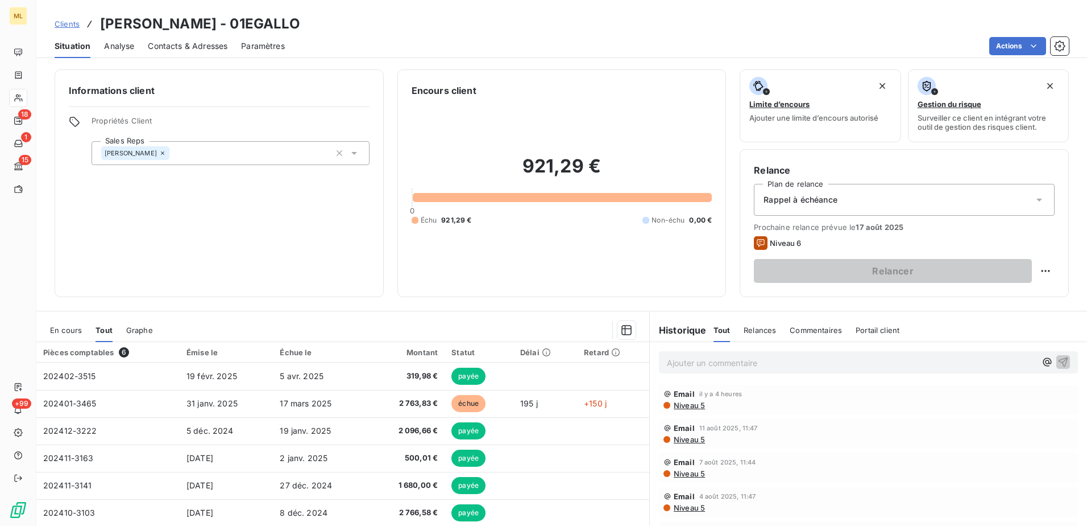
click at [63, 333] on span "En cours" at bounding box center [66, 329] width 32 height 9
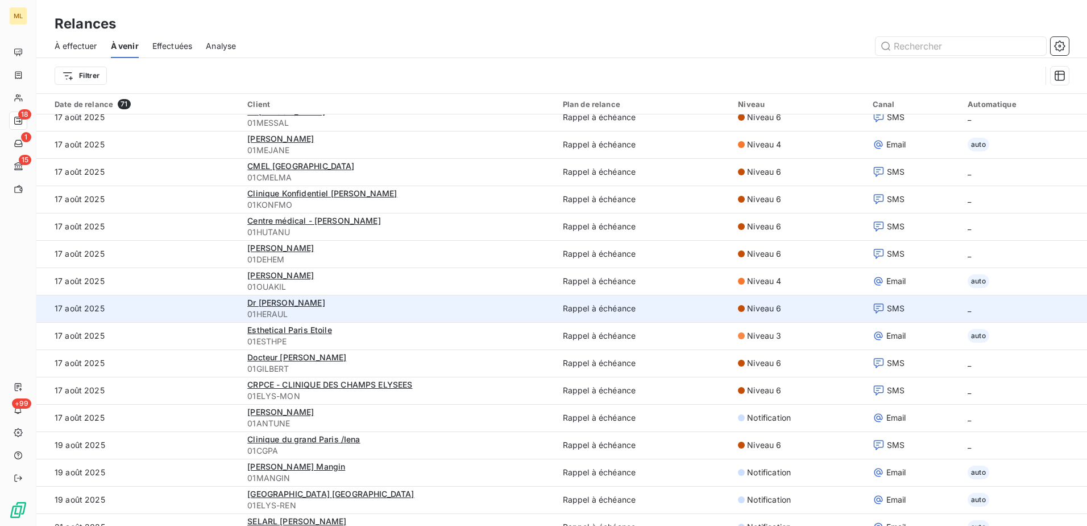
scroll to position [455, 0]
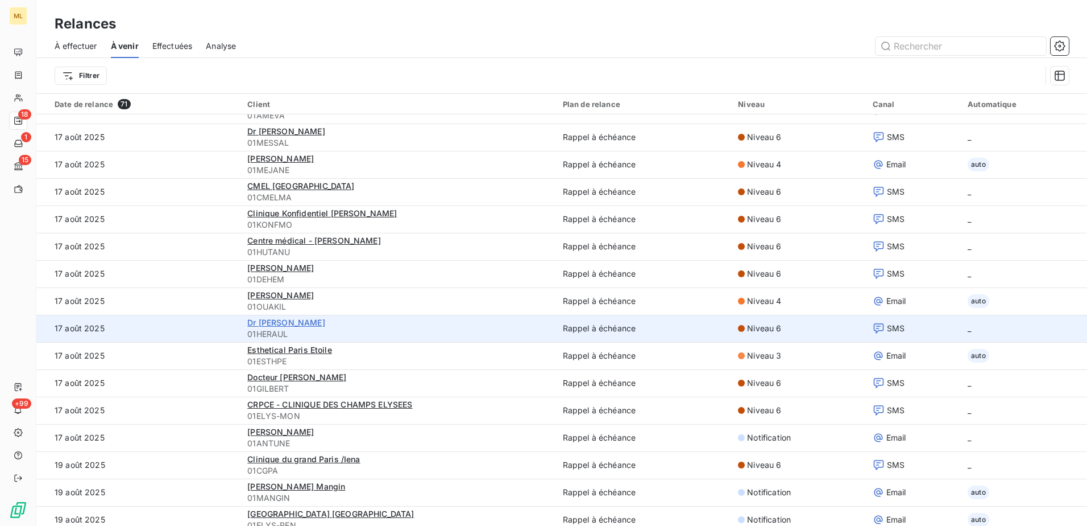
click at [296, 322] on span "Dr [PERSON_NAME]" at bounding box center [285, 322] width 77 height 10
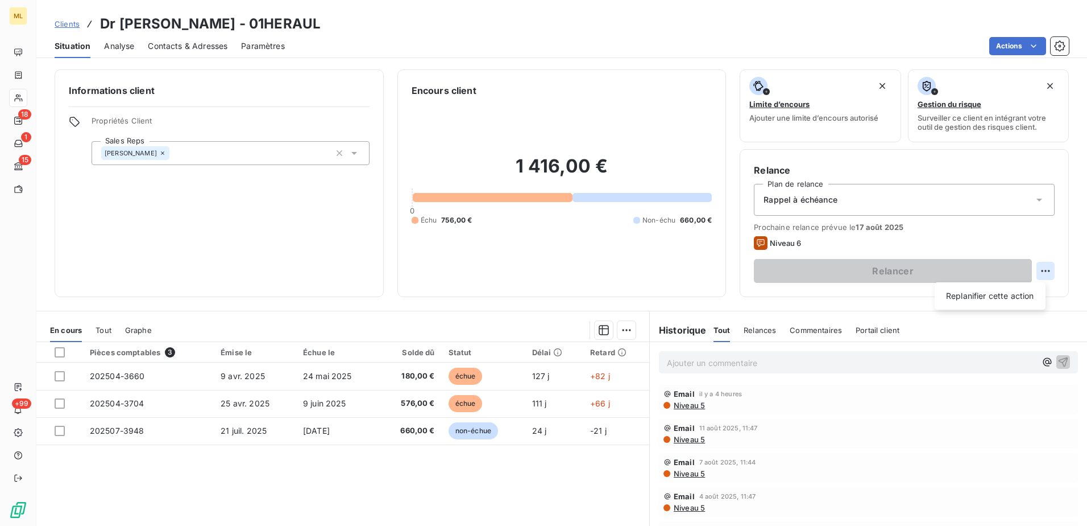
click at [1040, 268] on html "ML 18 1 15 +99 Clients Dr [PERSON_NAME] - 01HERAUL Situation Analyse Contacts &…" at bounding box center [543, 263] width 1087 height 526
click at [1023, 298] on div "Replanifier cette action" at bounding box center [991, 296] width 102 height 18
select select "7"
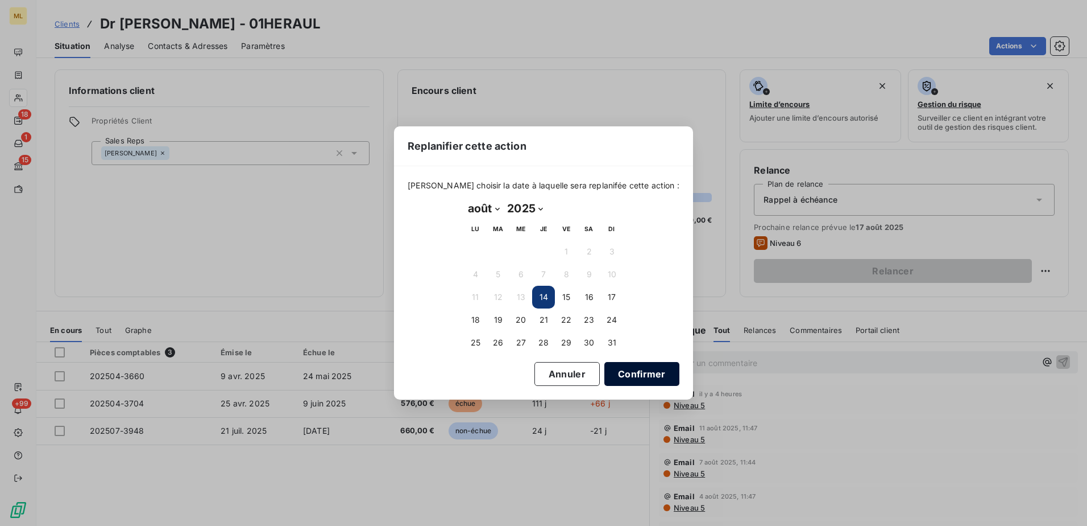
click at [629, 375] on button "Confirmer" at bounding box center [642, 374] width 75 height 24
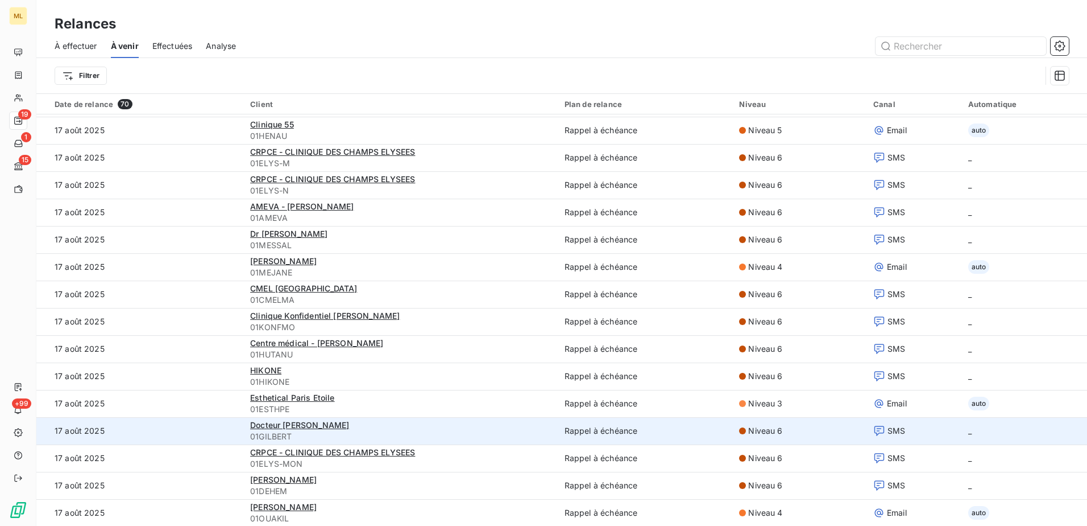
scroll to position [306, 0]
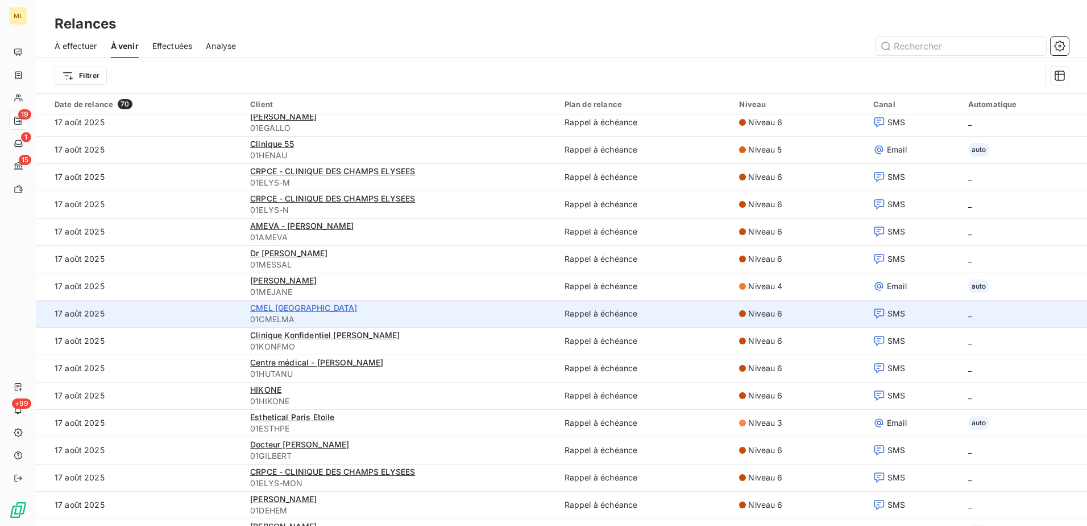
click at [288, 306] on span "CMEL [GEOGRAPHIC_DATA]" at bounding box center [303, 308] width 107 height 10
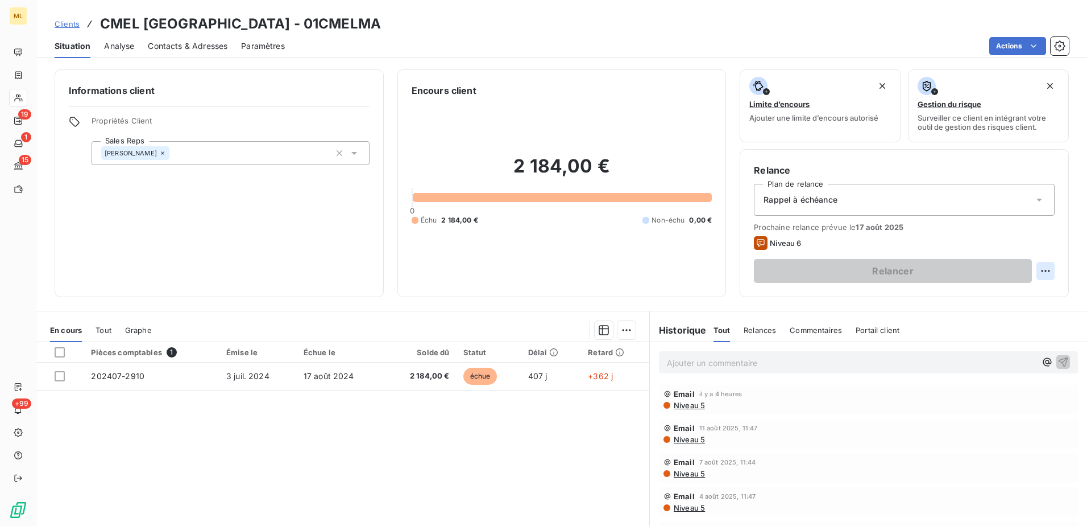
click at [1043, 277] on html "ML 19 1 15 +99 Clients CMEL [GEOGRAPHIC_DATA] - 01CMELMA Situation Analyse Cont…" at bounding box center [543, 263] width 1087 height 526
click at [1009, 295] on div "Replanifier cette action" at bounding box center [991, 296] width 102 height 18
select select "7"
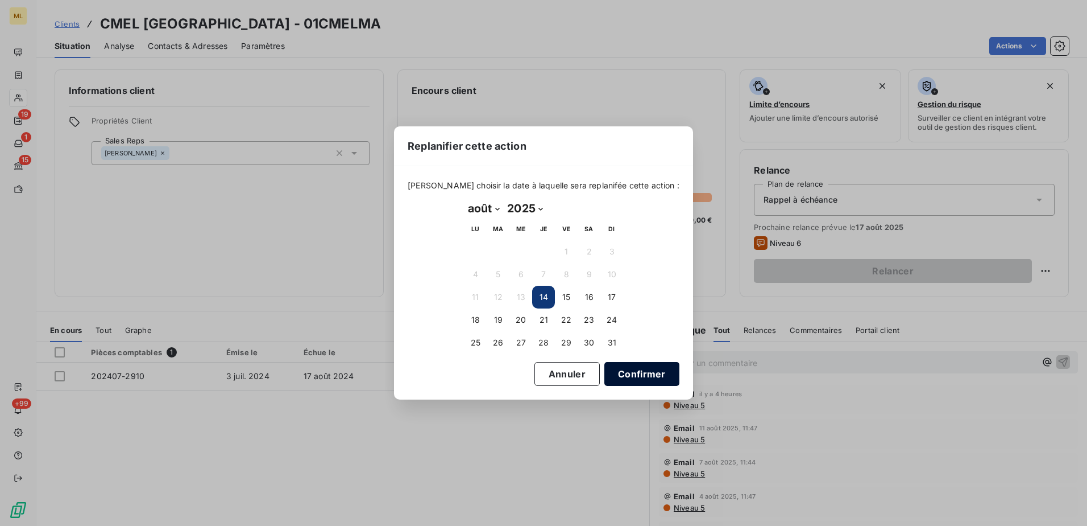
click at [627, 372] on button "Confirmer" at bounding box center [642, 374] width 75 height 24
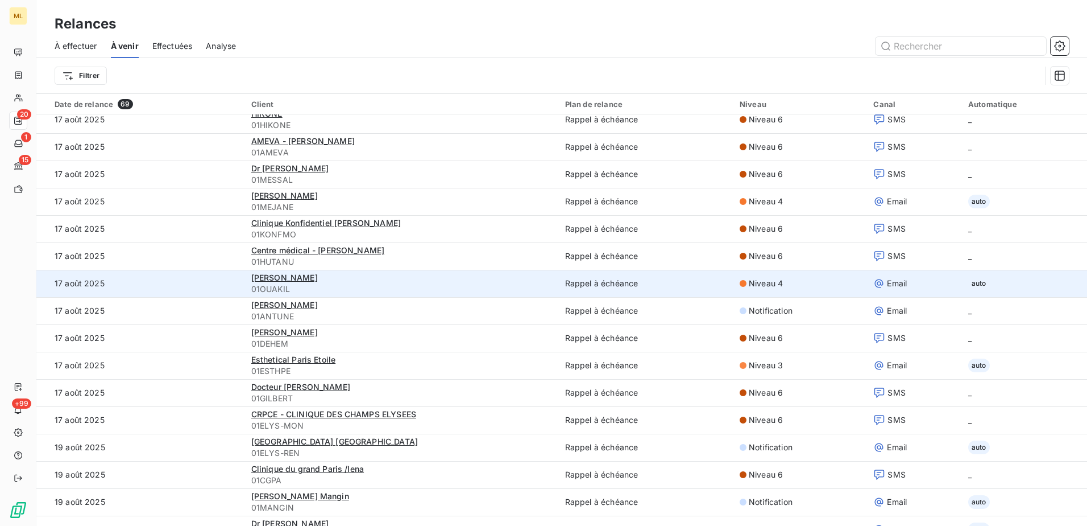
scroll to position [398, 0]
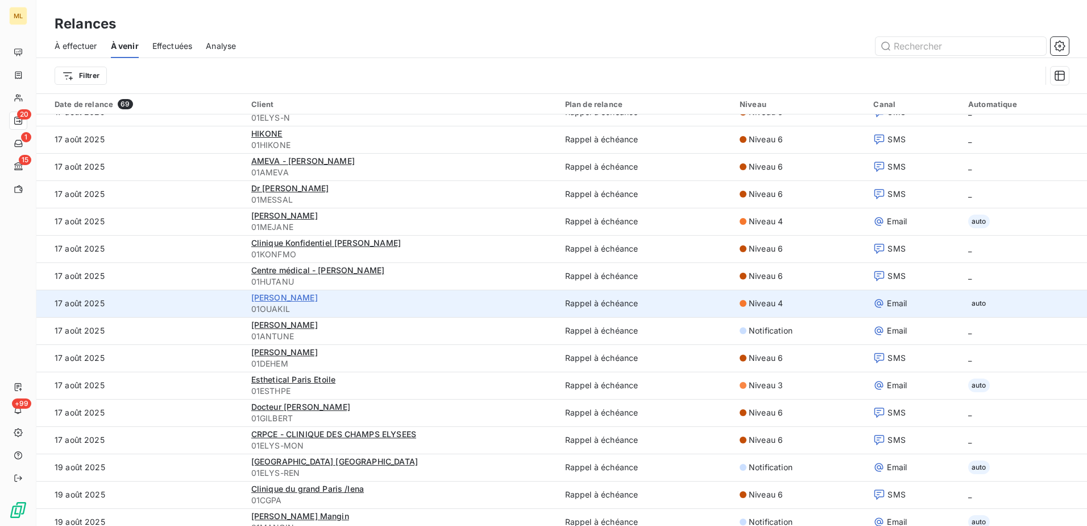
click at [289, 299] on span "[PERSON_NAME]" at bounding box center [284, 297] width 67 height 10
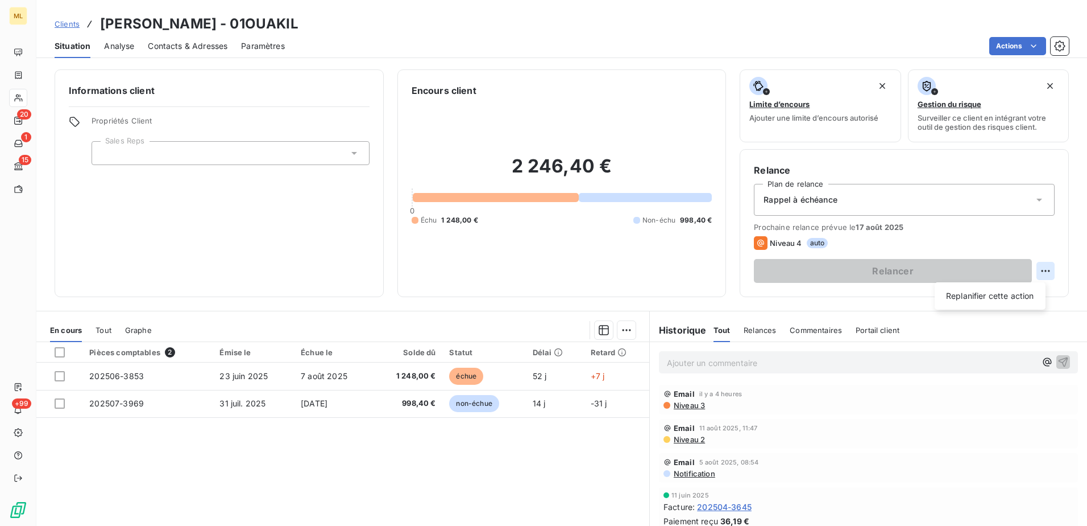
click at [1045, 269] on html "ML 20 1 15 +99 Clients [PERSON_NAME] - 01OUAKIL Situation Analyse Contacts & Ad…" at bounding box center [543, 263] width 1087 height 526
click at [999, 297] on div "Replanifier cette action" at bounding box center [991, 296] width 102 height 18
select select "7"
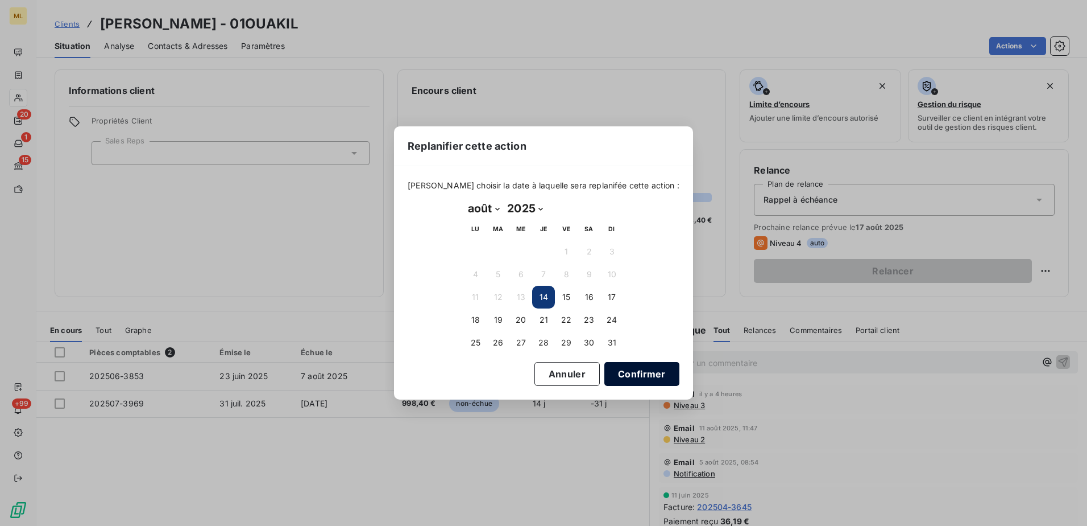
click at [617, 376] on button "Confirmer" at bounding box center [642, 374] width 75 height 24
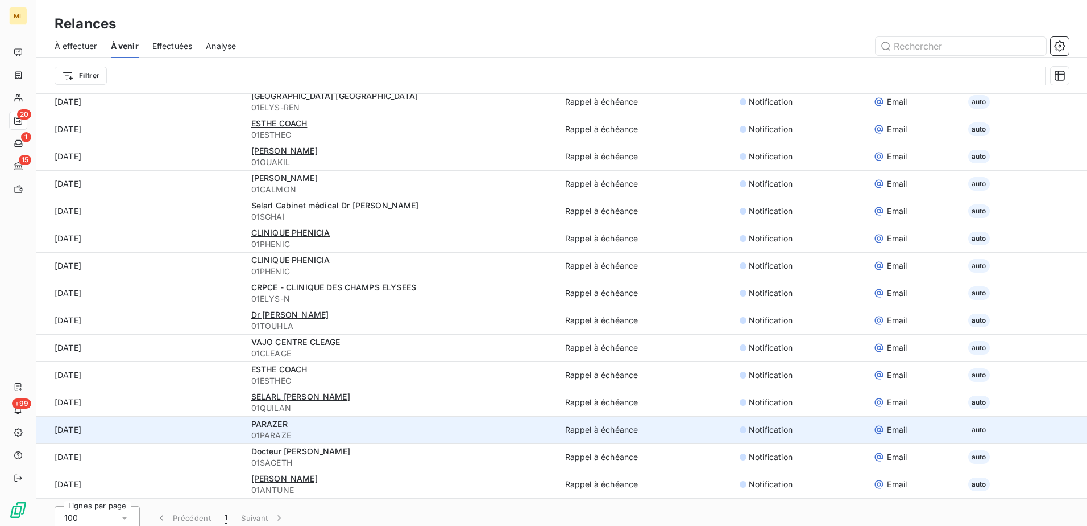
scroll to position [39, 0]
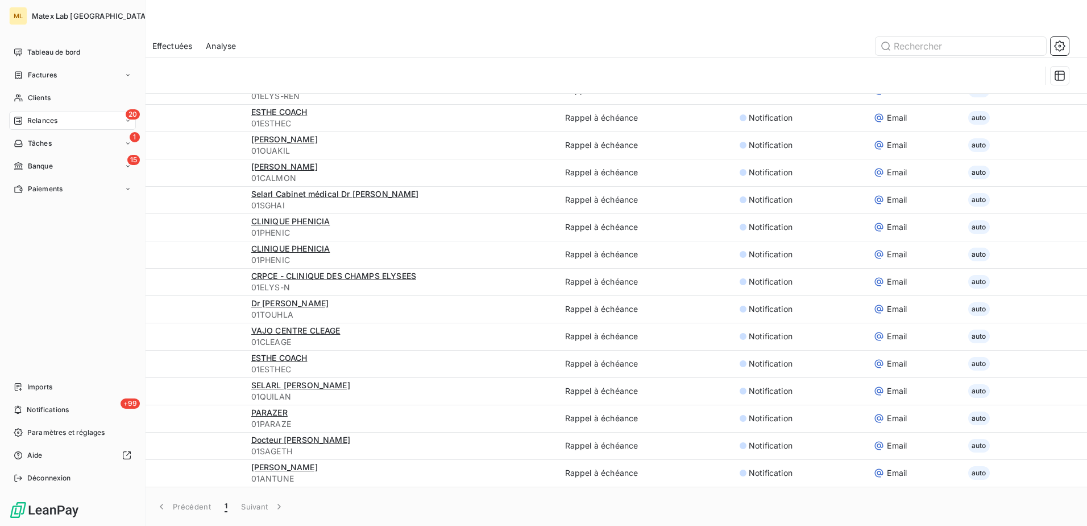
click at [52, 121] on span "Relances" at bounding box center [42, 120] width 30 height 10
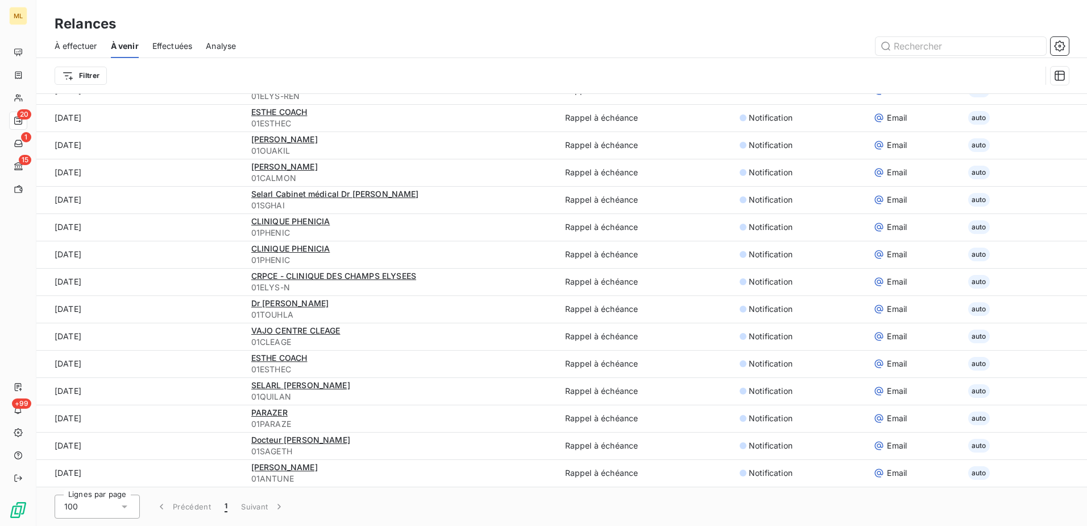
click at [95, 48] on span "À effectuer" at bounding box center [76, 45] width 43 height 11
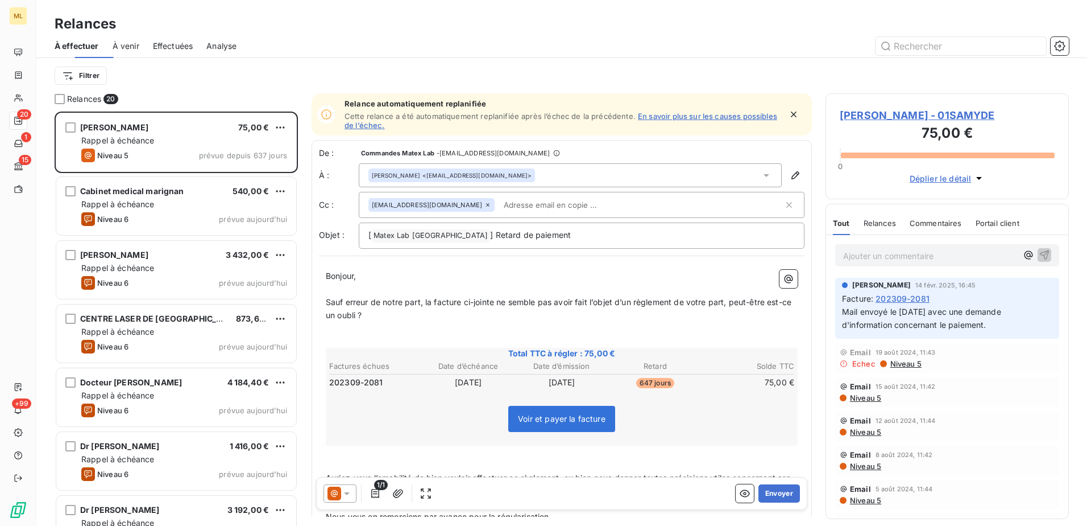
scroll to position [406, 235]
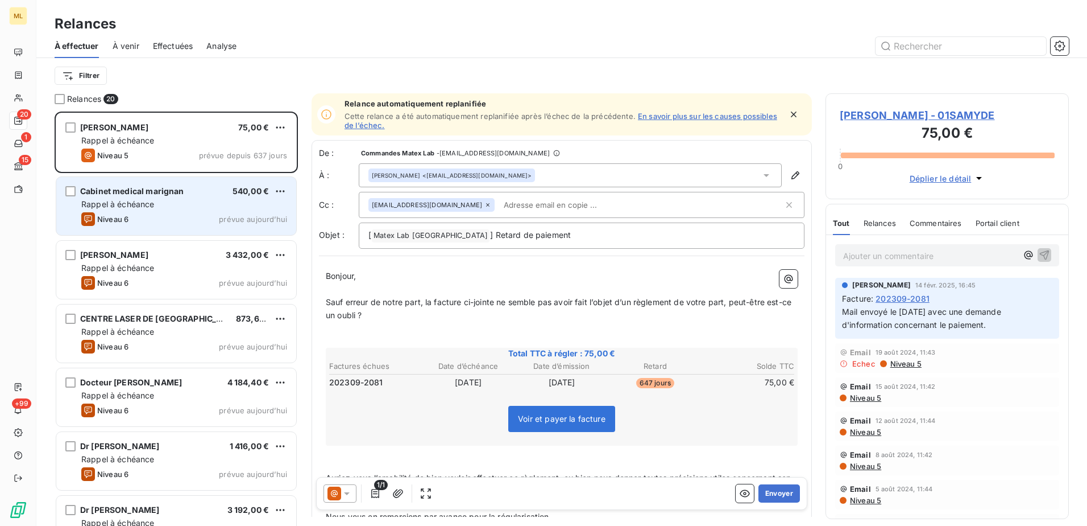
click at [160, 200] on div "Rappel à échéance" at bounding box center [184, 203] width 206 height 11
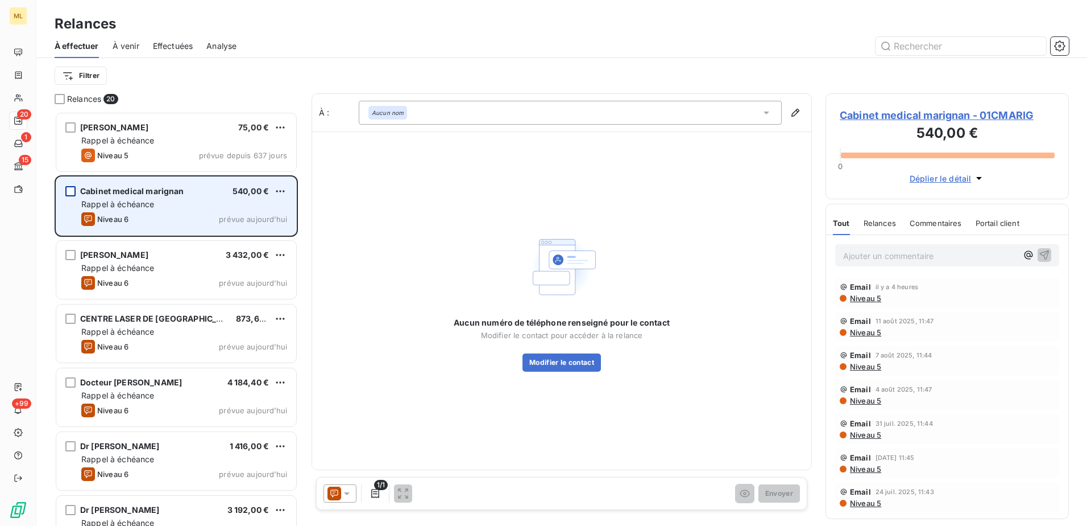
click at [71, 189] on div "grid" at bounding box center [70, 191] width 10 height 10
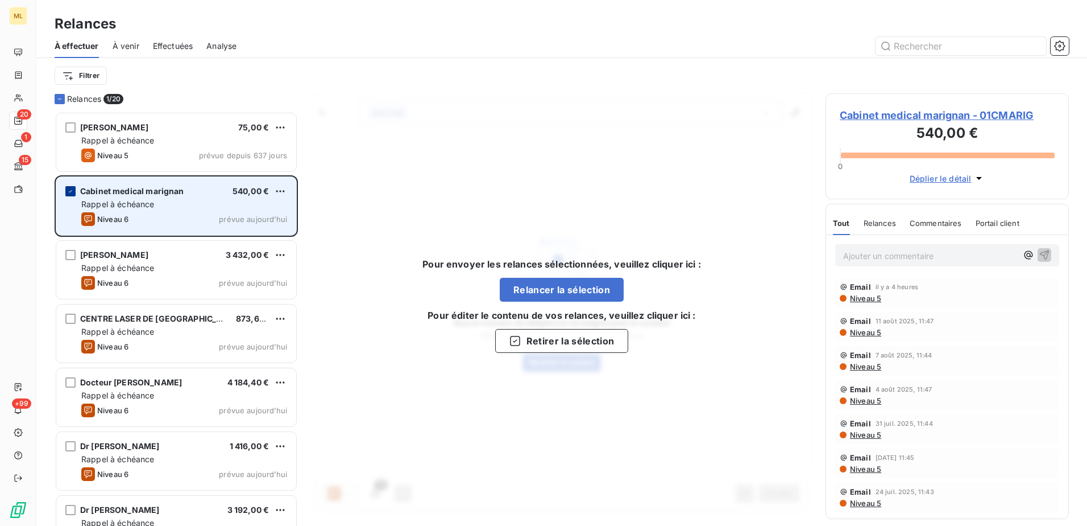
click at [69, 193] on icon "grid" at bounding box center [70, 191] width 7 height 7
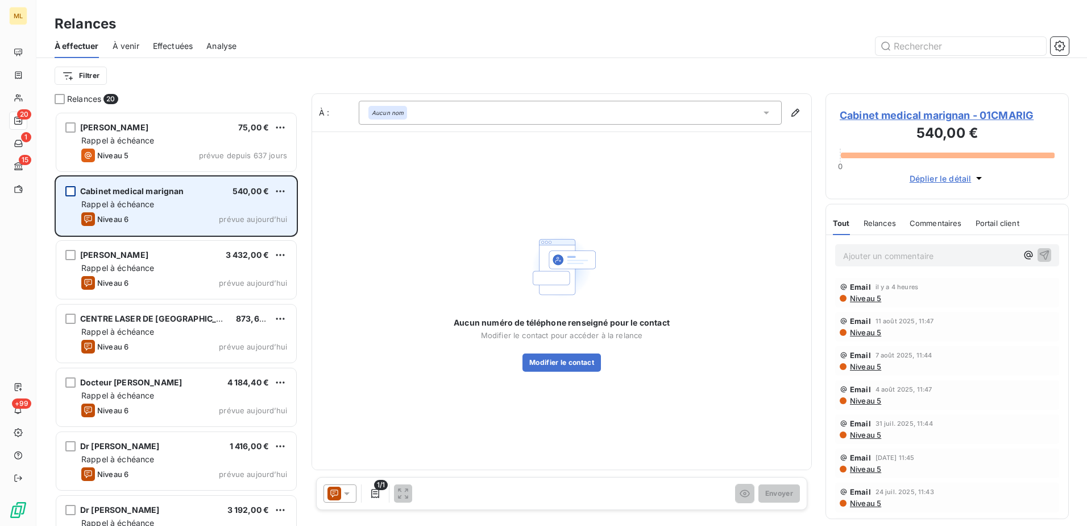
click at [224, 218] on span "prévue aujourd’hui" at bounding box center [253, 218] width 68 height 9
click at [122, 205] on span "Rappel à échéance" at bounding box center [117, 204] width 73 height 10
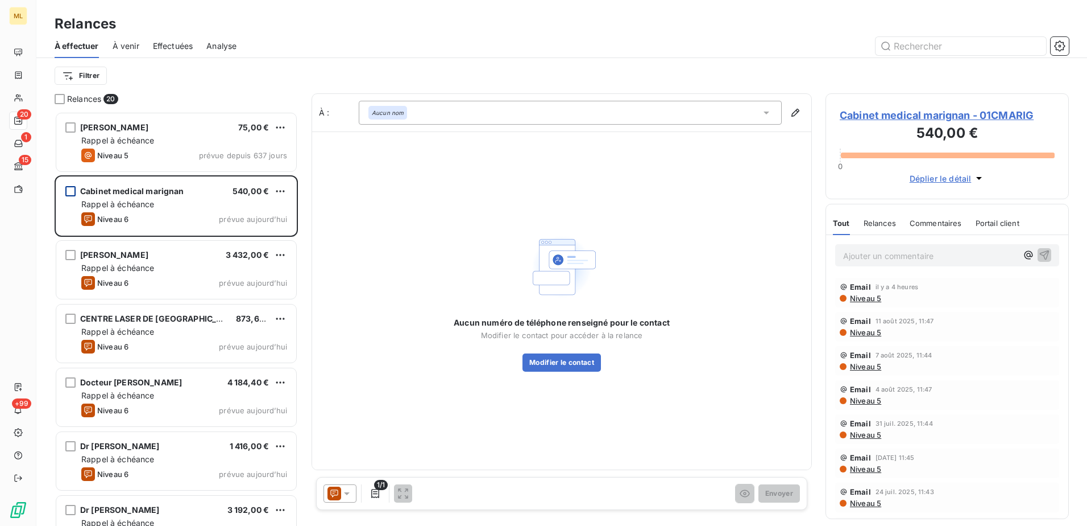
click at [920, 111] on span "Cabinet medical marignan - 01CMARIG" at bounding box center [947, 114] width 215 height 15
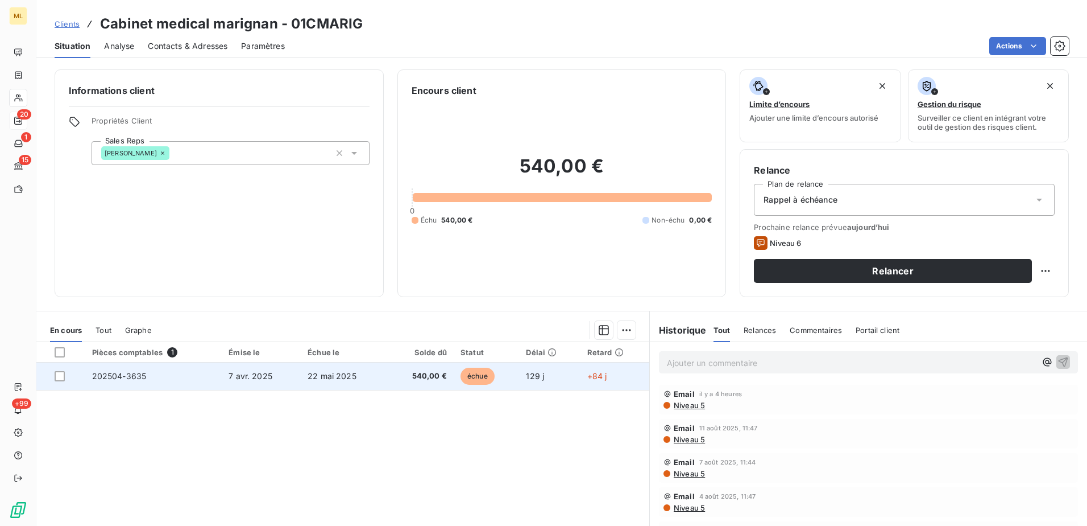
click at [159, 371] on td "202504-3635" at bounding box center [153, 375] width 137 height 27
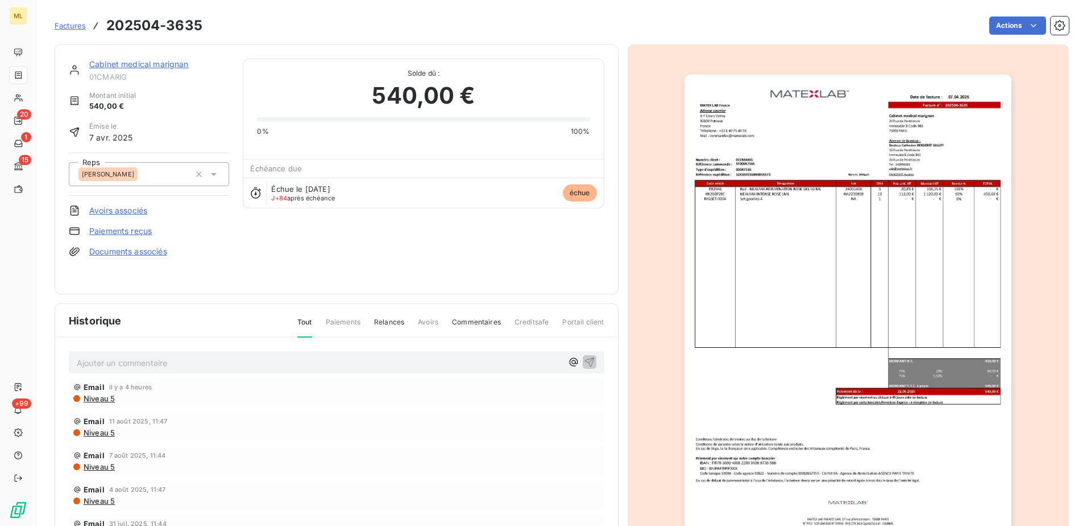
click at [927, 177] on img "button" at bounding box center [848, 306] width 327 height 463
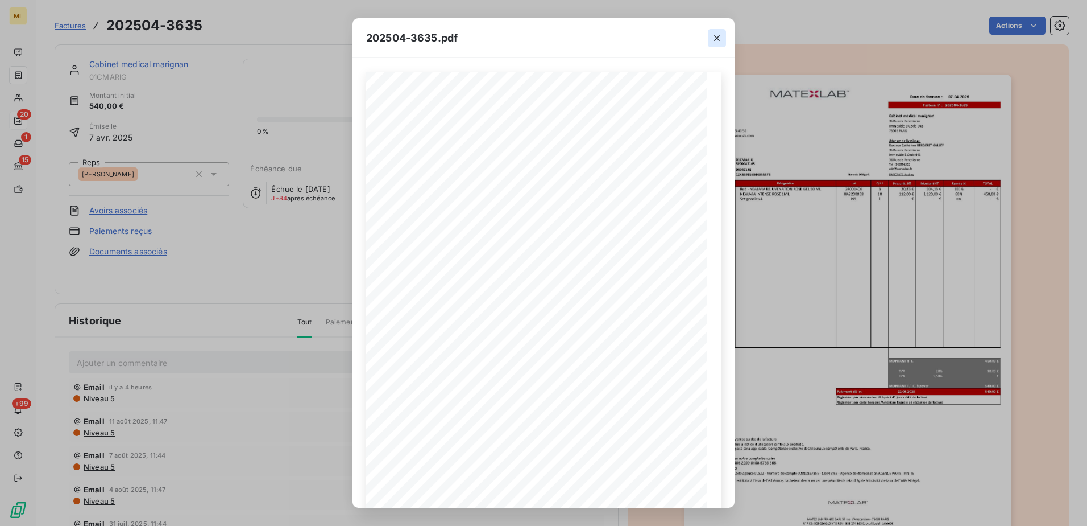
click at [720, 36] on icon "button" at bounding box center [716, 37] width 11 height 11
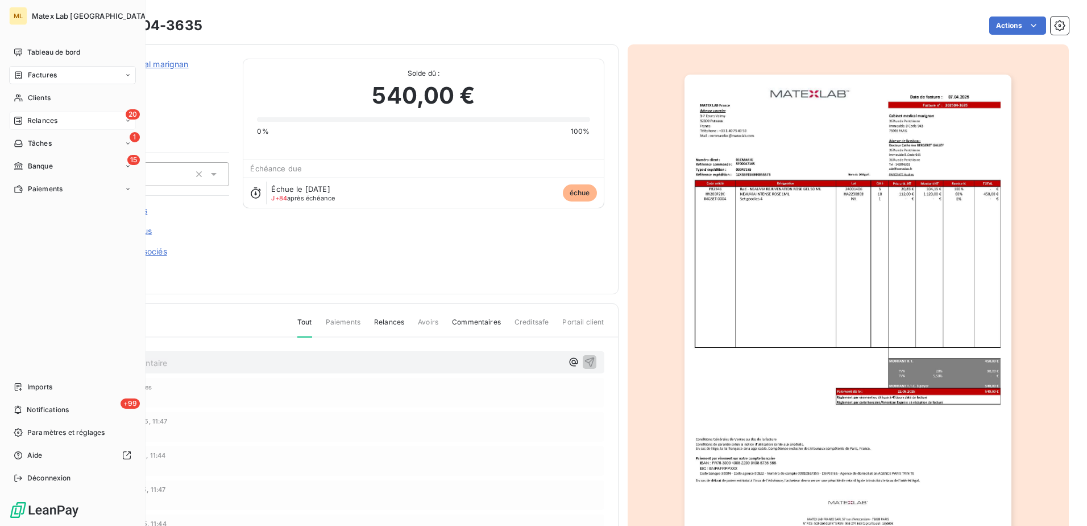
click at [44, 118] on span "Relances" at bounding box center [42, 120] width 30 height 10
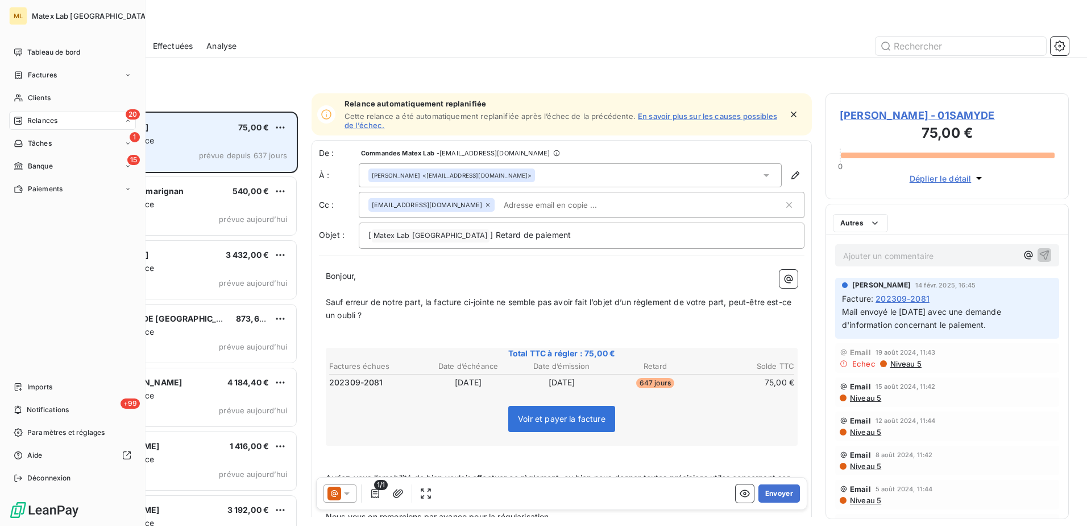
scroll to position [406, 235]
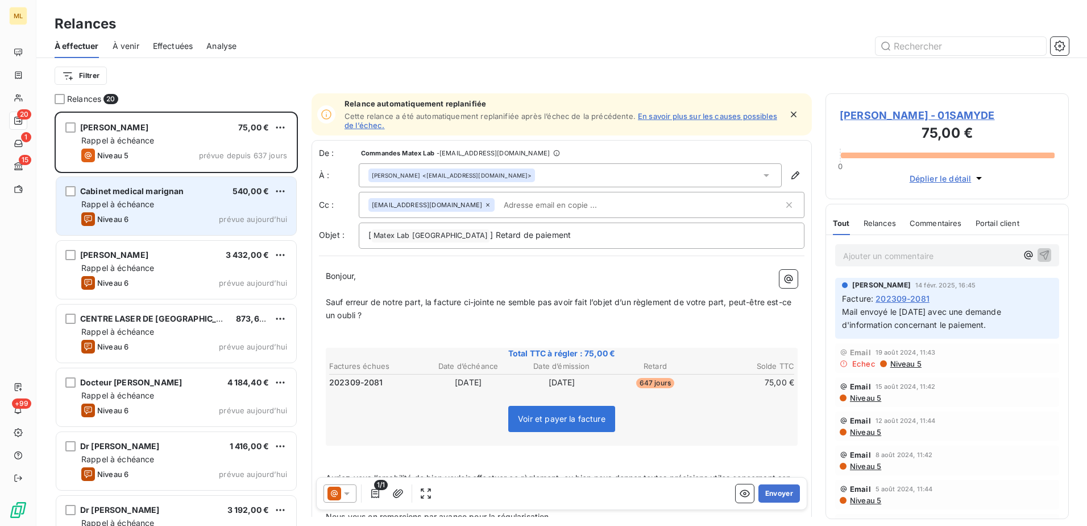
click at [217, 200] on div "Rappel à échéance" at bounding box center [184, 203] width 206 height 11
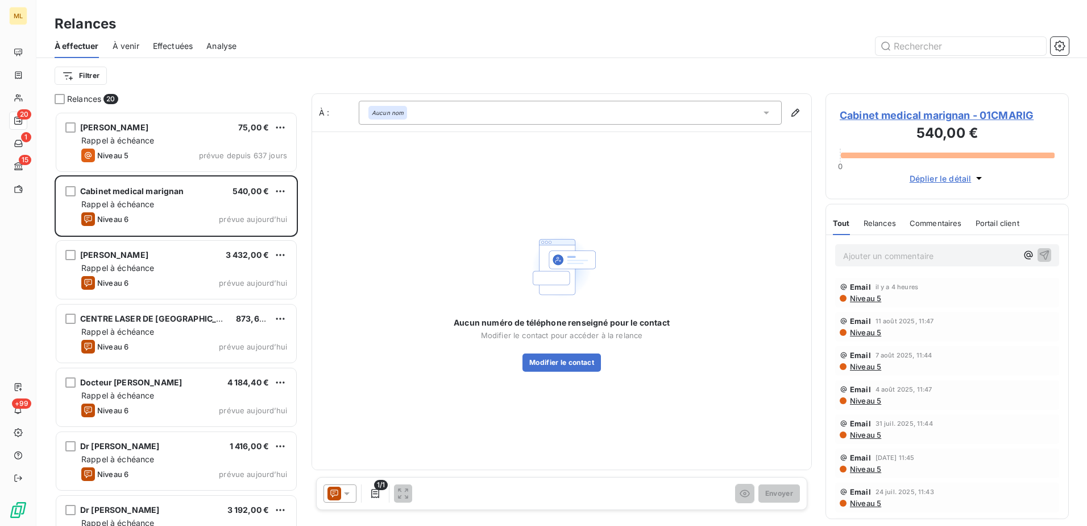
click at [996, 116] on span "Cabinet medical marignan - 01CMARIG" at bounding box center [947, 114] width 215 height 15
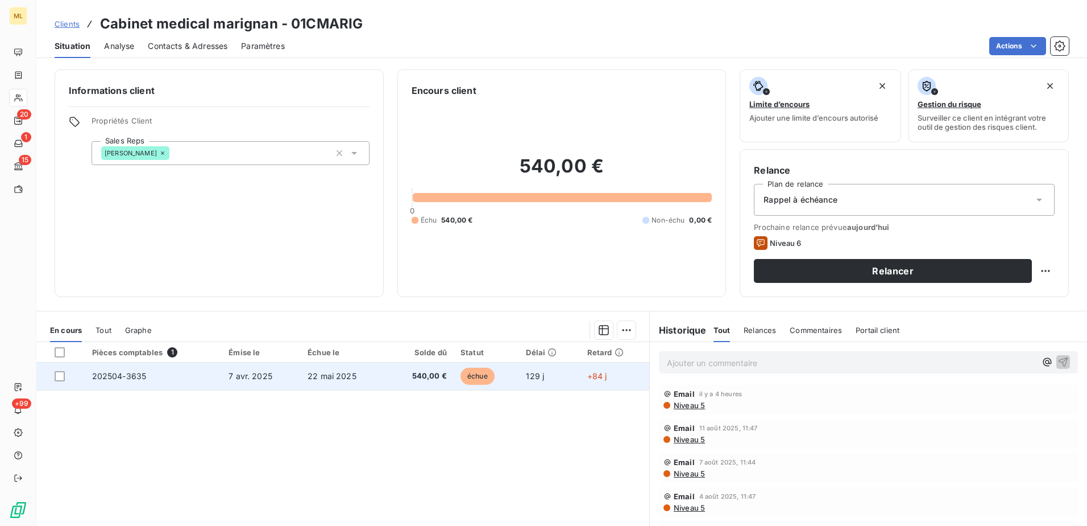
click at [255, 375] on span "7 avr. 2025" at bounding box center [251, 376] width 44 height 10
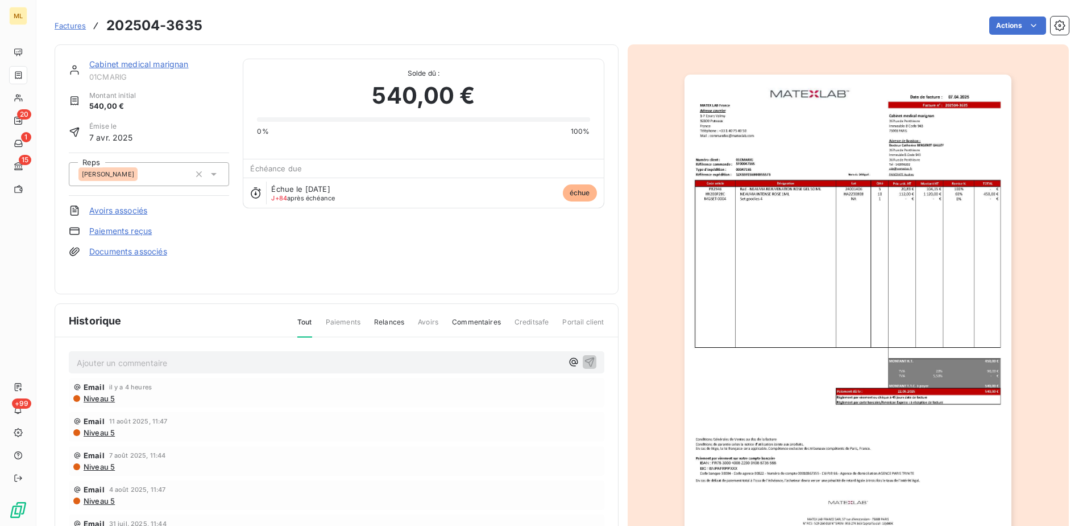
click at [923, 154] on img "button" at bounding box center [848, 306] width 327 height 463
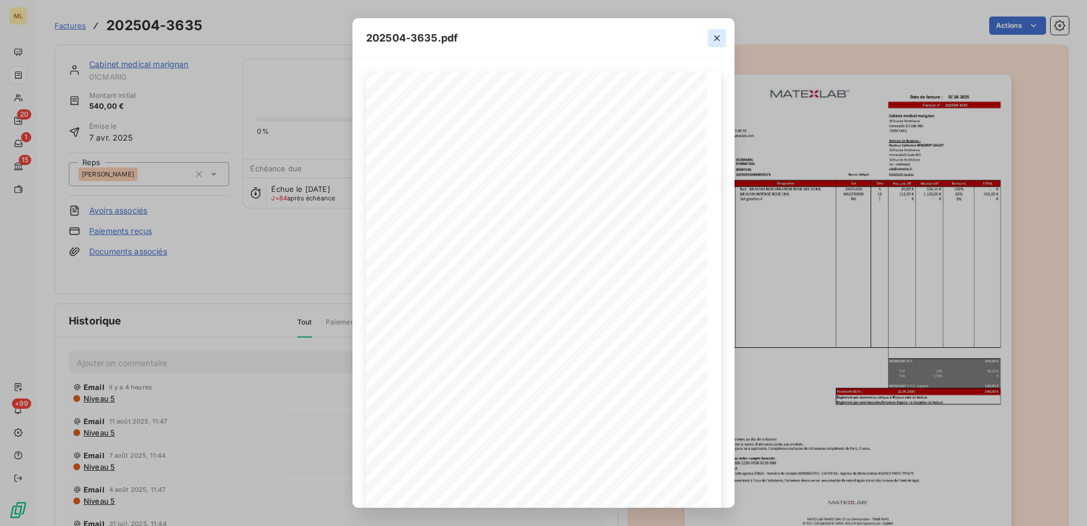
click at [712, 35] on icon "button" at bounding box center [716, 37] width 11 height 11
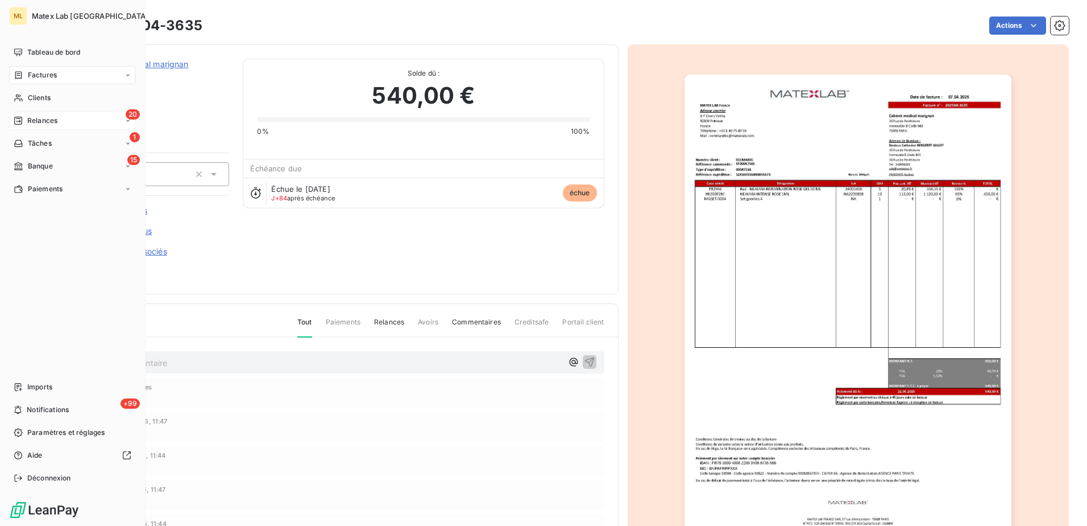
click at [46, 118] on span "Relances" at bounding box center [42, 120] width 30 height 10
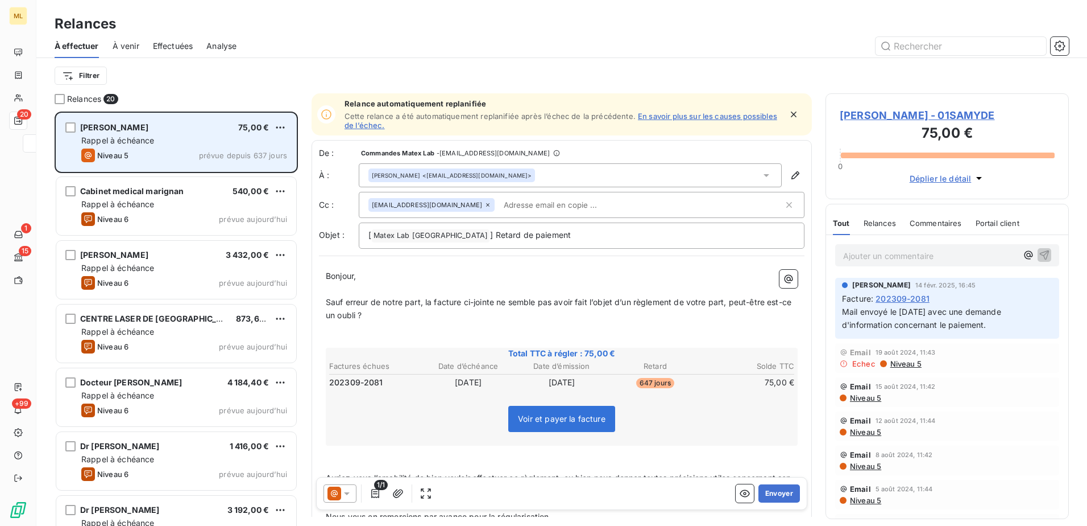
scroll to position [406, 235]
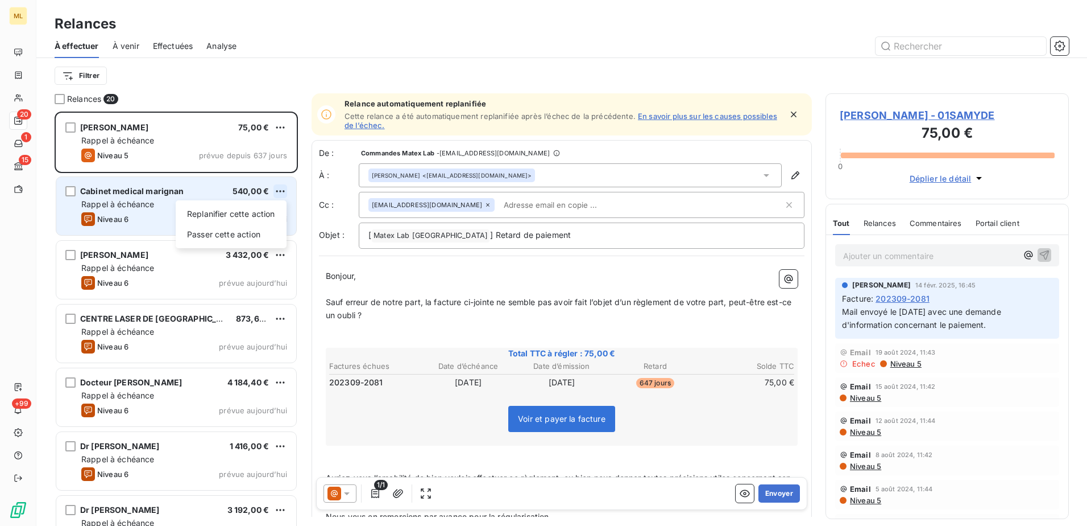
click at [283, 189] on html "ML 20 1 15 +99 Relances À effectuer À venir Effectuées Analyse Filtrer Relances…" at bounding box center [543, 263] width 1087 height 526
click at [243, 235] on div "Passer cette action" at bounding box center [231, 234] width 102 height 18
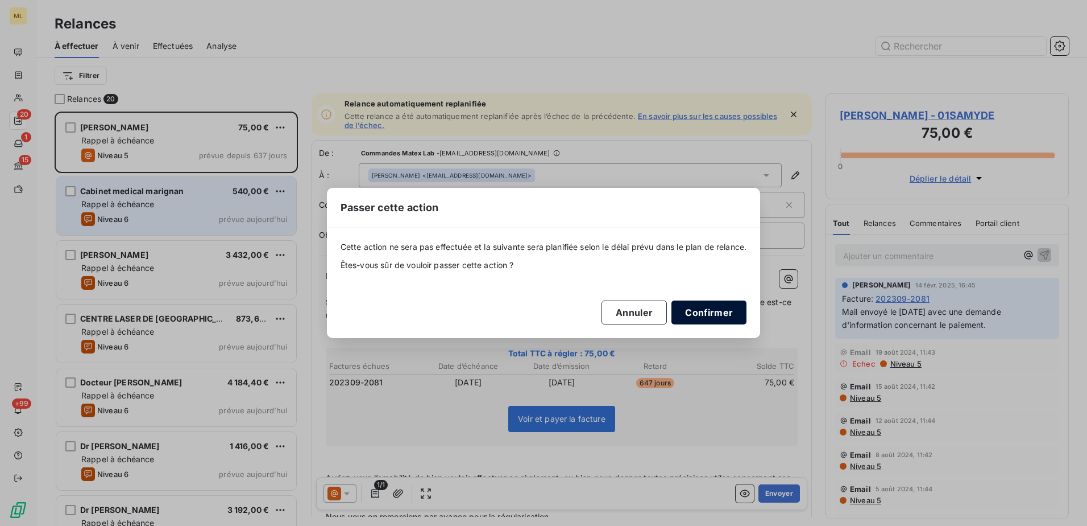
click at [713, 313] on button "Confirmer" at bounding box center [709, 312] width 75 height 24
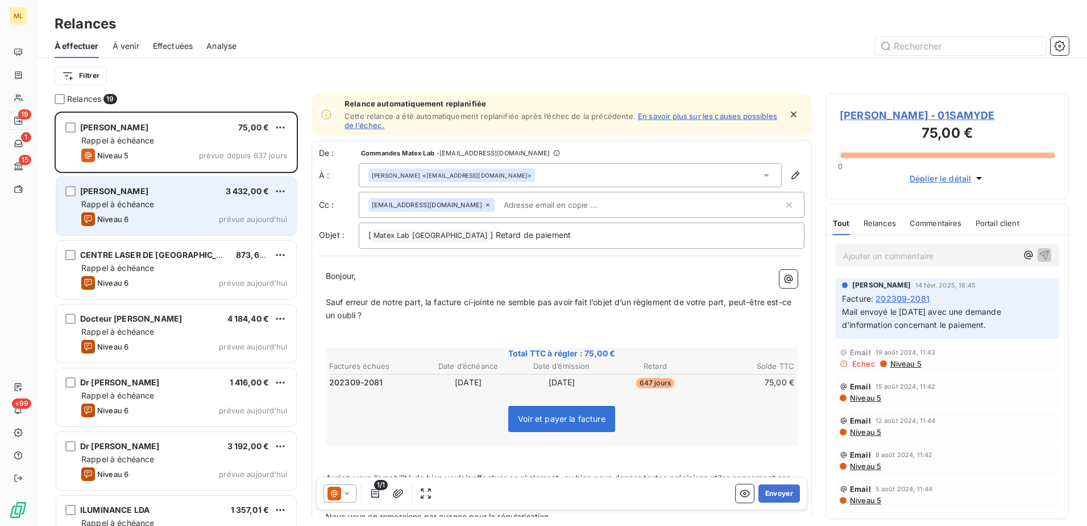
click at [164, 209] on div "Rappel à échéance" at bounding box center [184, 203] width 206 height 11
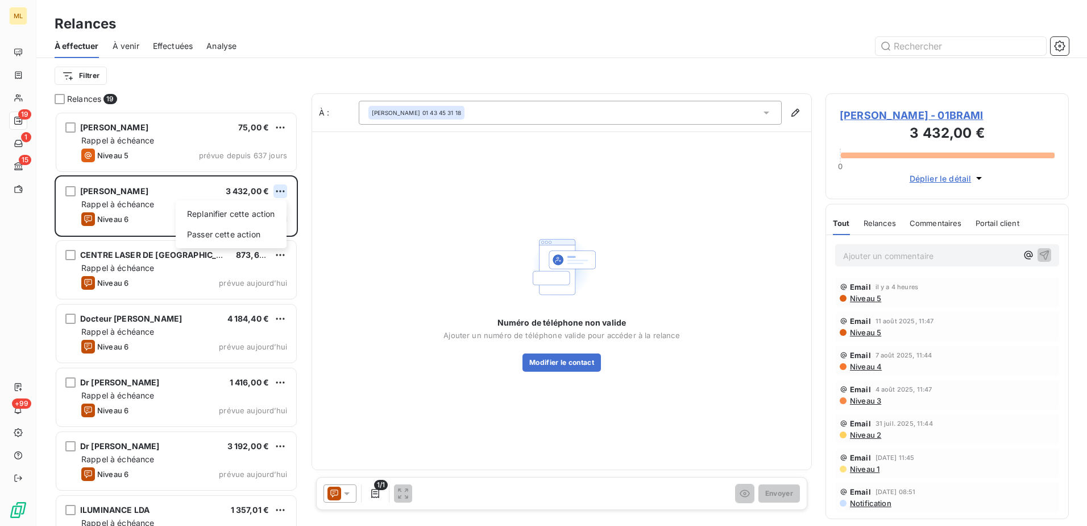
click at [279, 193] on html "ML 19 1 15 +99 Relances À effectuer À venir Effectuées Analyse Filtrer Relances…" at bounding box center [543, 263] width 1087 height 526
click at [241, 233] on div "Passer cette action" at bounding box center [231, 234] width 102 height 18
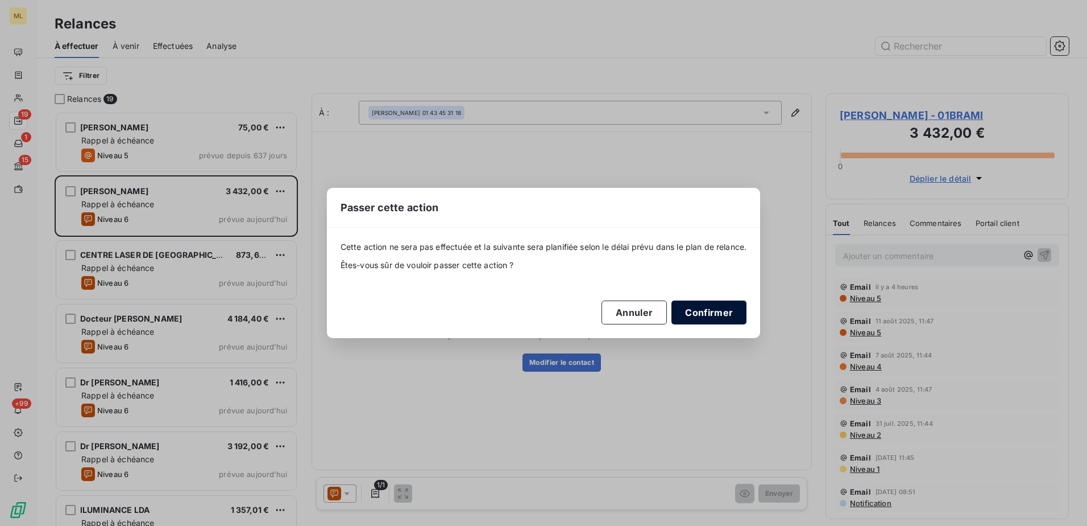
click at [722, 313] on button "Confirmer" at bounding box center [709, 312] width 75 height 24
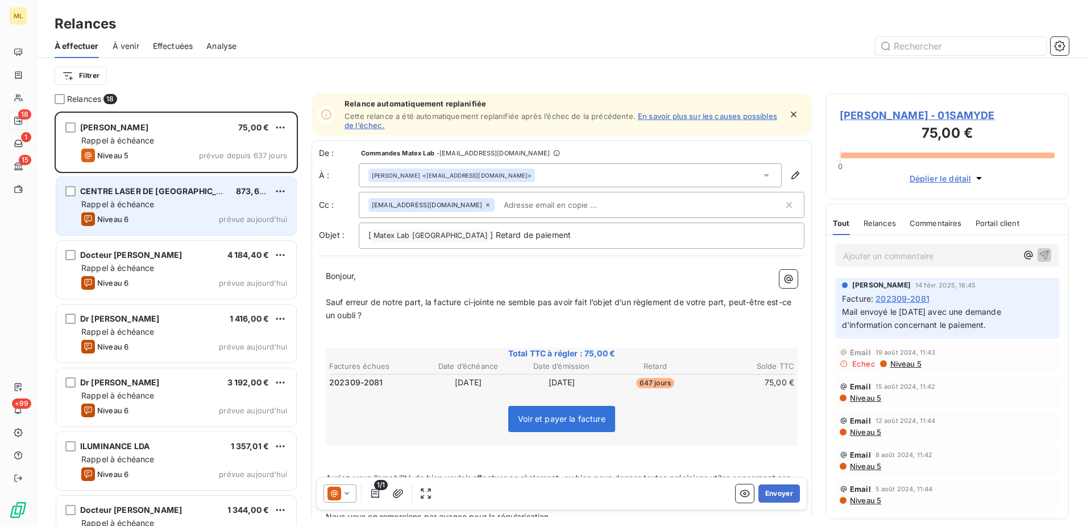
click at [176, 218] on div "Niveau 6 prévue [DATE]" at bounding box center [184, 219] width 206 height 14
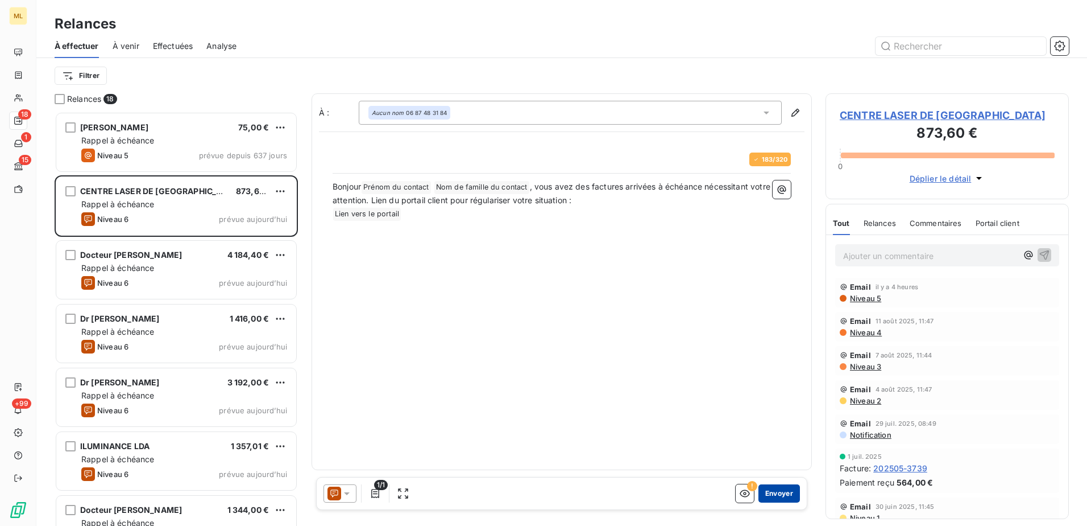
click at [788, 498] on button "Envoyer" at bounding box center [780, 493] width 42 height 18
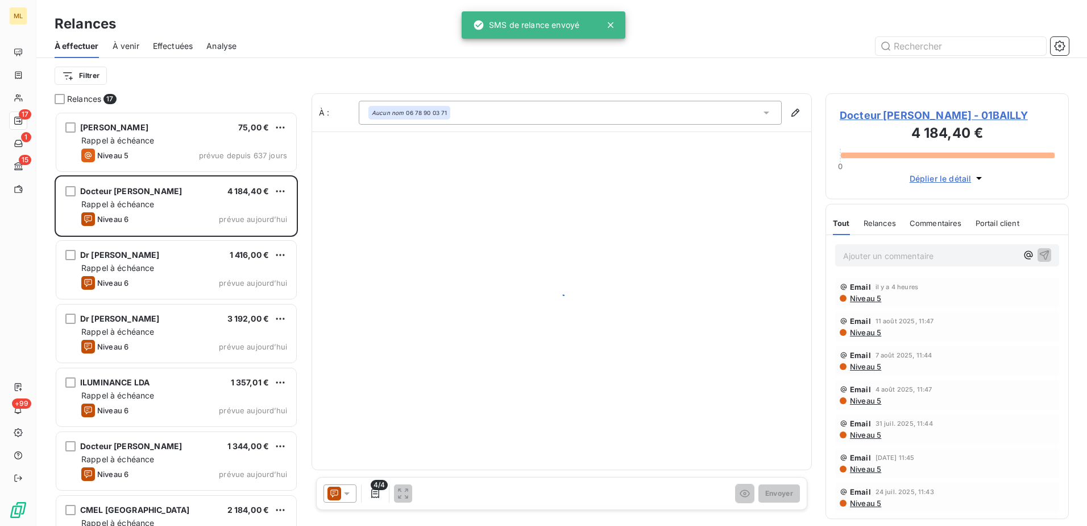
click at [144, 196] on div "Docteur [PERSON_NAME]" at bounding box center [131, 190] width 102 height 11
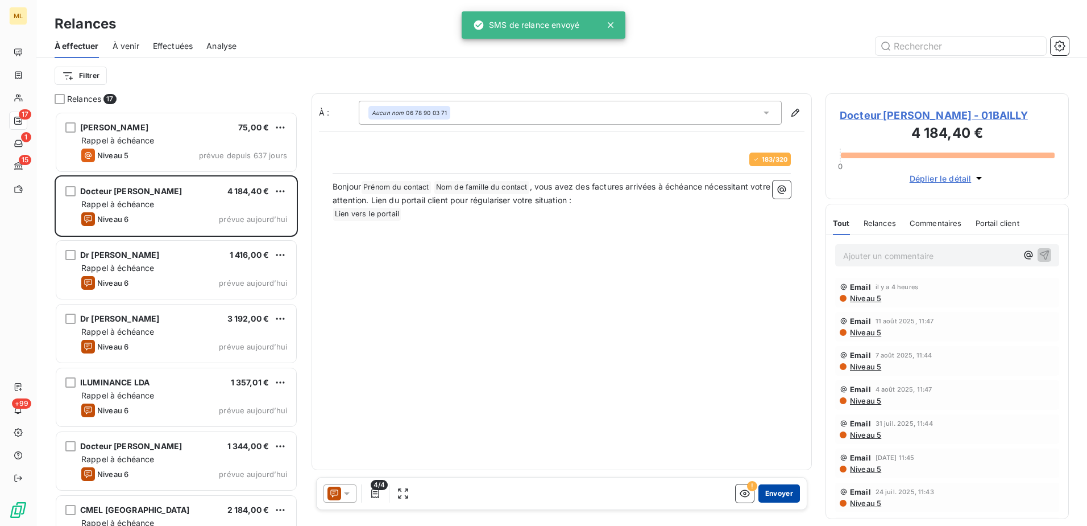
click at [785, 495] on button "Envoyer" at bounding box center [780, 493] width 42 height 18
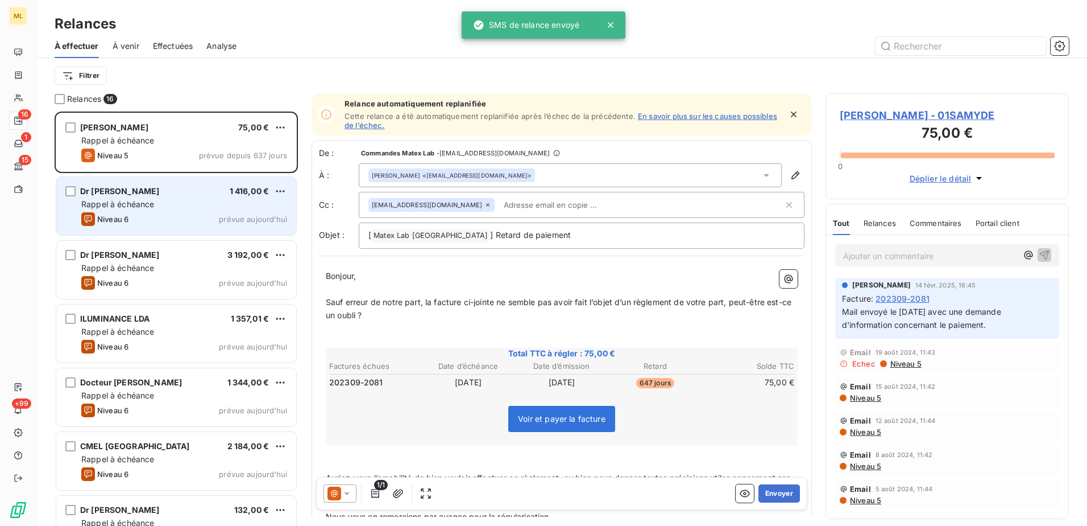
click at [194, 196] on div "Dr [PERSON_NAME] 1 416,00 € Rappel à échéance Niveau 6 prévue [DATE]" at bounding box center [176, 206] width 240 height 58
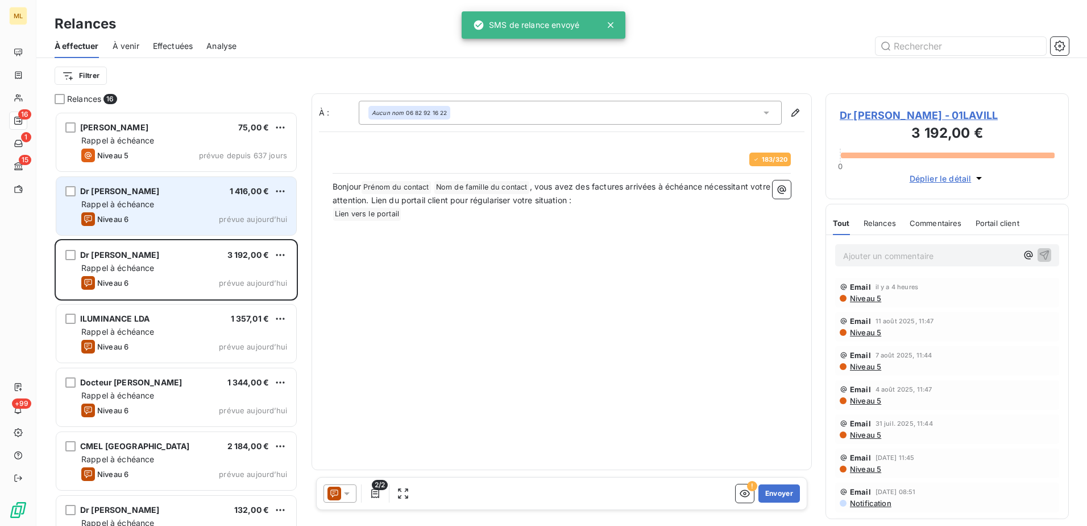
click at [167, 214] on div "Niveau 6 prévue [DATE]" at bounding box center [184, 219] width 206 height 14
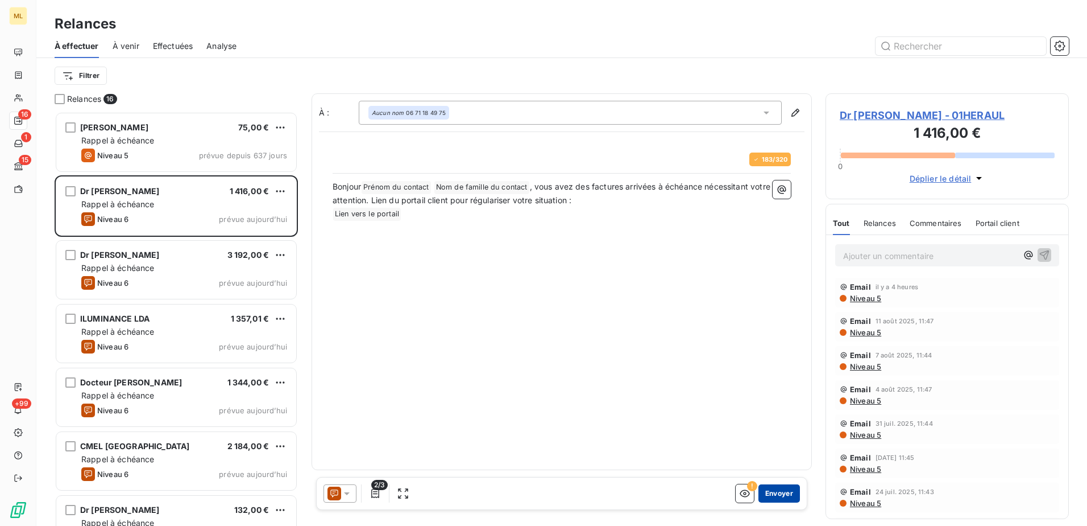
click at [780, 495] on button "Envoyer" at bounding box center [780, 493] width 42 height 18
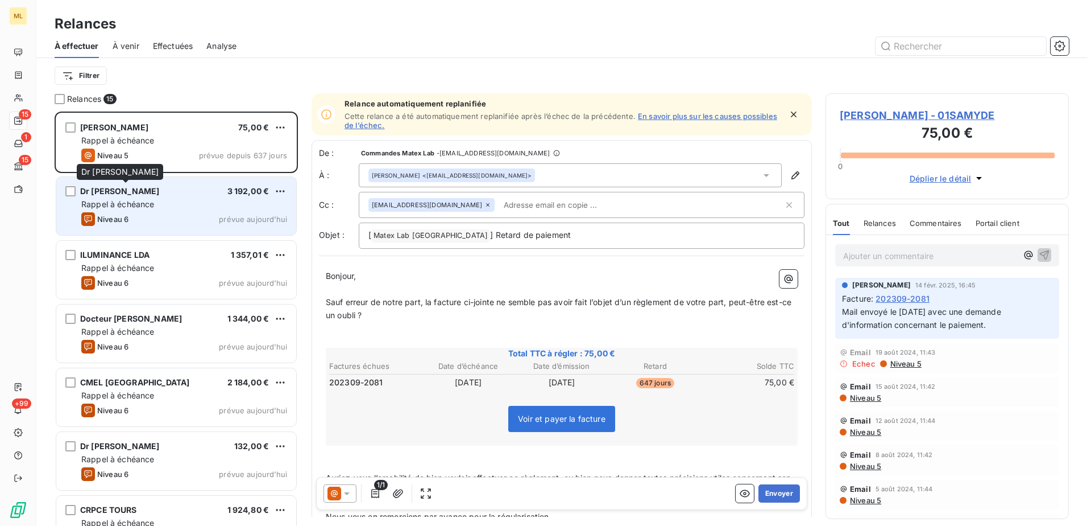
click at [159, 193] on span "Dr [PERSON_NAME]" at bounding box center [119, 191] width 79 height 10
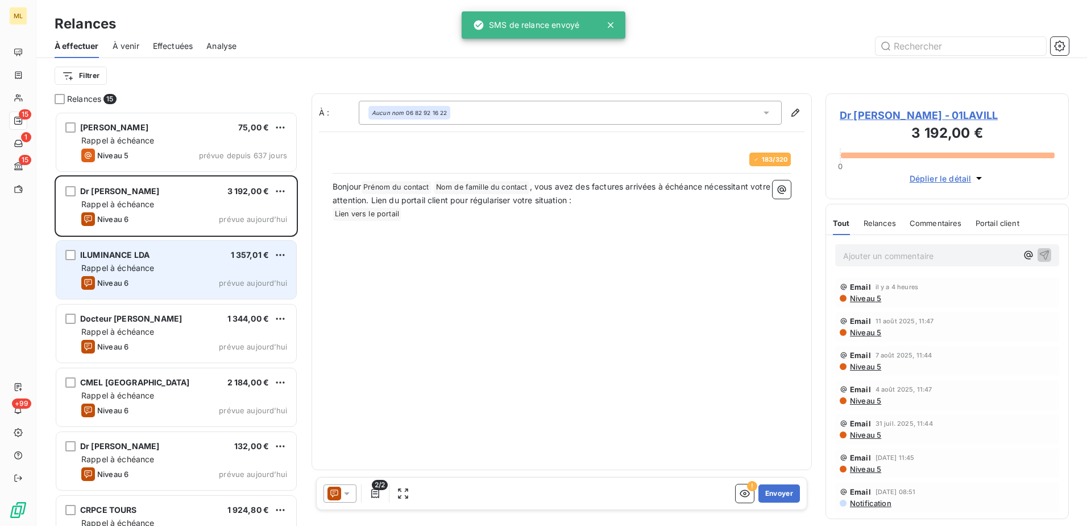
click at [142, 262] on div "ILUMINANCE LDA 1 357,01 € Rappel à échéance Niveau 6 prévue [DATE]" at bounding box center [176, 270] width 240 height 58
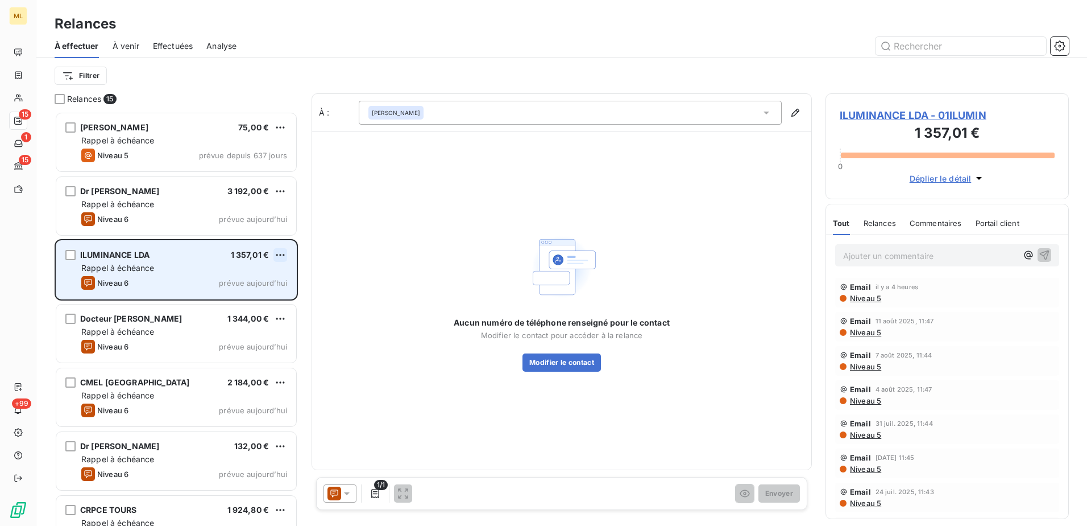
click at [278, 257] on html "ML 15 1 15 +99 Relances À effectuer À venir Effectuées Analyse Filtrer Relances…" at bounding box center [543, 263] width 1087 height 526
click at [255, 304] on div "Passer cette action" at bounding box center [231, 298] width 102 height 18
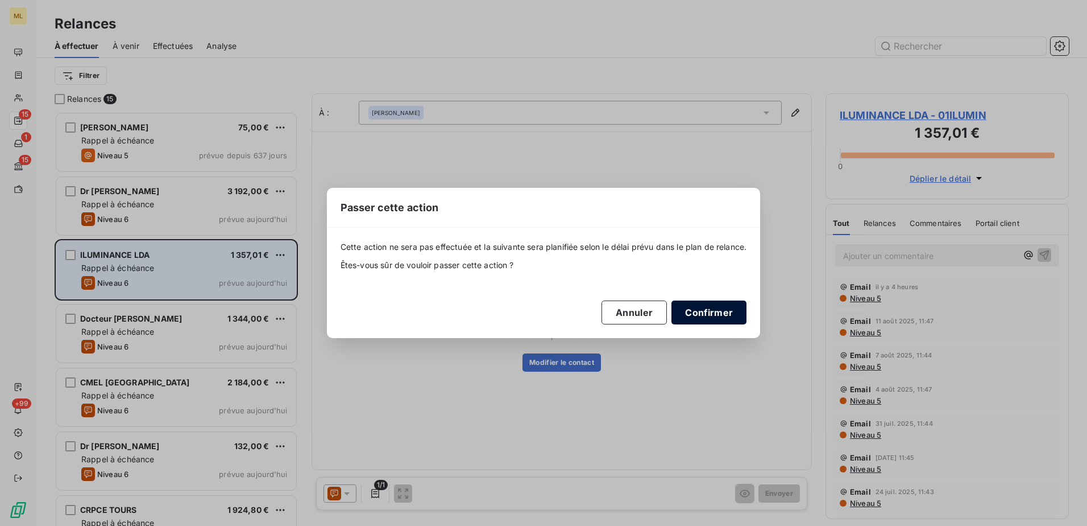
click at [706, 315] on button "Confirmer" at bounding box center [709, 312] width 75 height 24
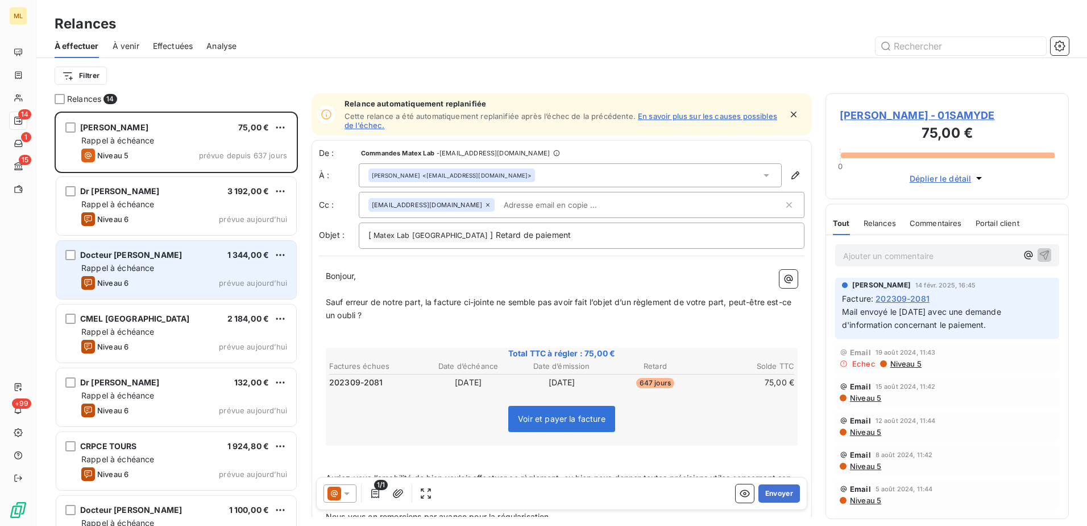
click at [170, 272] on div "Rappel à échéance" at bounding box center [184, 267] width 206 height 11
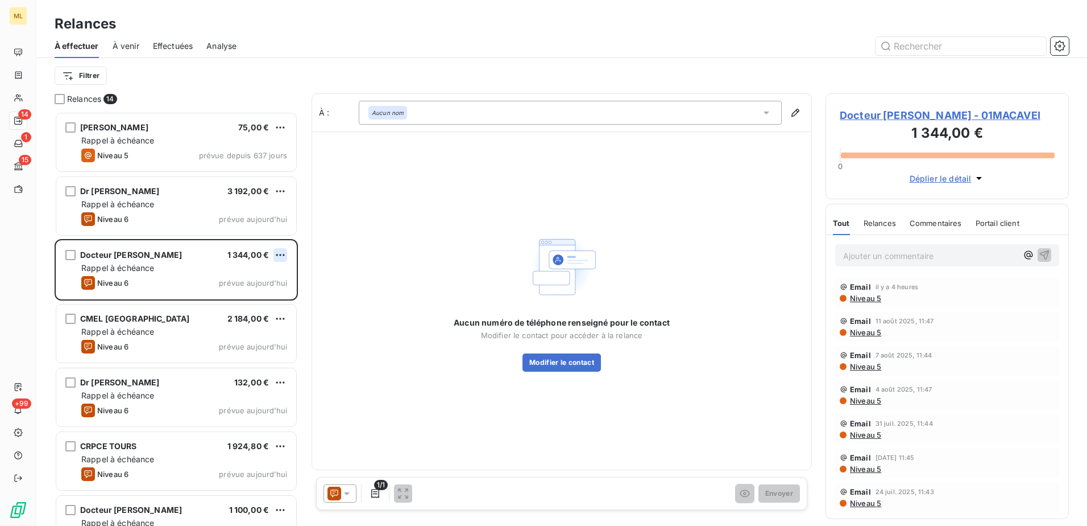
click at [282, 254] on html "ML 14 1 15 +99 Relances À effectuer À venir Effectuées Analyse Filtrer Relances…" at bounding box center [543, 263] width 1087 height 526
click at [240, 301] on div "Passer cette action" at bounding box center [231, 298] width 102 height 18
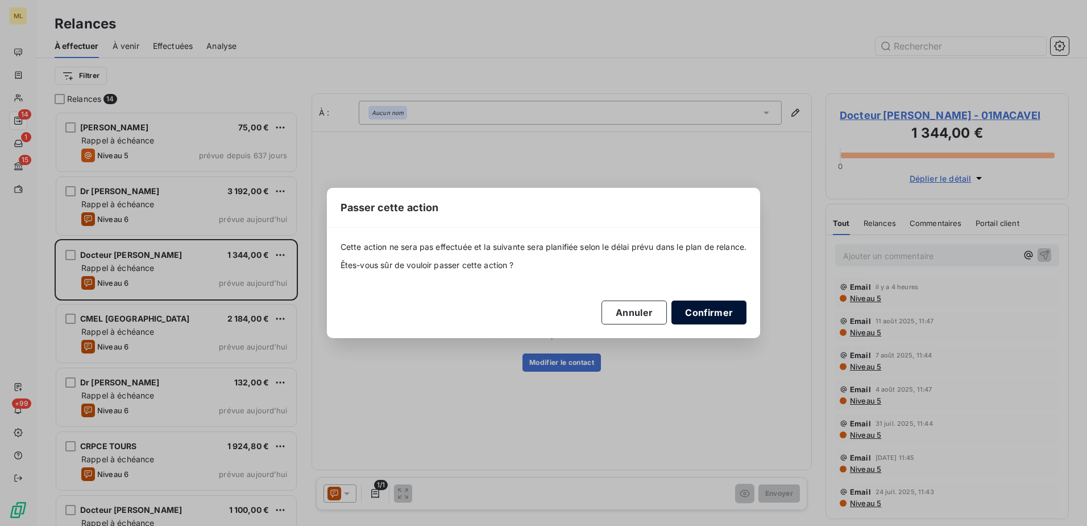
click at [714, 315] on button "Confirmer" at bounding box center [709, 312] width 75 height 24
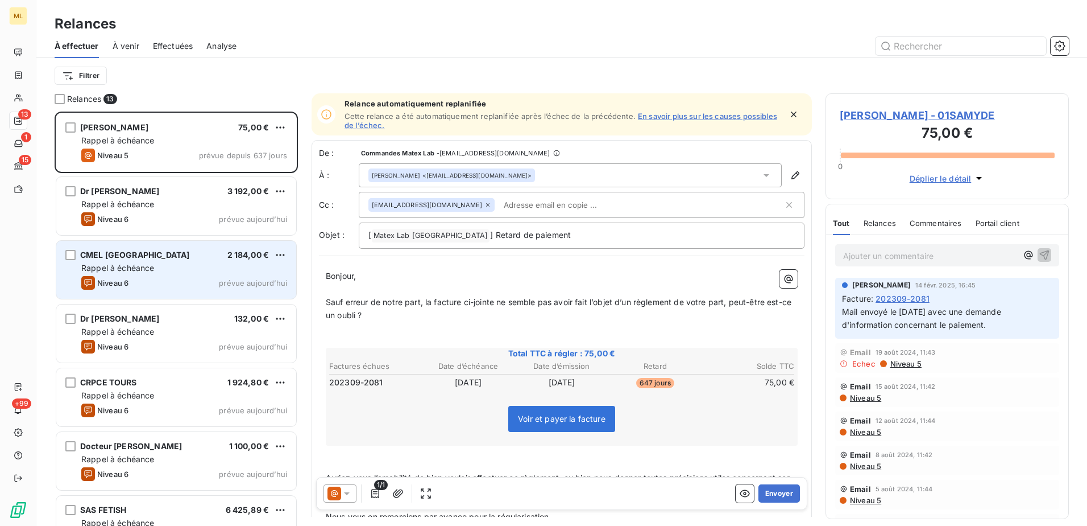
click at [181, 241] on div "CMEL Marseille 2 184,00 € Rappel à échéance Niveau 6 prévue [DATE]" at bounding box center [176, 270] width 240 height 58
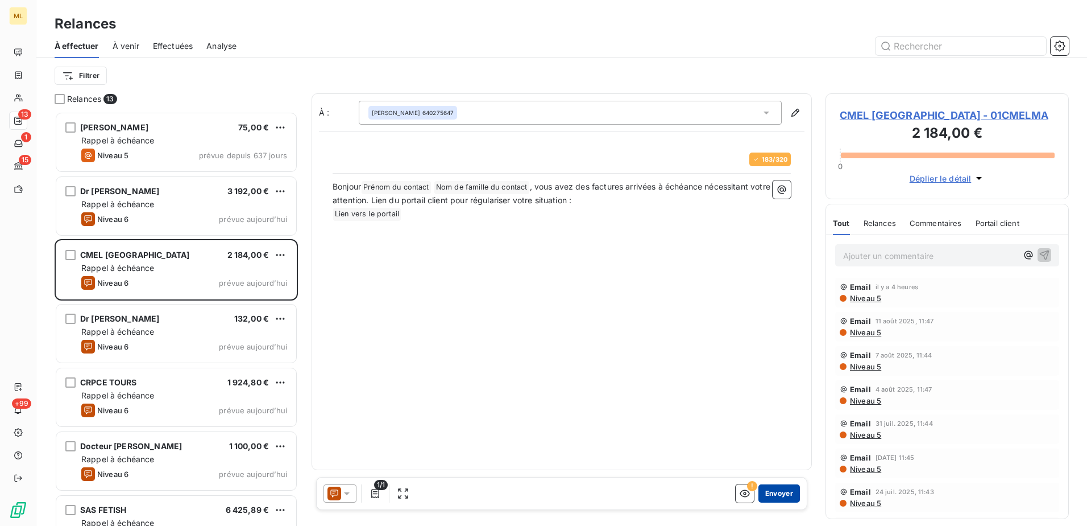
click at [785, 496] on button "Envoyer" at bounding box center [780, 493] width 42 height 18
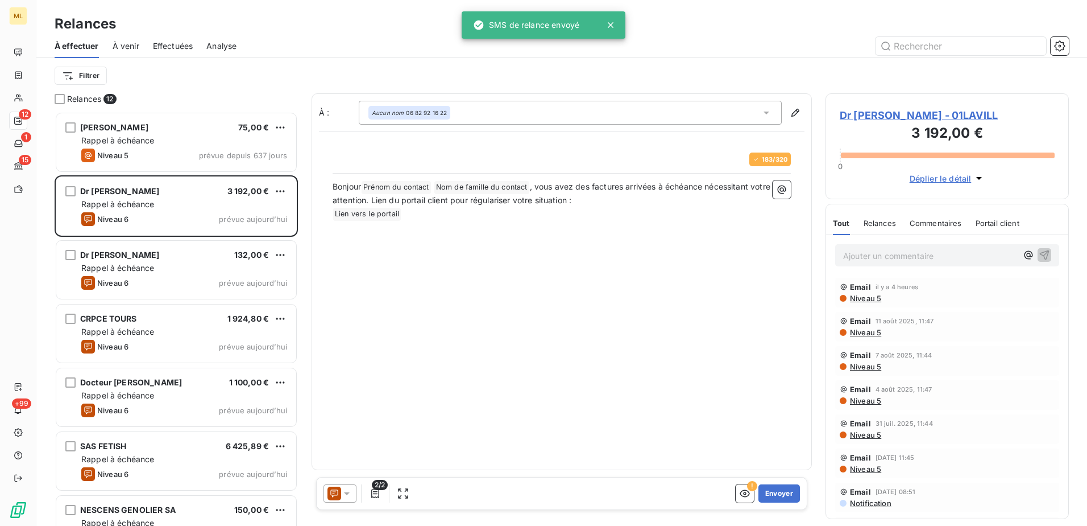
click at [145, 267] on span "Rappel à échéance" at bounding box center [117, 268] width 73 height 10
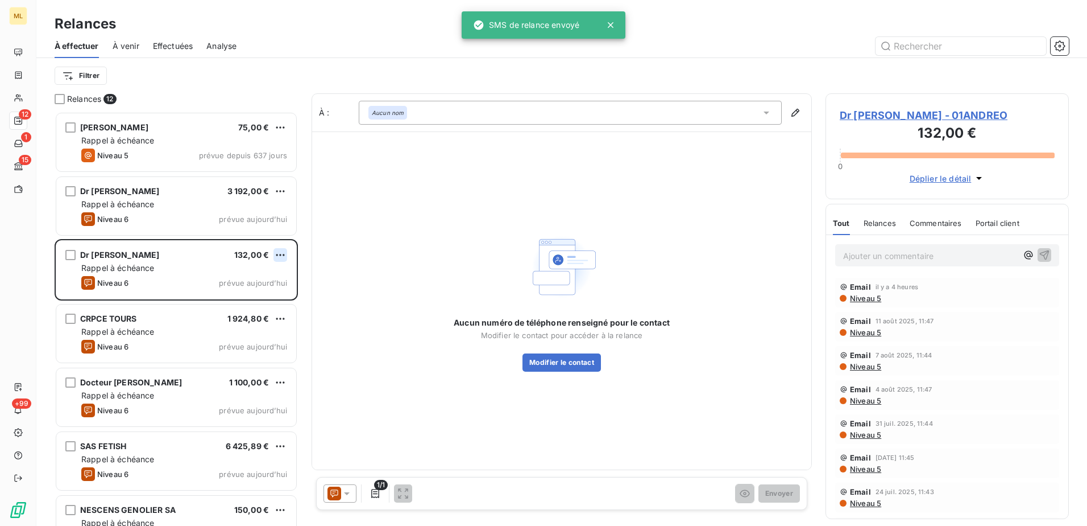
click at [280, 251] on html "ML 12 1 15 +99 Relances À effectuer À venir Effectuées Analyse Filtrer Relances…" at bounding box center [543, 263] width 1087 height 526
click at [249, 298] on div "Passer cette action" at bounding box center [231, 298] width 102 height 18
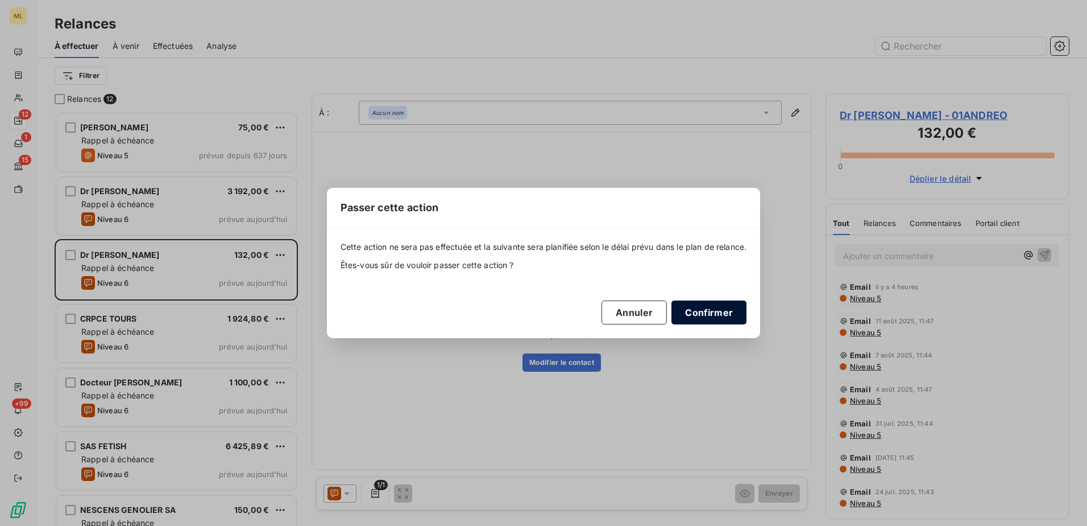
click at [709, 311] on button "Confirmer" at bounding box center [709, 312] width 75 height 24
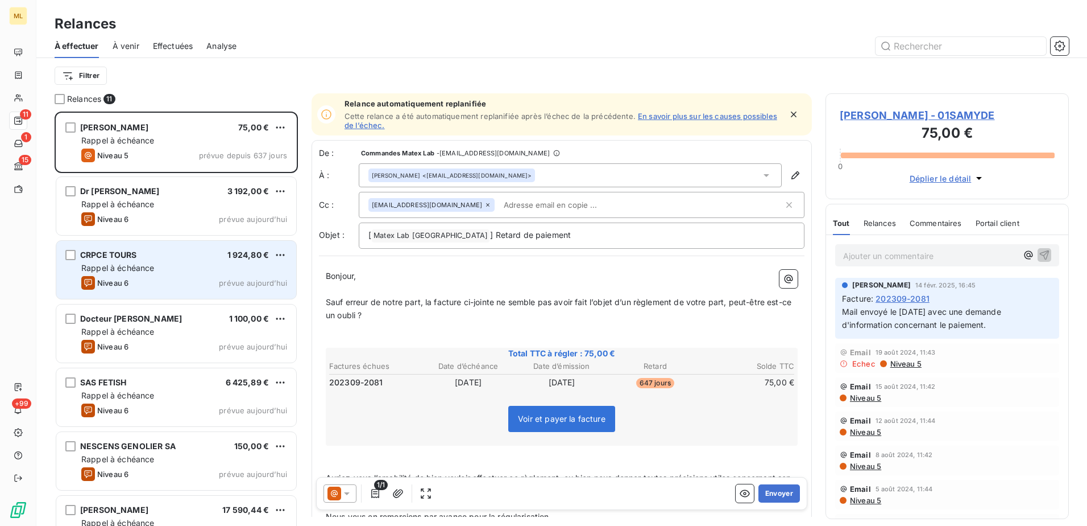
click at [174, 271] on div "Rappel à échéance" at bounding box center [184, 267] width 206 height 11
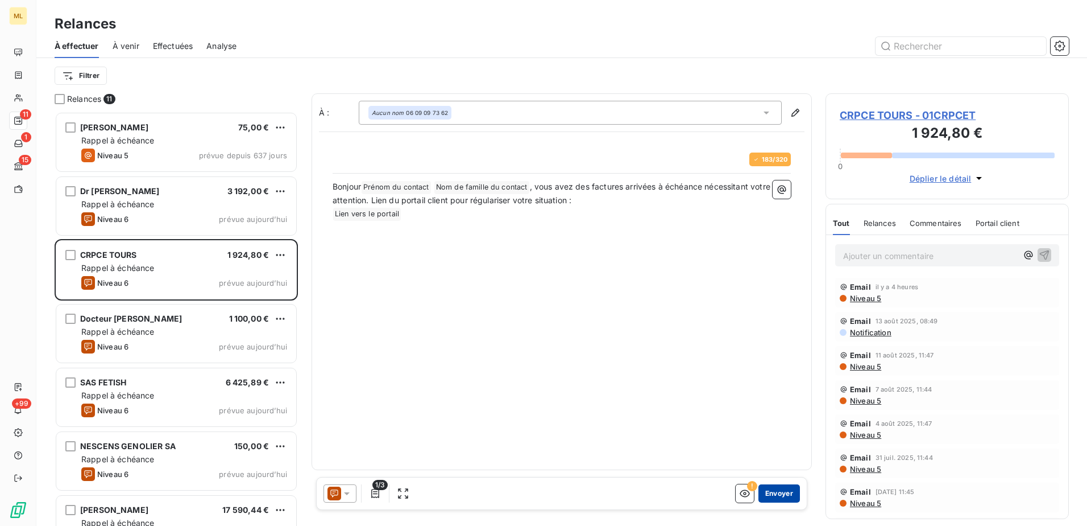
click at [782, 495] on button "Envoyer" at bounding box center [780, 493] width 42 height 18
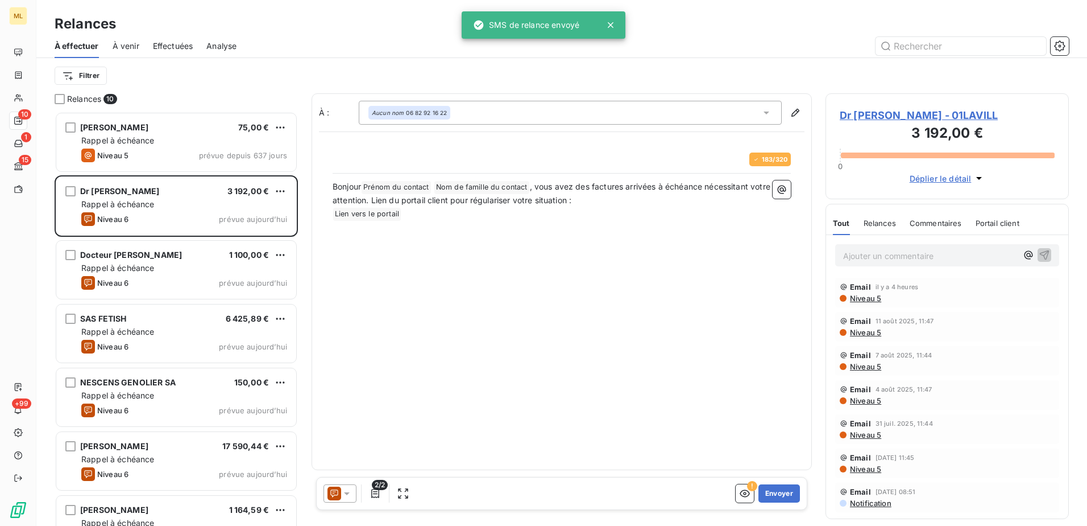
click at [150, 260] on div "Docteur [PERSON_NAME]" at bounding box center [131, 254] width 102 height 11
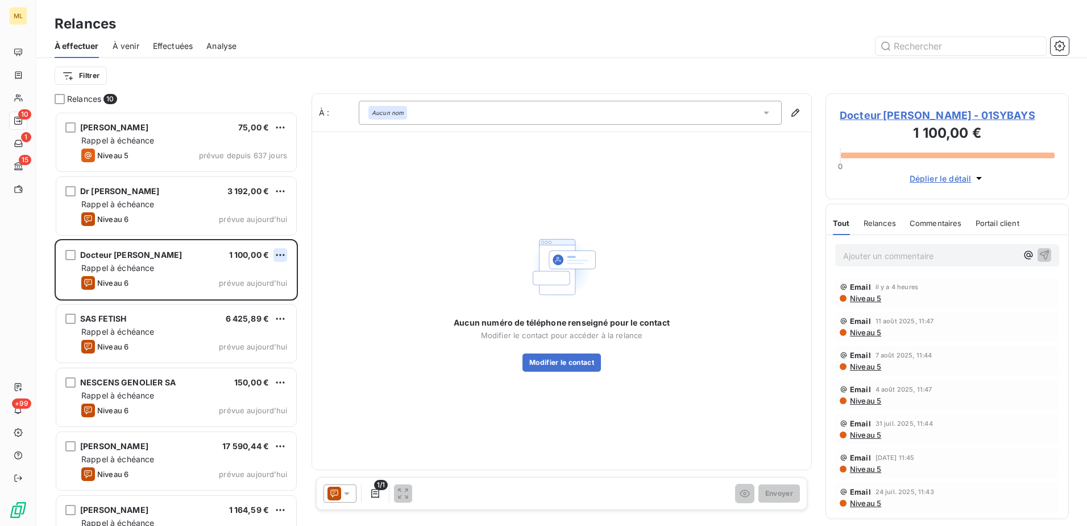
click at [284, 253] on html "ML 10 1 15 +99 Relances À effectuer À venir Effectuées Analyse Filtrer Relances…" at bounding box center [543, 263] width 1087 height 526
click at [491, 85] on html "ML 10 1 15 +99 Relances À effectuer À venir Effectuées Analyse Filtrer Relances…" at bounding box center [543, 263] width 1087 height 526
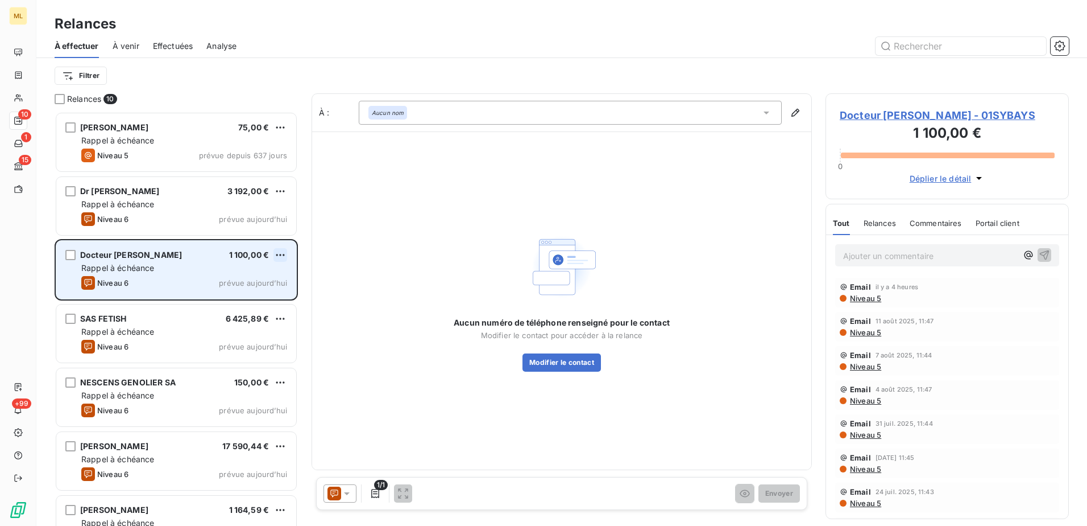
click at [287, 253] on html "ML 10 1 15 +99 Relances À effectuer À venir Effectuées Analyse Filtrer Relances…" at bounding box center [543, 263] width 1087 height 526
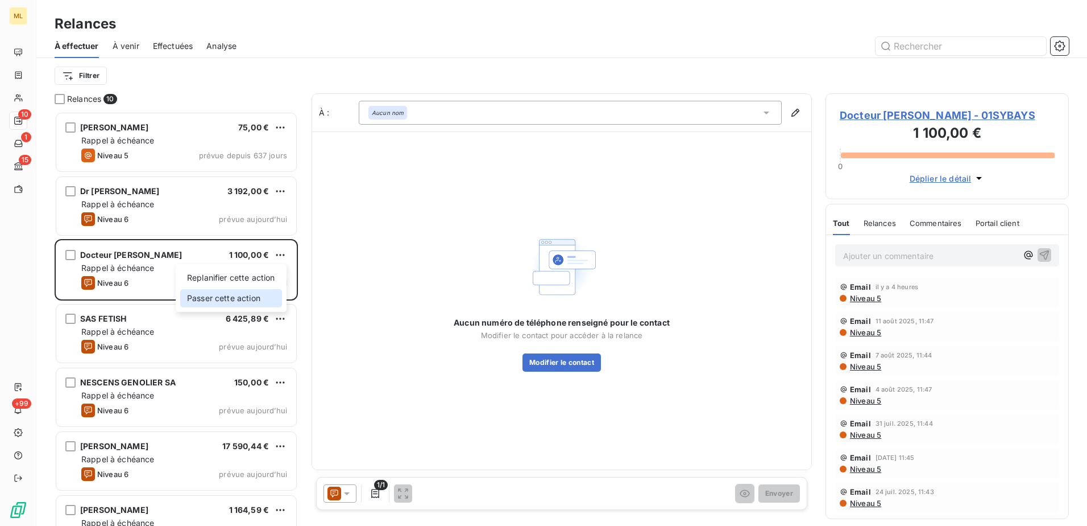
click at [258, 301] on div "Passer cette action" at bounding box center [231, 298] width 102 height 18
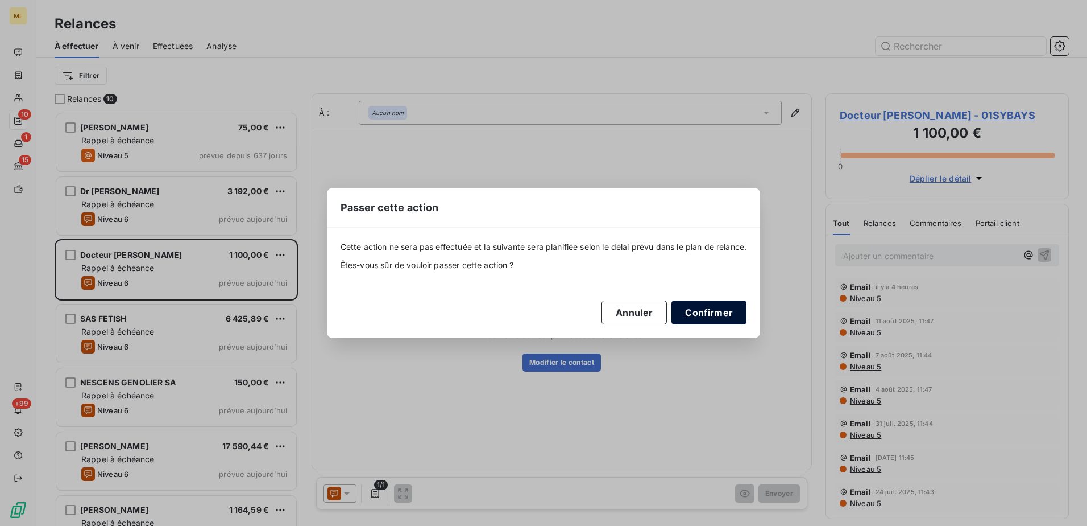
click at [731, 318] on button "Confirmer" at bounding box center [709, 312] width 75 height 24
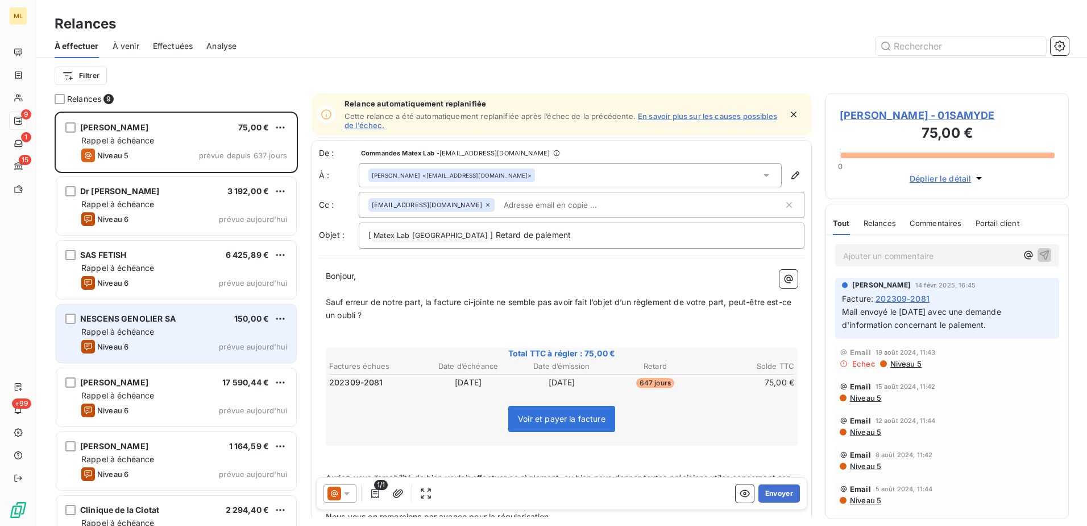
click at [150, 338] on div "NESCENS GENOLIER SA 150,00 € Rappel à échéance Niveau 6 prévue [DATE]" at bounding box center [176, 333] width 240 height 58
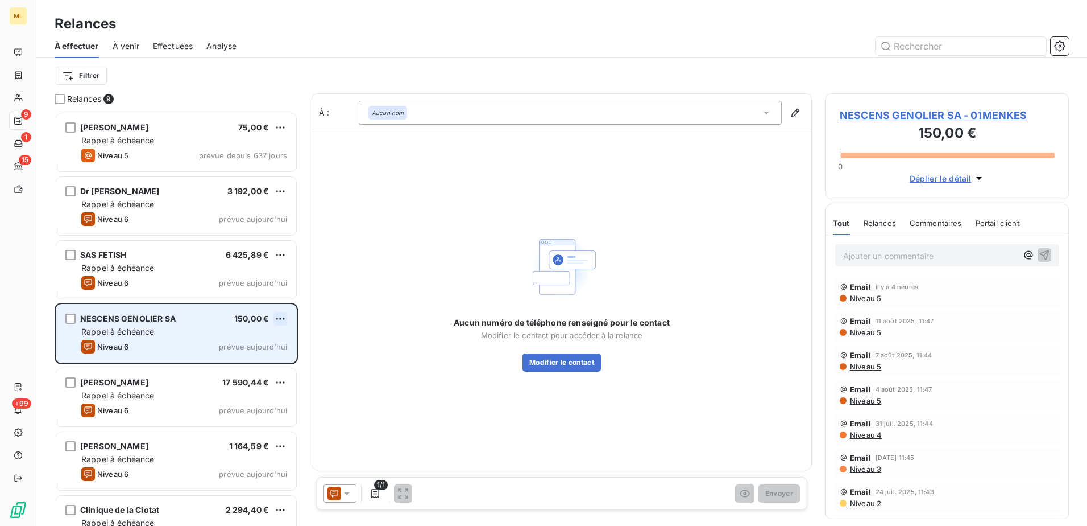
click at [284, 320] on html "ML 9 1 15 +99 Relances À effectuer À venir Effectuées Analyse Filtrer Relances …" at bounding box center [543, 263] width 1087 height 526
click at [221, 365] on div "Passer cette action" at bounding box center [231, 362] width 102 height 18
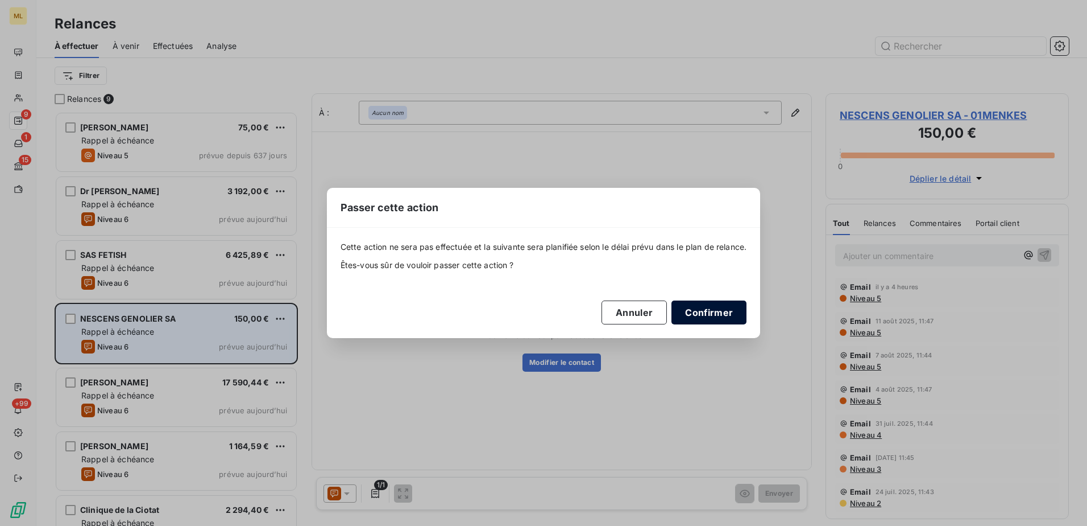
click at [708, 318] on button "Confirmer" at bounding box center [709, 312] width 75 height 24
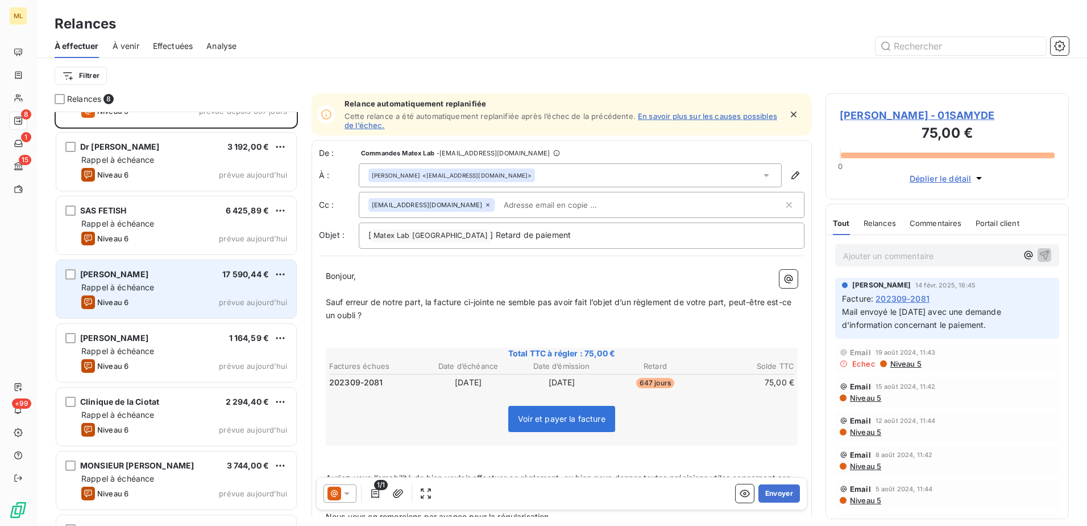
scroll to position [96, 0]
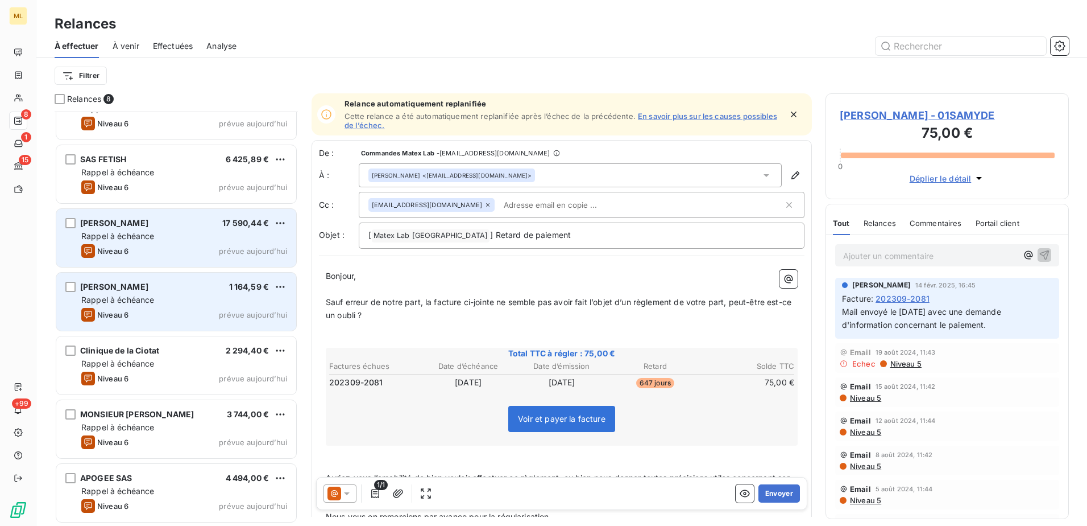
click at [163, 296] on div "Rappel à échéance" at bounding box center [184, 299] width 206 height 11
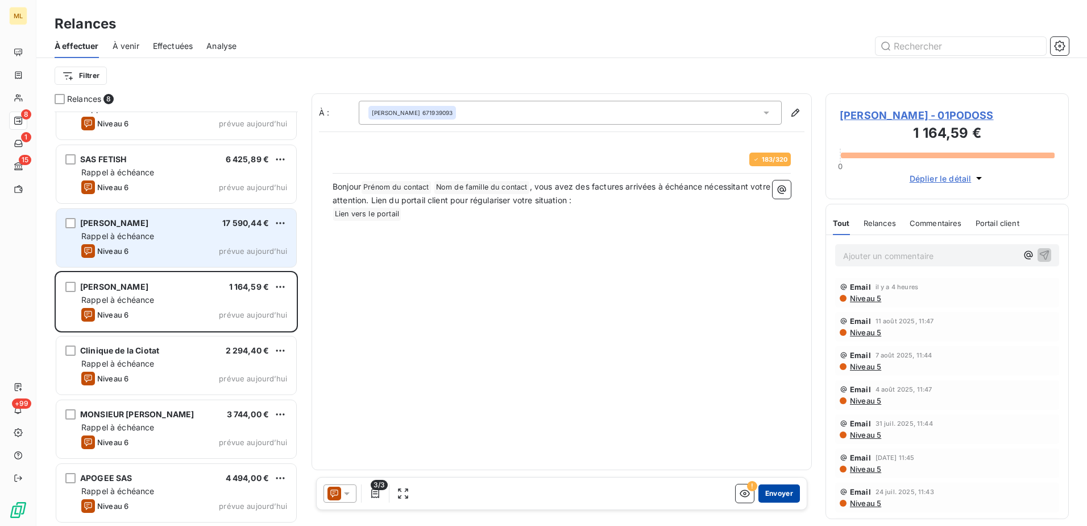
click at [781, 494] on button "Envoyer" at bounding box center [780, 493] width 42 height 18
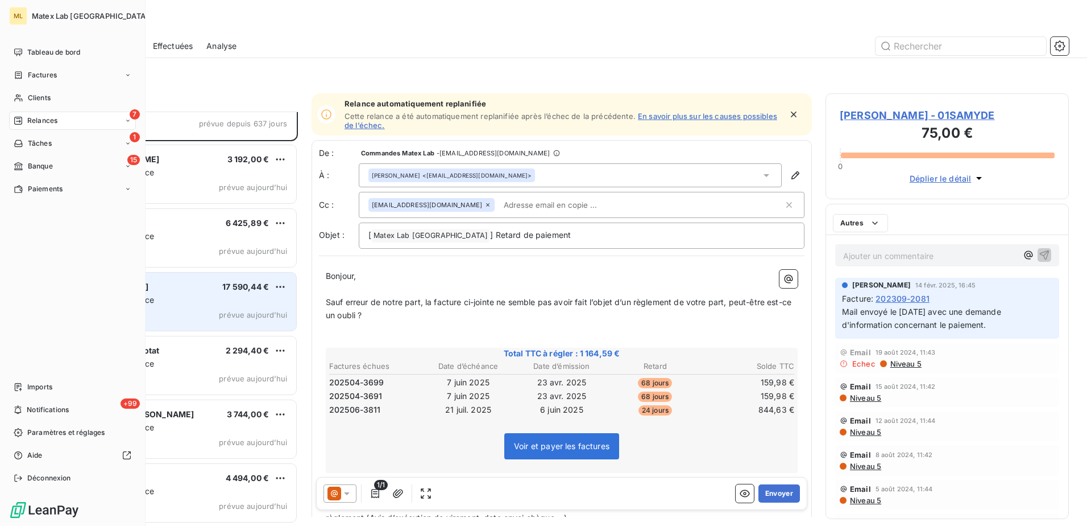
scroll to position [32, 0]
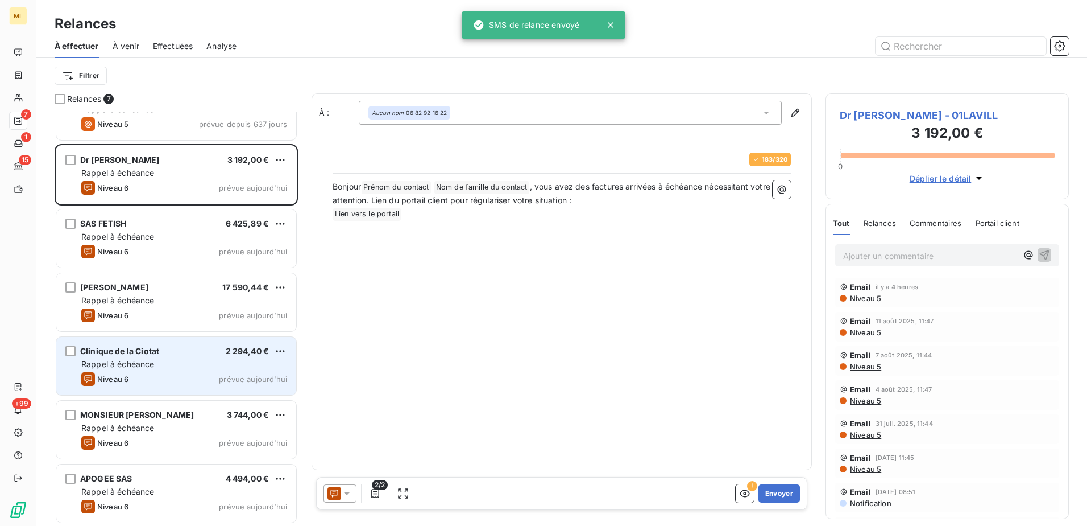
click at [143, 383] on div "Niveau 6 prévue [DATE]" at bounding box center [184, 379] width 206 height 14
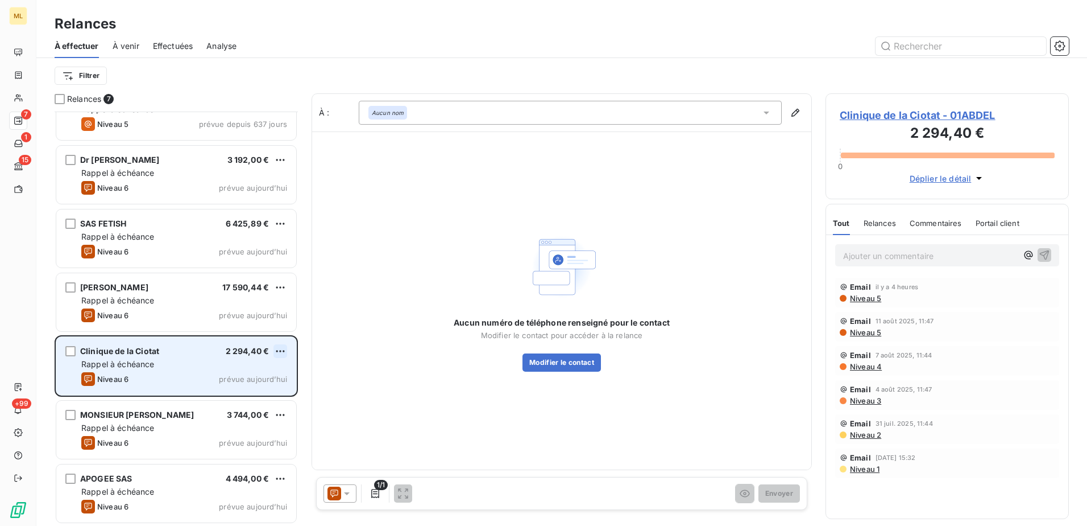
click at [276, 351] on html "ML 7 1 15 +99 Relances À effectuer À venir Effectuées Analyse Filtrer Relances …" at bounding box center [543, 263] width 1087 height 526
click at [254, 391] on div "Passer cette action" at bounding box center [231, 394] width 102 height 18
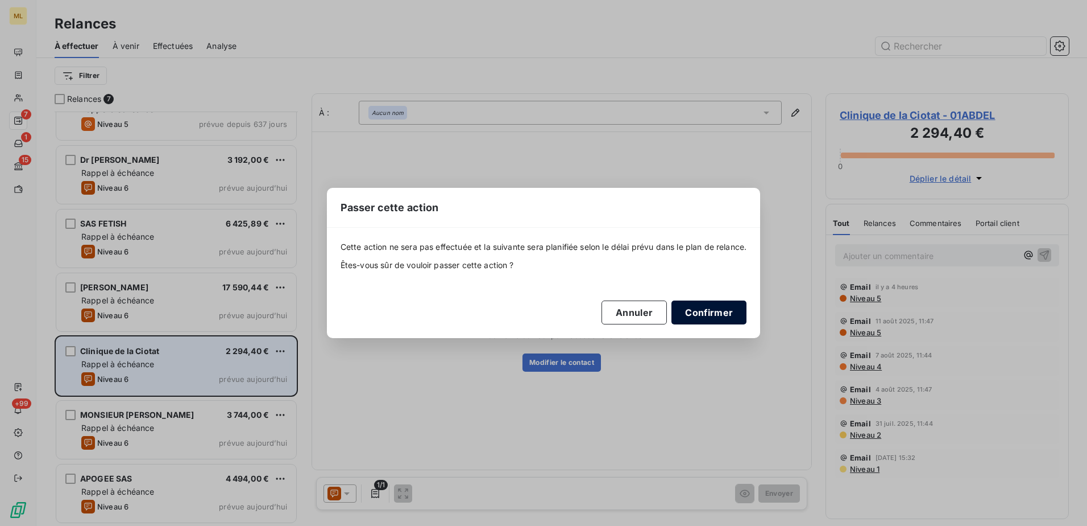
click at [711, 317] on button "Confirmer" at bounding box center [709, 312] width 75 height 24
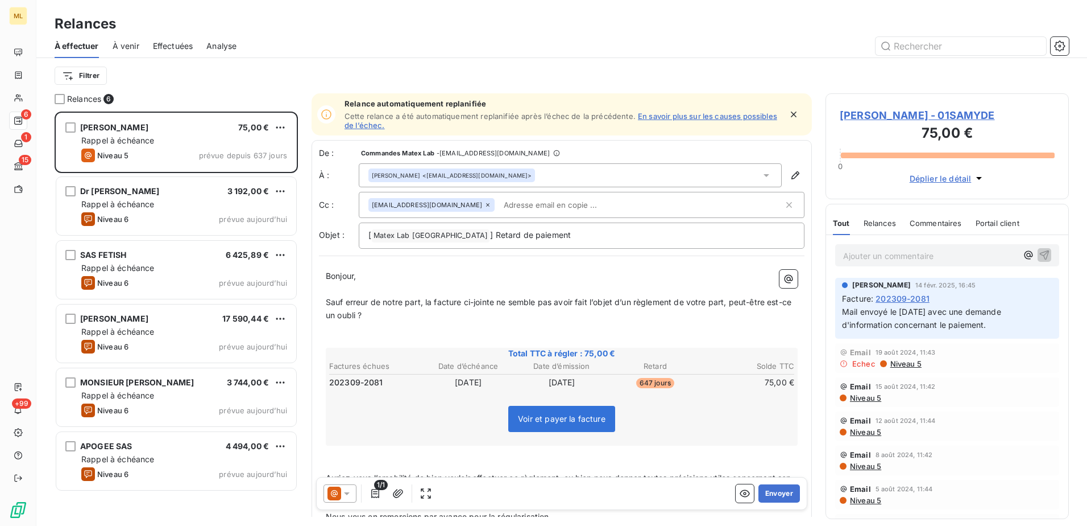
click at [164, 41] on span "Effectuées" at bounding box center [173, 45] width 40 height 11
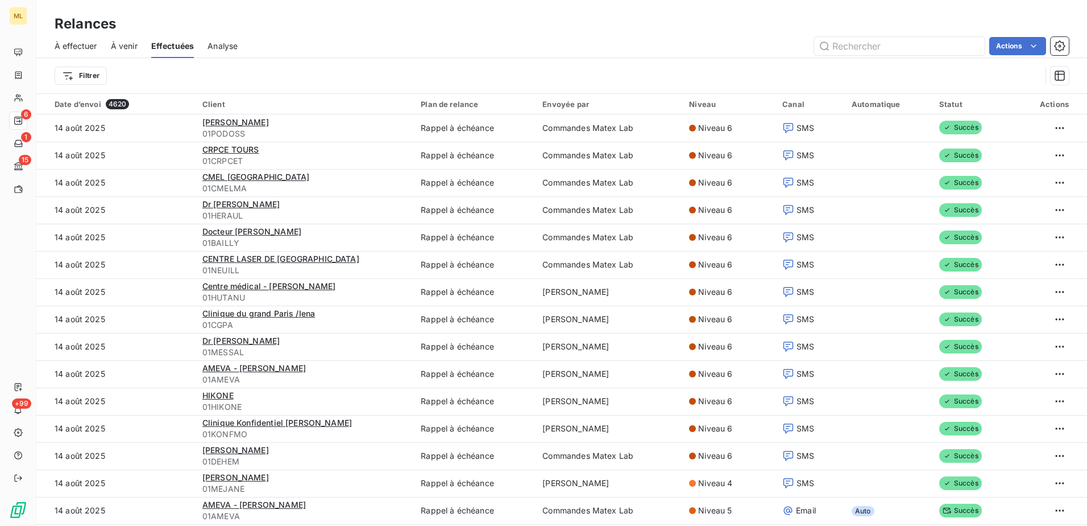
click at [114, 45] on span "À venir" at bounding box center [124, 45] width 27 height 11
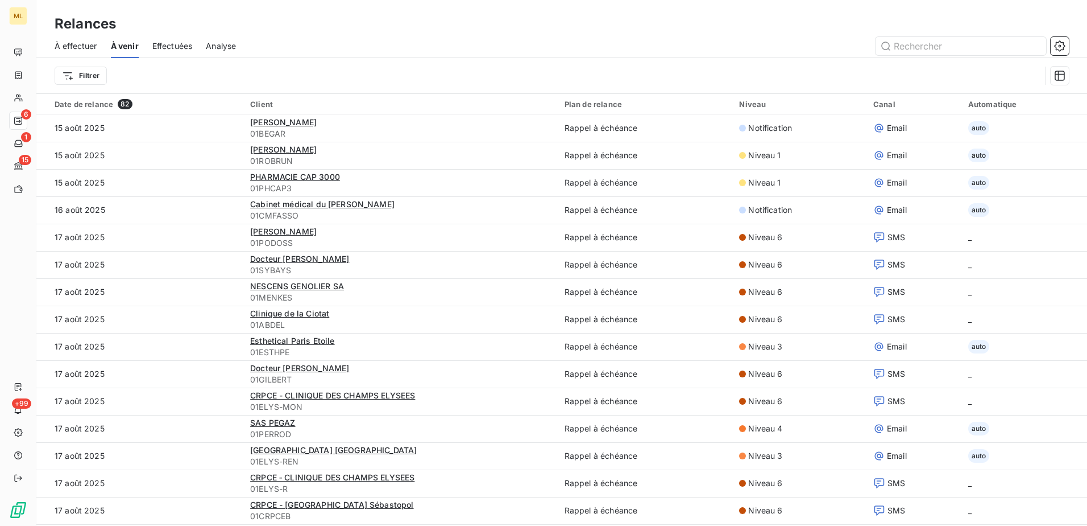
click at [80, 44] on span "À effectuer" at bounding box center [76, 45] width 43 height 11
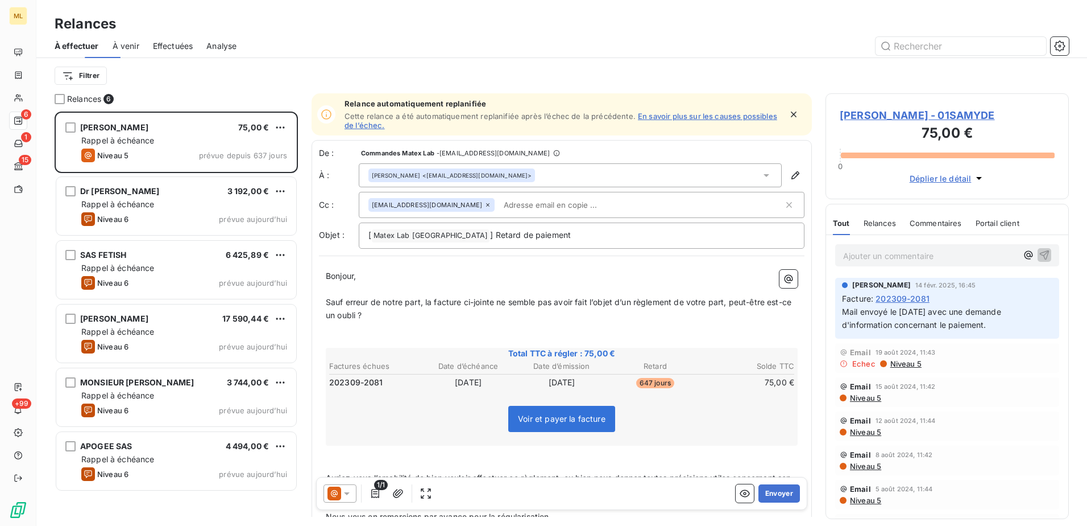
scroll to position [406, 235]
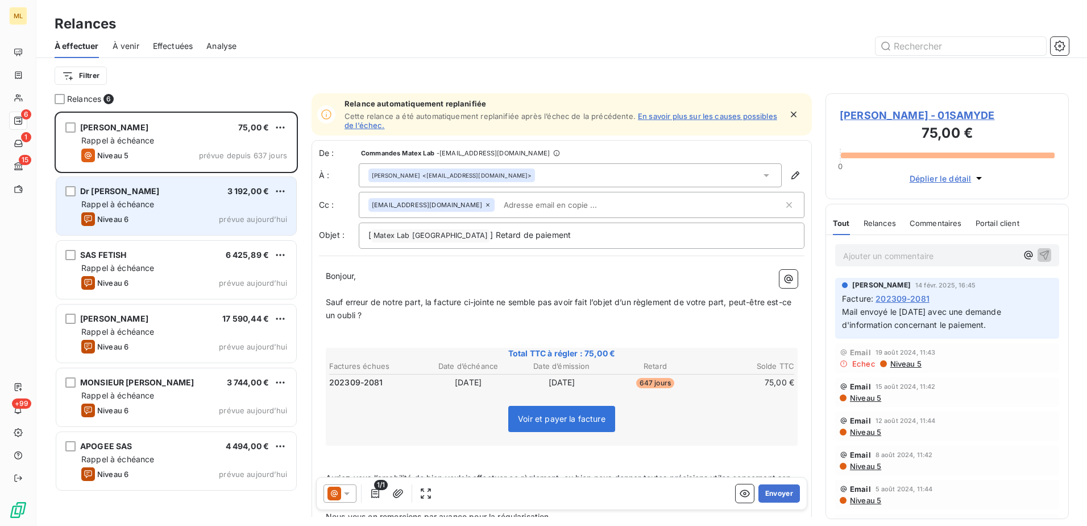
click at [95, 209] on div "Rappel à échéance" at bounding box center [184, 203] width 206 height 11
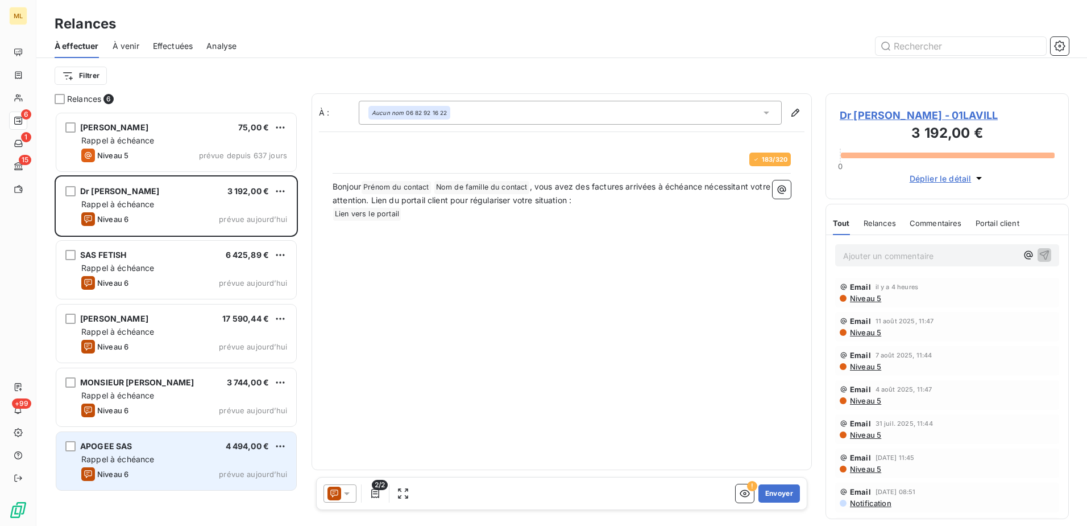
click at [152, 475] on div "Niveau 6 prévue [DATE]" at bounding box center [184, 474] width 206 height 14
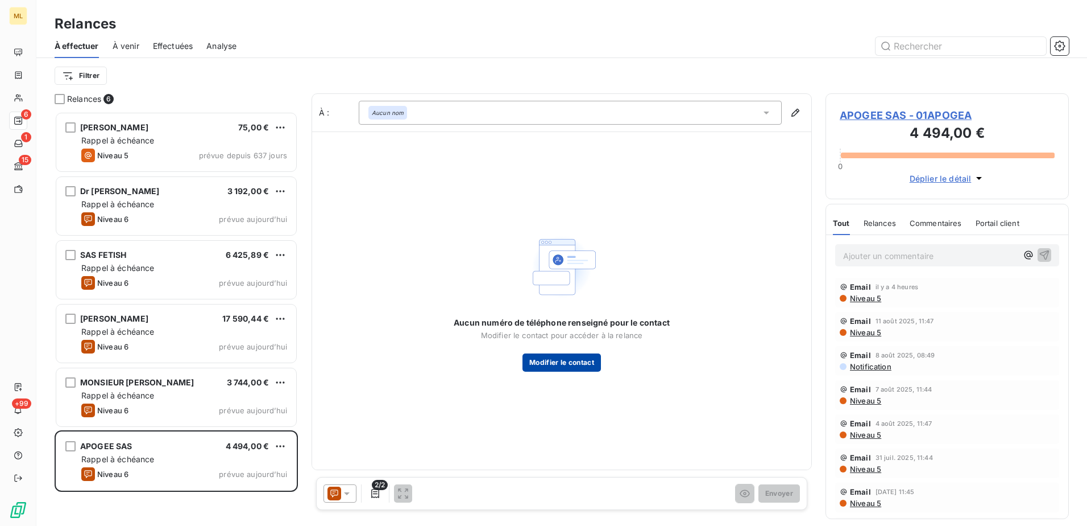
click at [581, 362] on button "Modifier le contact" at bounding box center [562, 362] width 78 height 18
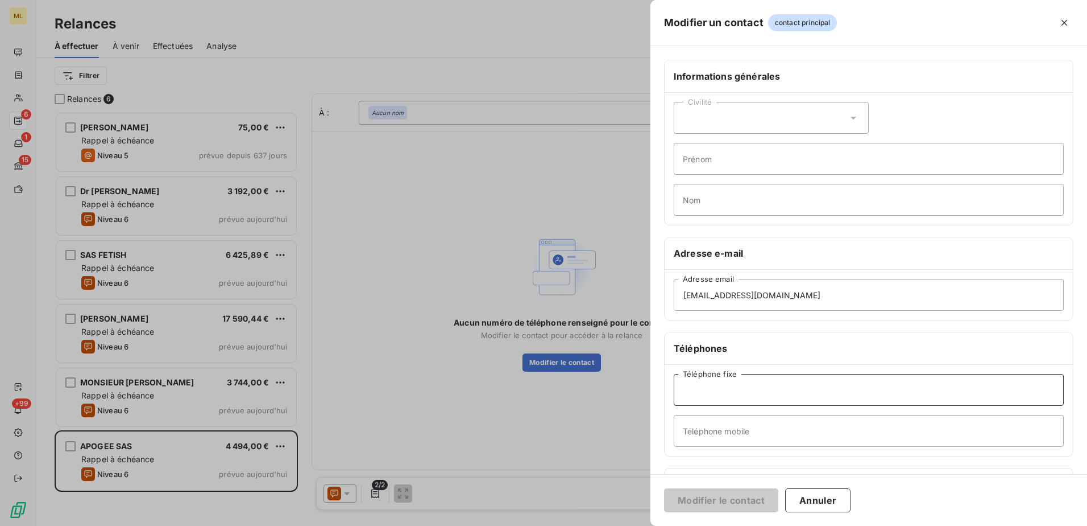
click at [746, 390] on input "Téléphone fixe" at bounding box center [869, 390] width 390 height 32
click at [751, 429] on input "Téléphone mobile" at bounding box center [869, 431] width 390 height 32
type input "0788361786"
click at [709, 503] on button "Modifier le contact" at bounding box center [721, 500] width 114 height 24
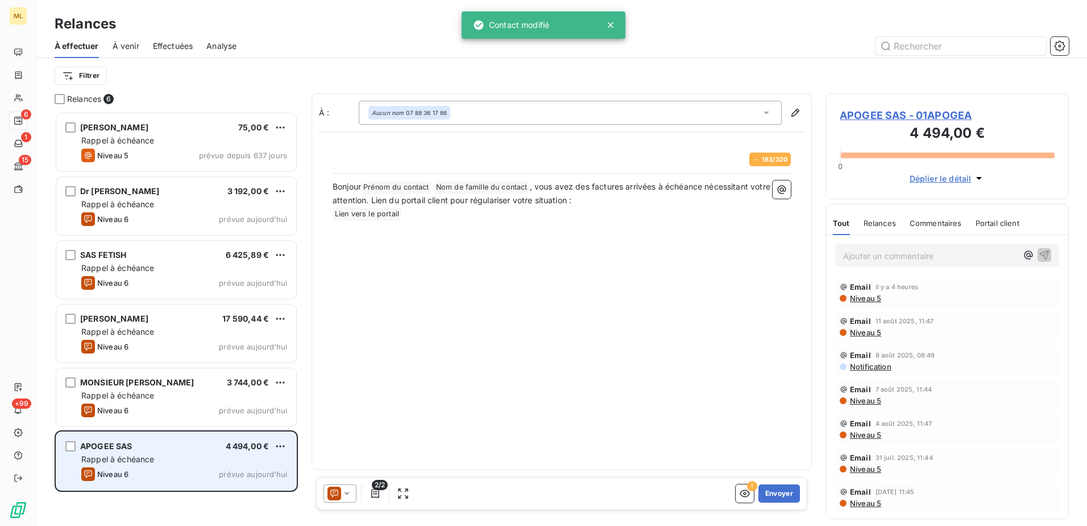
click at [113, 448] on span "APOGEE SAS" at bounding box center [106, 446] width 52 height 10
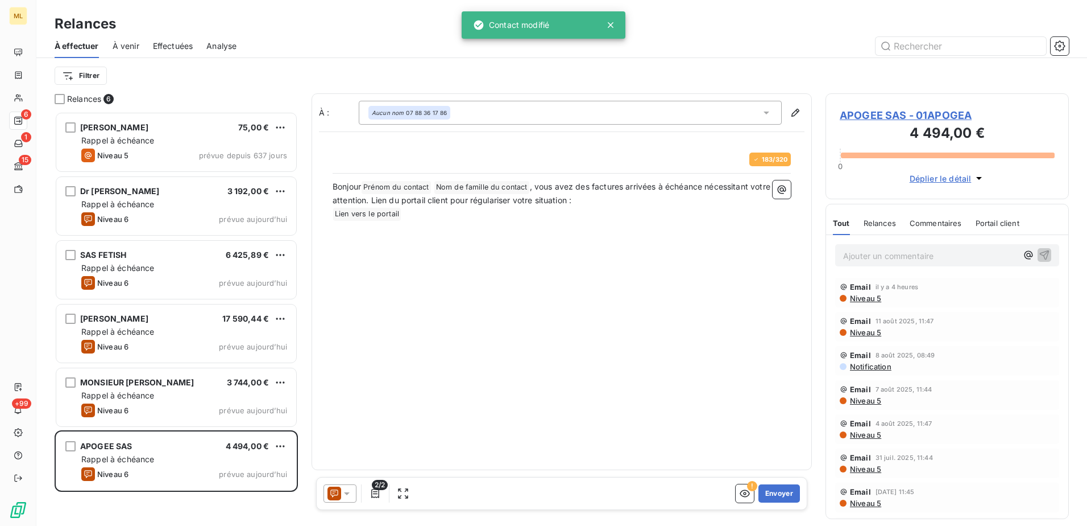
click at [930, 117] on span "APOGEE SAS - 01APOGEA" at bounding box center [947, 114] width 215 height 15
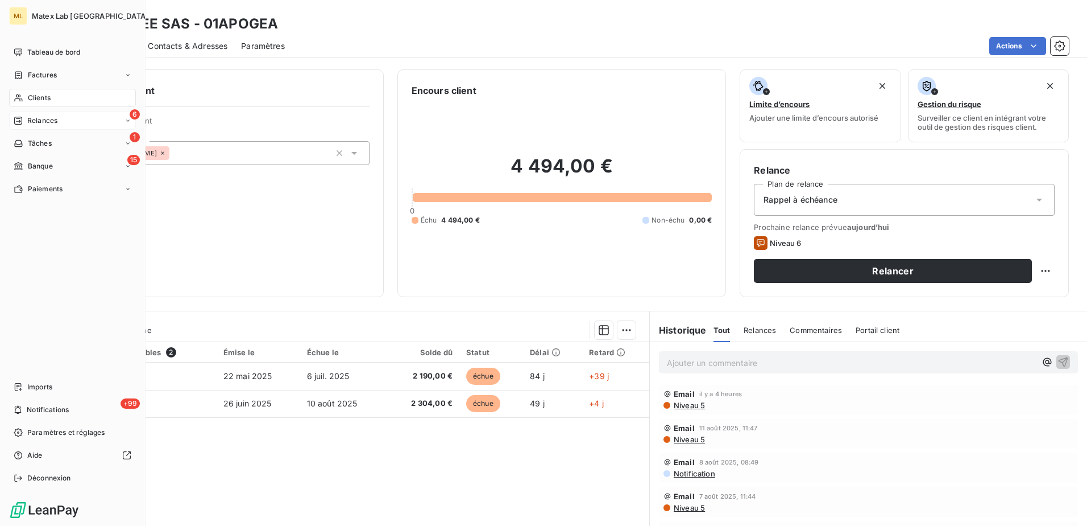
drag, startPoint x: 44, startPoint y: 116, endPoint x: 63, endPoint y: 123, distance: 20.2
click at [45, 116] on span "Relances" at bounding box center [42, 120] width 30 height 10
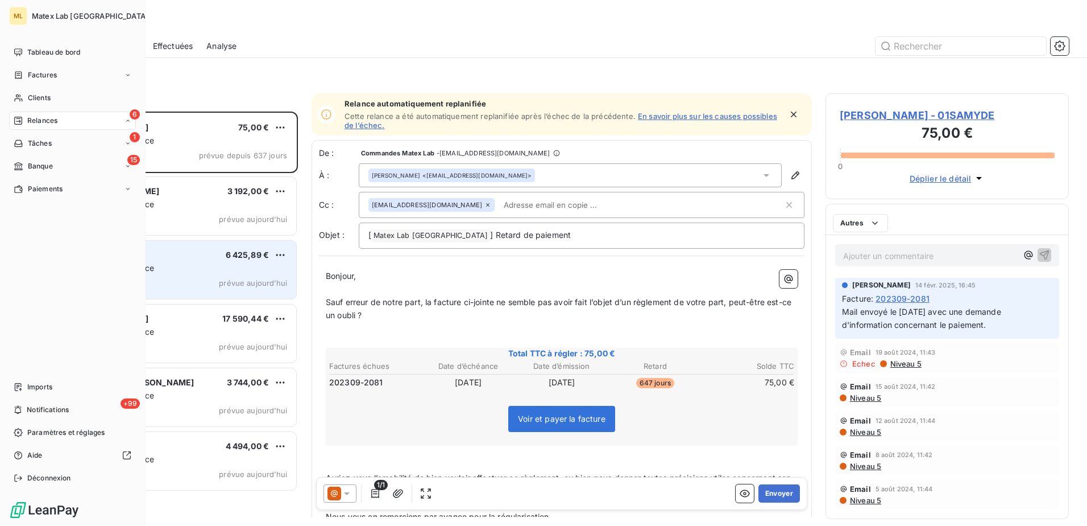
scroll to position [406, 235]
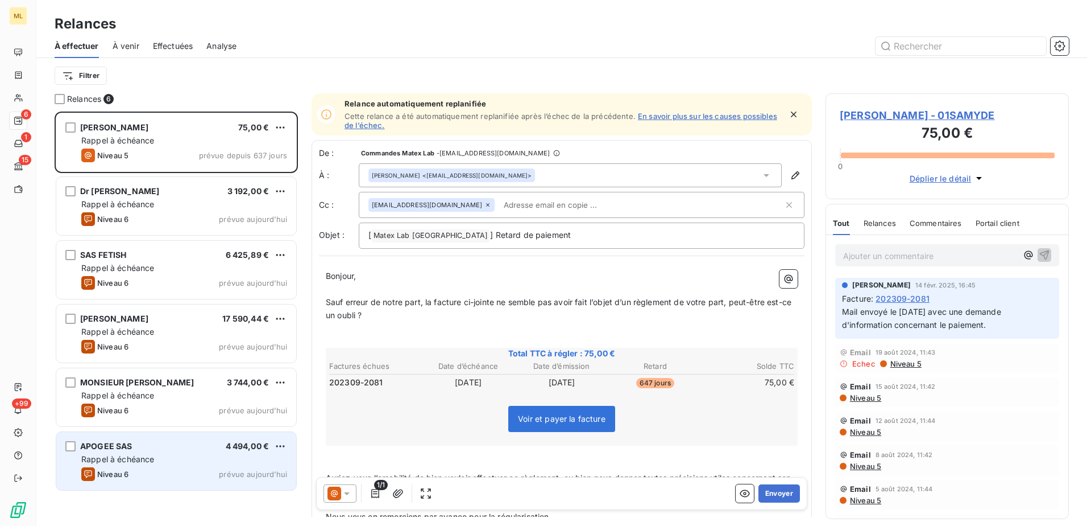
click at [163, 461] on div "Rappel à échéance" at bounding box center [184, 458] width 206 height 11
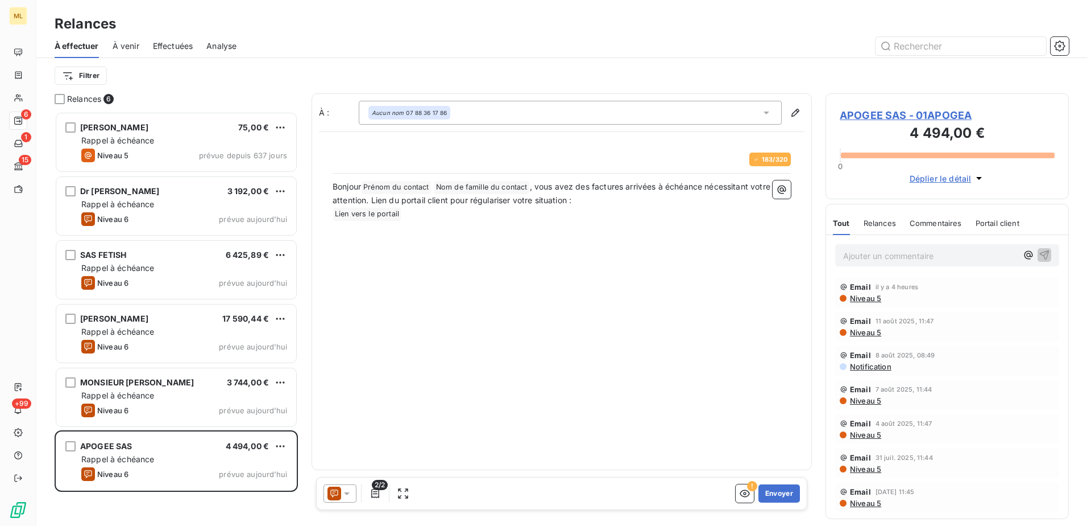
click at [948, 113] on span "APOGEE SAS - 01APOGEA" at bounding box center [947, 114] width 215 height 15
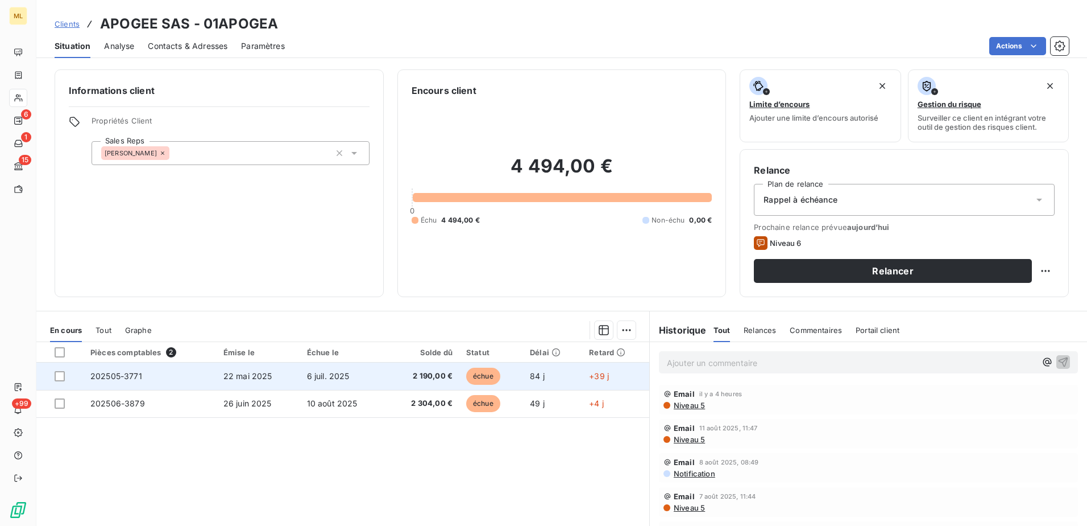
click at [261, 384] on td "22 mai 2025" at bounding box center [259, 375] width 84 height 27
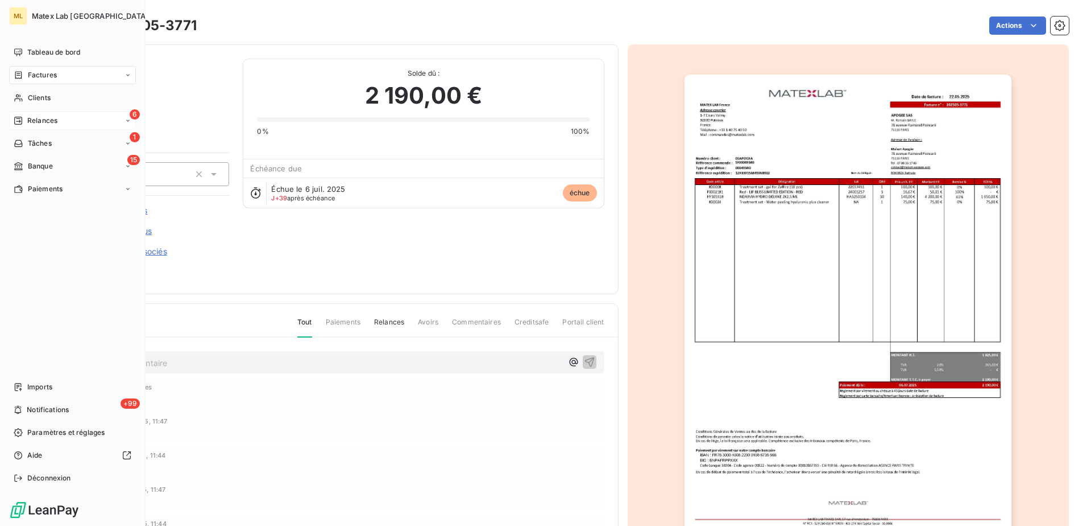
click at [21, 119] on icon at bounding box center [18, 120] width 9 height 9
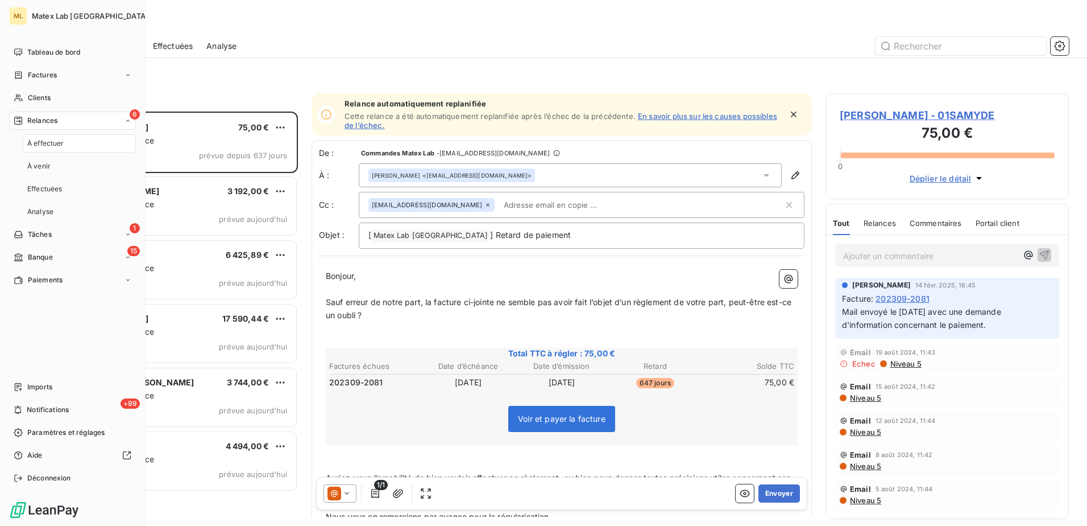
scroll to position [406, 235]
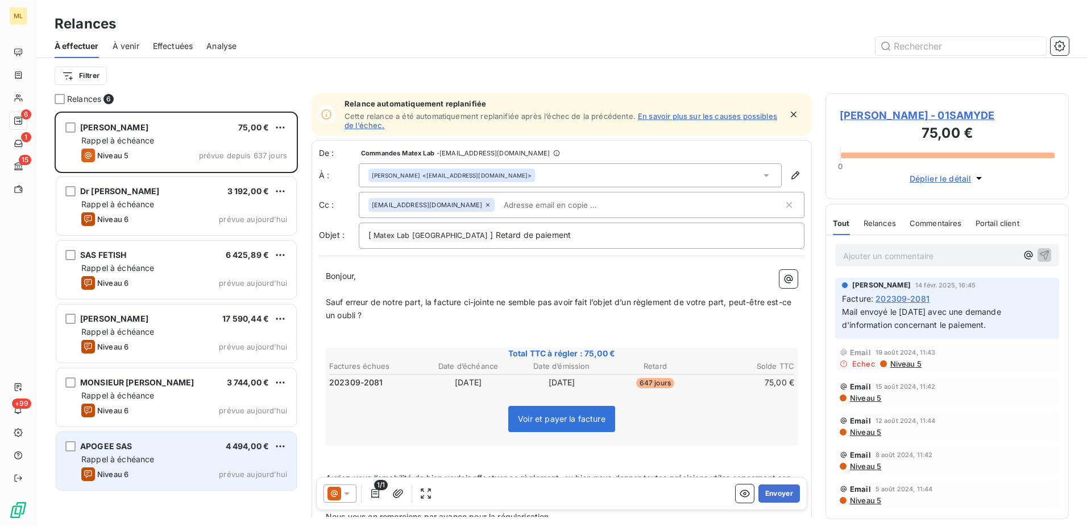
click at [125, 470] on span "Niveau 6" at bounding box center [112, 473] width 31 height 9
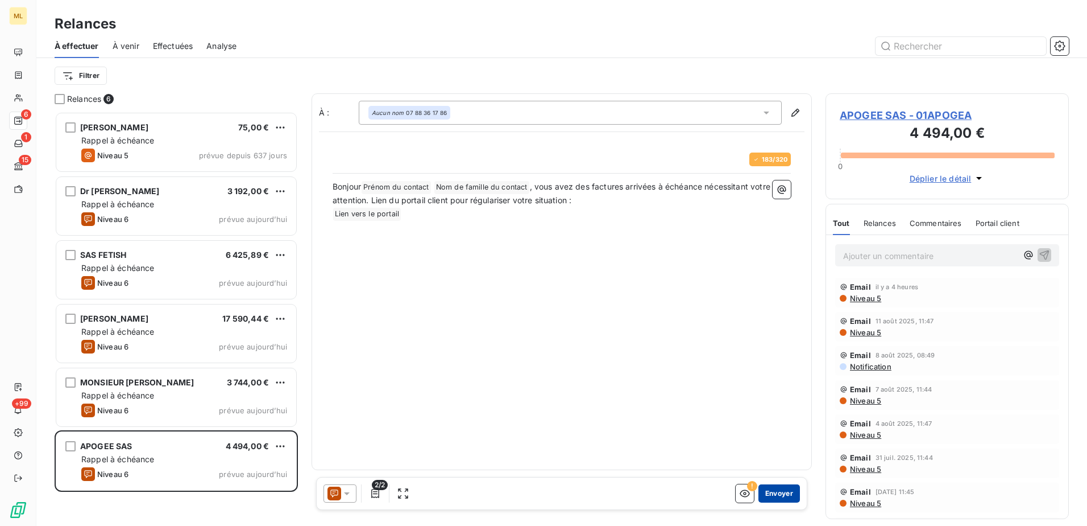
click at [790, 493] on button "Envoyer" at bounding box center [780, 493] width 42 height 18
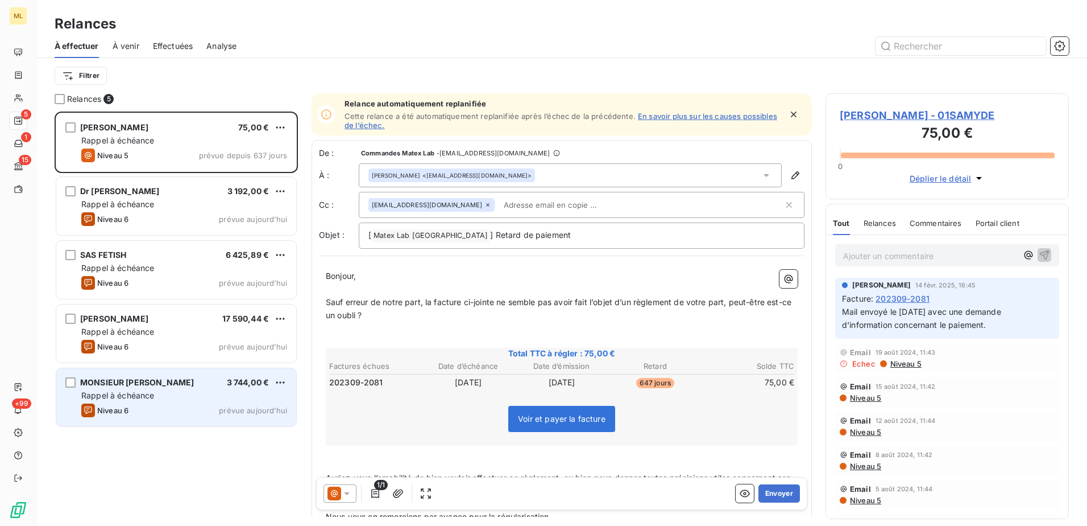
click at [166, 405] on div "Niveau 6 prévue [DATE]" at bounding box center [184, 410] width 206 height 14
click at [168, 400] on div "Rappel à échéance" at bounding box center [184, 395] width 206 height 11
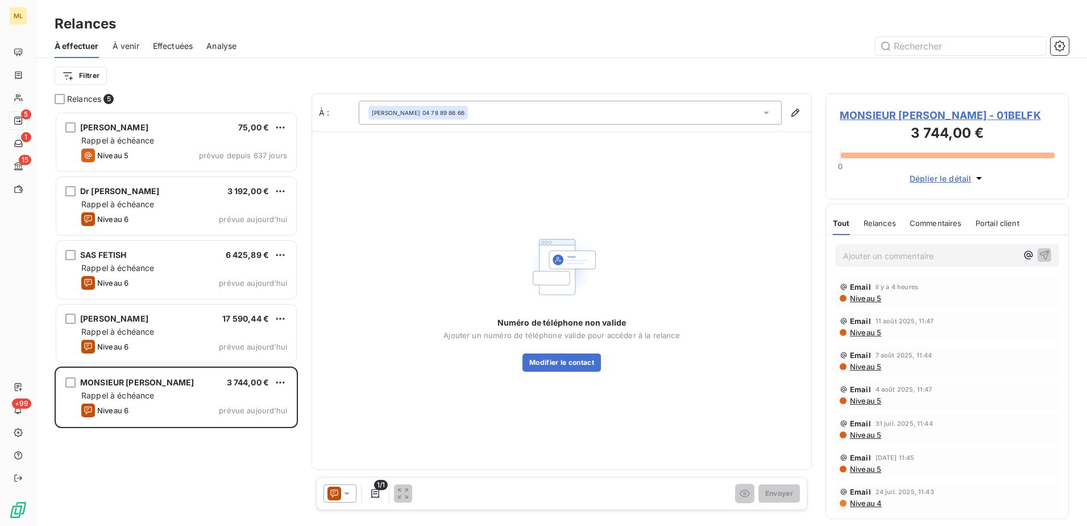
click at [134, 448] on div "[PERSON_NAME] 75,00 € Rappel à échéance Niveau 5 prévue depuis 637 jours Dr [PE…" at bounding box center [176, 318] width 243 height 414
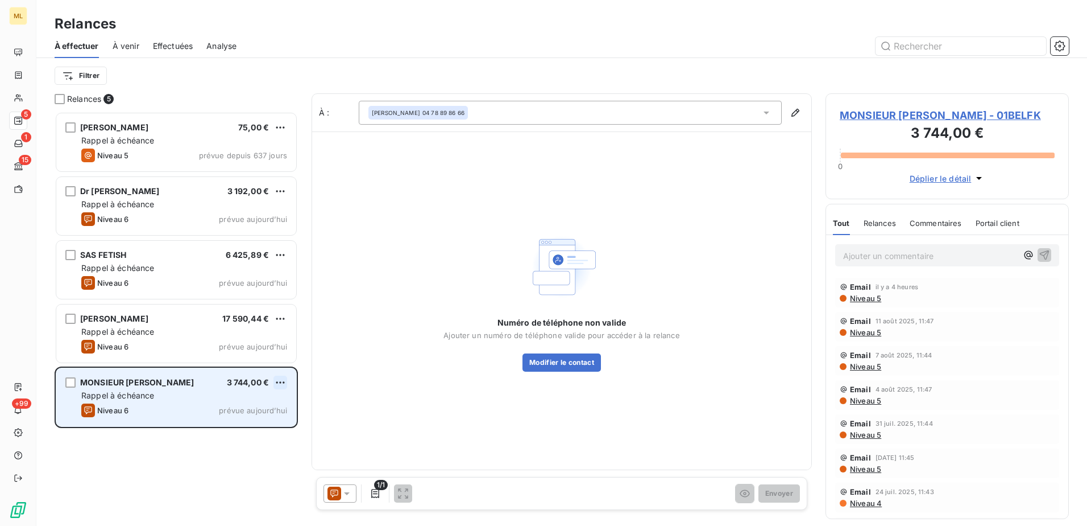
click at [277, 379] on html "ML 5 1 15 +99 Relances À effectuer À venir Effectuées Analyse Filtrer Relances …" at bounding box center [543, 263] width 1087 height 526
click at [223, 428] on div "Passer cette action" at bounding box center [231, 425] width 102 height 18
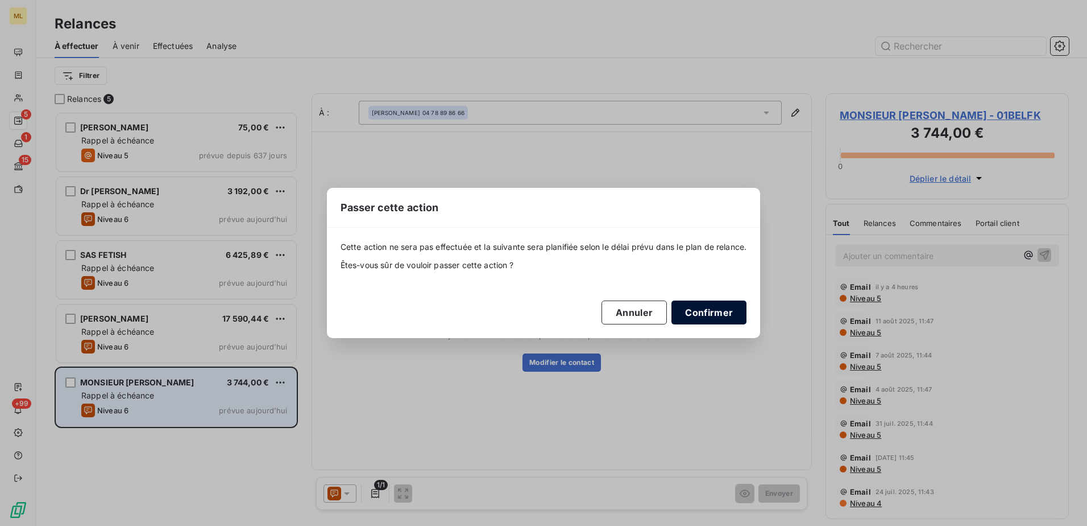
click at [710, 320] on button "Confirmer" at bounding box center [709, 312] width 75 height 24
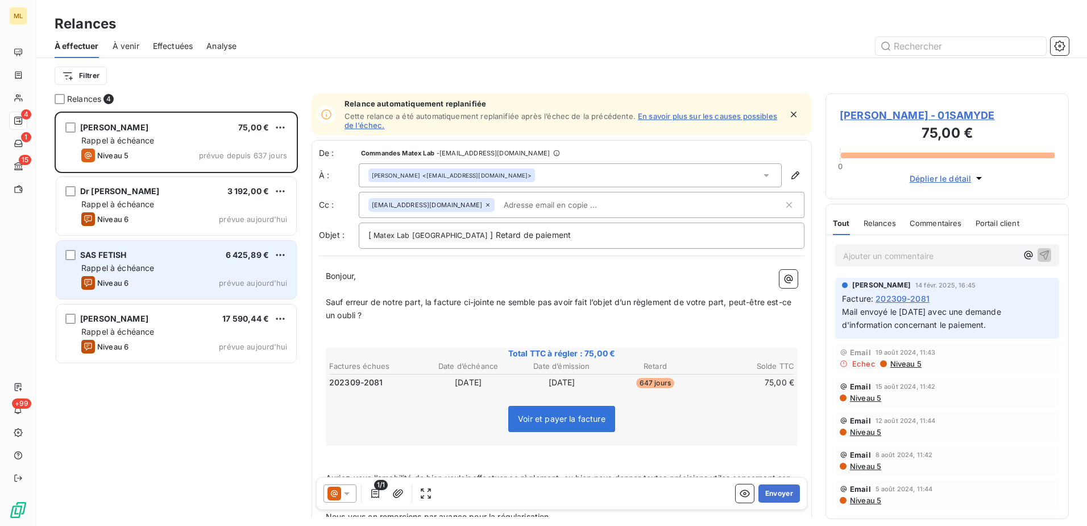
click at [196, 266] on div "Rappel à échéance" at bounding box center [184, 267] width 206 height 11
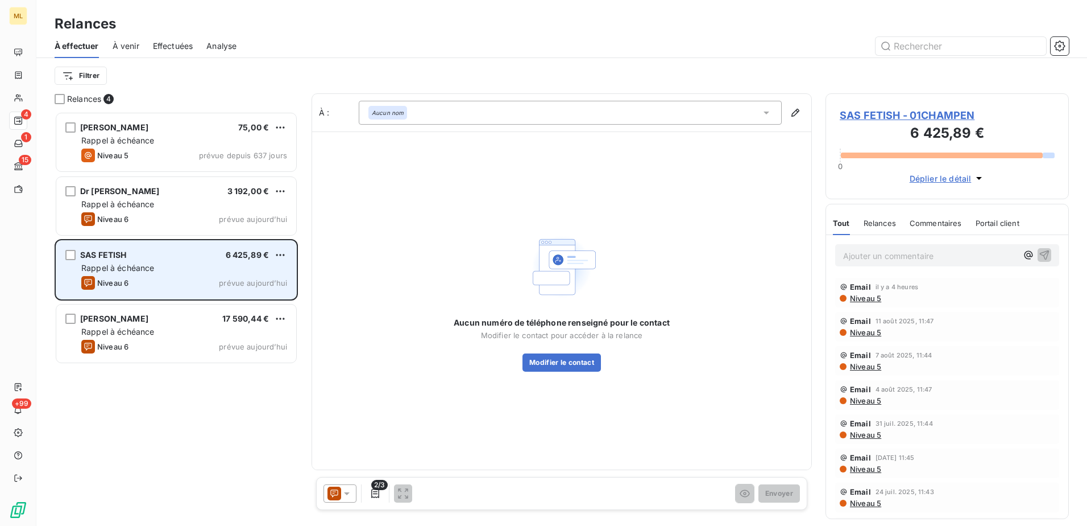
click at [212, 270] on div "Rappel à échéance" at bounding box center [184, 267] width 206 height 11
click at [284, 254] on html "ML 4 1 15 +99 Relances À effectuer À venir Effectuées Analyse Filtrer Relances …" at bounding box center [543, 263] width 1087 height 526
click at [225, 303] on div "Passer cette action" at bounding box center [231, 298] width 102 height 18
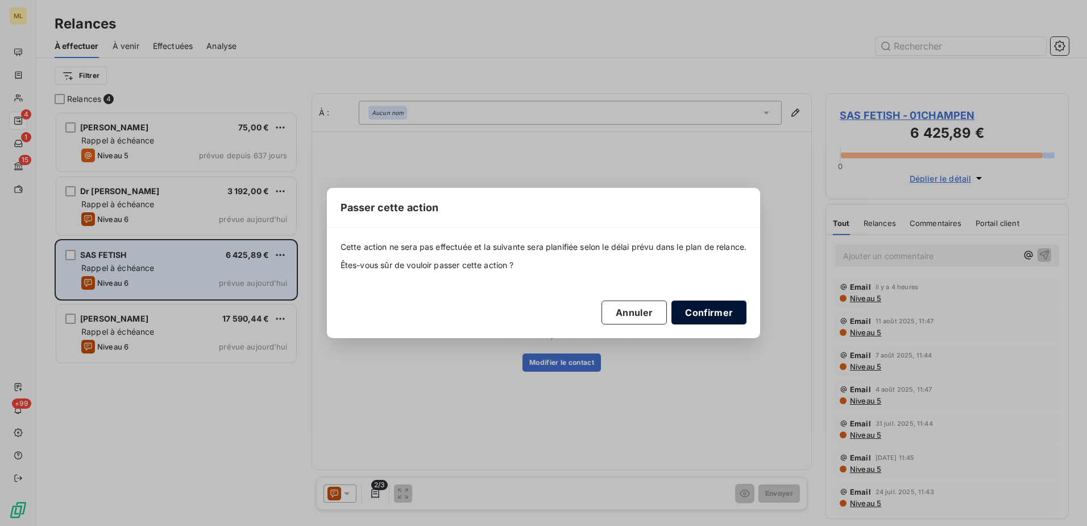
click at [713, 311] on button "Confirmer" at bounding box center [709, 312] width 75 height 24
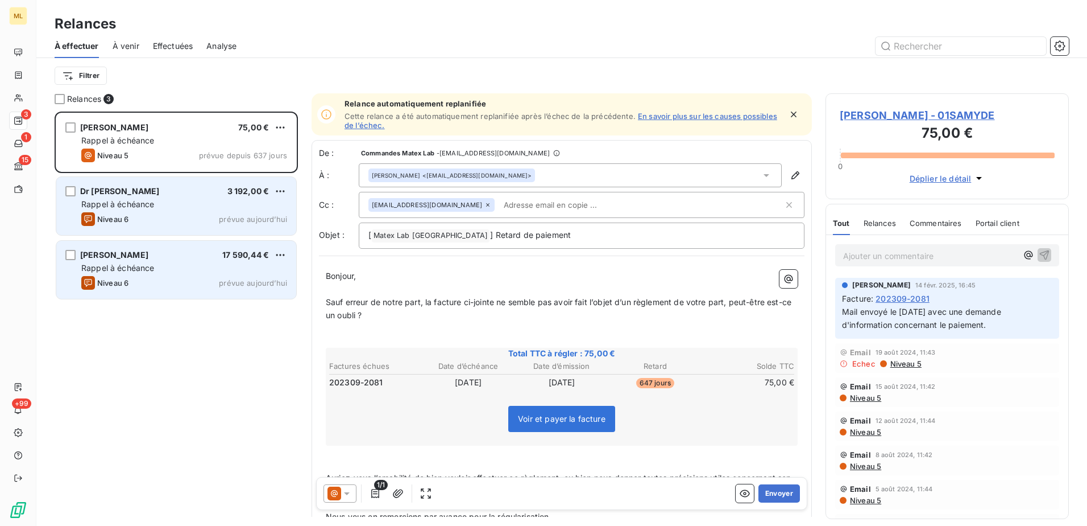
click at [184, 206] on div "Rappel à échéance" at bounding box center [184, 203] width 206 height 11
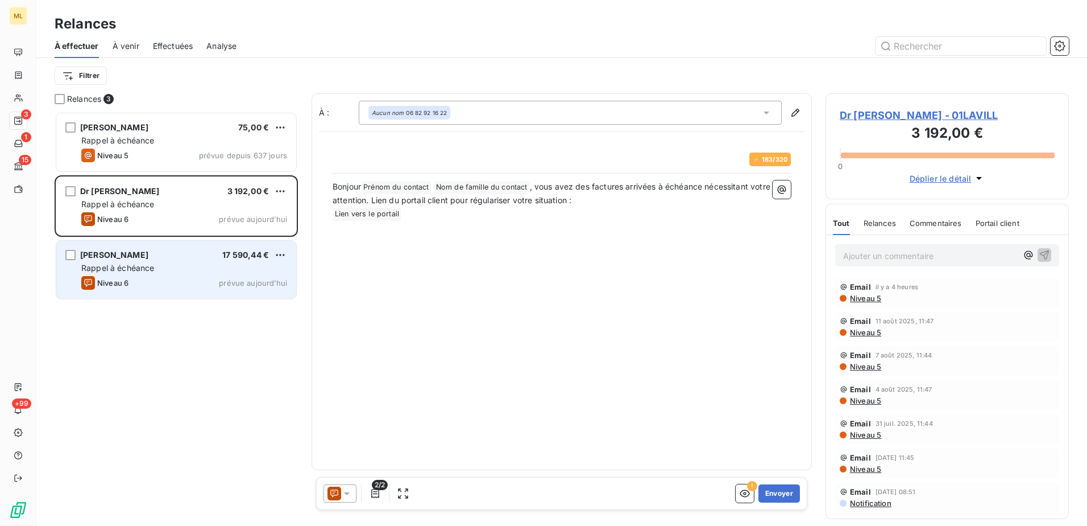
click at [196, 362] on div "[PERSON_NAME] 75,00 € Rappel à échéance Niveau 5 prévue depuis 637 jours Dr [PE…" at bounding box center [176, 318] width 243 height 414
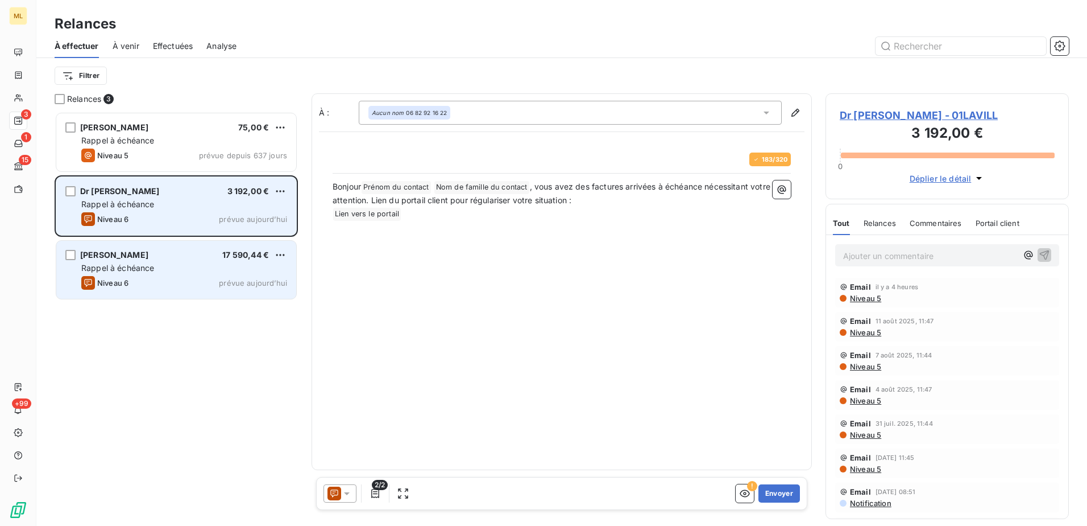
click at [183, 211] on div "Dr [PERSON_NAME] 3 192,00 € Rappel à échéance Niveau 6 prévue [DATE]" at bounding box center [176, 206] width 240 height 58
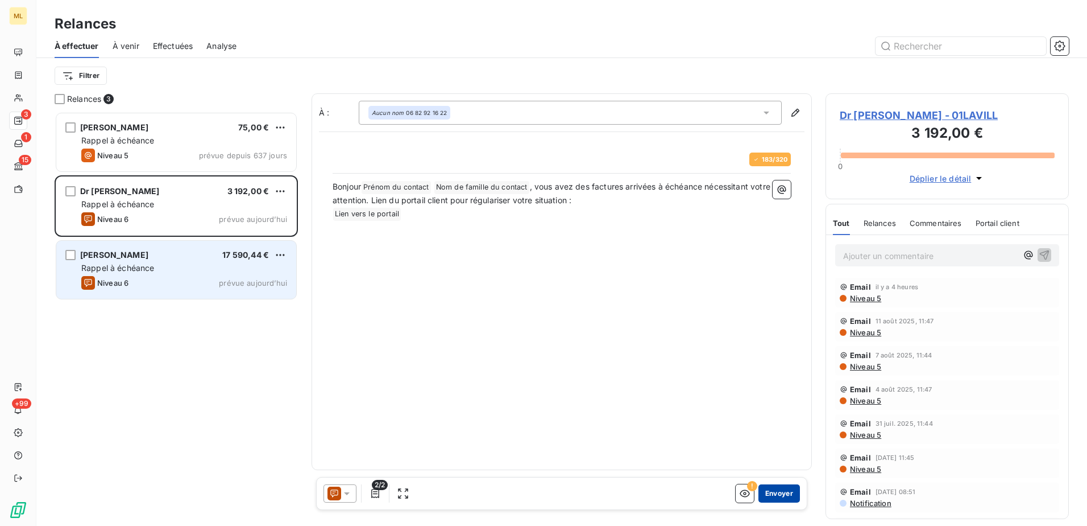
click at [780, 494] on button "Envoyer" at bounding box center [780, 493] width 42 height 18
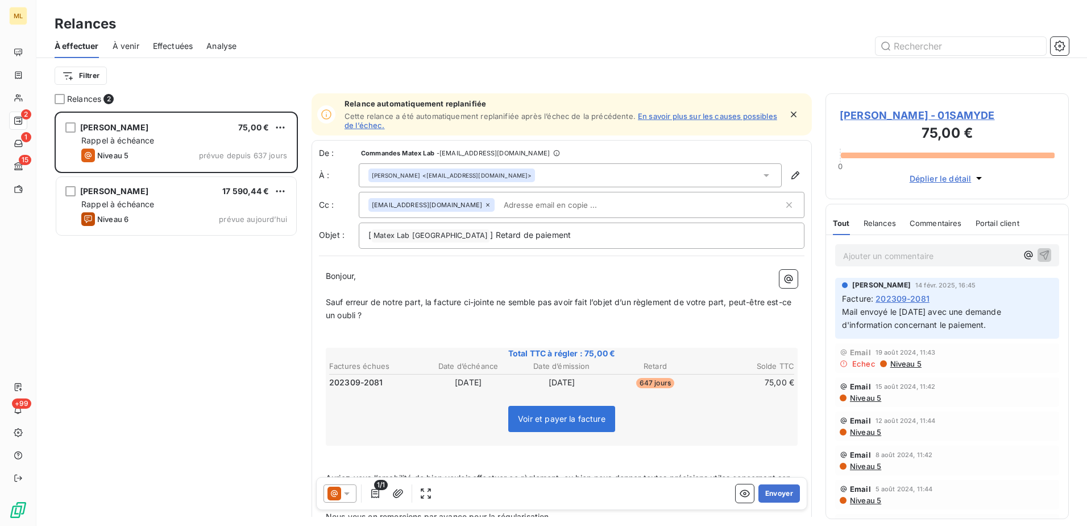
click at [175, 316] on div "[PERSON_NAME] 75,00 € Rappel à échéance Niveau 5 prévue depuis 637 jours [PERSO…" at bounding box center [176, 318] width 243 height 414
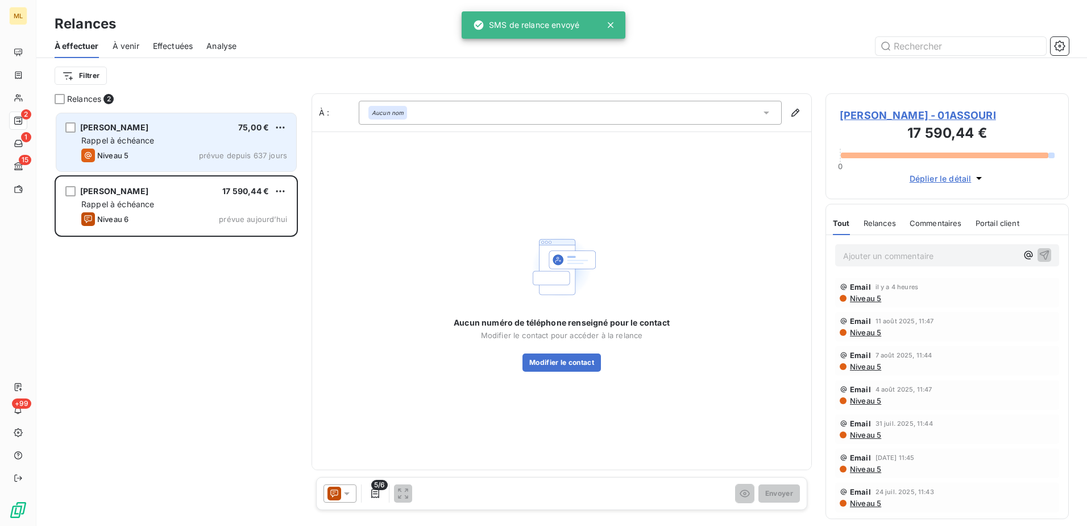
click at [120, 151] on span "Niveau 5" at bounding box center [112, 155] width 31 height 9
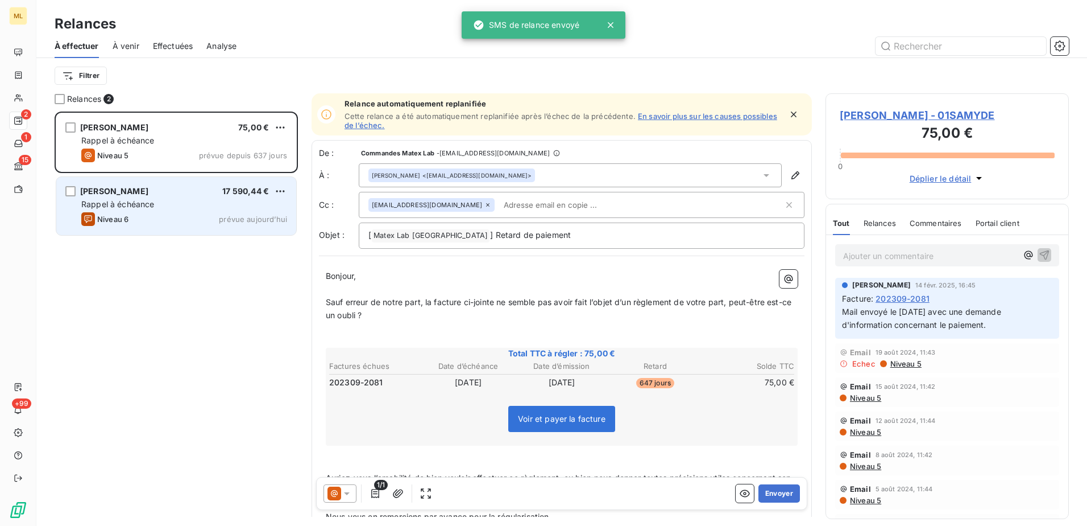
click at [130, 190] on span "[PERSON_NAME]" at bounding box center [114, 191] width 68 height 10
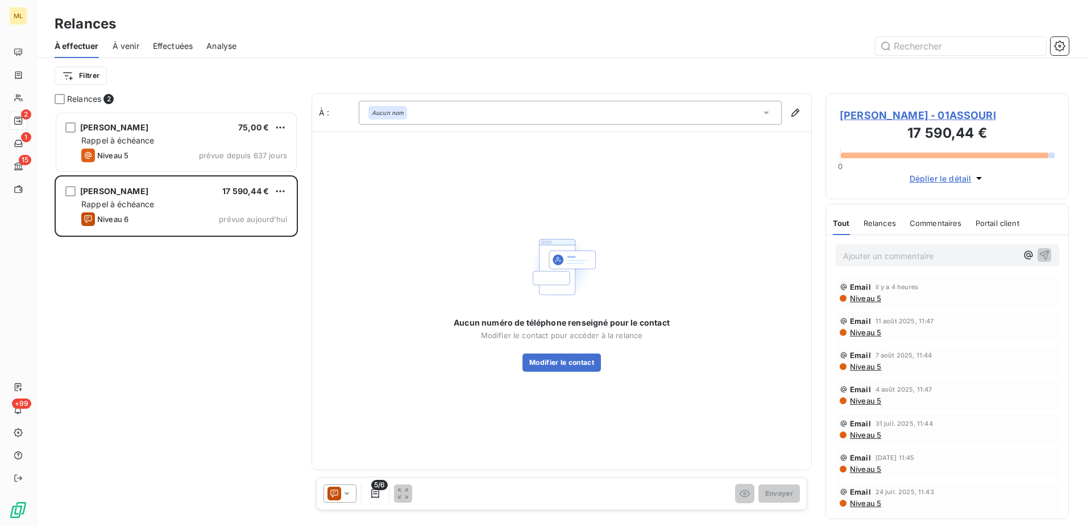
click at [153, 316] on div "[PERSON_NAME] 75,00 € Rappel à échéance Niveau 5 prévue depuis 637 jours [PERSO…" at bounding box center [176, 318] width 243 height 414
click at [235, 358] on div "[PERSON_NAME] 75,00 € Rappel à échéance Niveau 5 prévue depuis 637 jours [PERSO…" at bounding box center [176, 318] width 243 height 414
click at [179, 274] on div "[PERSON_NAME] 75,00 € Rappel à échéance Niveau 5 prévue depuis 637 jours [PERSO…" at bounding box center [176, 318] width 243 height 414
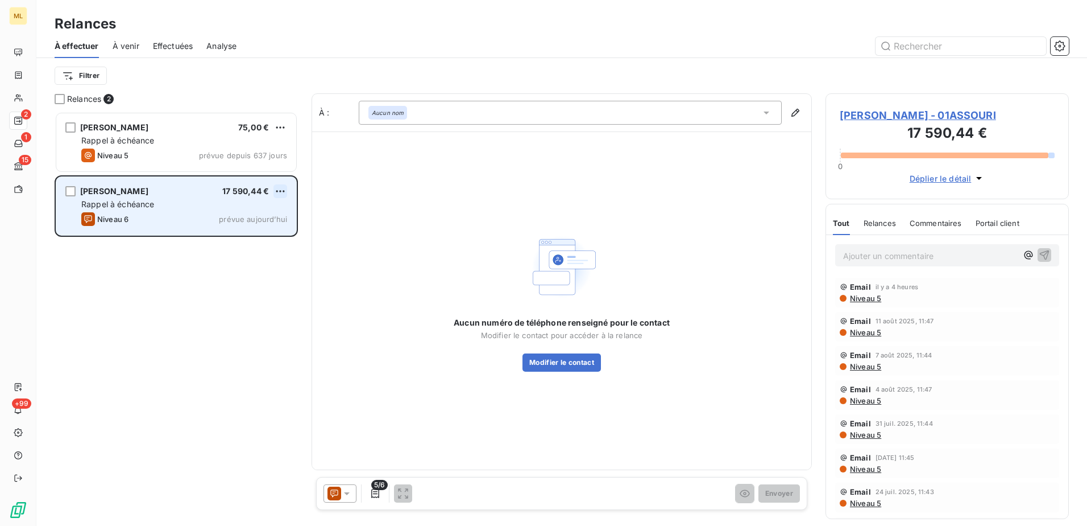
click at [283, 193] on html "ML 2 1 15 +99 Relances À effectuer À venir Effectuées Analyse Filtrer Relances …" at bounding box center [543, 263] width 1087 height 526
click at [231, 237] on div "Passer cette action" at bounding box center [231, 234] width 102 height 18
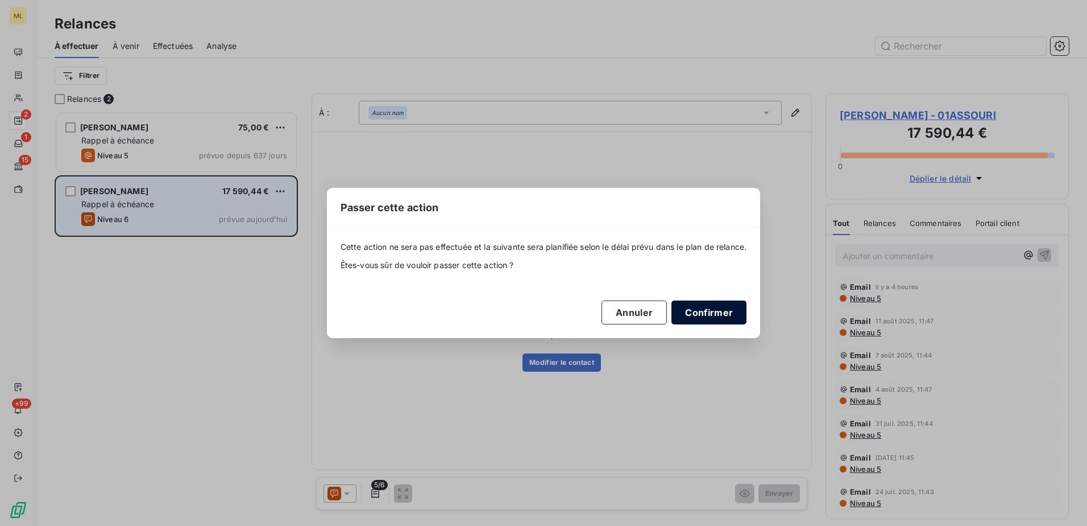
click at [696, 312] on button "Confirmer" at bounding box center [709, 312] width 75 height 24
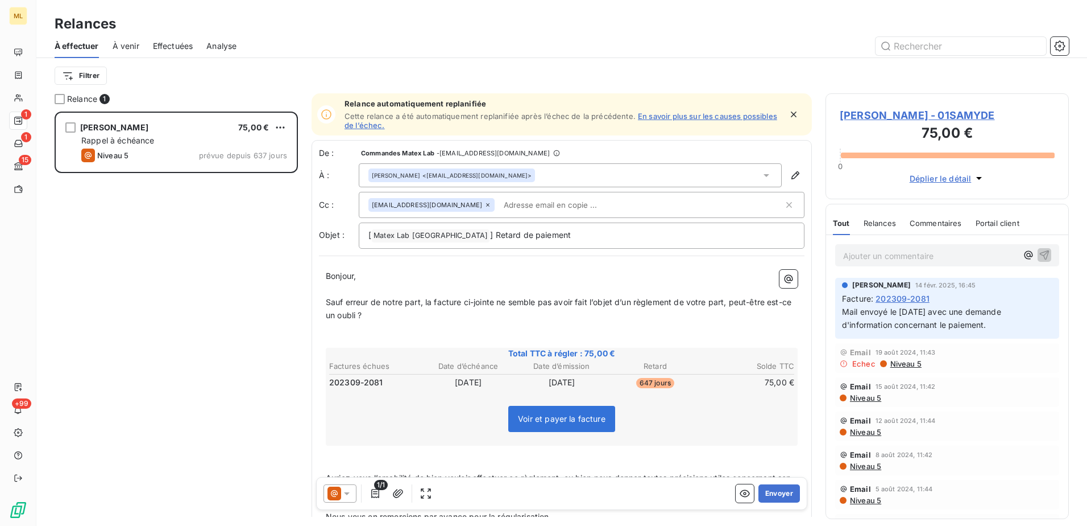
click at [179, 253] on div "[PERSON_NAME] 75,00 € Rappel à échéance Niveau 5 prévue depuis 637 jours" at bounding box center [176, 318] width 243 height 414
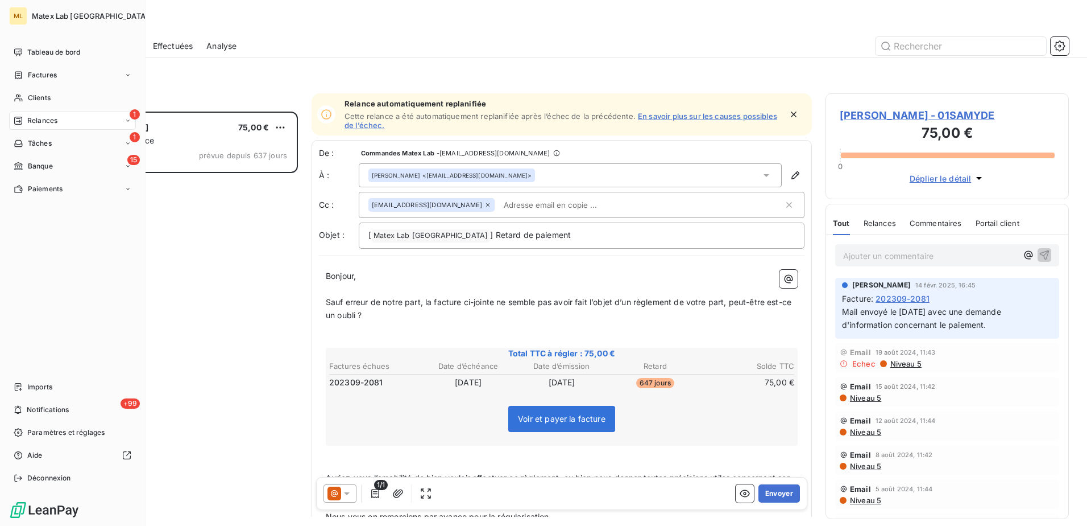
click at [30, 115] on div "1 Relances" at bounding box center [72, 120] width 127 height 18
click at [35, 120] on span "Relances" at bounding box center [42, 120] width 30 height 10
click at [53, 74] on span "Factures" at bounding box center [42, 75] width 29 height 10
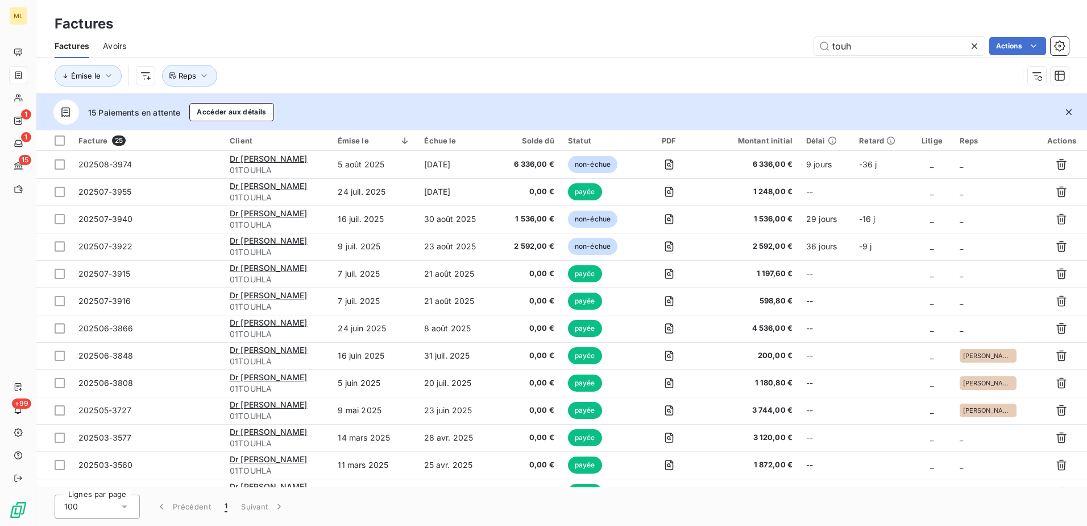
click at [328, 30] on div "Factures" at bounding box center [561, 24] width 1051 height 20
